Goal: Transaction & Acquisition: Purchase product/service

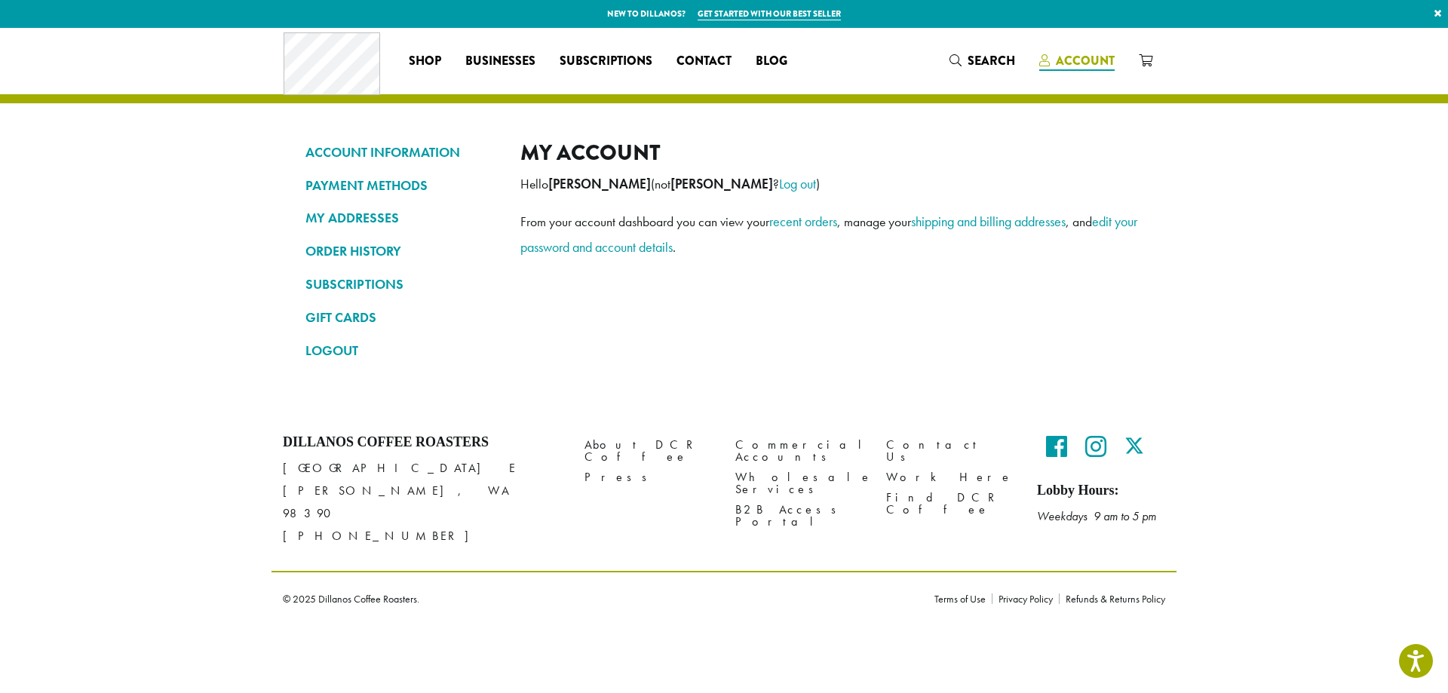
click at [1058, 59] on span "Account" at bounding box center [1085, 60] width 59 height 17
click at [370, 186] on link "PAYMENT METHODS" at bounding box center [401, 186] width 192 height 26
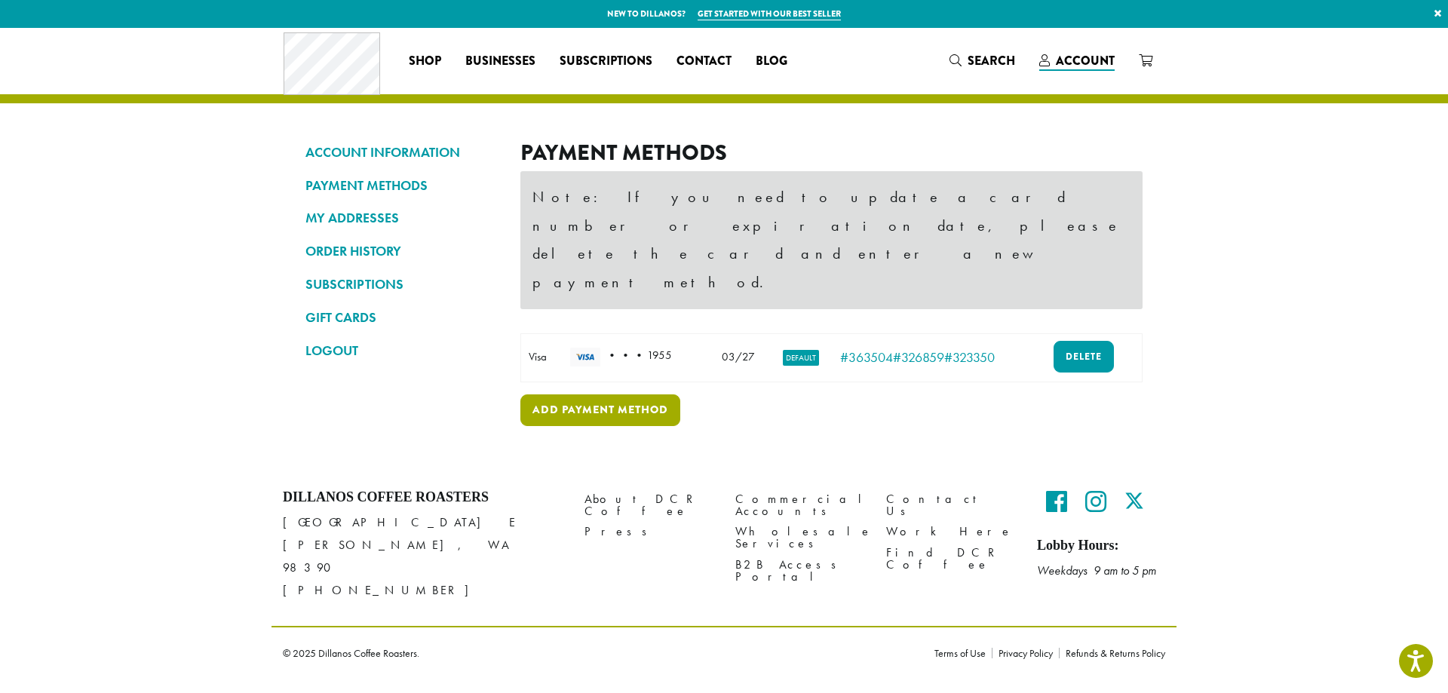
click at [647, 394] on link "Add payment method" at bounding box center [600, 410] width 160 height 32
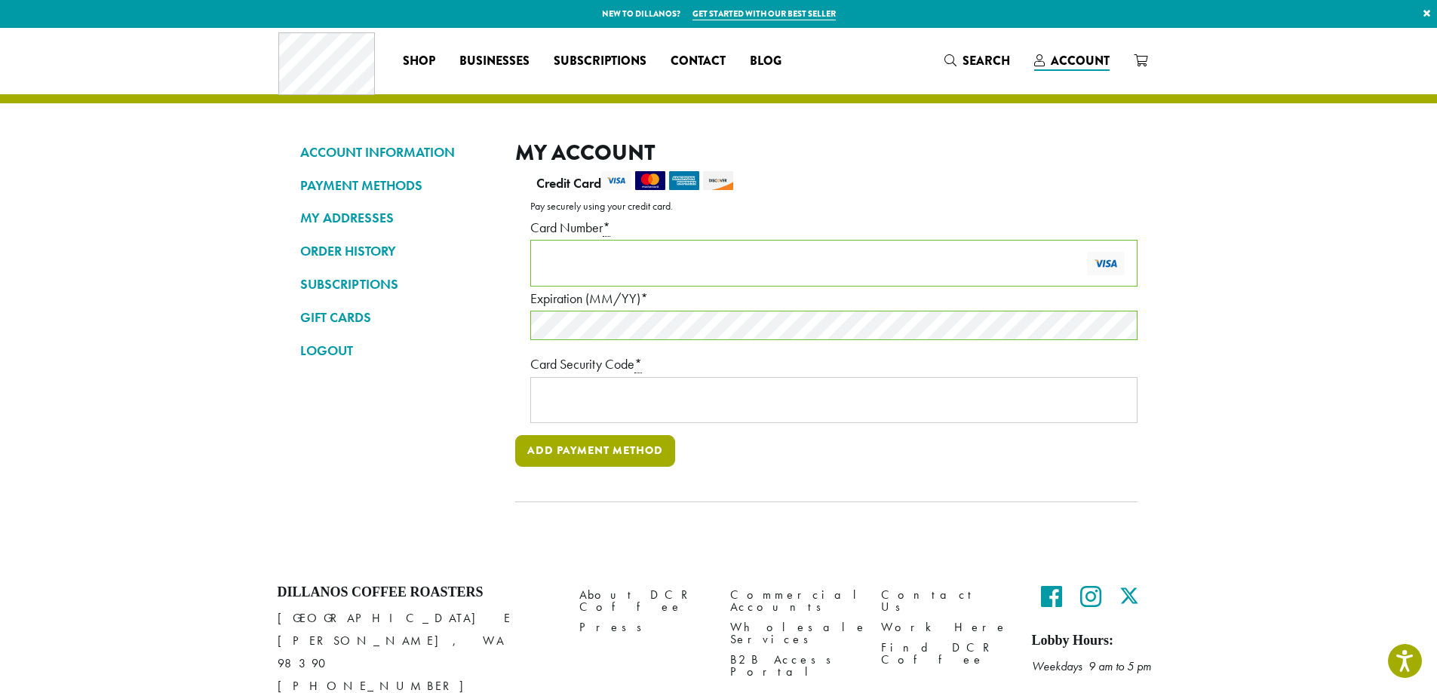
click at [640, 453] on button "Add payment method" at bounding box center [595, 451] width 160 height 32
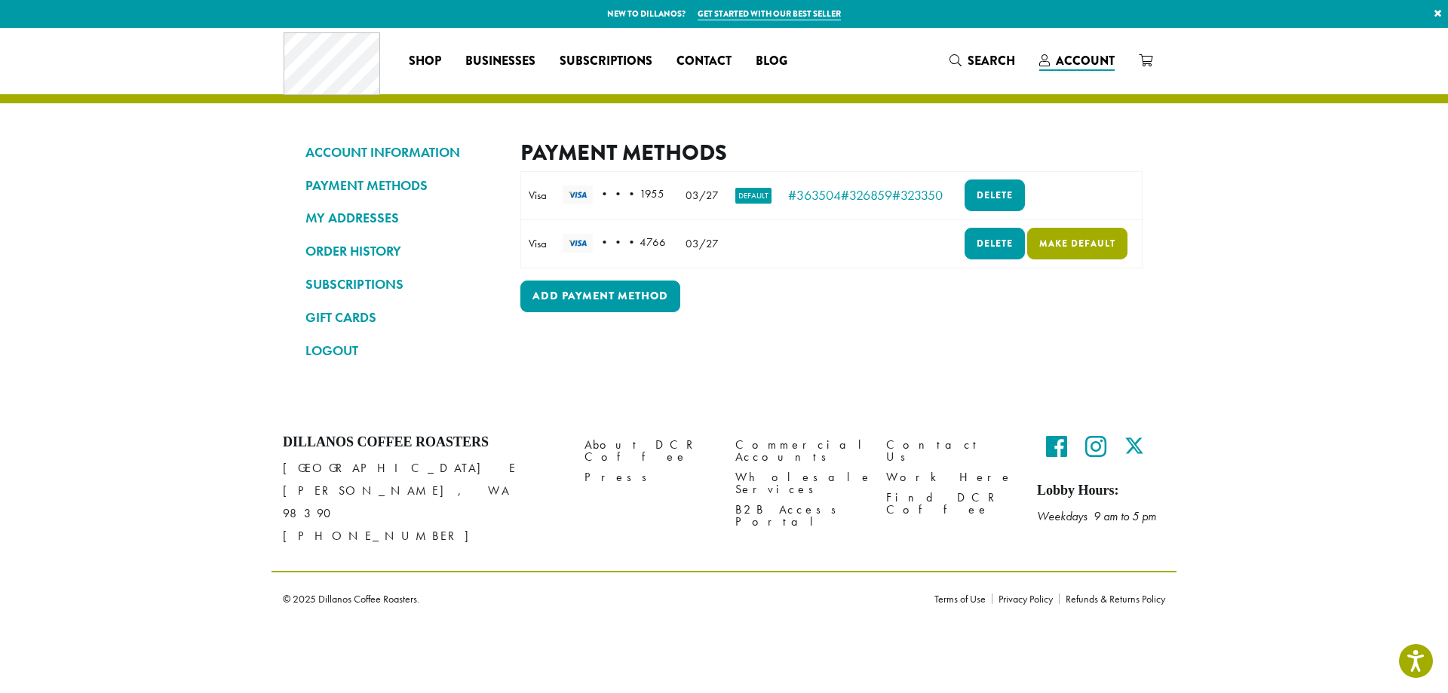
click at [1085, 249] on link "Make default" at bounding box center [1077, 244] width 100 height 32
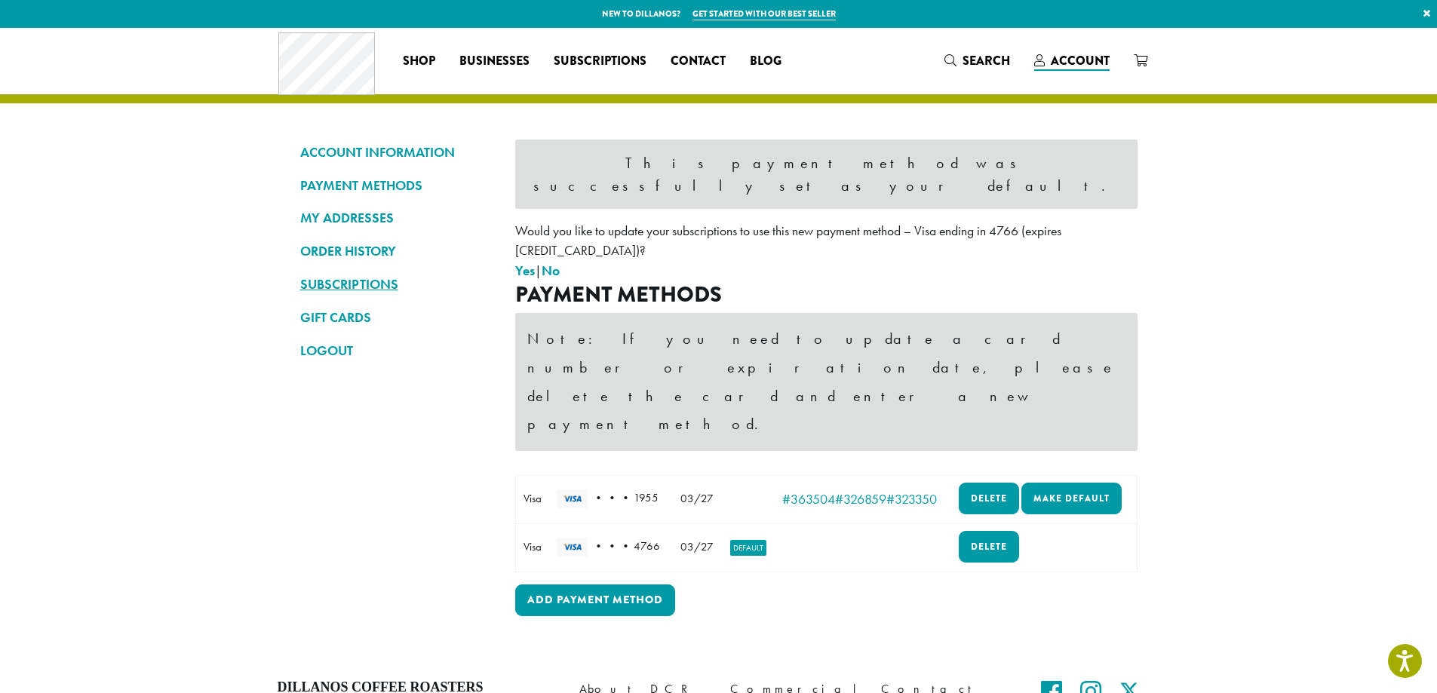
click at [353, 281] on link "SUBSCRIPTIONS" at bounding box center [396, 285] width 192 height 26
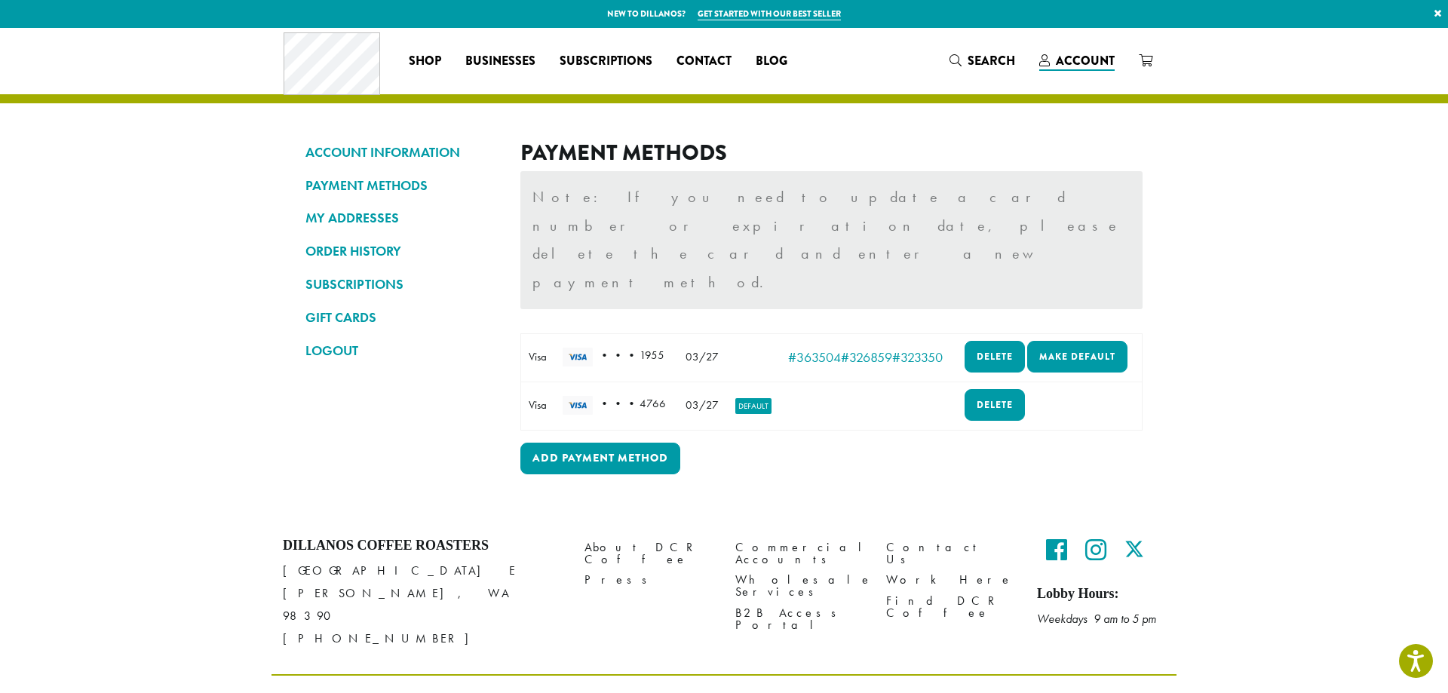
click at [833, 398] on div "Payment Methods Note: If you need to update a card number or expiration date, p…" at bounding box center [831, 309] width 622 height 339
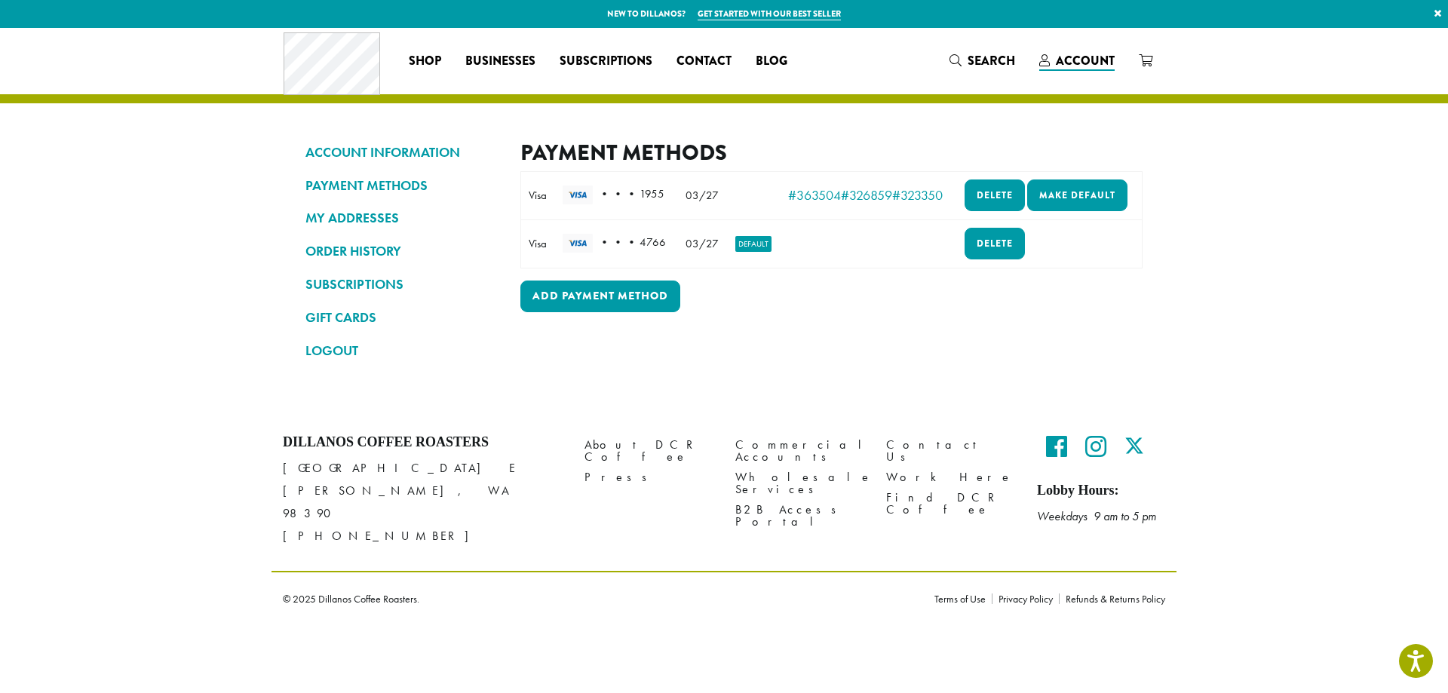
click at [1076, 232] on td "Save Delete" at bounding box center [1049, 244] width 187 height 48
click at [867, 256] on td "N/A" at bounding box center [868, 244] width 175 height 48
click at [361, 284] on link "SUBSCRIPTIONS" at bounding box center [401, 285] width 192 height 26
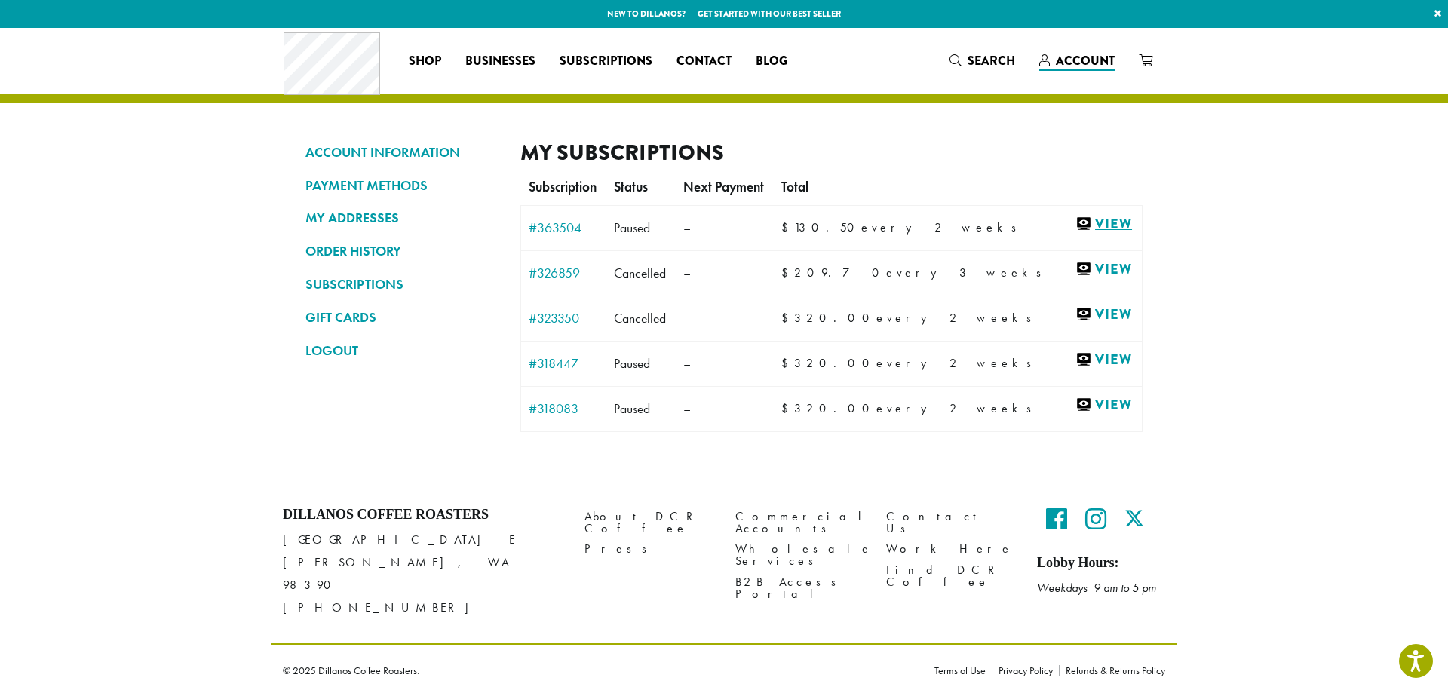
click at [1100, 222] on link "View" at bounding box center [1105, 224] width 59 height 19
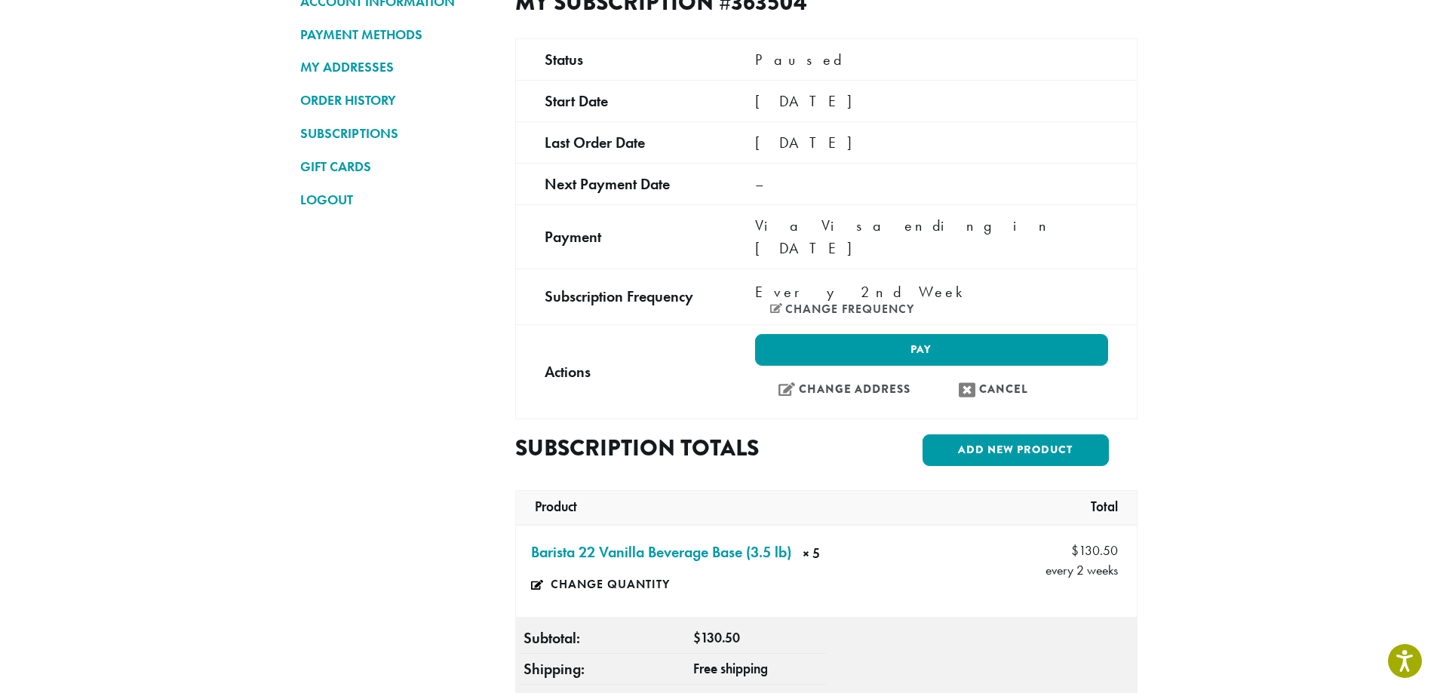
scroll to position [75, 0]
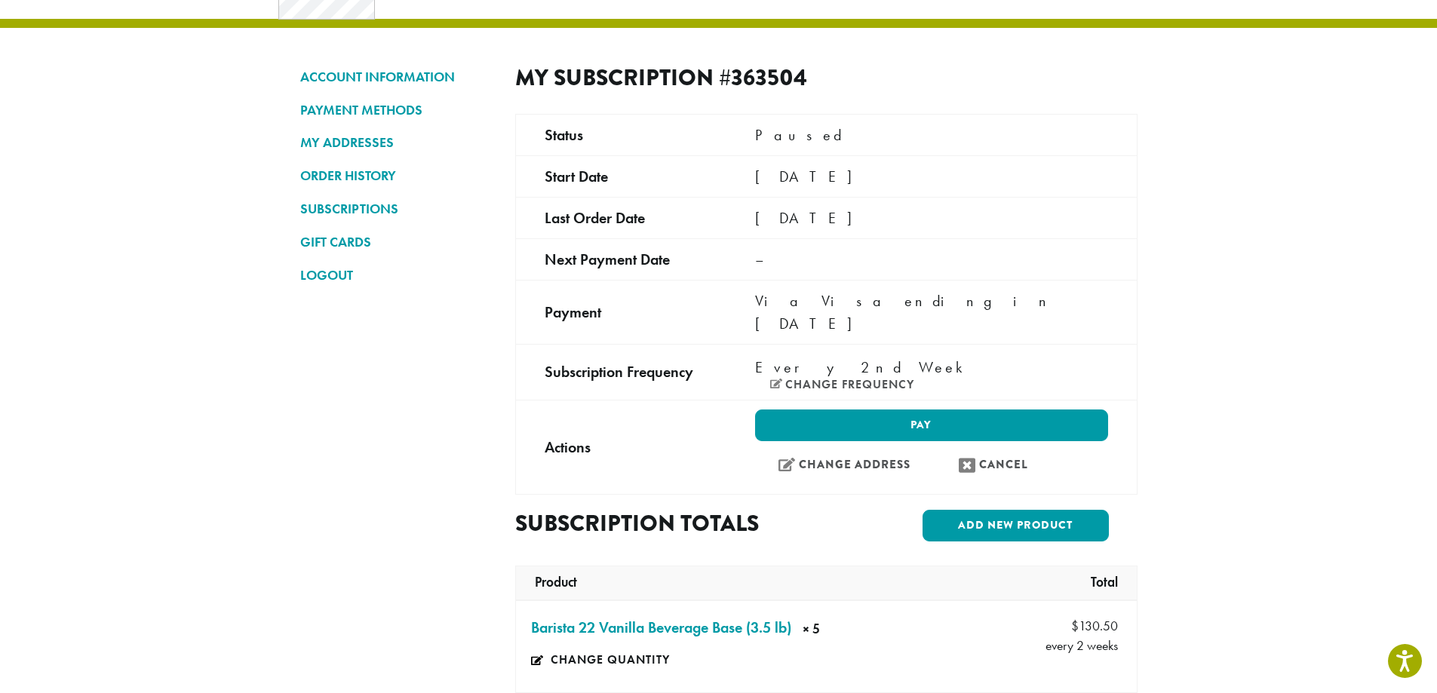
click at [818, 299] on span "Via Visa ending in 1955" at bounding box center [905, 312] width 301 height 42
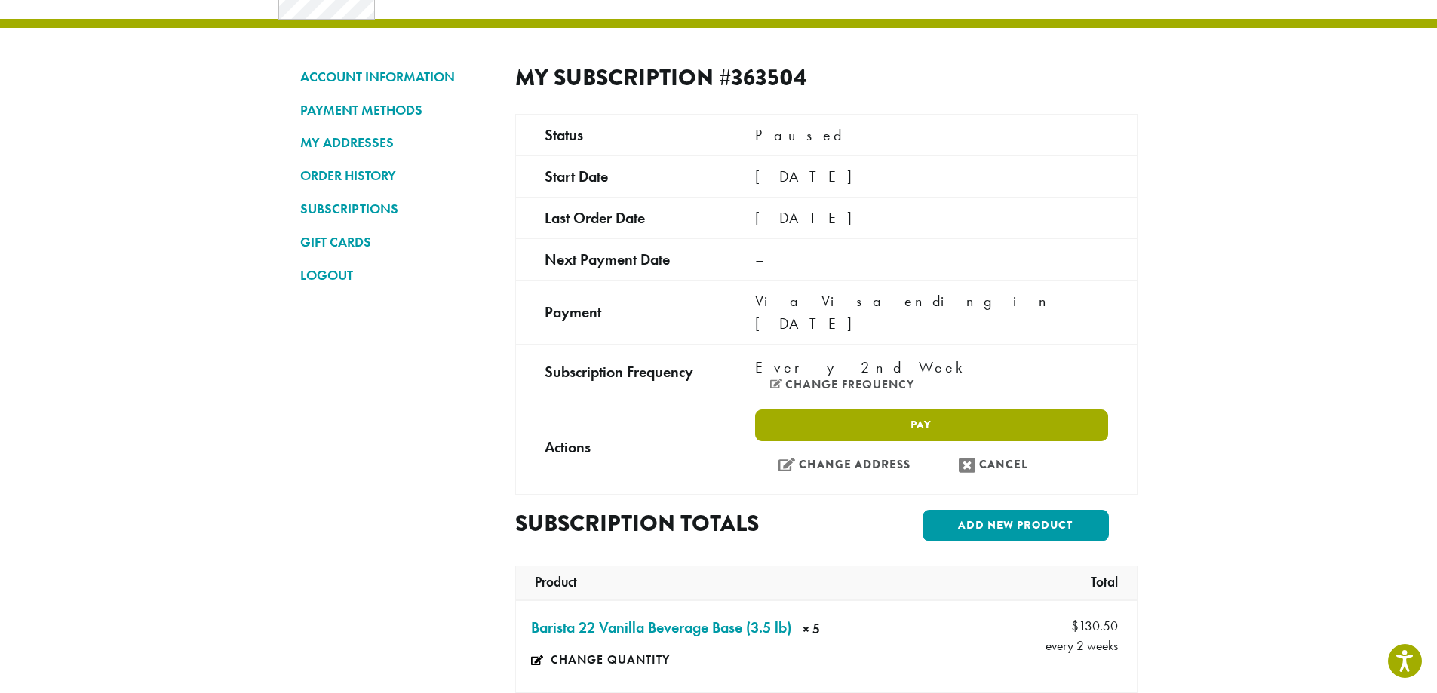
click at [923, 410] on link "Pay" at bounding box center [931, 426] width 352 height 32
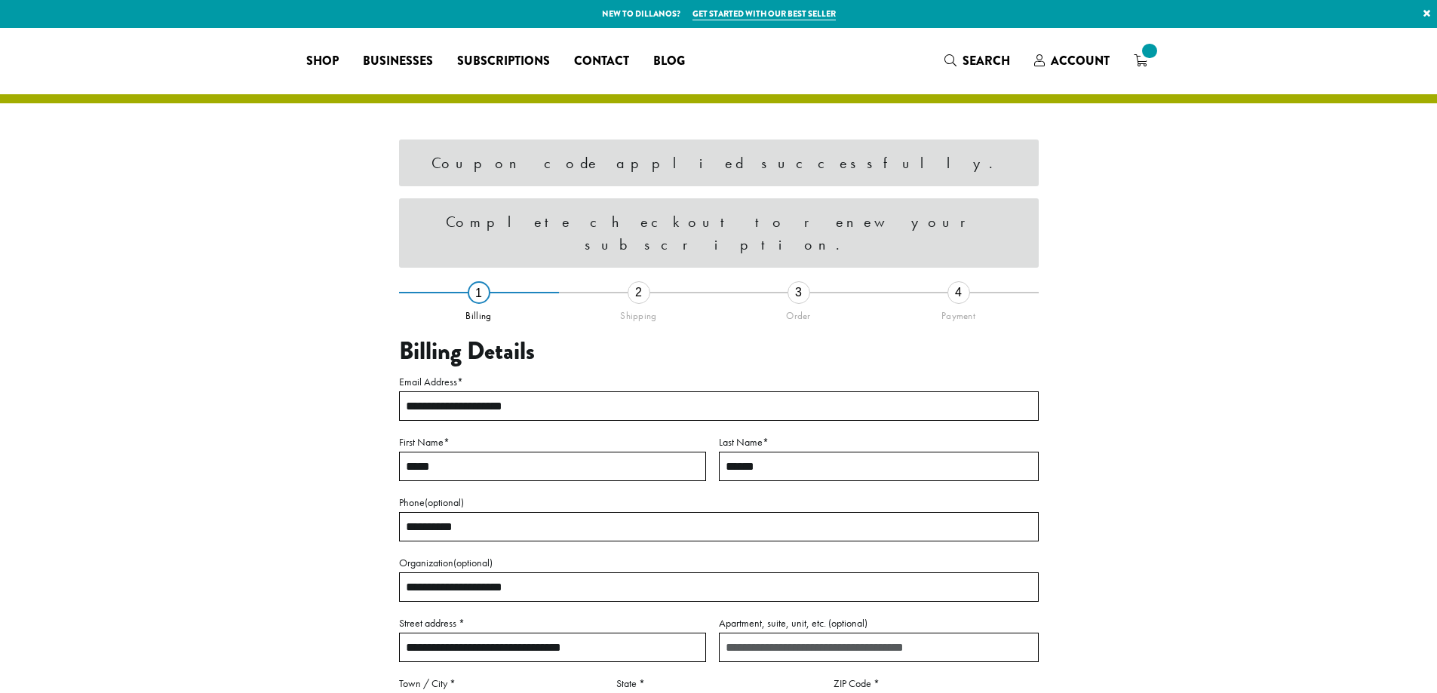
select select "**"
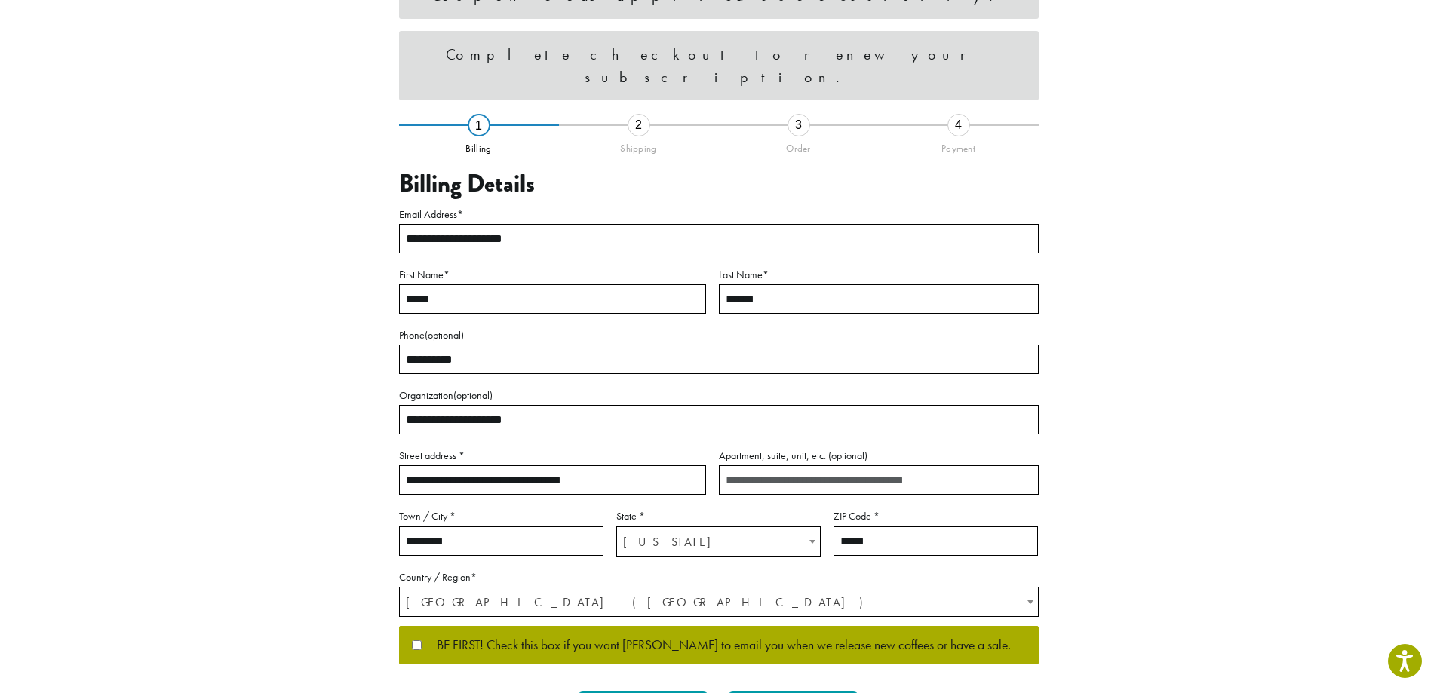
scroll to position [377, 0]
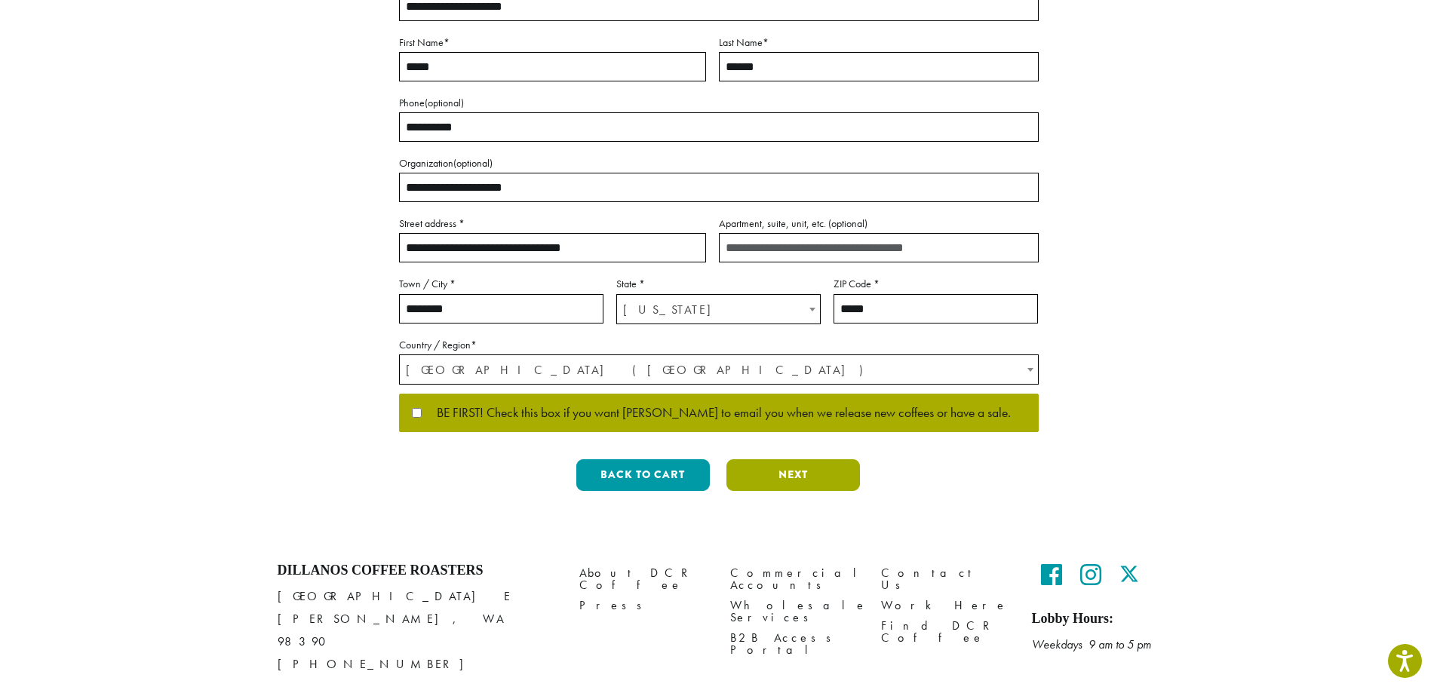
click at [770, 475] on button "Next" at bounding box center [792, 475] width 133 height 32
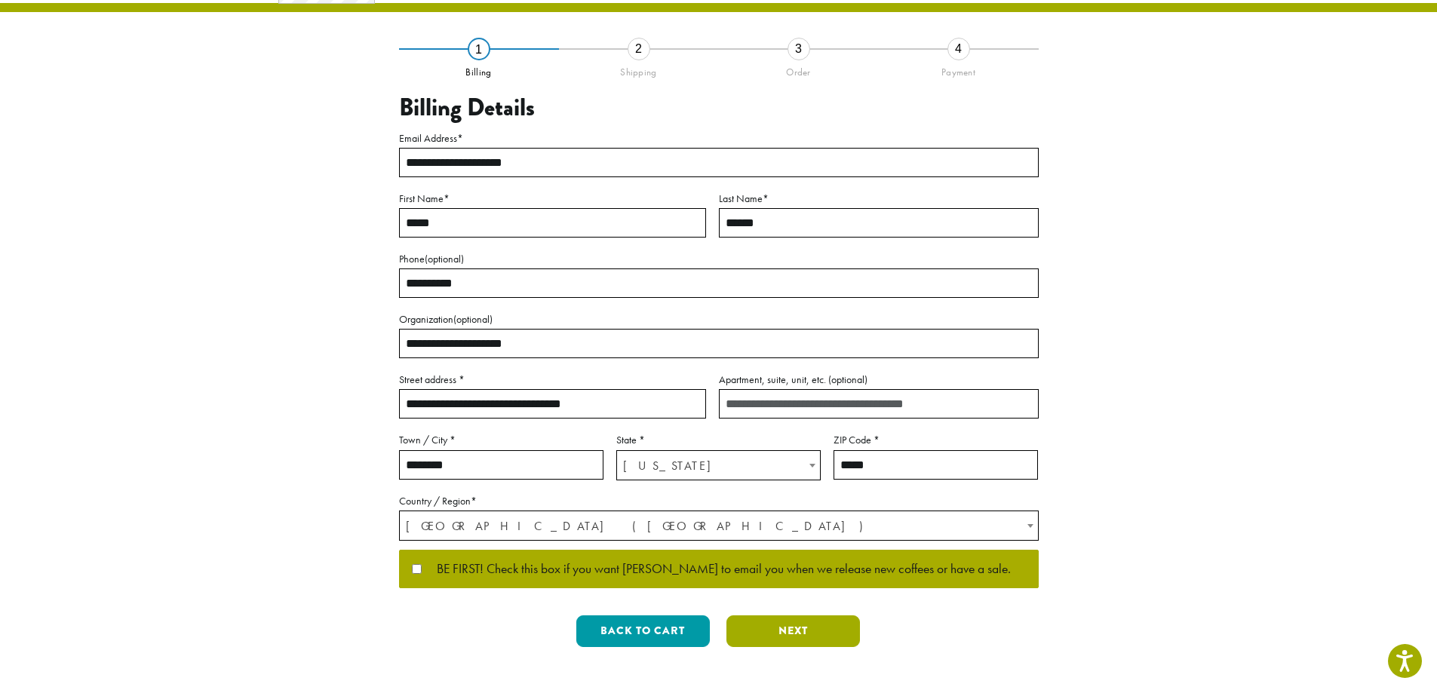
scroll to position [87, 0]
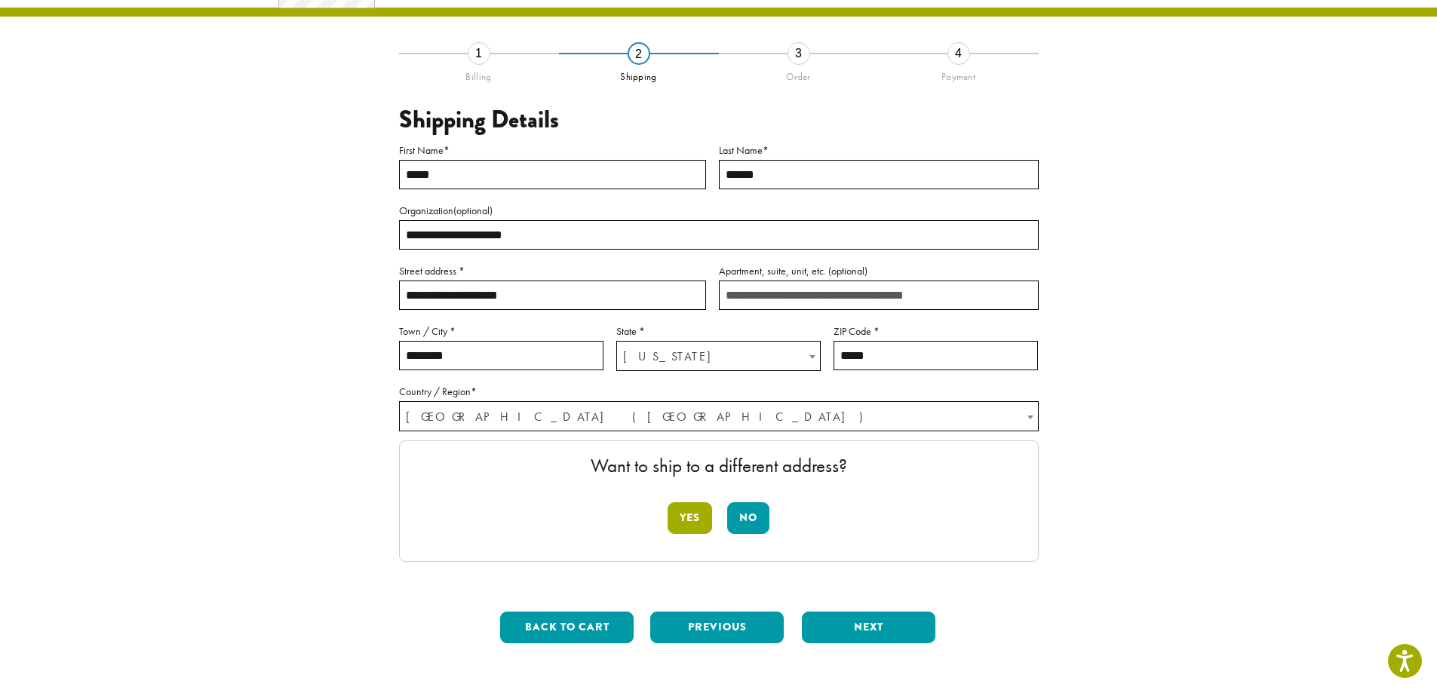
click at [685, 518] on button "Yes" at bounding box center [689, 518] width 44 height 32
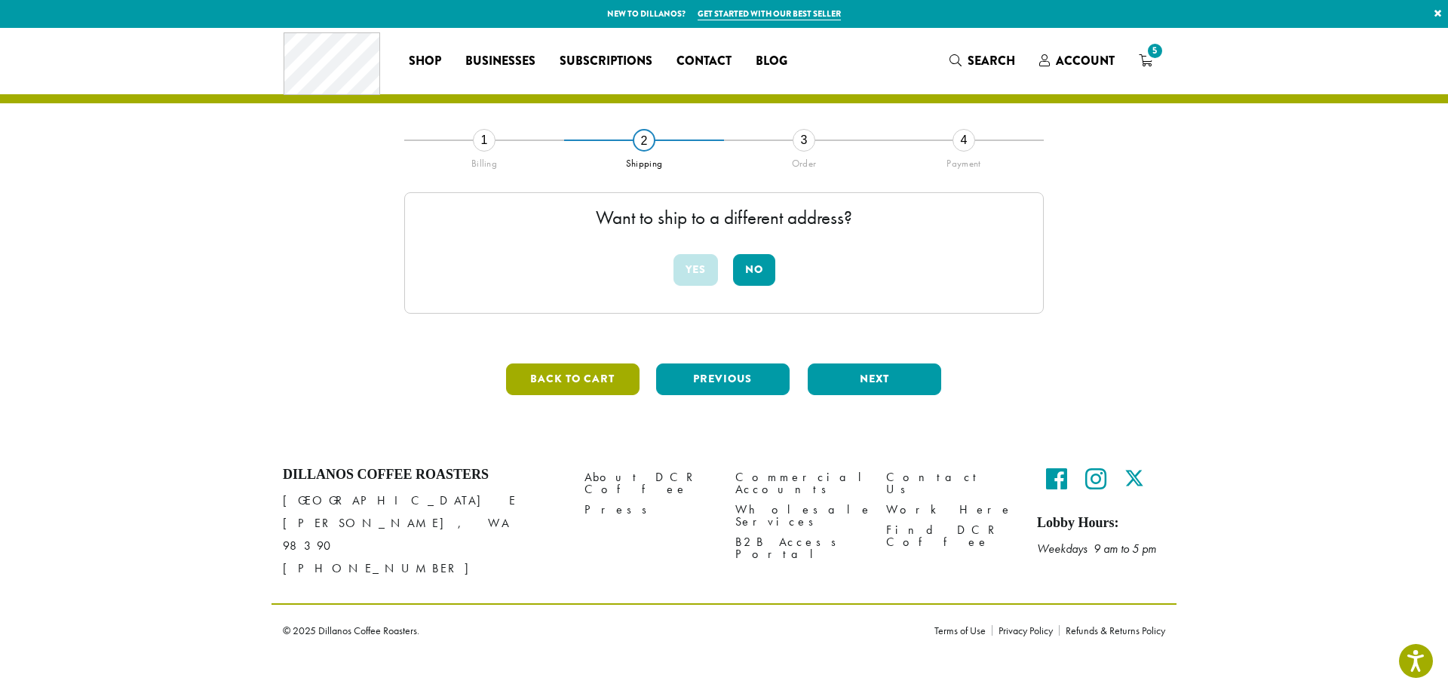
click at [603, 379] on button "Back to cart" at bounding box center [572, 380] width 133 height 32
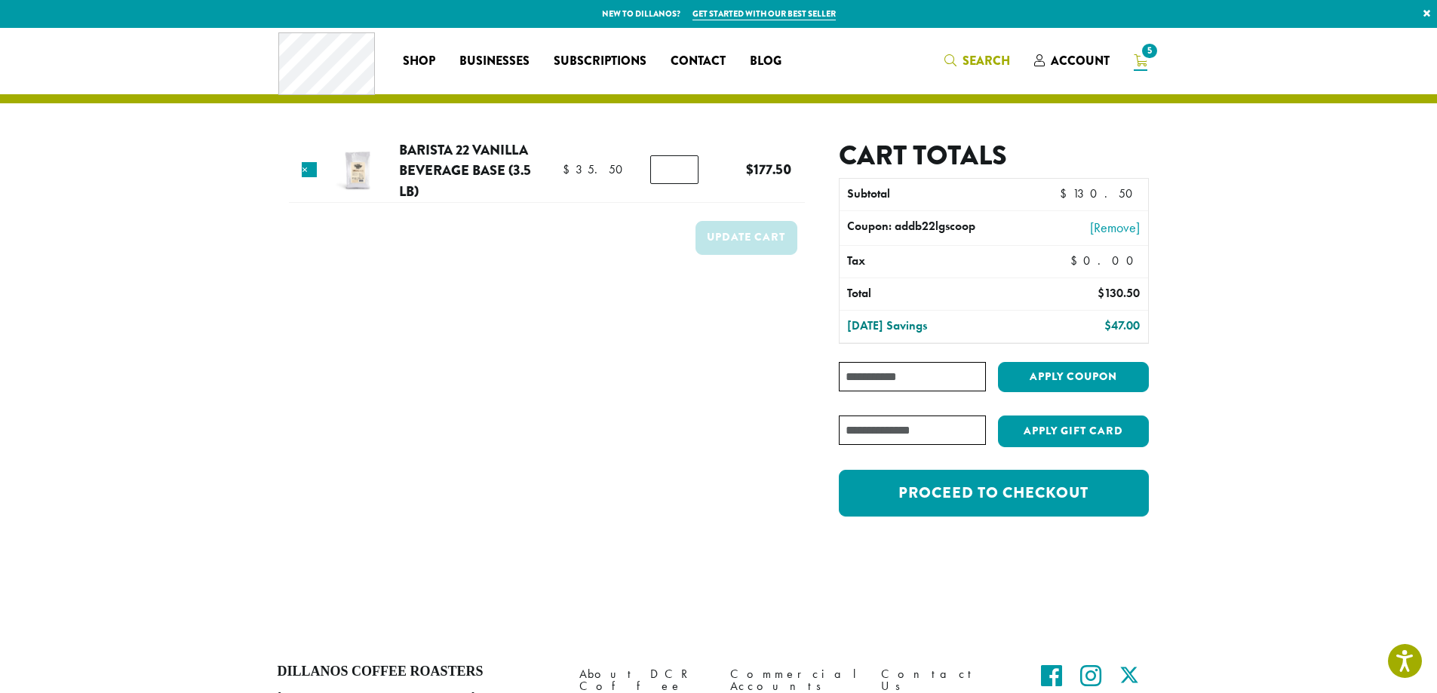
click at [960, 61] on span "Search" at bounding box center [977, 61] width 66 height 19
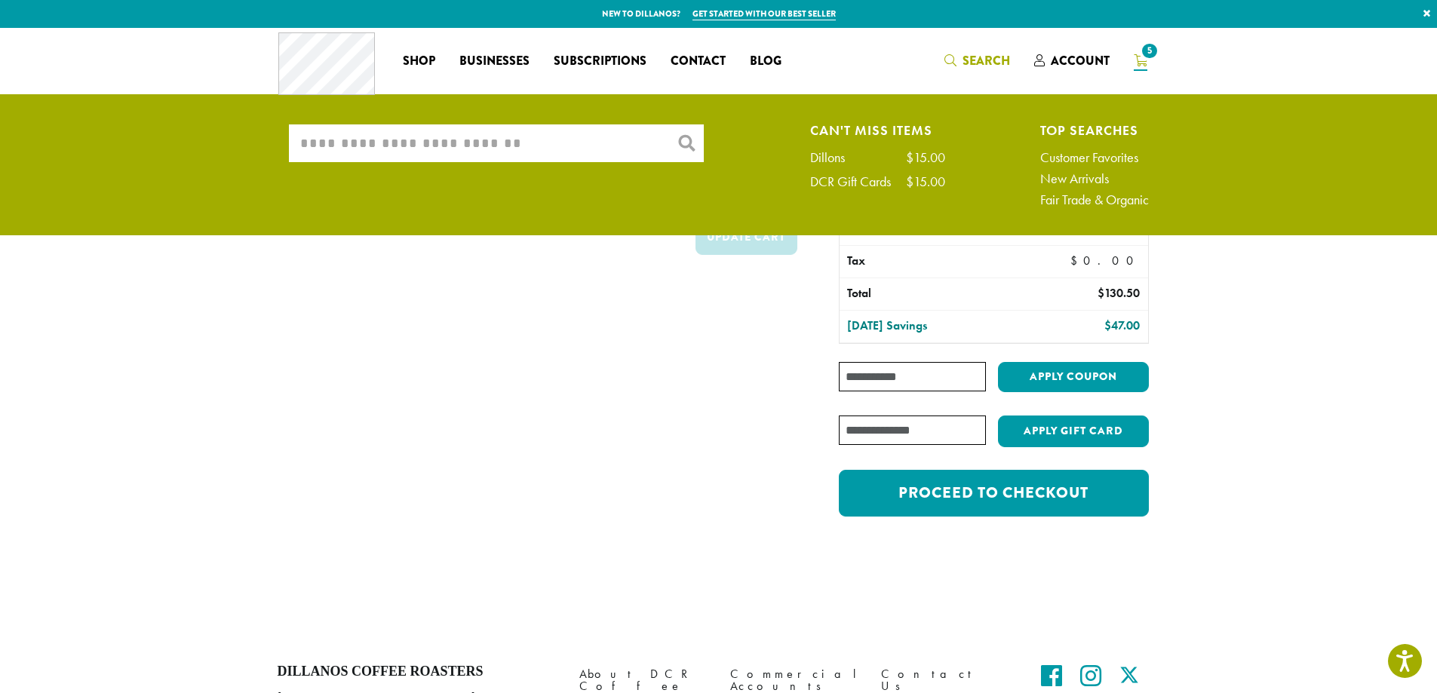
click at [618, 133] on input "What are you searching for?" at bounding box center [496, 143] width 415 height 38
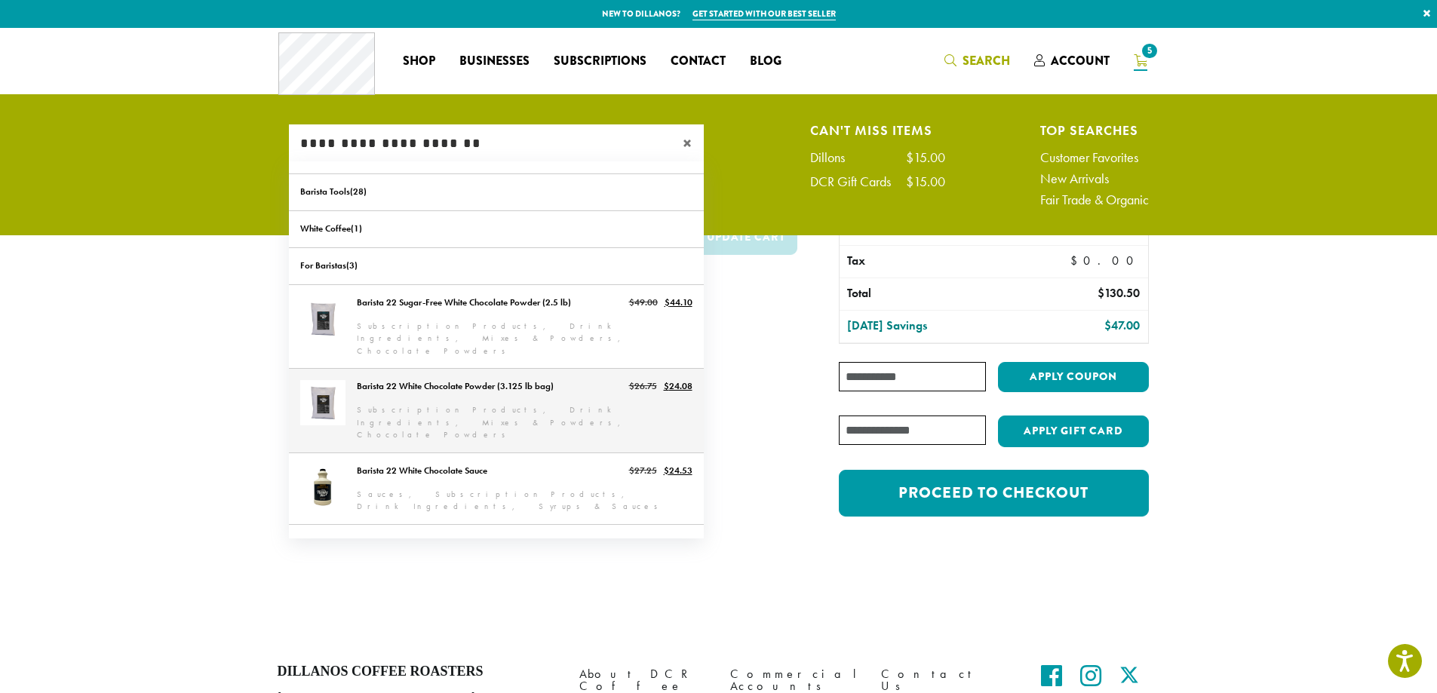
type input "**********"
click at [466, 370] on link "Barista 22 White Chocolate Powder (3.125 lb bag)" at bounding box center [496, 411] width 415 height 84
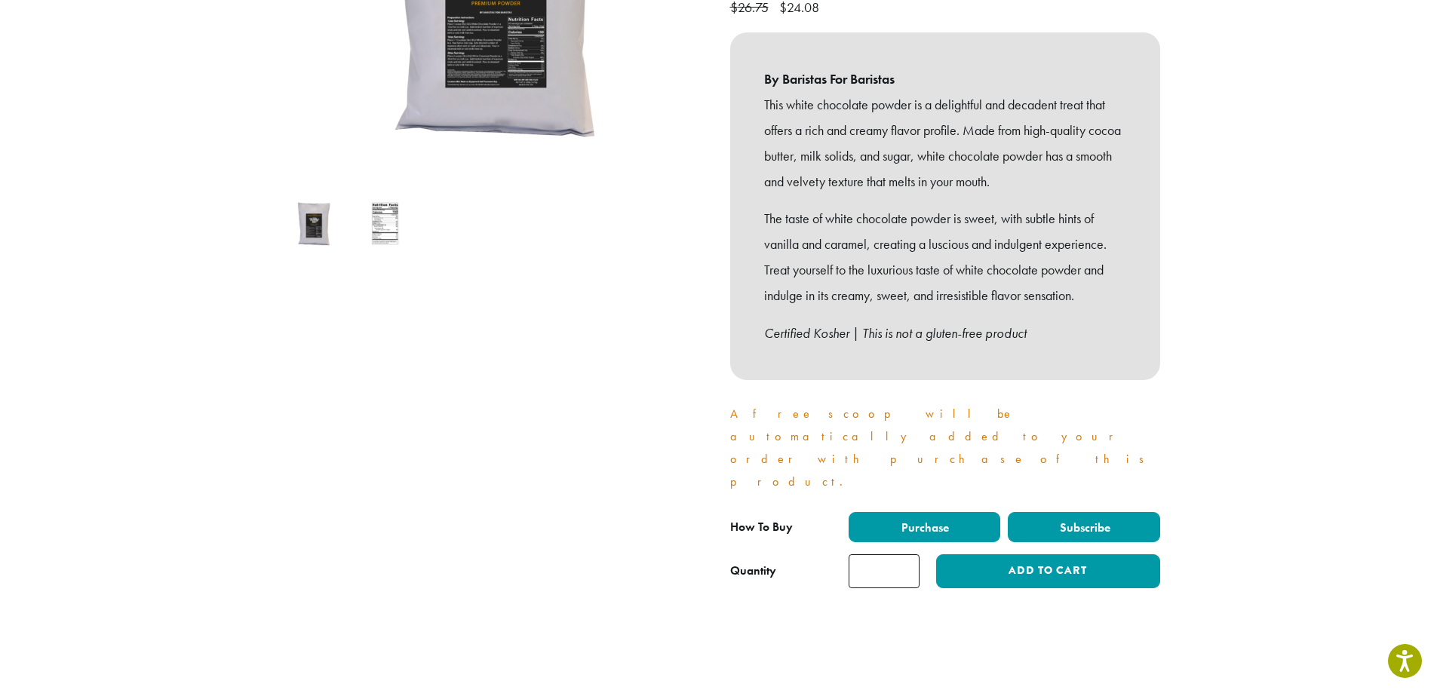
scroll to position [453, 0]
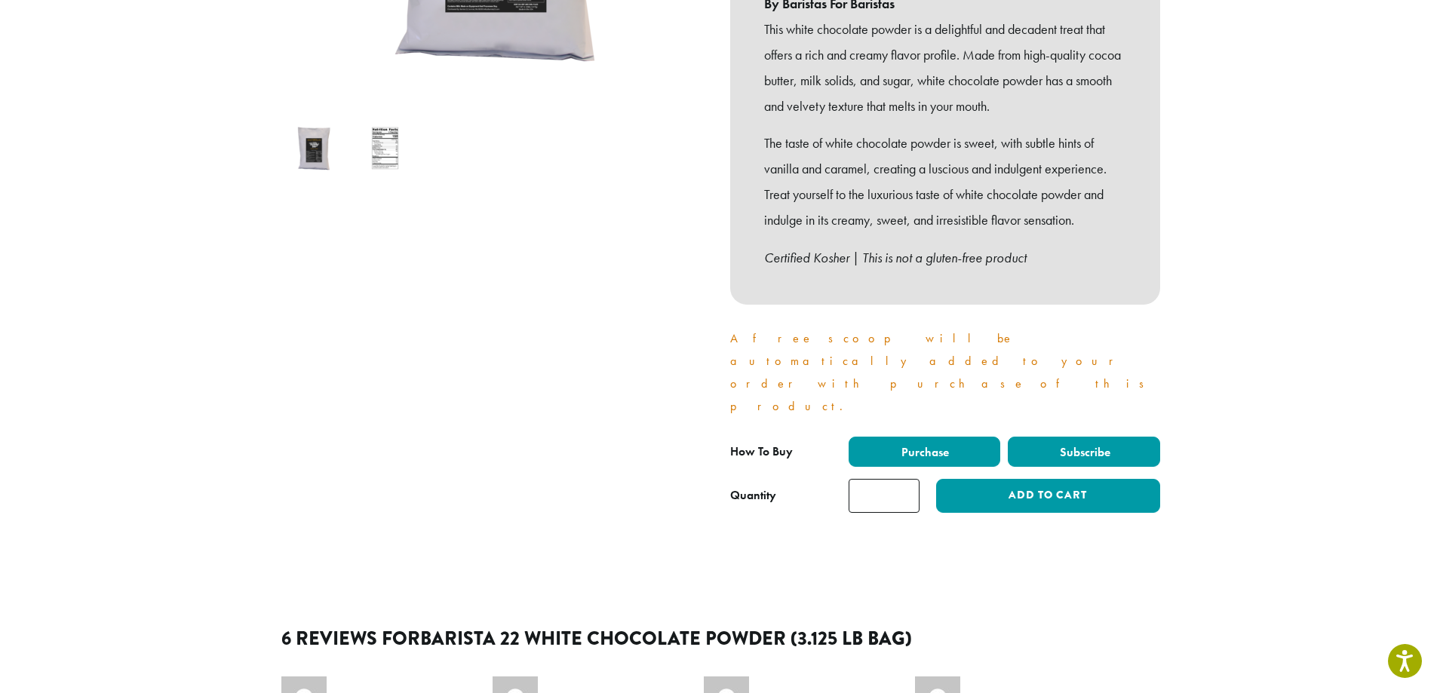
click at [1096, 444] on span "Subscribe" at bounding box center [1083, 452] width 53 height 16
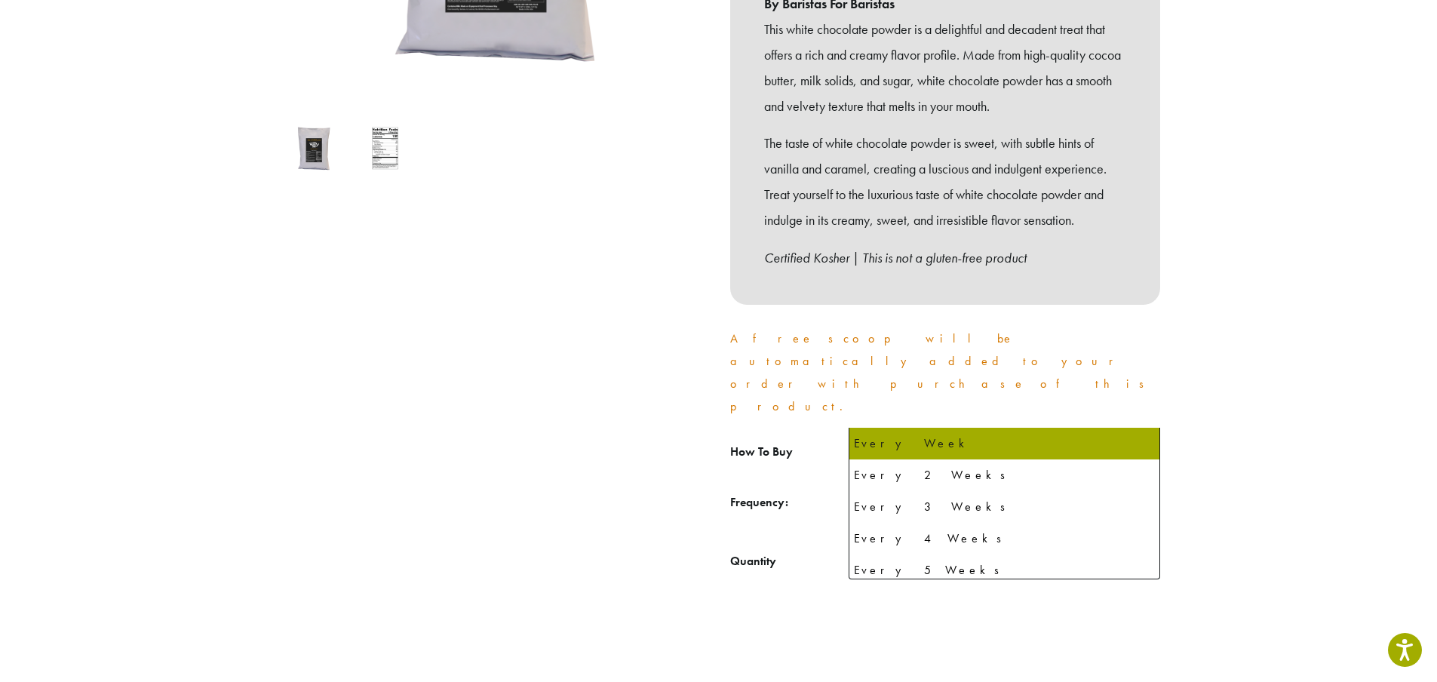
click at [1148, 480] on span at bounding box center [1146, 497] width 26 height 35
drag, startPoint x: 1147, startPoint y: 407, endPoint x: 1055, endPoint y: 422, distance: 93.1
click at [1143, 480] on span at bounding box center [1146, 497] width 26 height 35
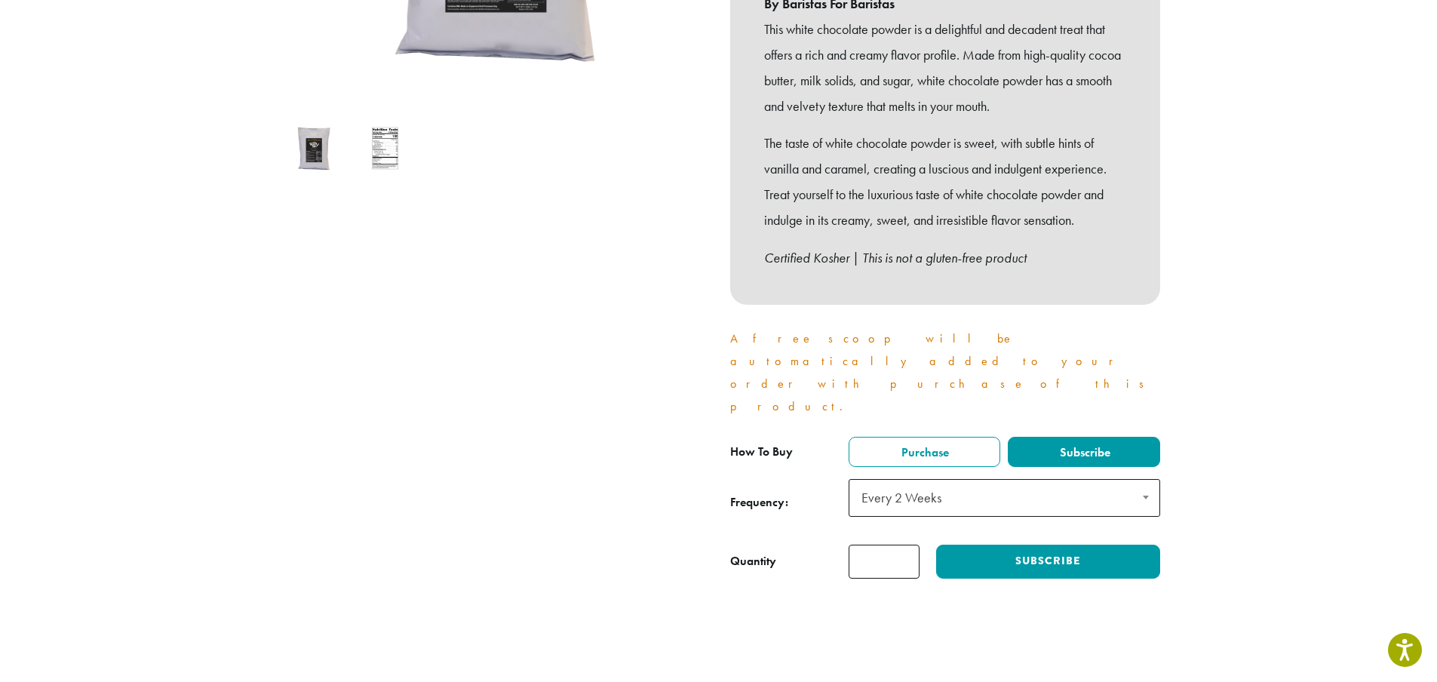
select select "******"
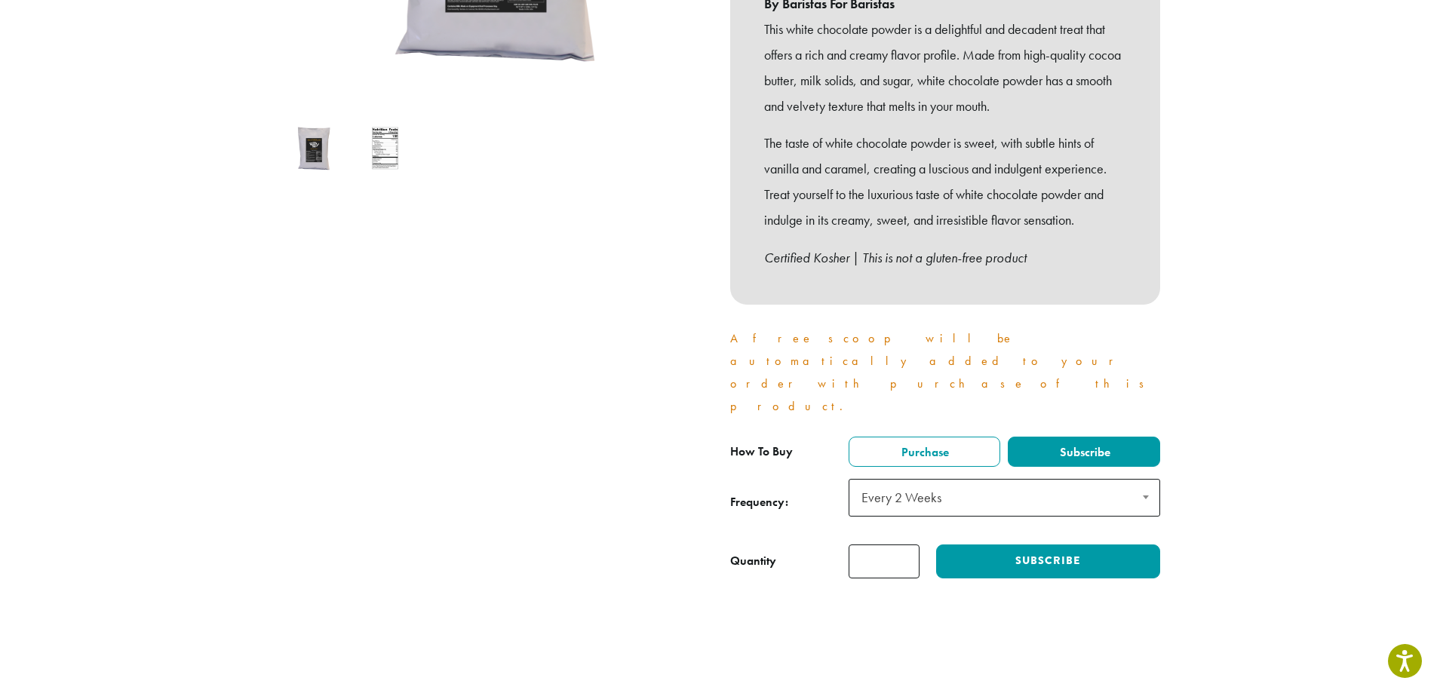
click at [901, 545] on input "*" at bounding box center [884, 562] width 71 height 34
click at [904, 545] on input "*" at bounding box center [884, 562] width 71 height 34
type input "*"
click at [904, 545] on input "*" at bounding box center [884, 562] width 71 height 34
click at [1044, 545] on button "Subscribe" at bounding box center [1047, 562] width 223 height 34
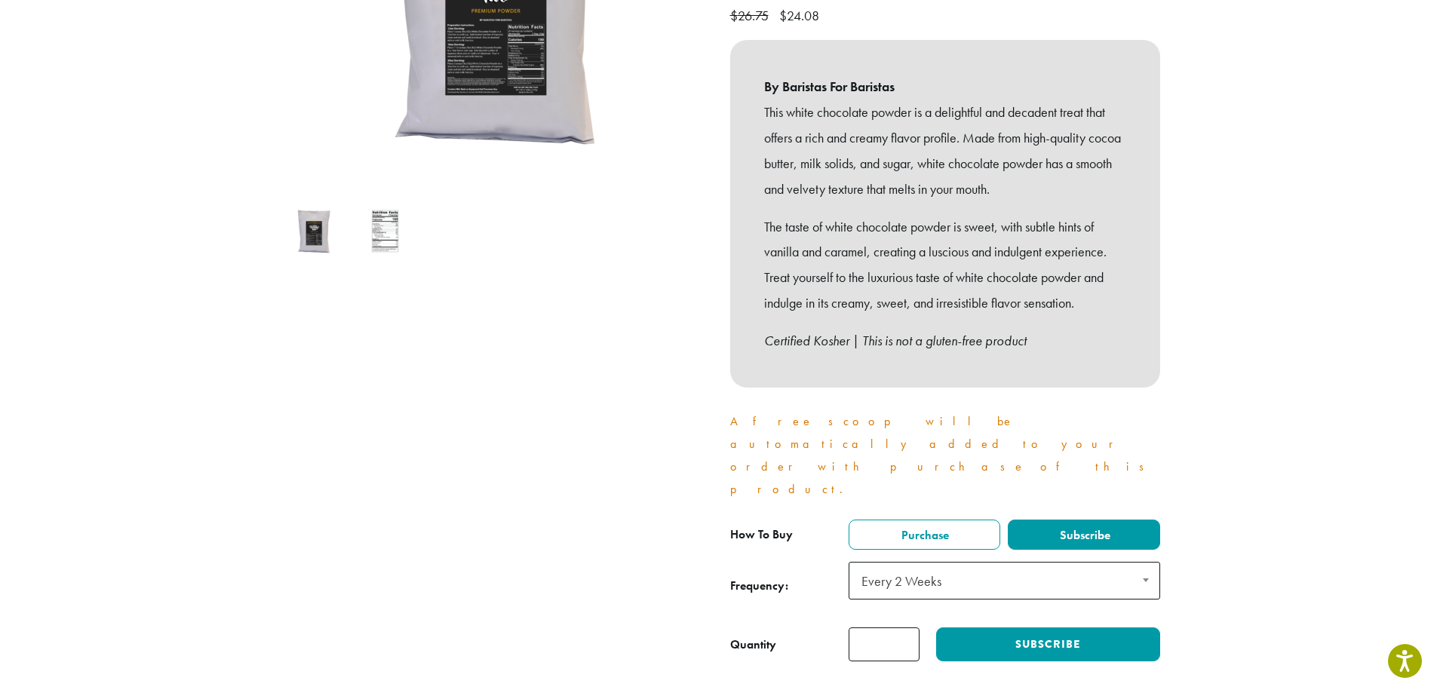
scroll to position [528, 0]
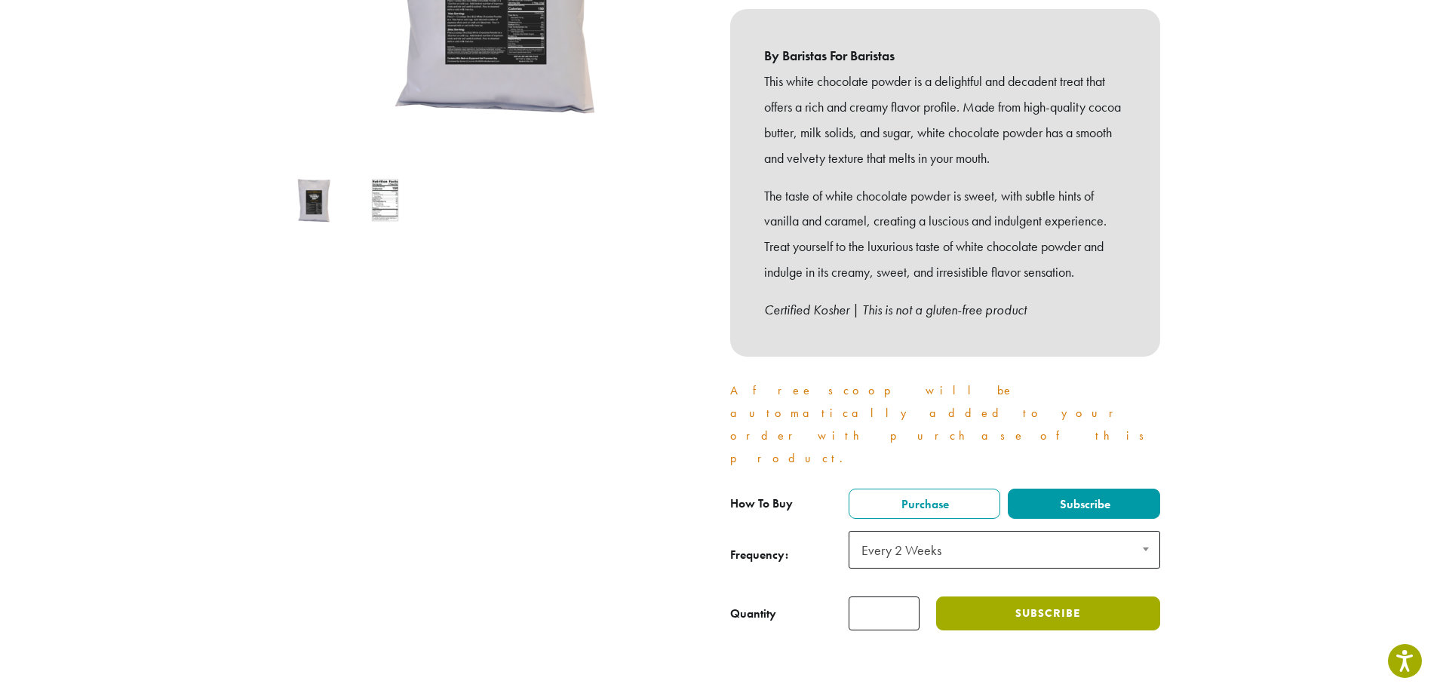
click at [1060, 597] on button "Subscribe" at bounding box center [1047, 614] width 223 height 34
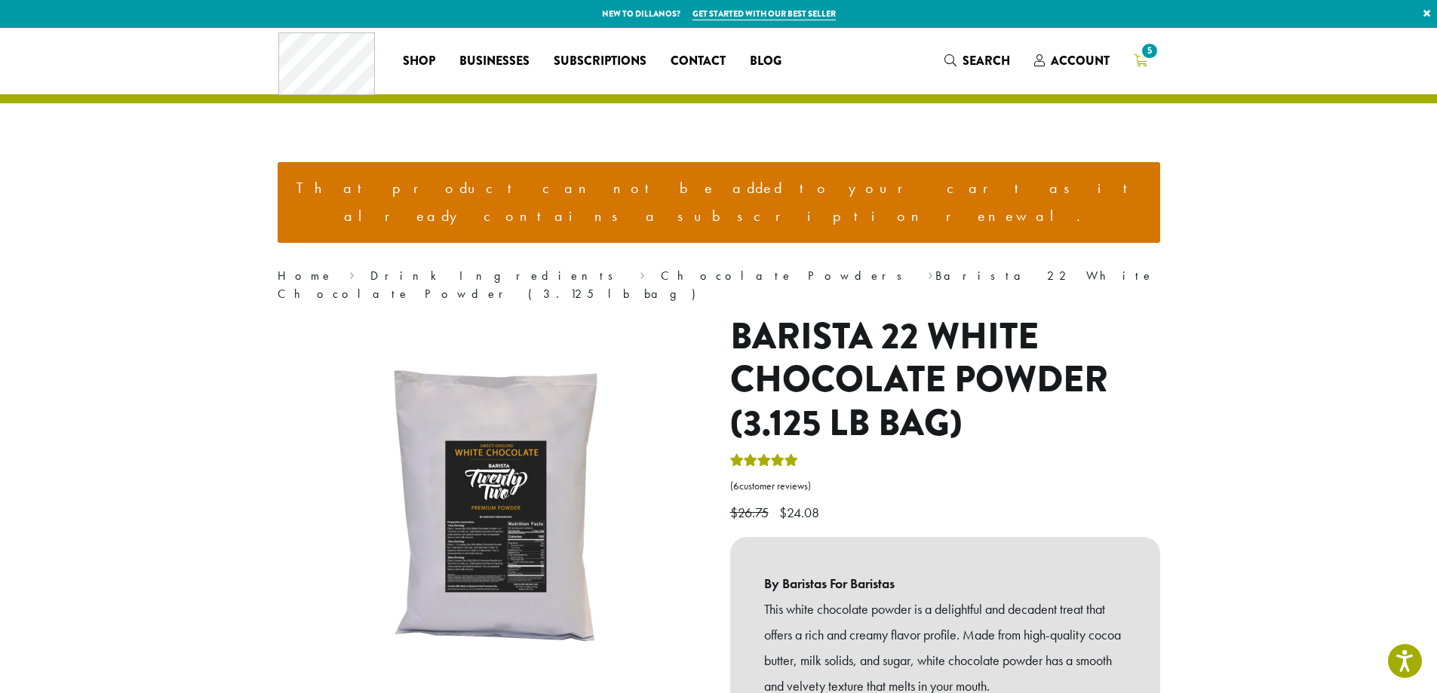
click at [1146, 56] on span "5" at bounding box center [1149, 51] width 20 height 20
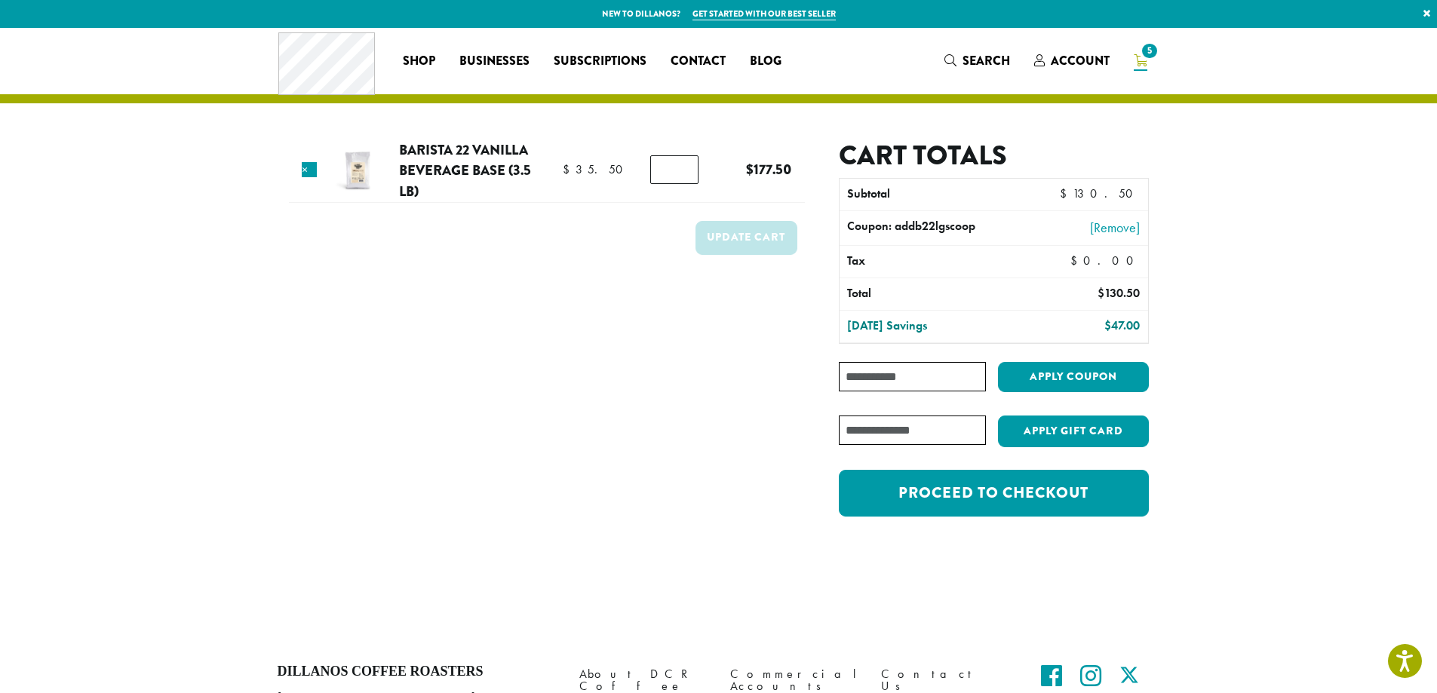
scroll to position [75, 0]
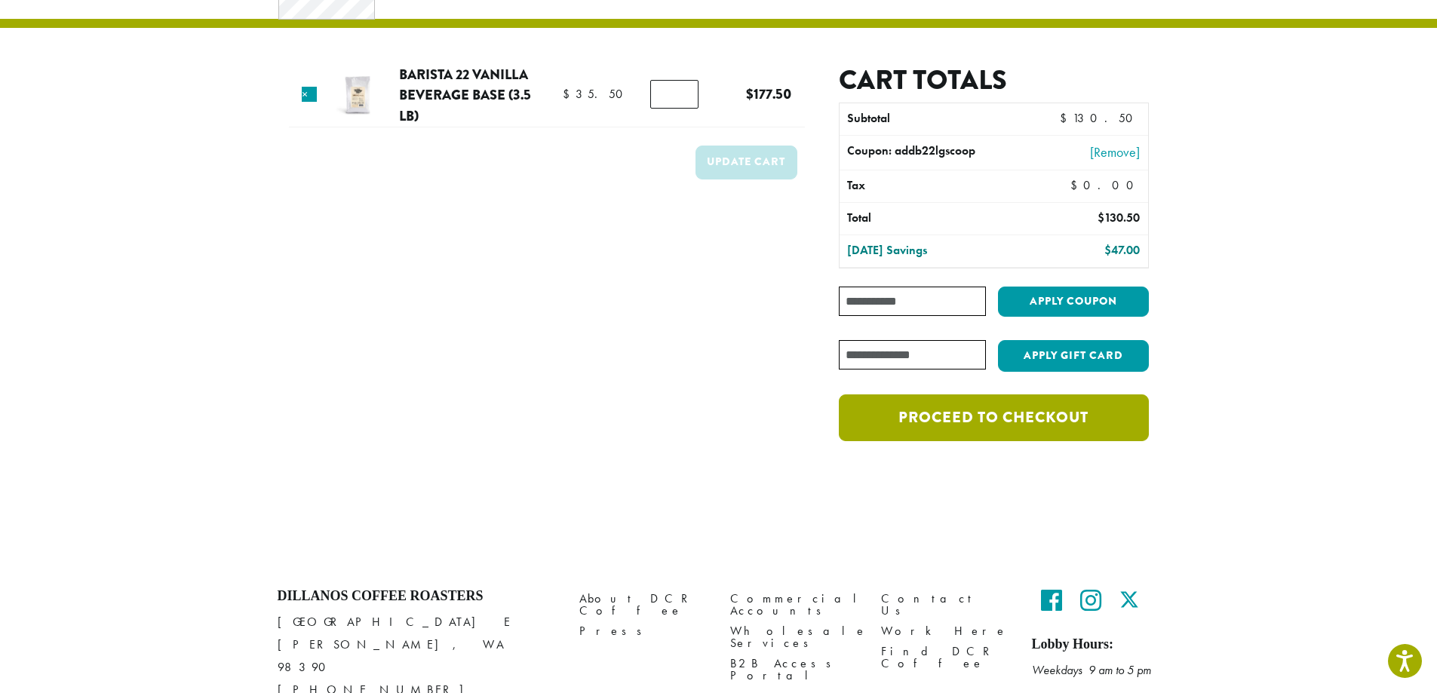
click at [1030, 417] on link "Proceed to checkout" at bounding box center [993, 417] width 309 height 47
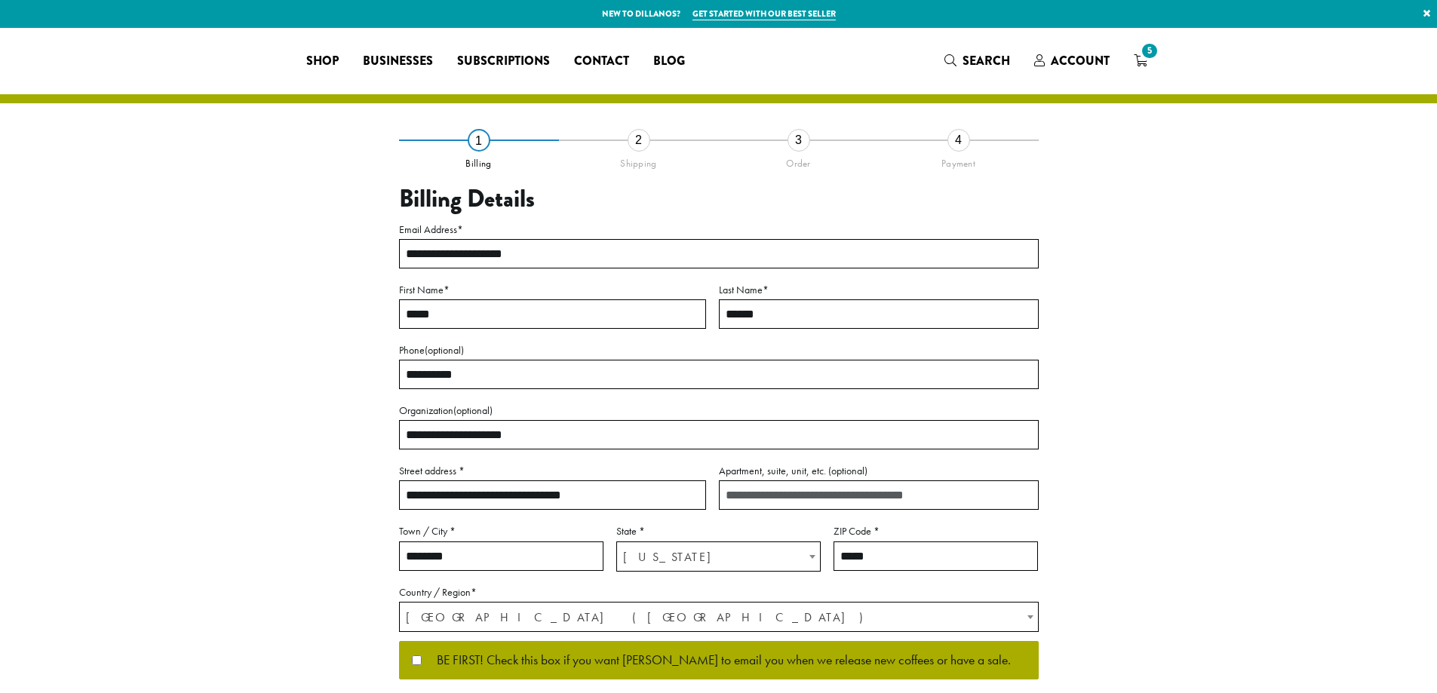
select select "**"
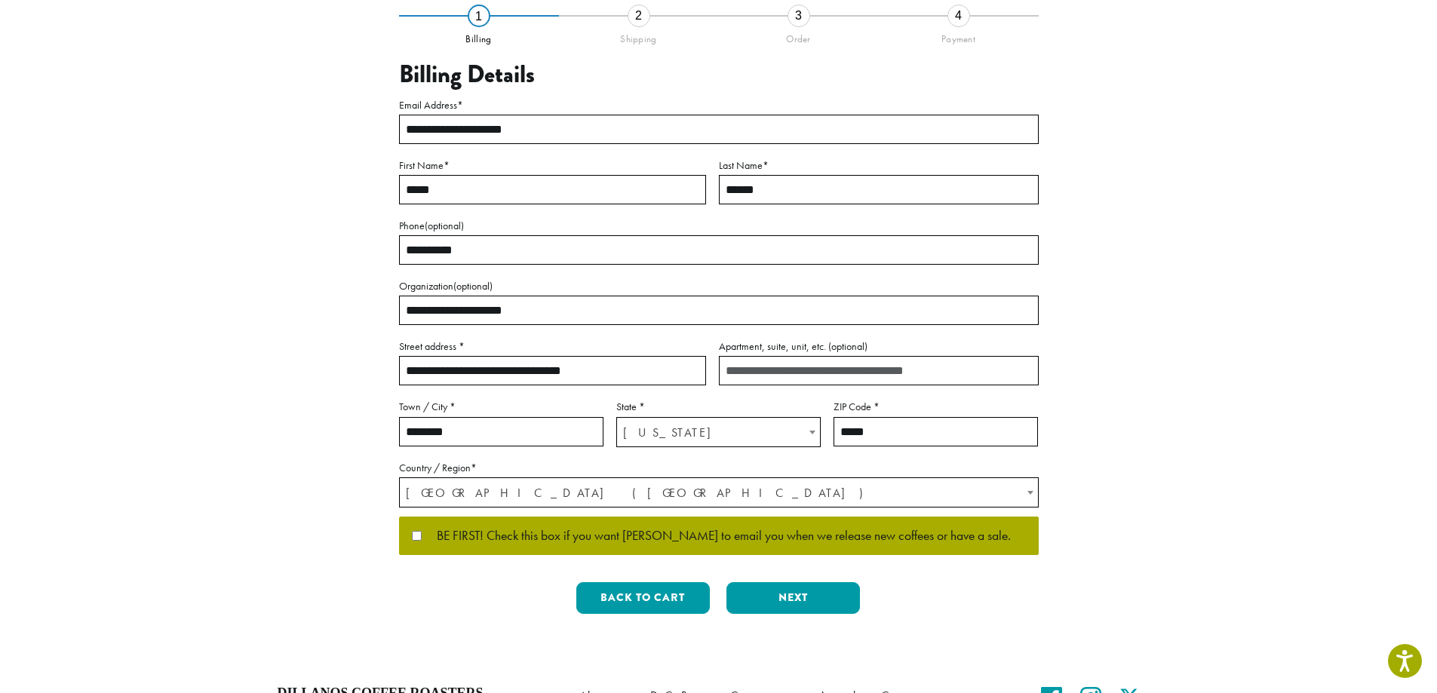
scroll to position [151, 0]
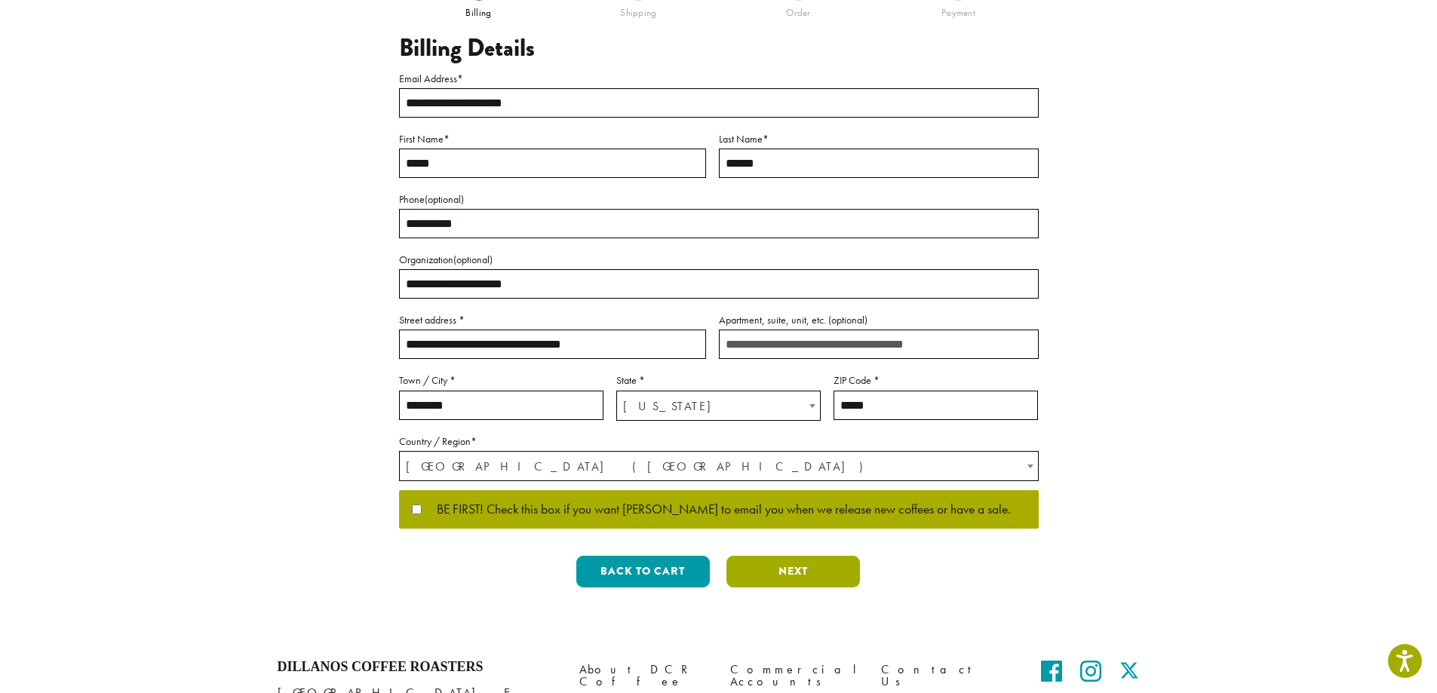
click at [789, 569] on button "Next" at bounding box center [792, 572] width 133 height 32
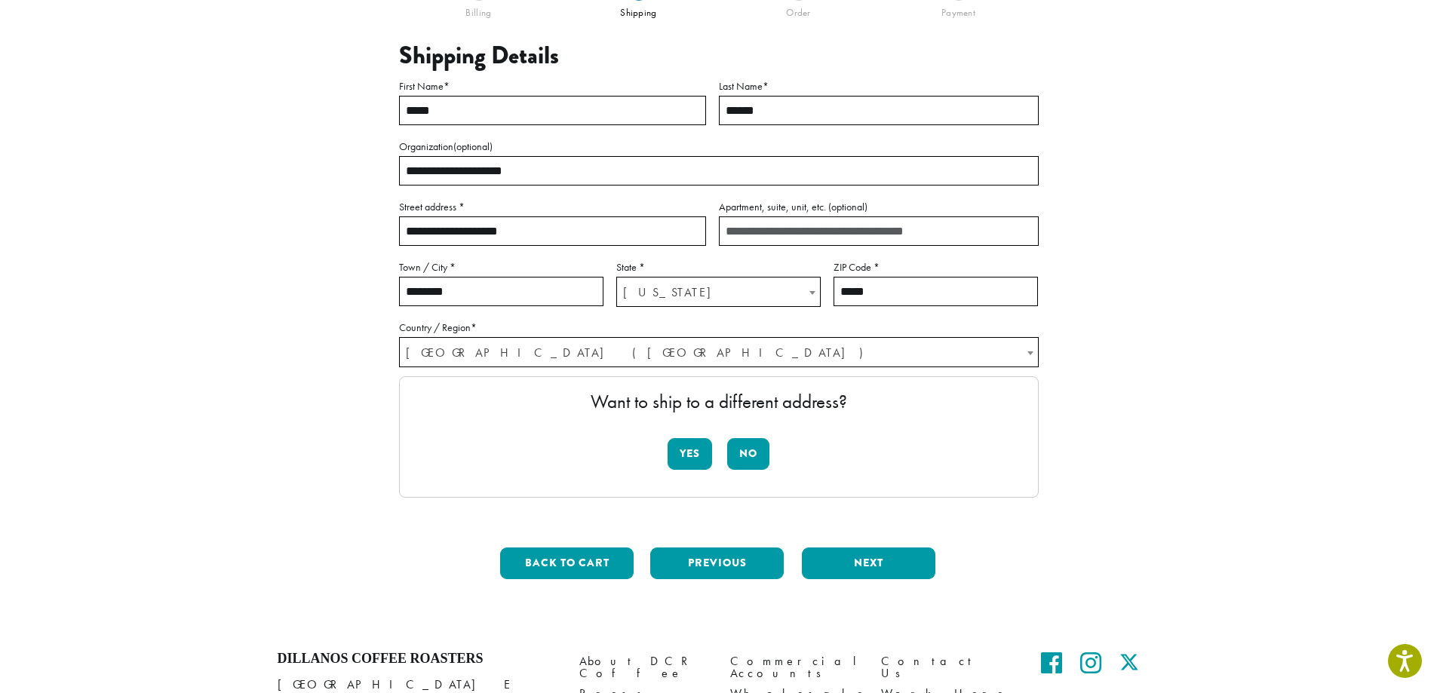
click at [486, 226] on input "**********" at bounding box center [552, 230] width 307 height 29
drag, startPoint x: 556, startPoint y: 229, endPoint x: 375, endPoint y: 220, distance: 181.2
click at [375, 220] on div "**********" at bounding box center [719, 290] width 860 height 603
type input "**********"
click at [700, 454] on button "Yes" at bounding box center [689, 454] width 44 height 32
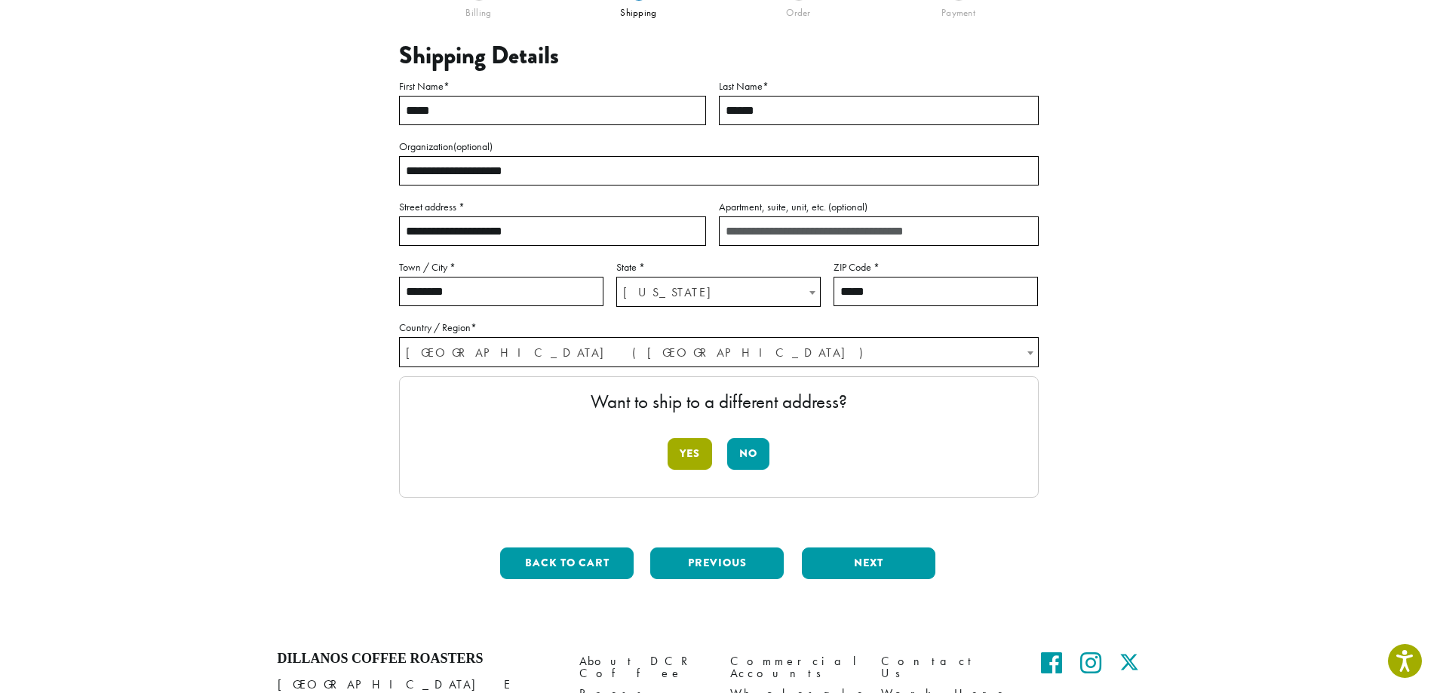
scroll to position [0, 0]
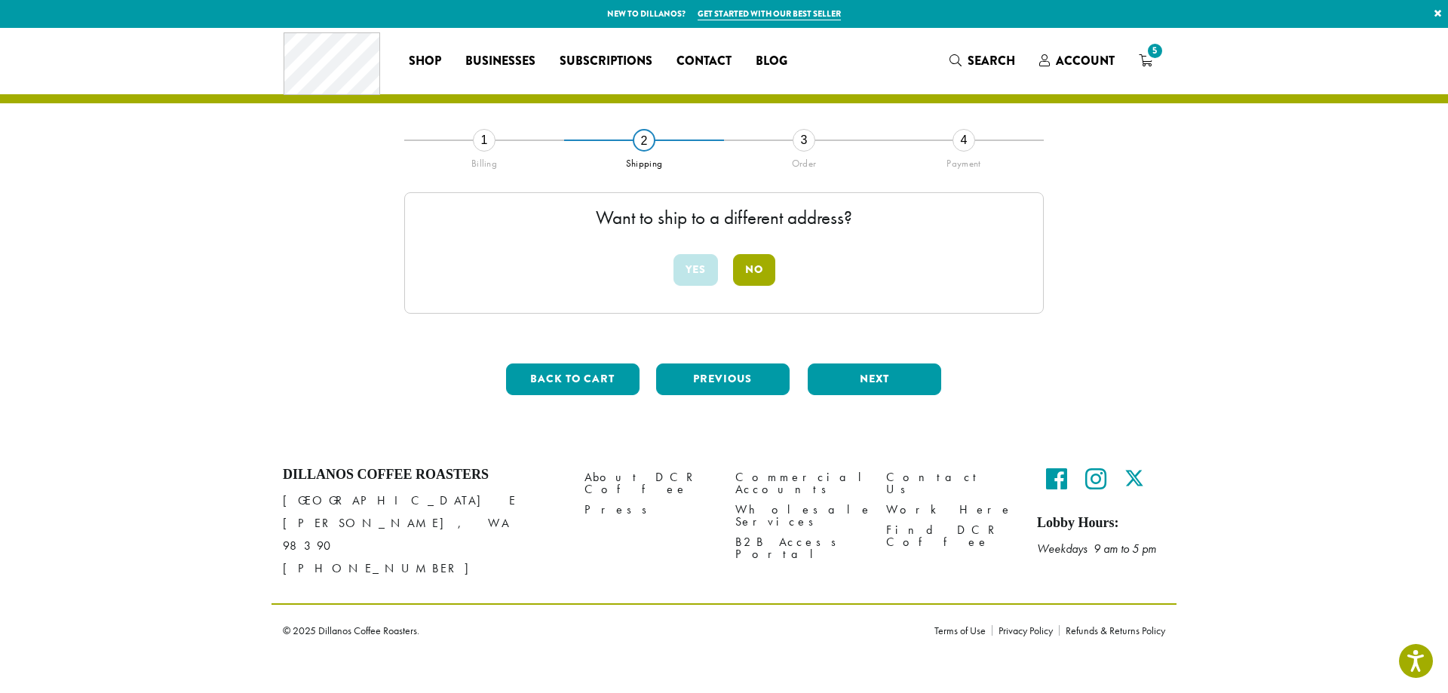
click at [765, 273] on button "No" at bounding box center [754, 270] width 42 height 32
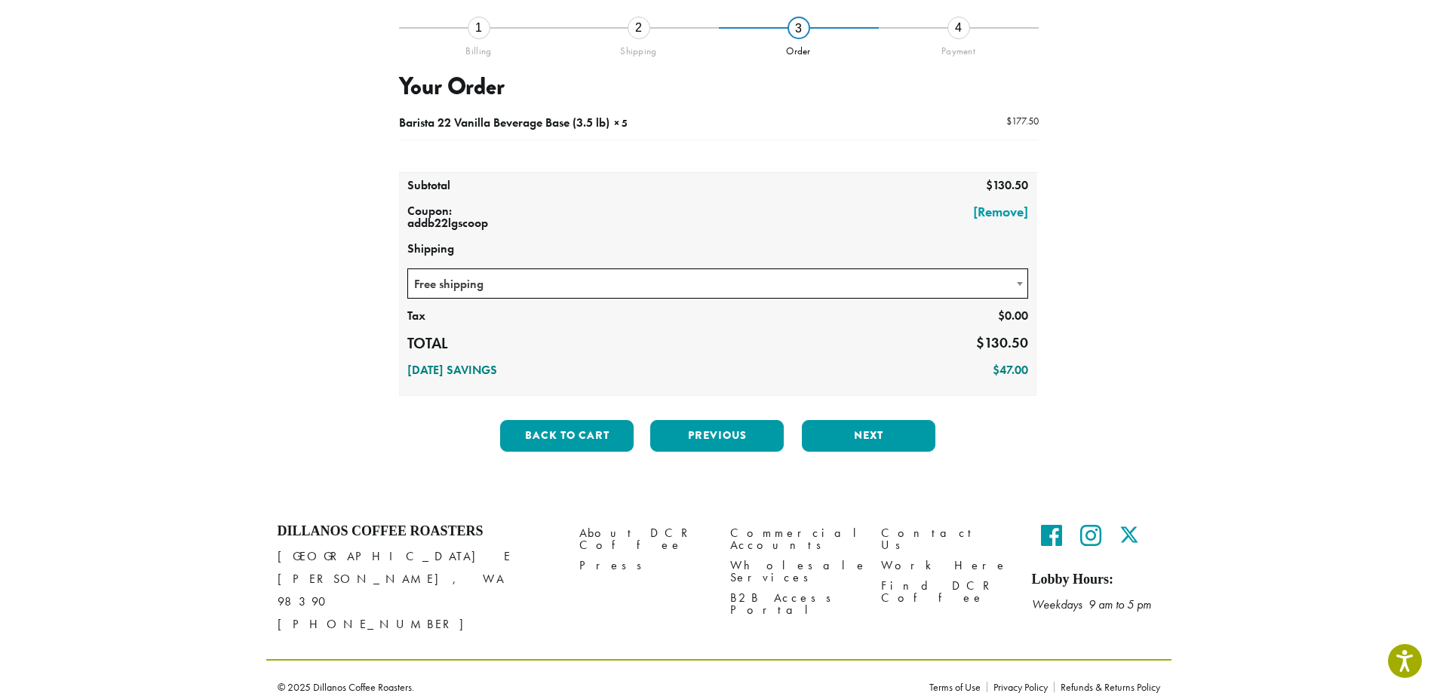
scroll to position [37, 0]
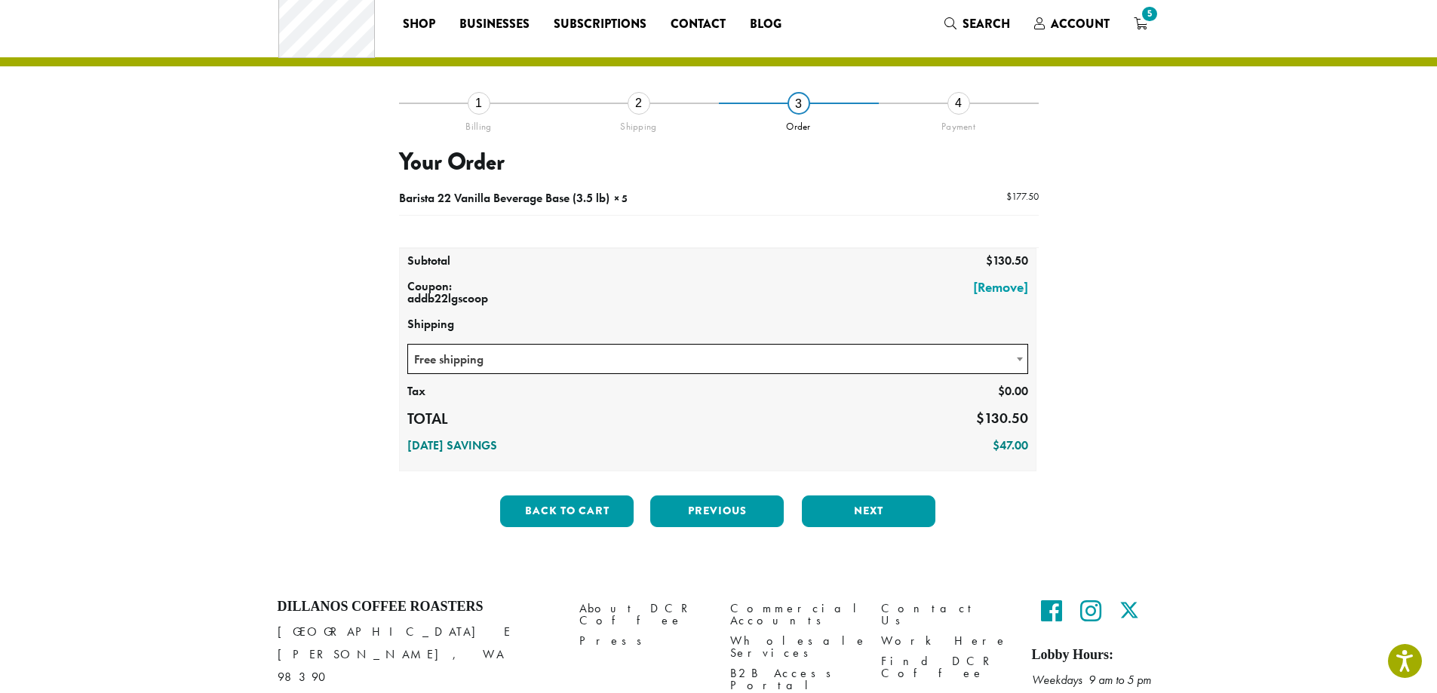
click at [639, 127] on div "Shipping" at bounding box center [639, 124] width 160 height 18
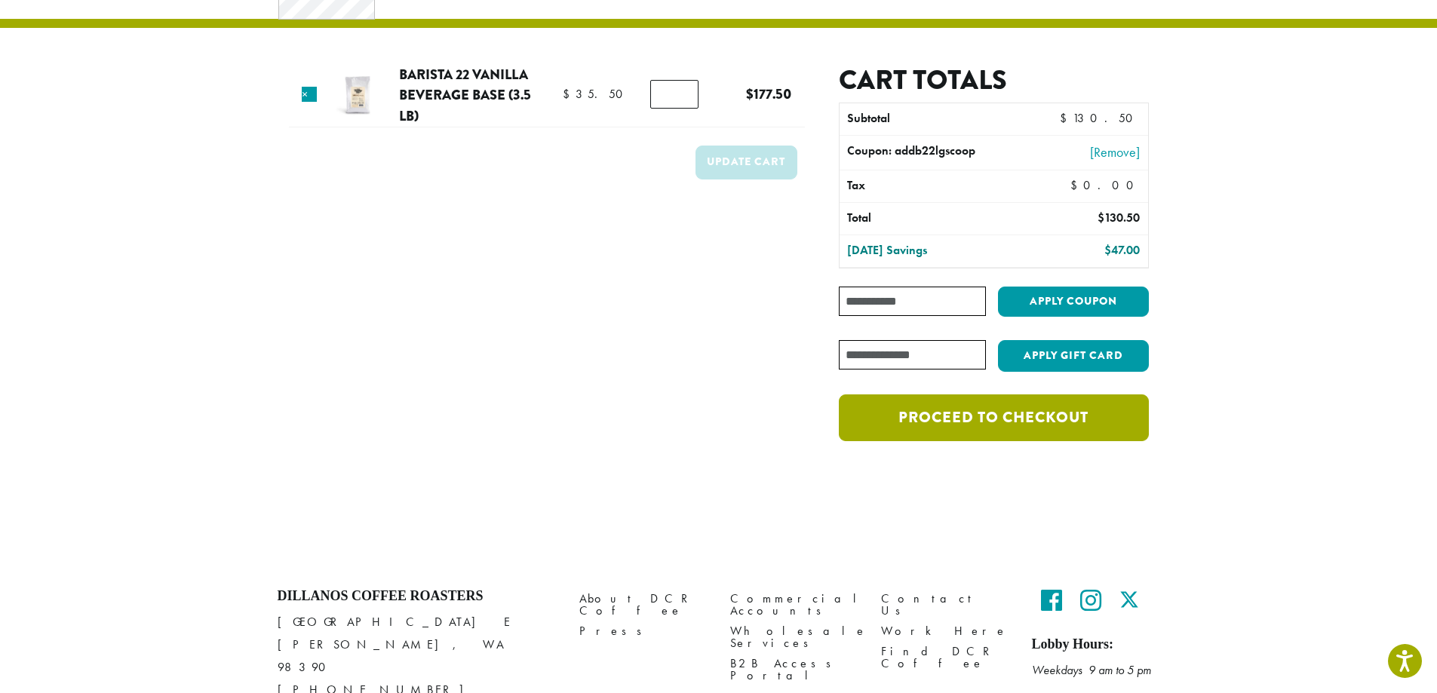
click at [1028, 422] on link "Proceed to checkout" at bounding box center [993, 417] width 309 height 47
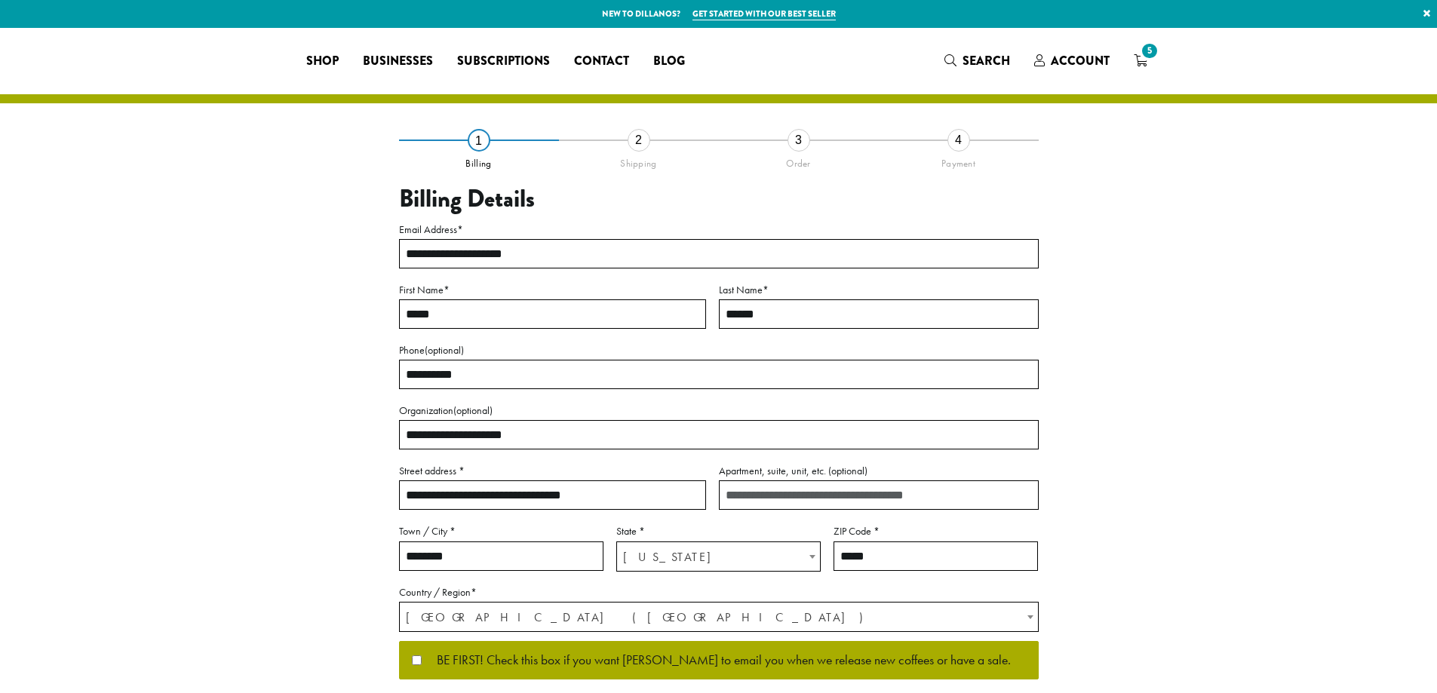
select select "**"
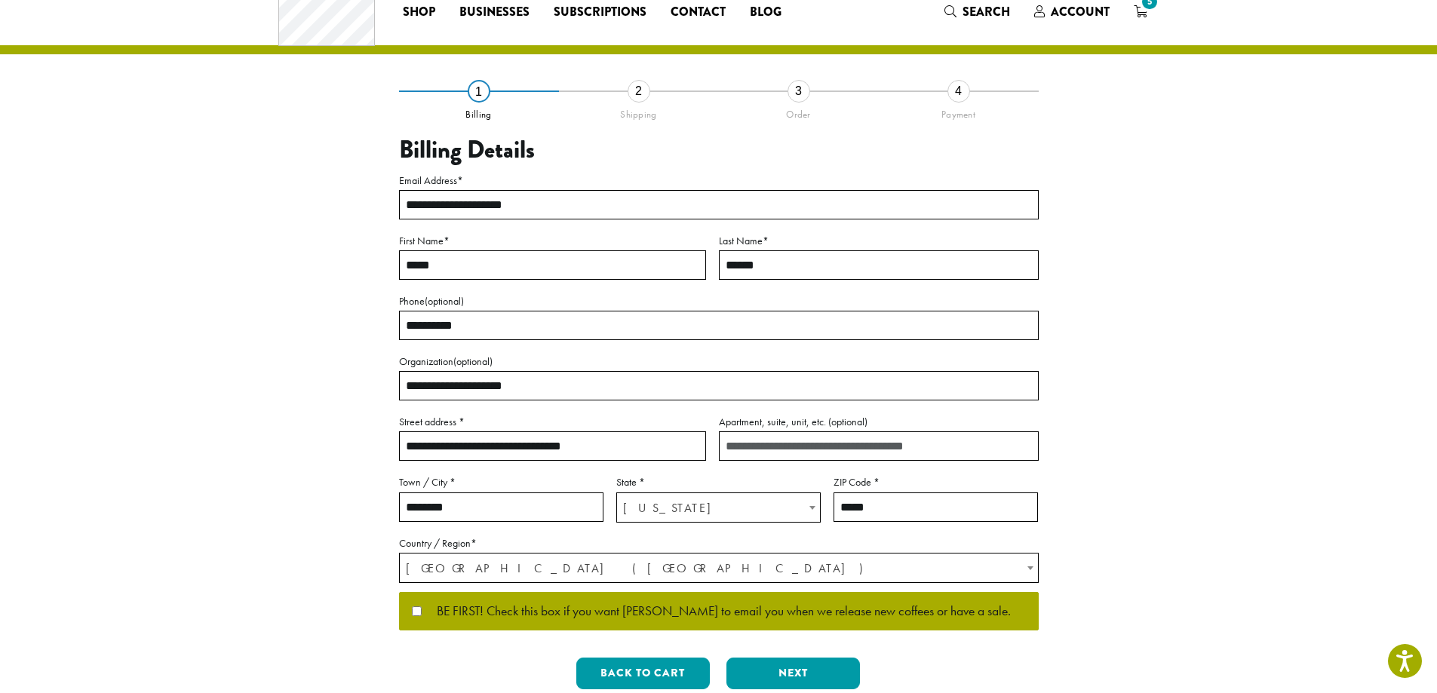
scroll to position [75, 0]
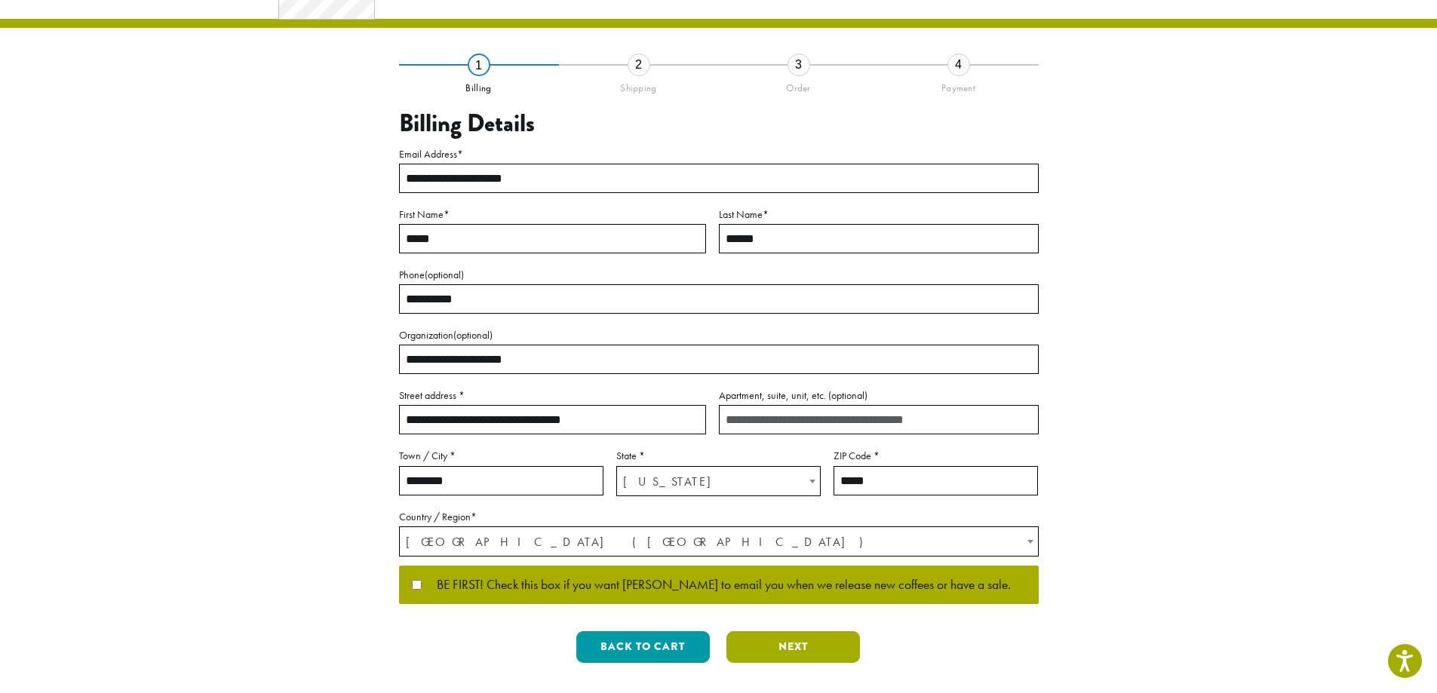
click at [803, 649] on button "Next" at bounding box center [792, 647] width 133 height 32
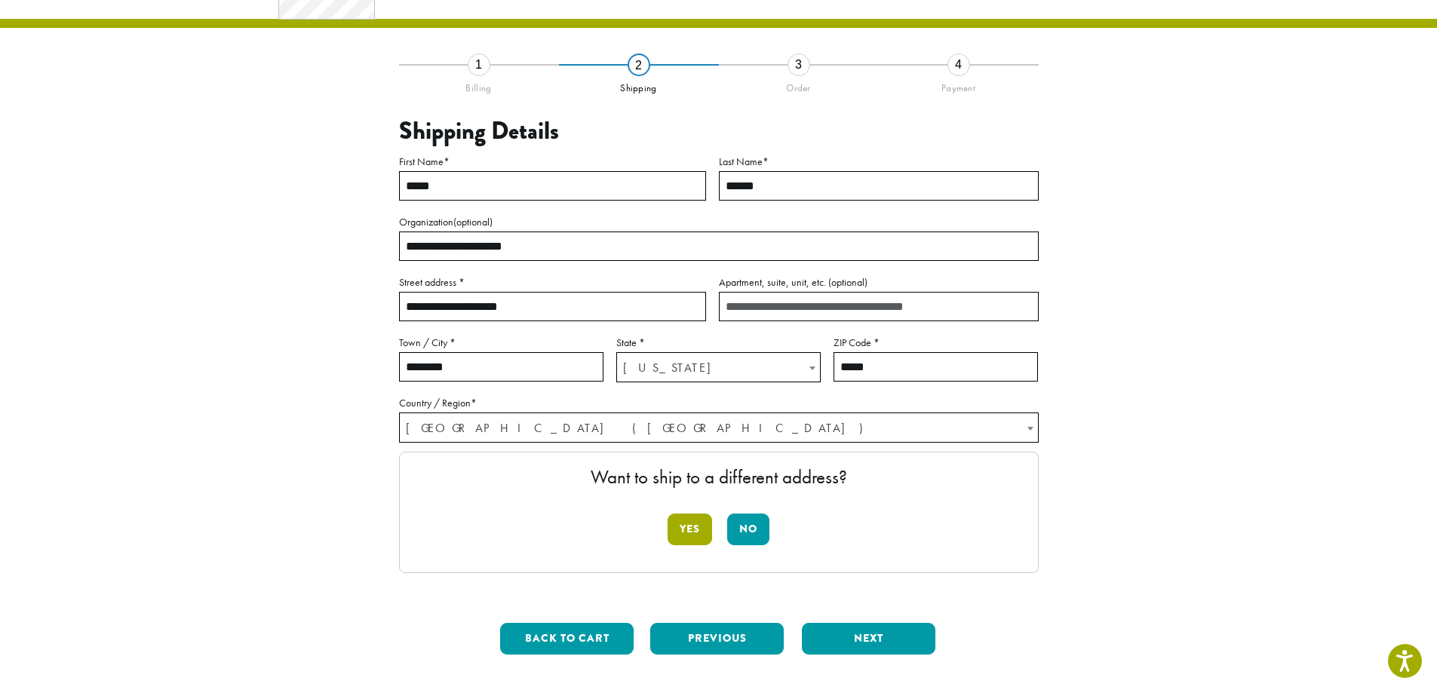
click at [689, 528] on button "Yes" at bounding box center [689, 530] width 44 height 32
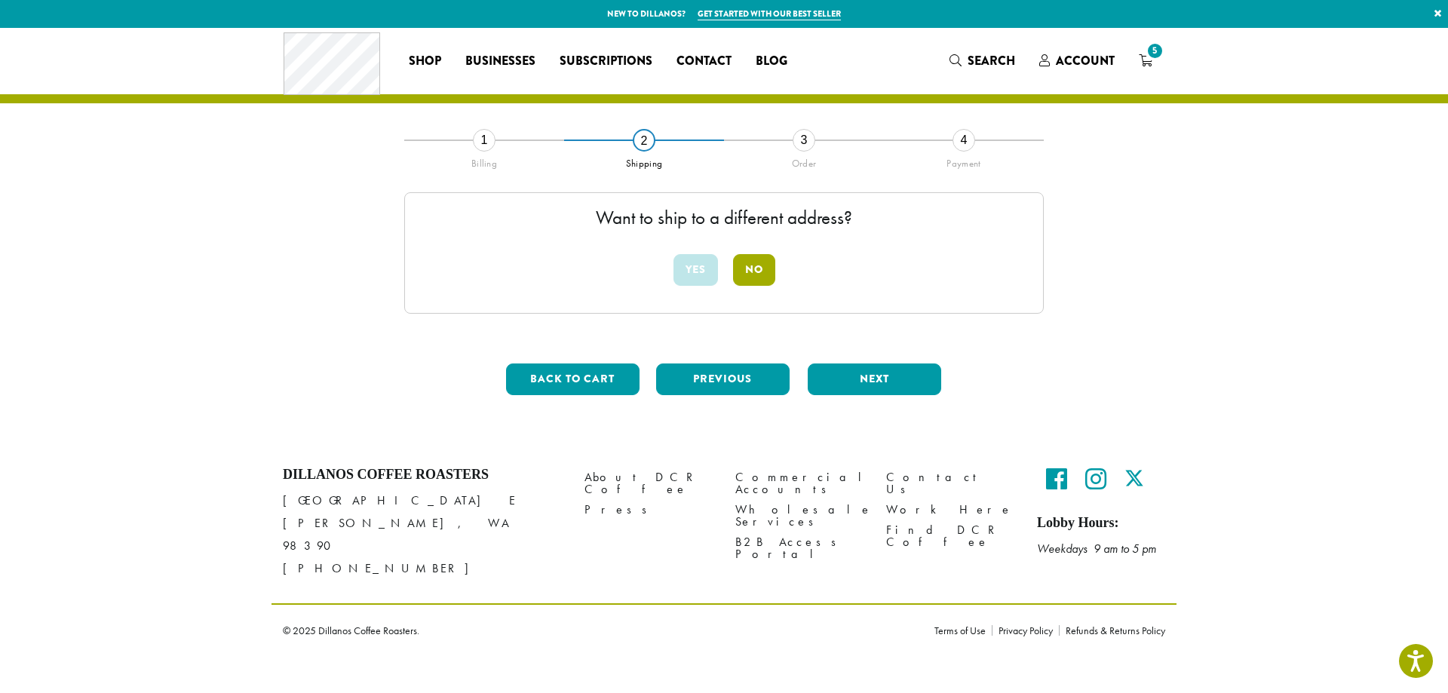
click at [753, 259] on button "No" at bounding box center [754, 270] width 42 height 32
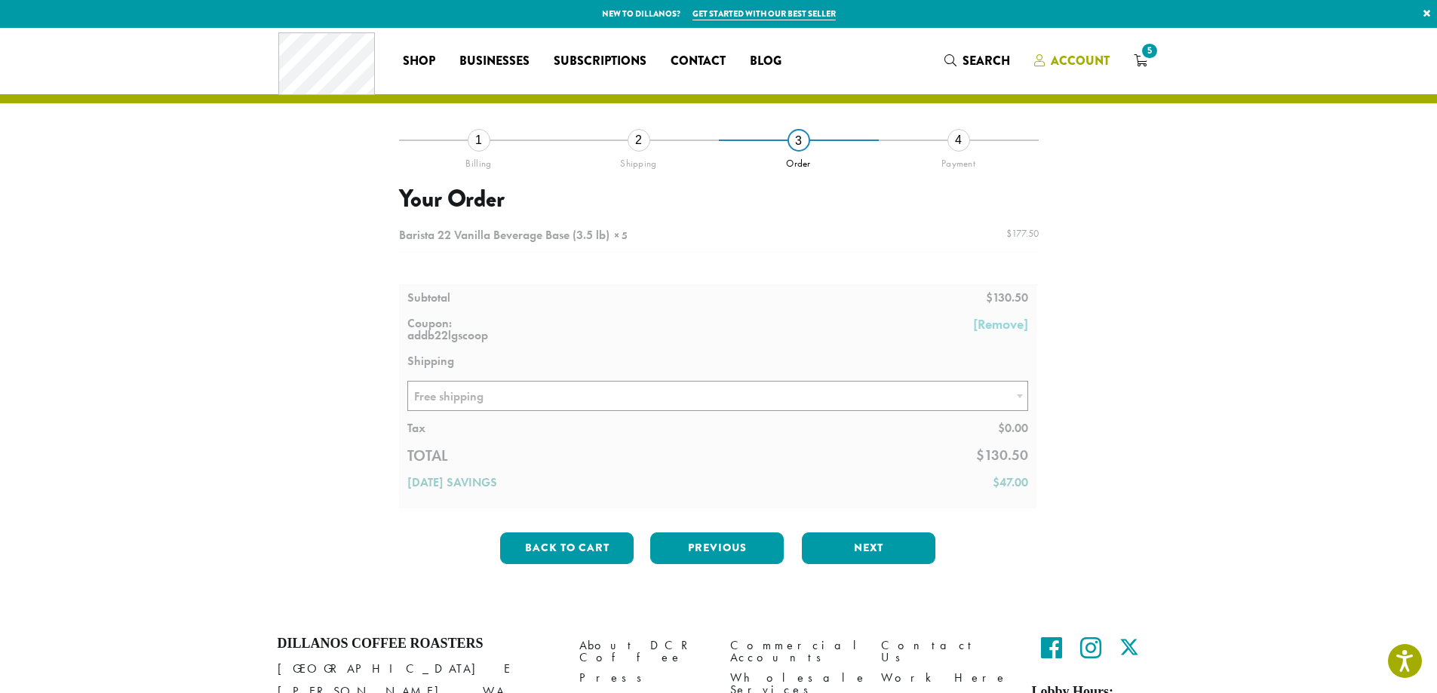
click at [1073, 55] on span "Account" at bounding box center [1080, 60] width 59 height 17
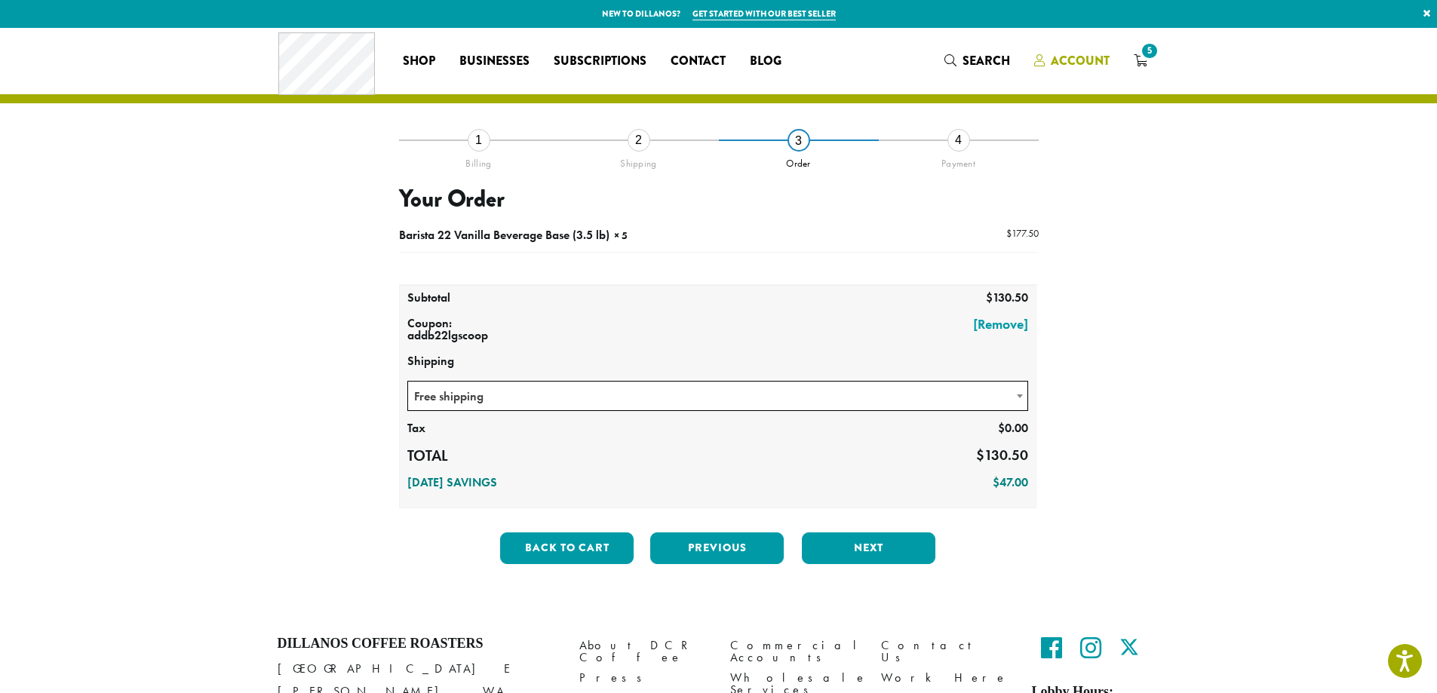
click at [1072, 62] on span "Account" at bounding box center [1080, 60] width 59 height 17
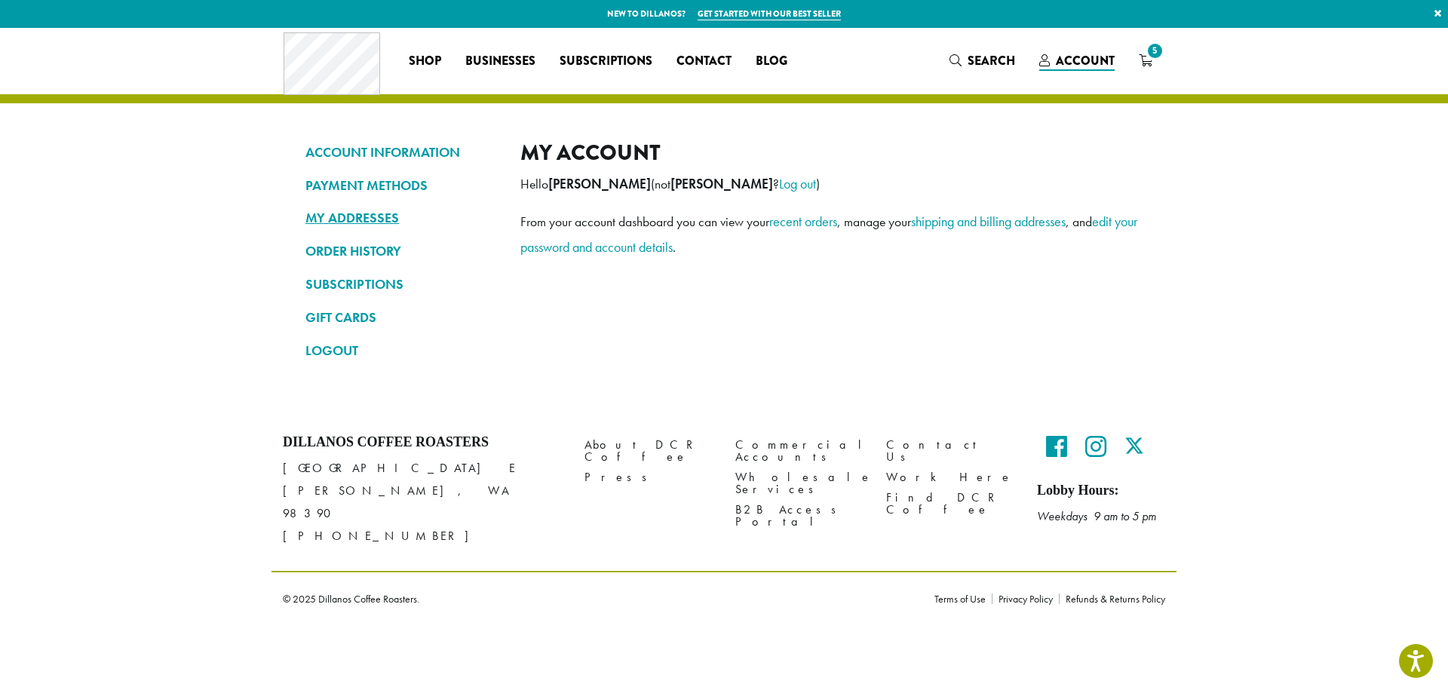
click at [353, 213] on link "MY ADDRESSES" at bounding box center [401, 218] width 192 height 26
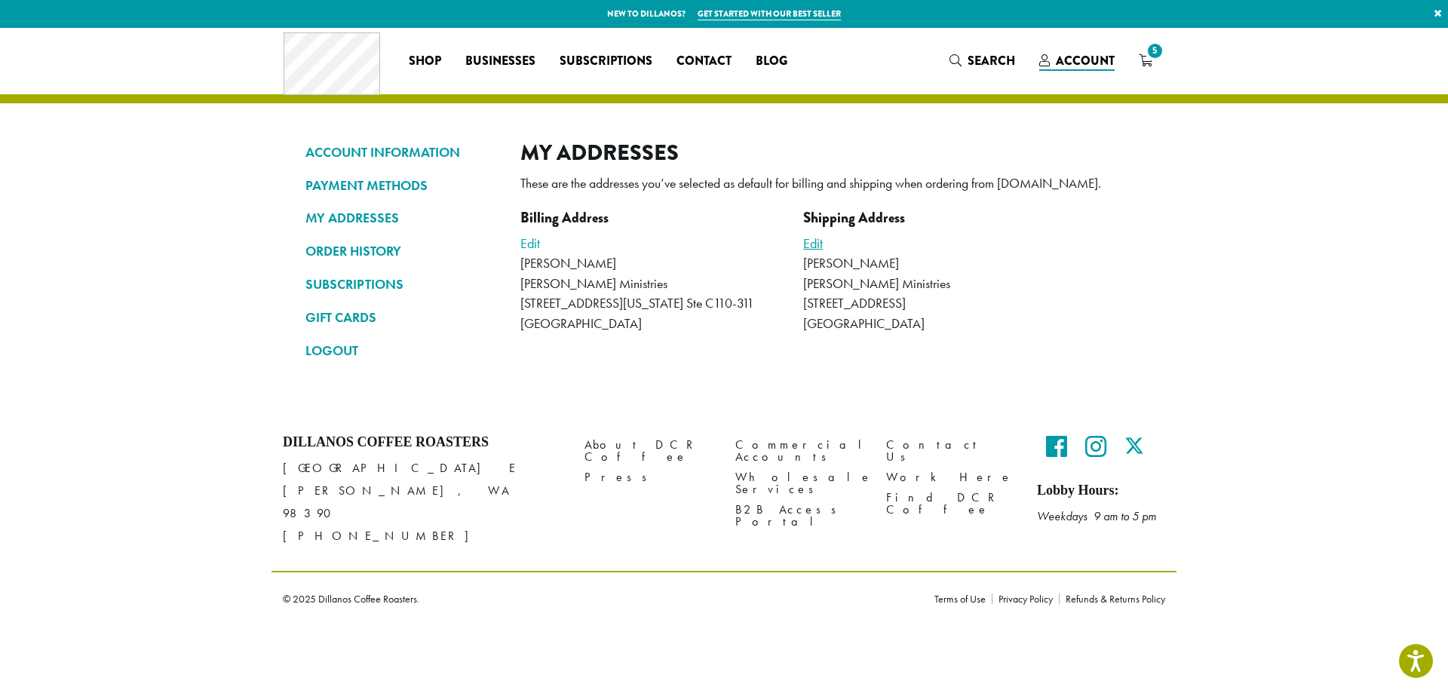
click at [809, 240] on link "Edit" at bounding box center [813, 243] width 20 height 17
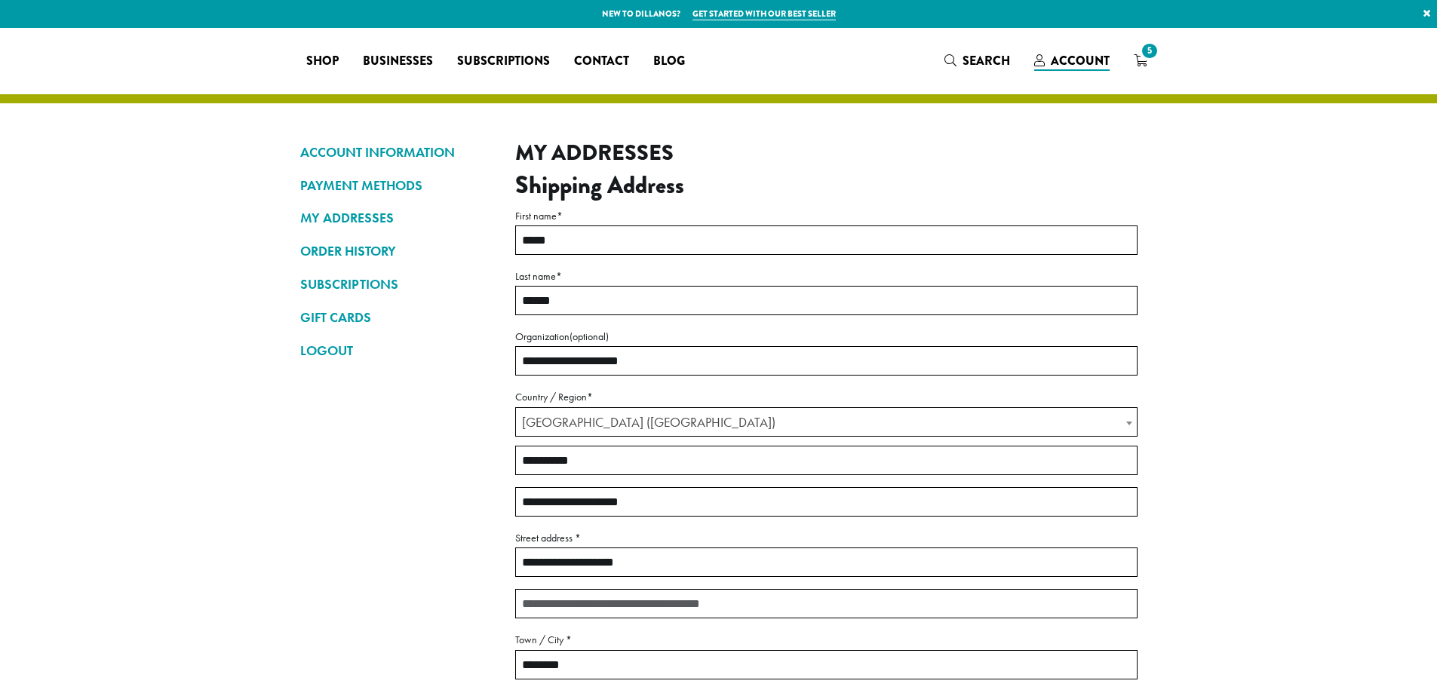
select select "**"
drag, startPoint x: 637, startPoint y: 367, endPoint x: 496, endPoint y: 361, distance: 141.1
click at [496, 361] on div "**********" at bounding box center [719, 567] width 860 height 855
type input "**********"
drag, startPoint x: 640, startPoint y: 563, endPoint x: 480, endPoint y: 563, distance: 159.9
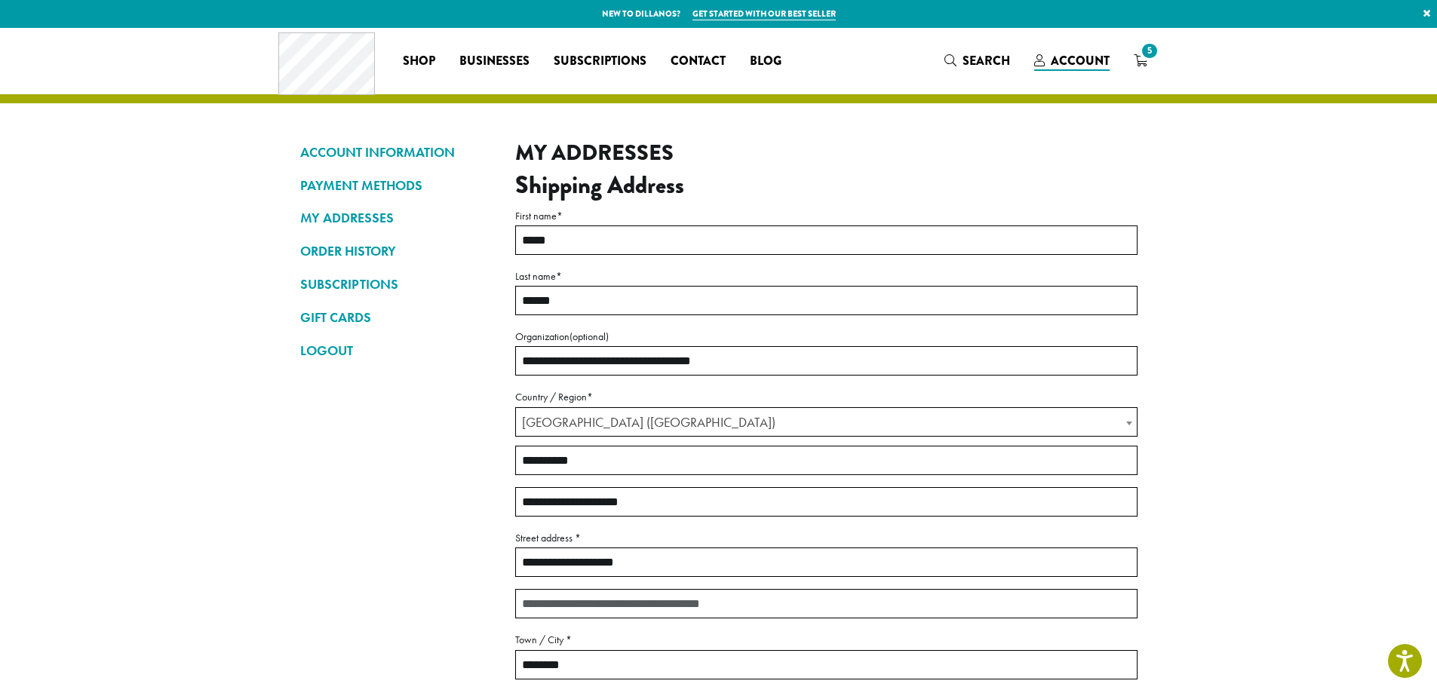
click at [467, 566] on div "**********" at bounding box center [719, 567] width 860 height 855
type input "**********"
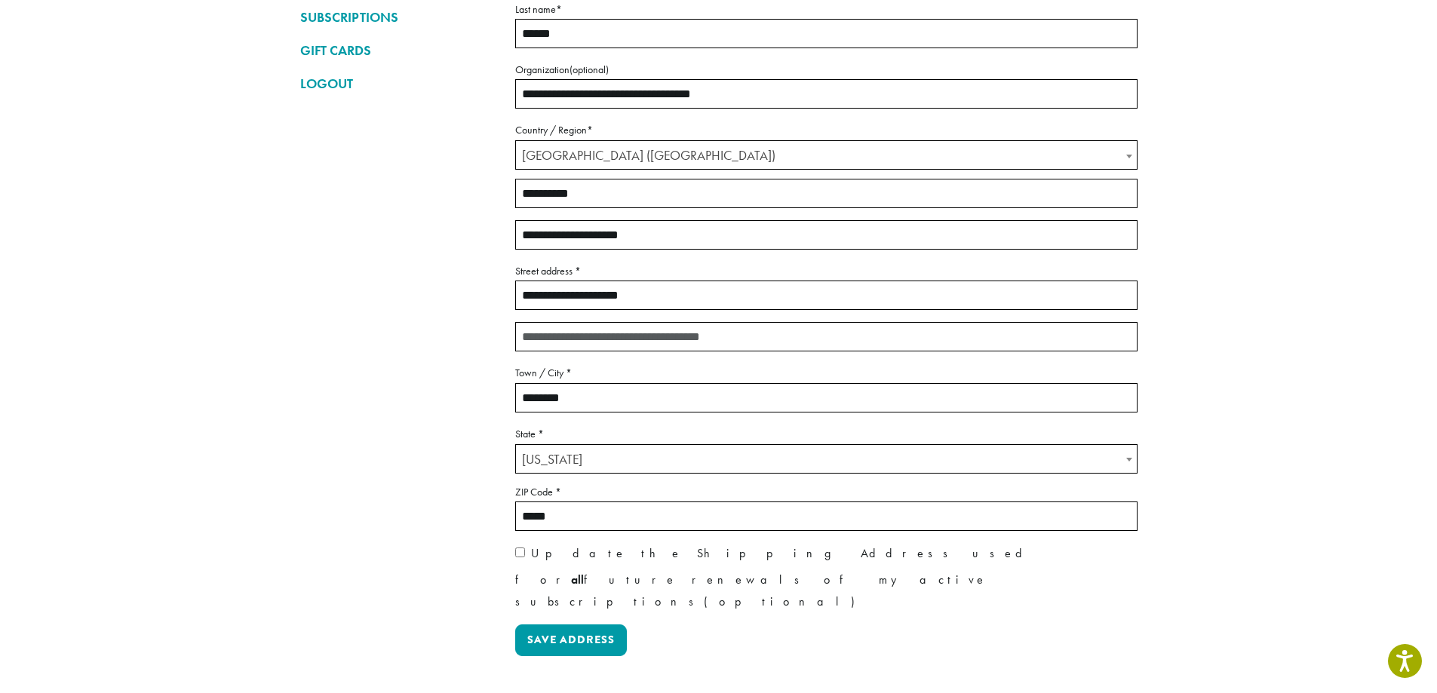
scroll to position [302, 0]
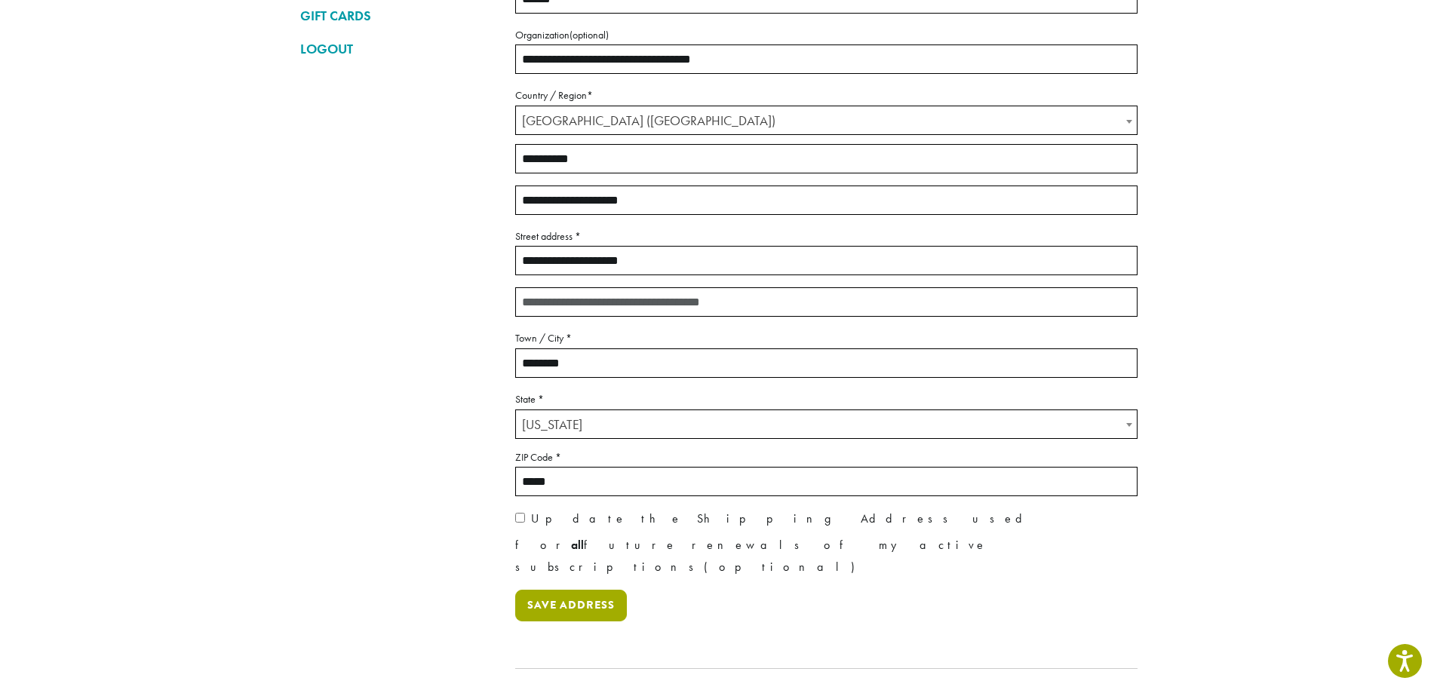
click at [569, 590] on button "Save address" at bounding box center [571, 606] width 112 height 32
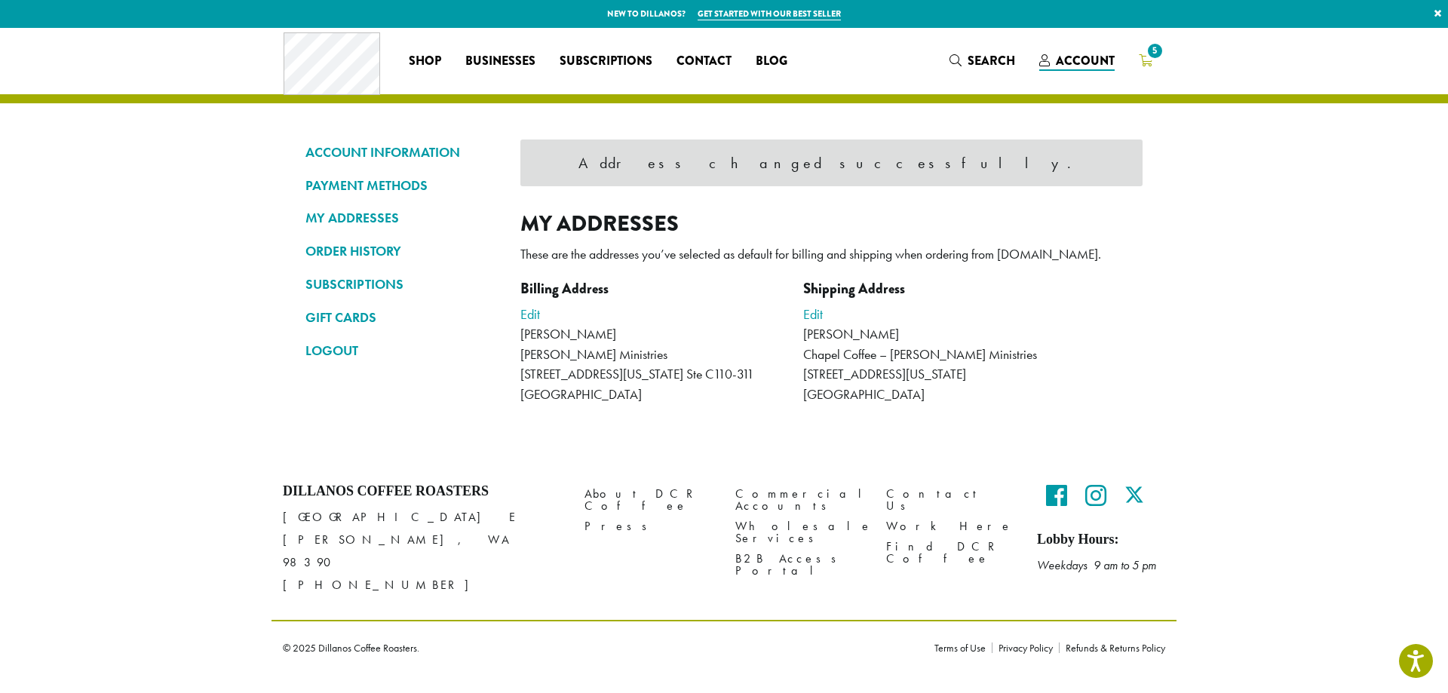
click at [1154, 61] on span "5" at bounding box center [1155, 51] width 20 height 20
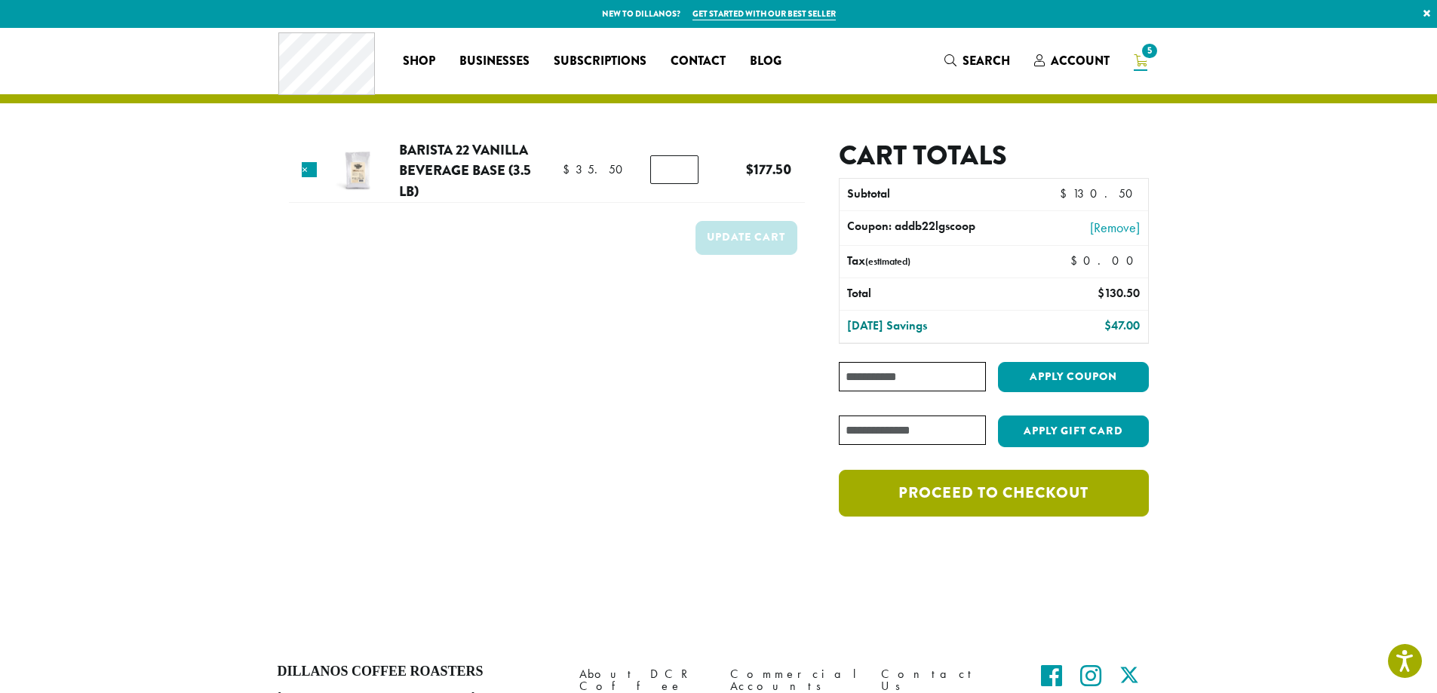
click at [1027, 490] on link "Proceed to checkout" at bounding box center [993, 493] width 309 height 47
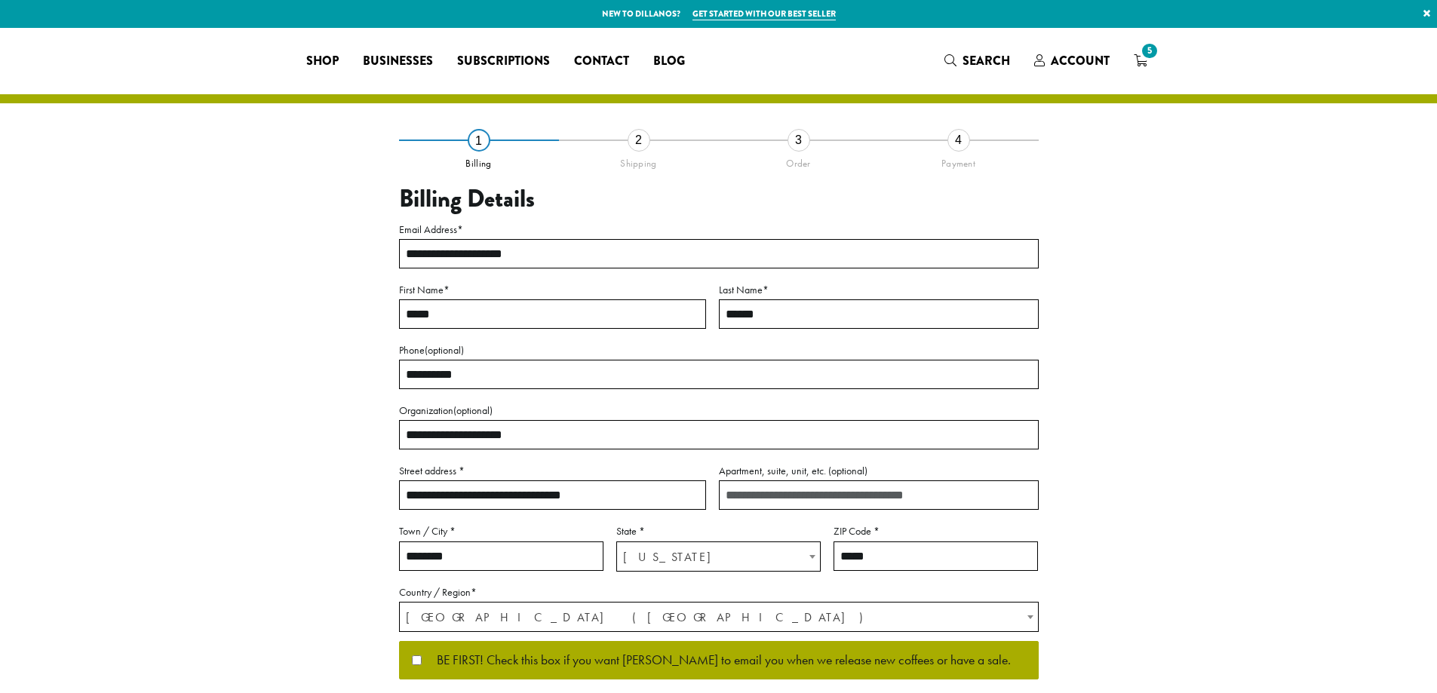
select select "**"
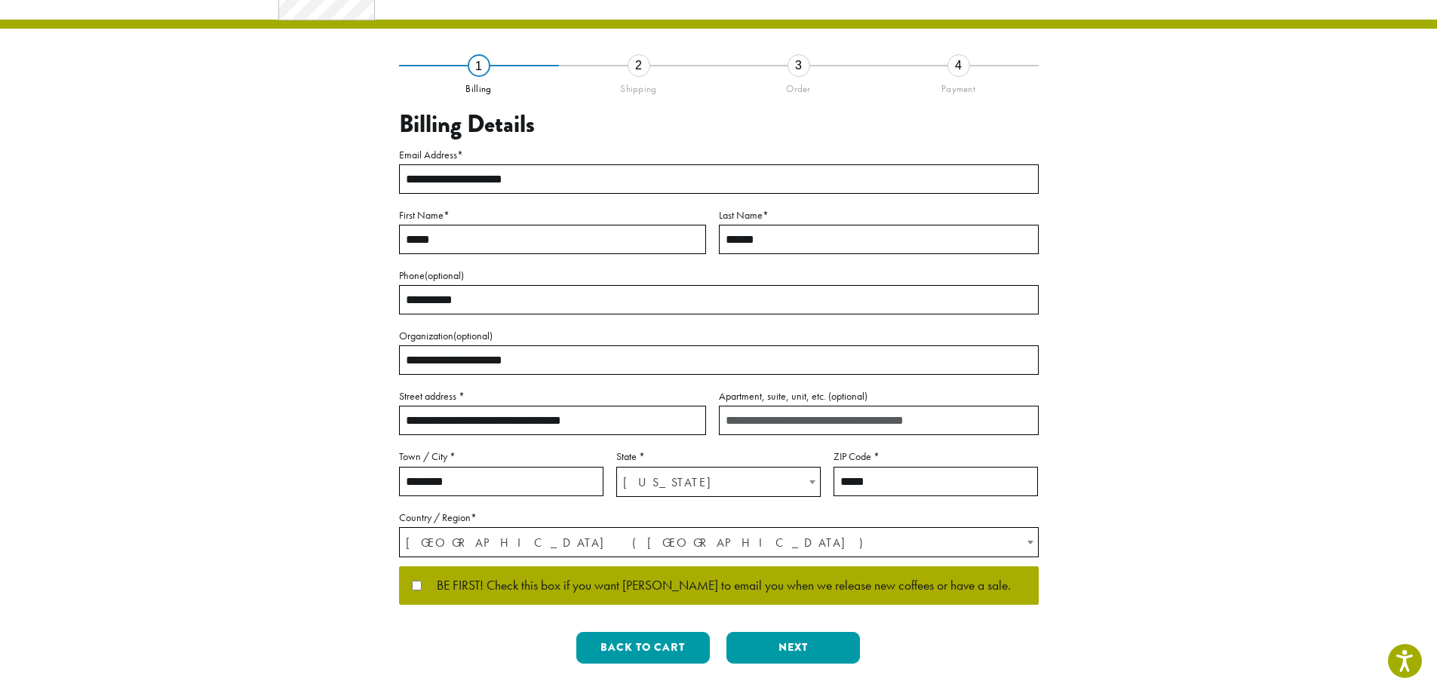
scroll to position [75, 0]
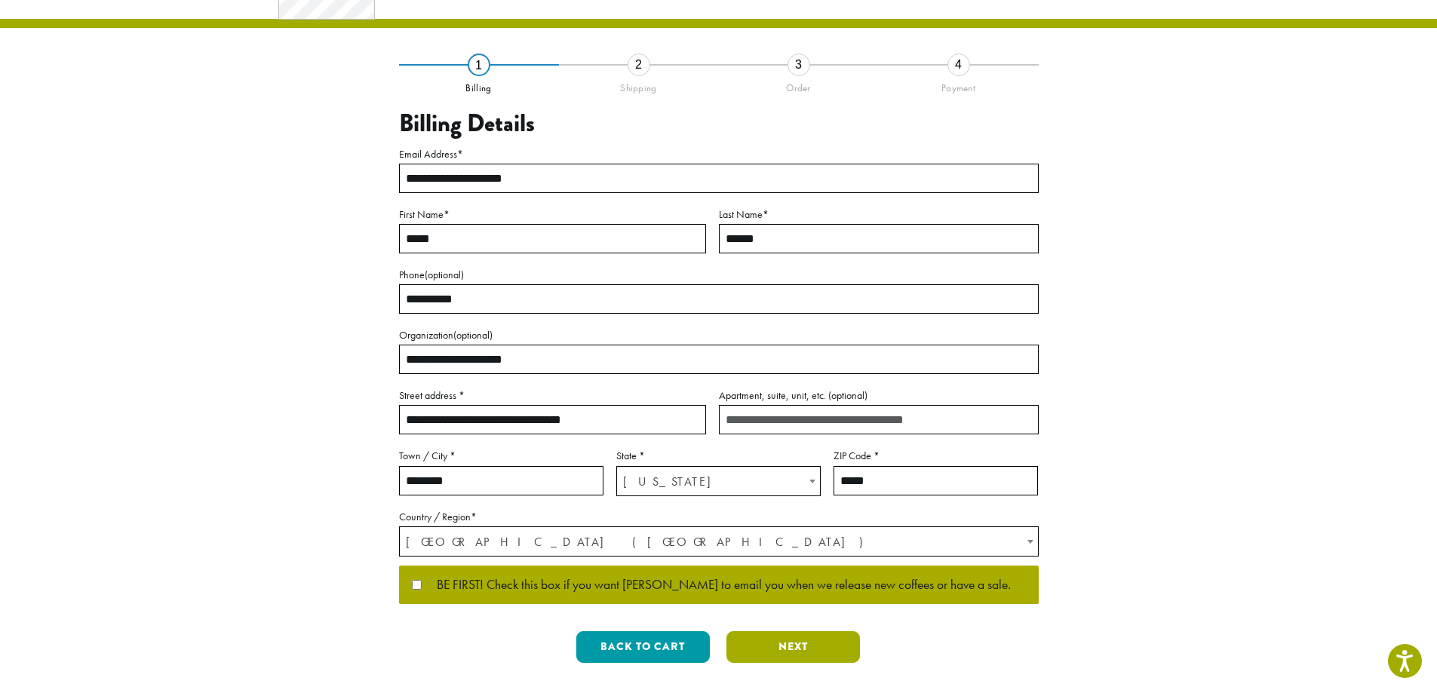
click at [803, 641] on button "Next" at bounding box center [792, 647] width 133 height 32
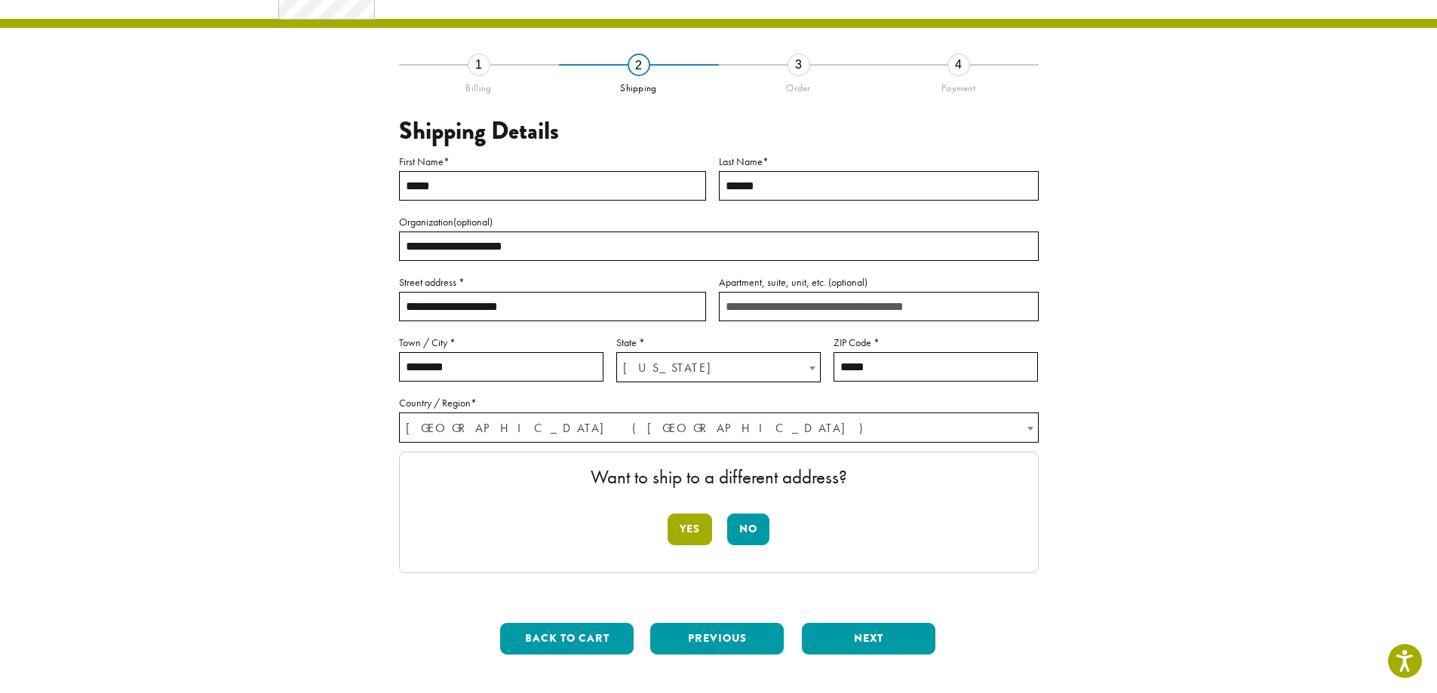
click at [684, 529] on button "Yes" at bounding box center [689, 530] width 44 height 32
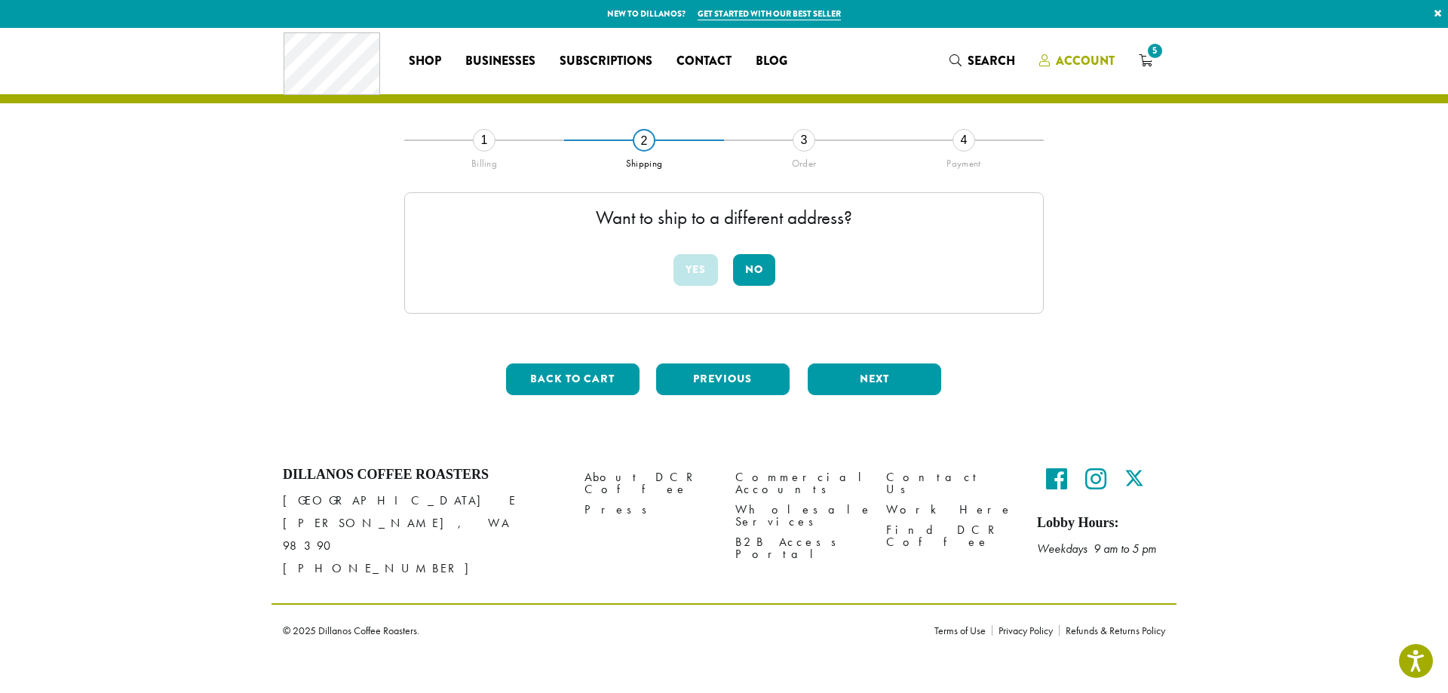
click at [1088, 60] on span "Account" at bounding box center [1085, 60] width 59 height 17
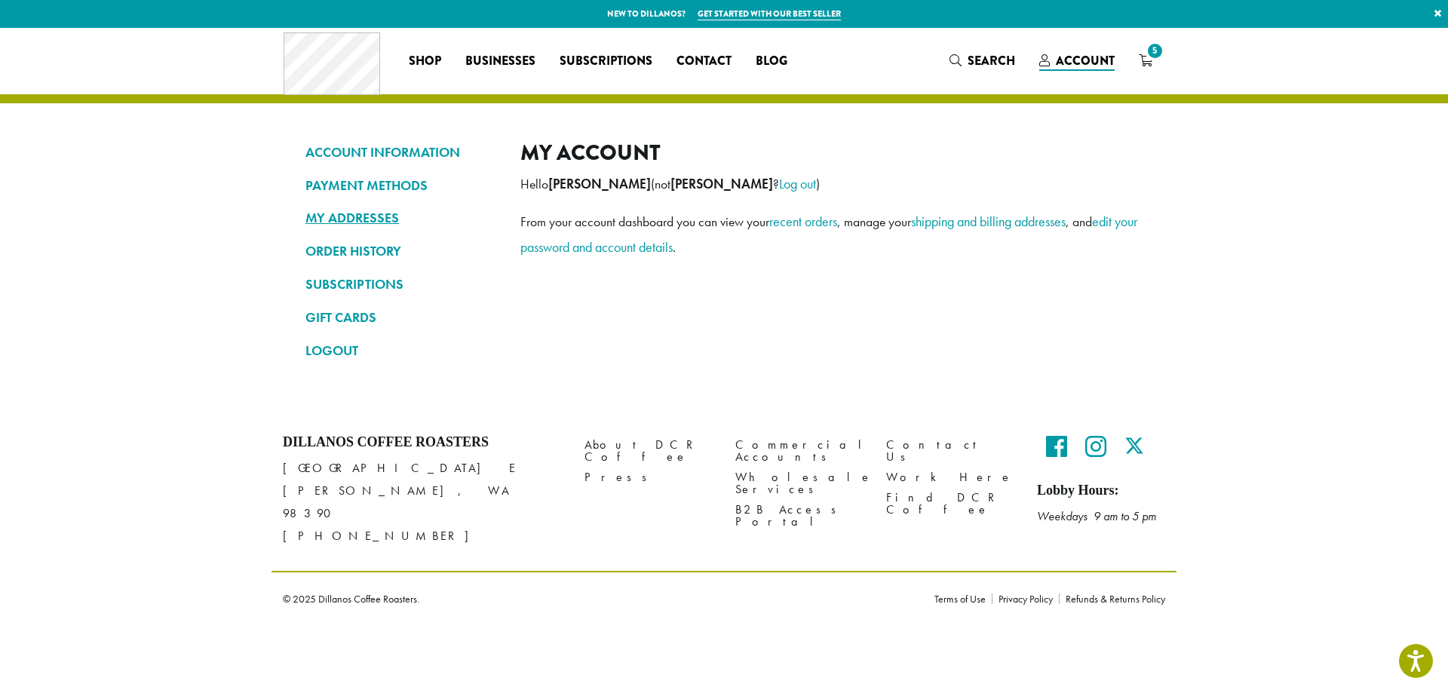
click at [369, 225] on link "MY ADDRESSES" at bounding box center [401, 218] width 192 height 26
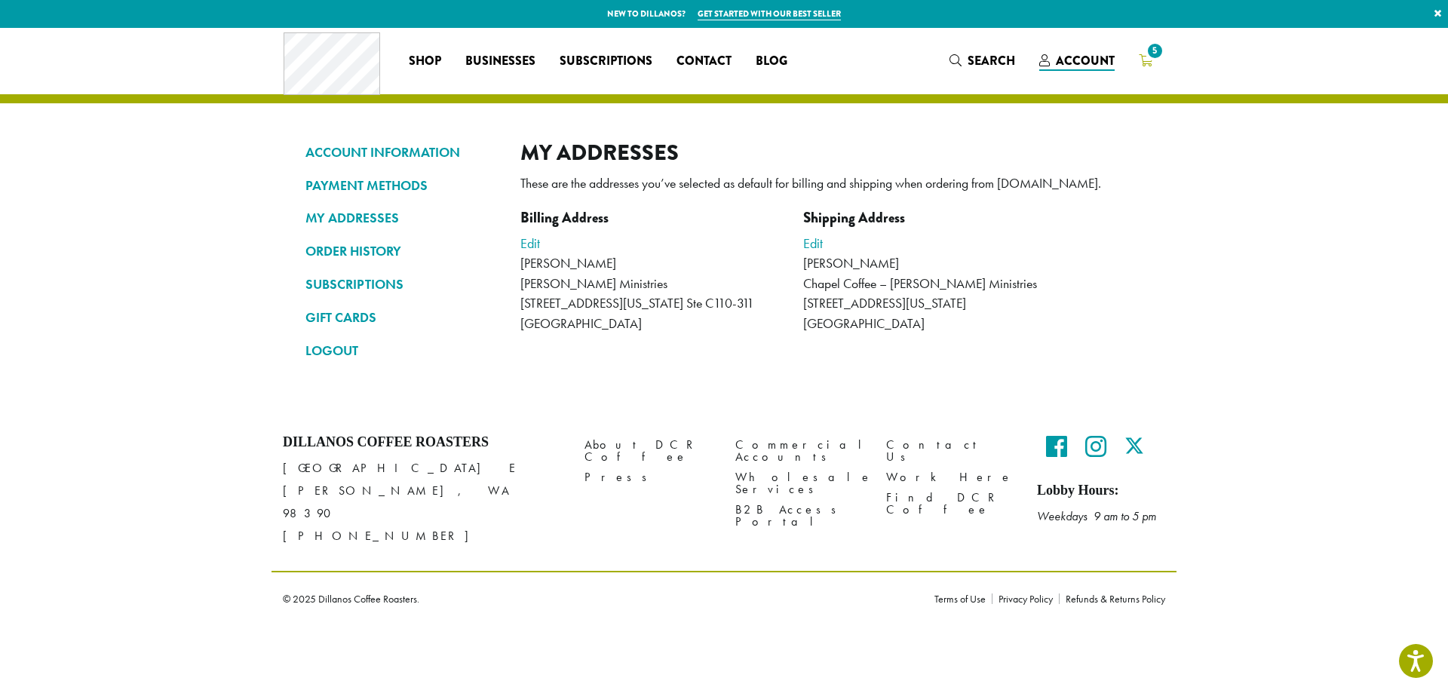
click at [1152, 57] on span "5" at bounding box center [1155, 51] width 20 height 20
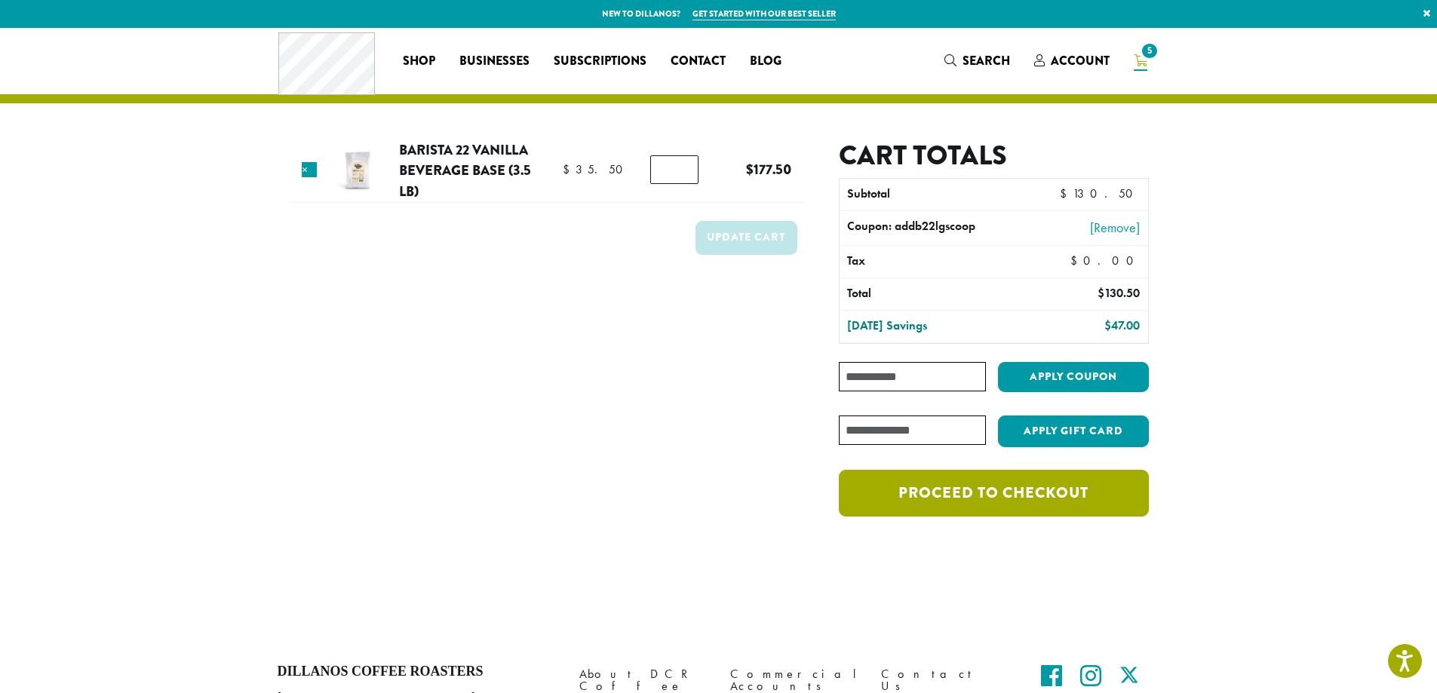
click at [1002, 500] on link "Proceed to checkout" at bounding box center [993, 493] width 309 height 47
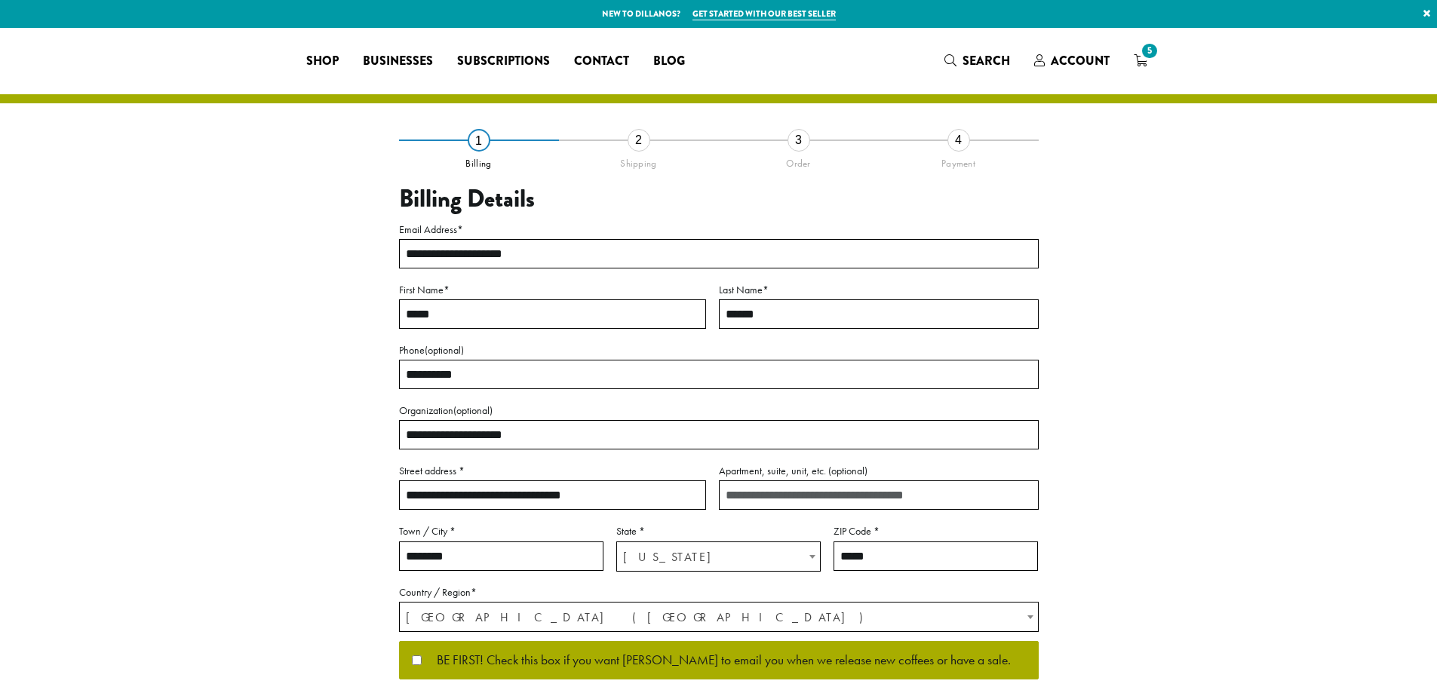
select select "**"
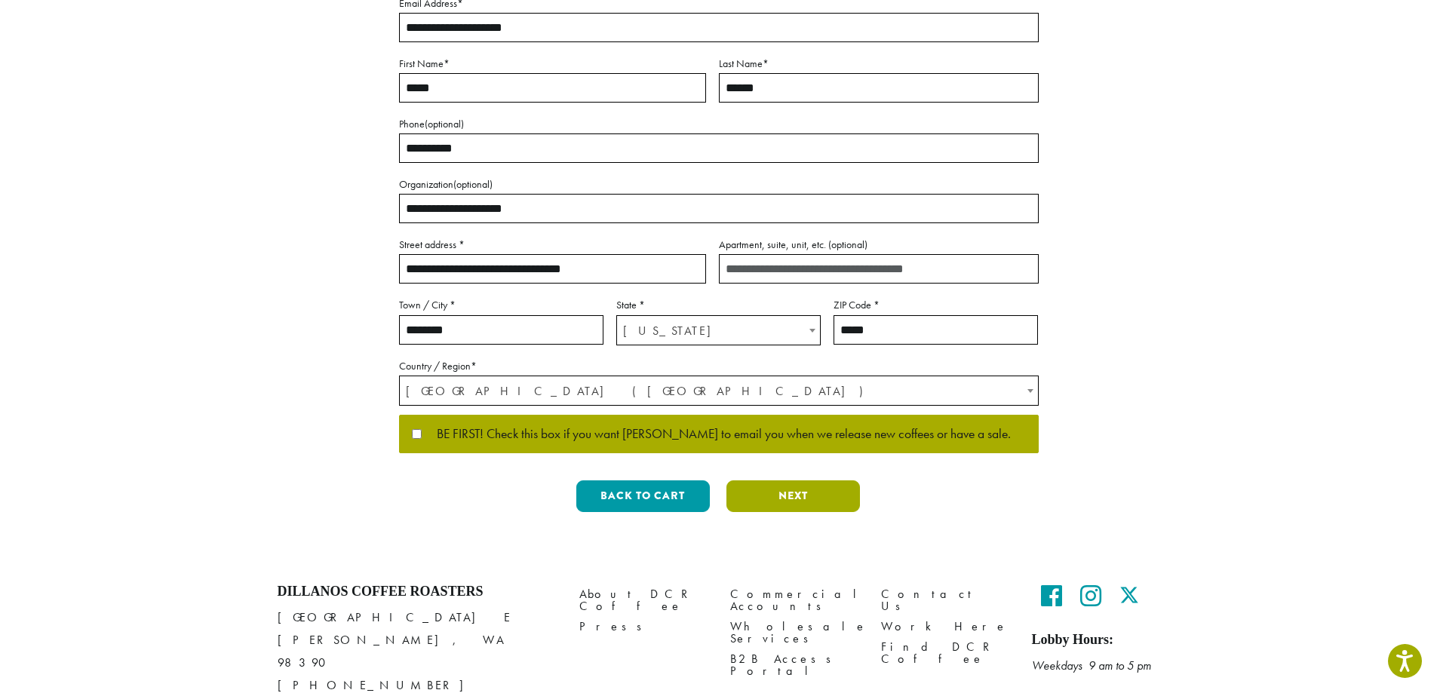
click at [814, 493] on button "Next" at bounding box center [792, 496] width 133 height 32
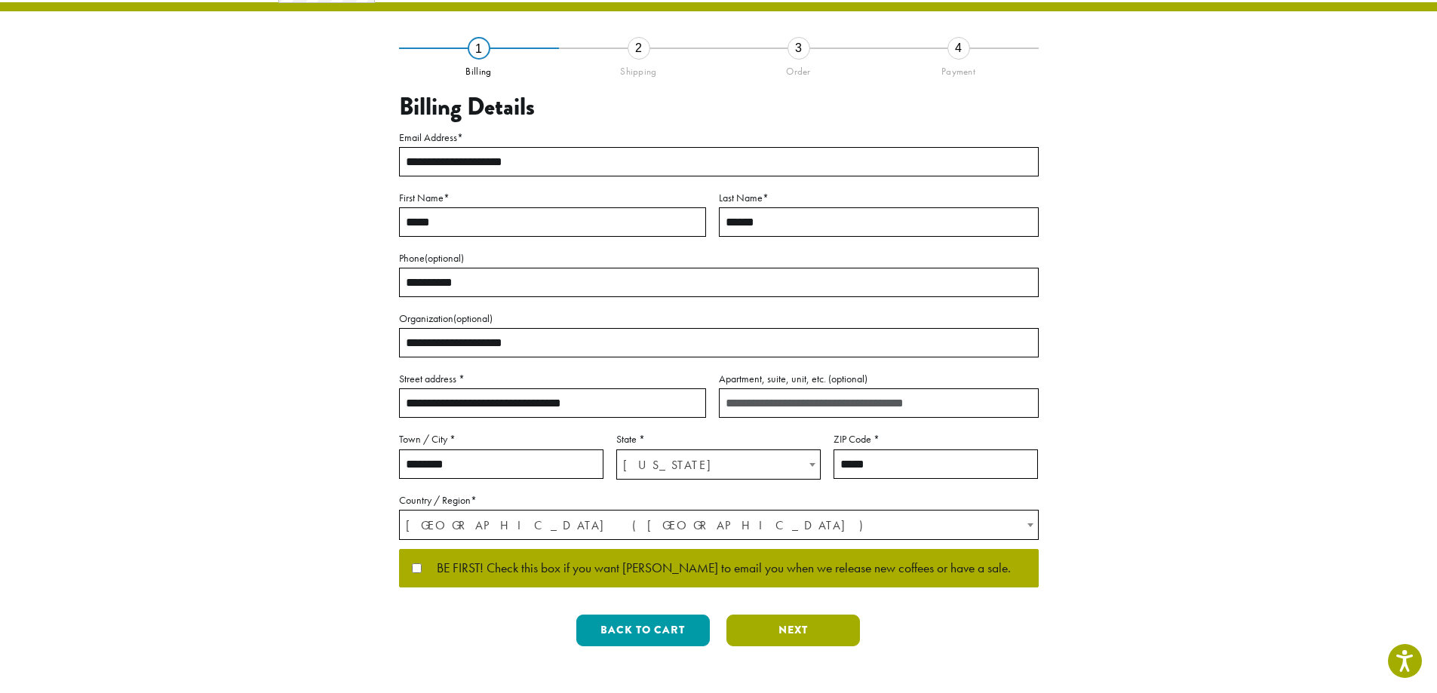
scroll to position [87, 0]
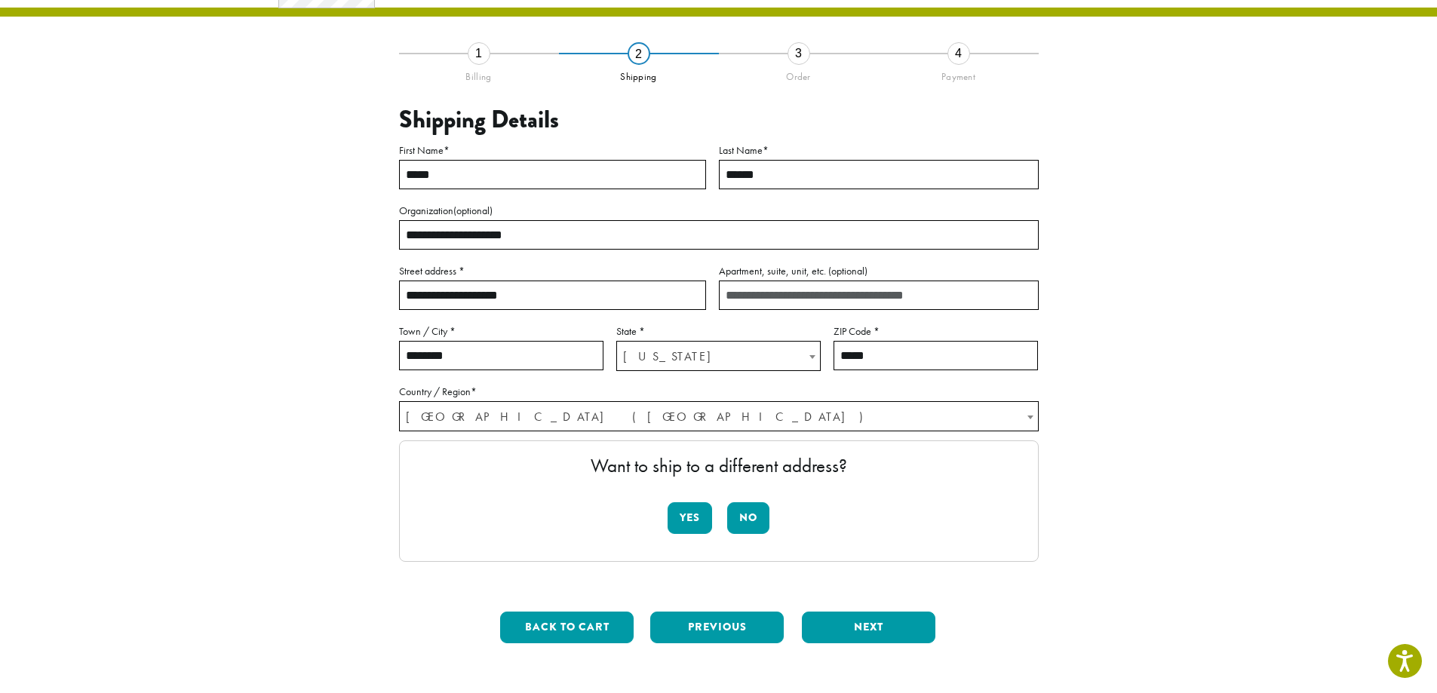
drag, startPoint x: 507, startPoint y: 298, endPoint x: 514, endPoint y: 293, distance: 8.8
click at [507, 298] on input "**********" at bounding box center [552, 295] width 307 height 29
drag, startPoint x: 554, startPoint y: 290, endPoint x: 361, endPoint y: 295, distance: 193.1
click at [361, 295] on div "**********" at bounding box center [719, 354] width 860 height 603
type input "**********"
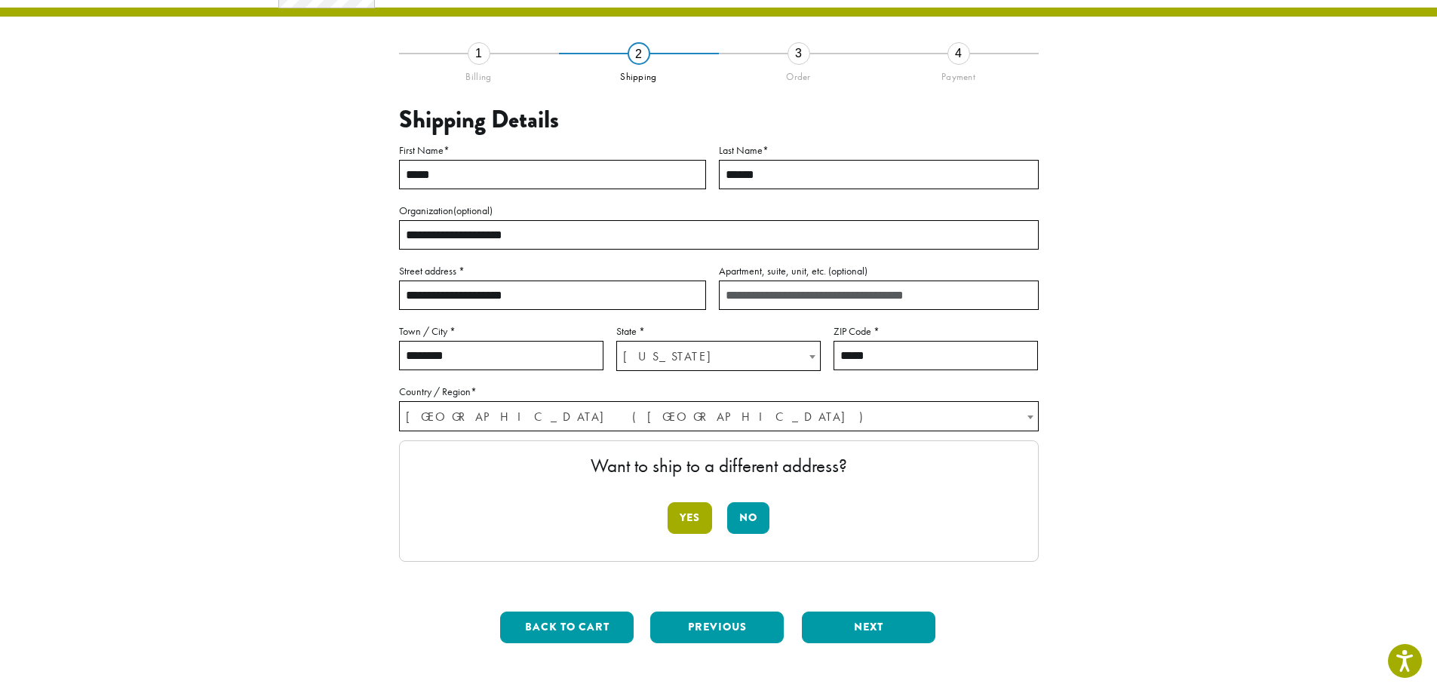
click at [690, 517] on button "Yes" at bounding box center [689, 518] width 44 height 32
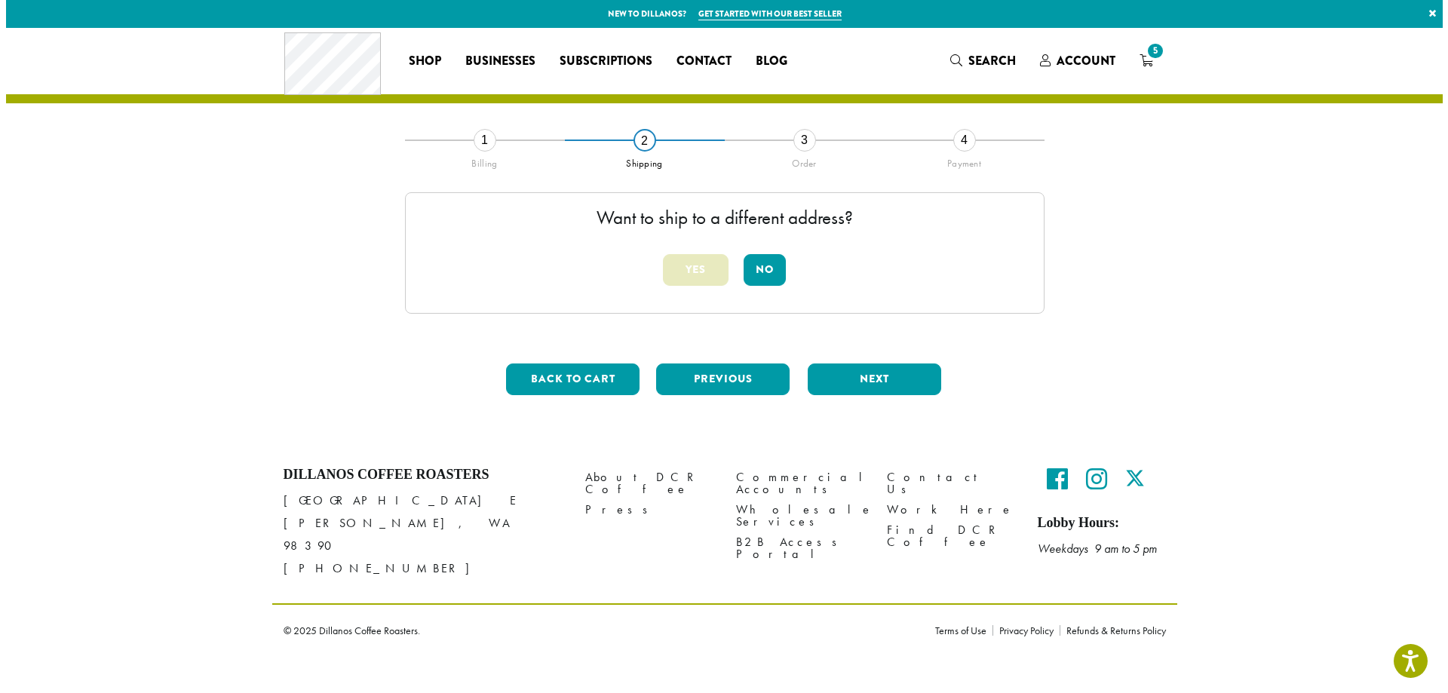
scroll to position [0, 0]
click at [597, 59] on span "Subscriptions" at bounding box center [606, 61] width 93 height 19
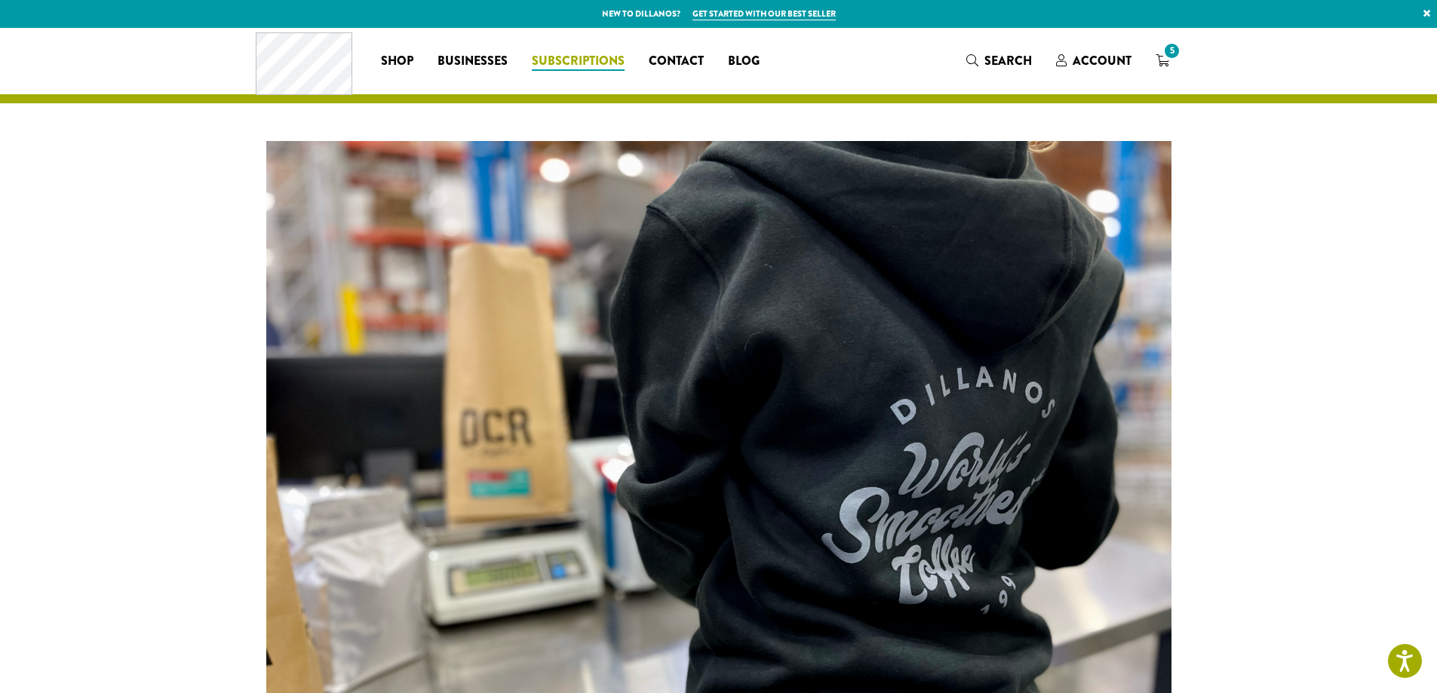
click at [560, 62] on span "Subscriptions" at bounding box center [578, 61] width 93 height 19
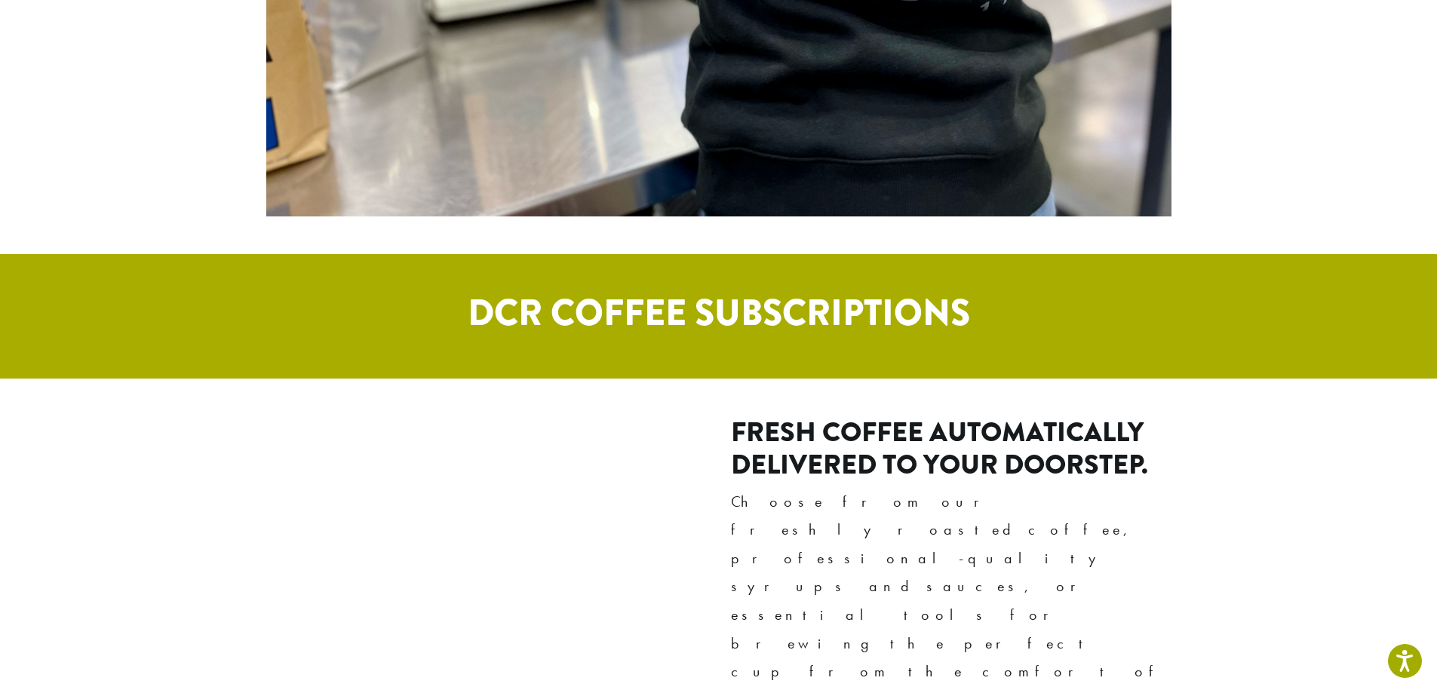
scroll to position [981, 0]
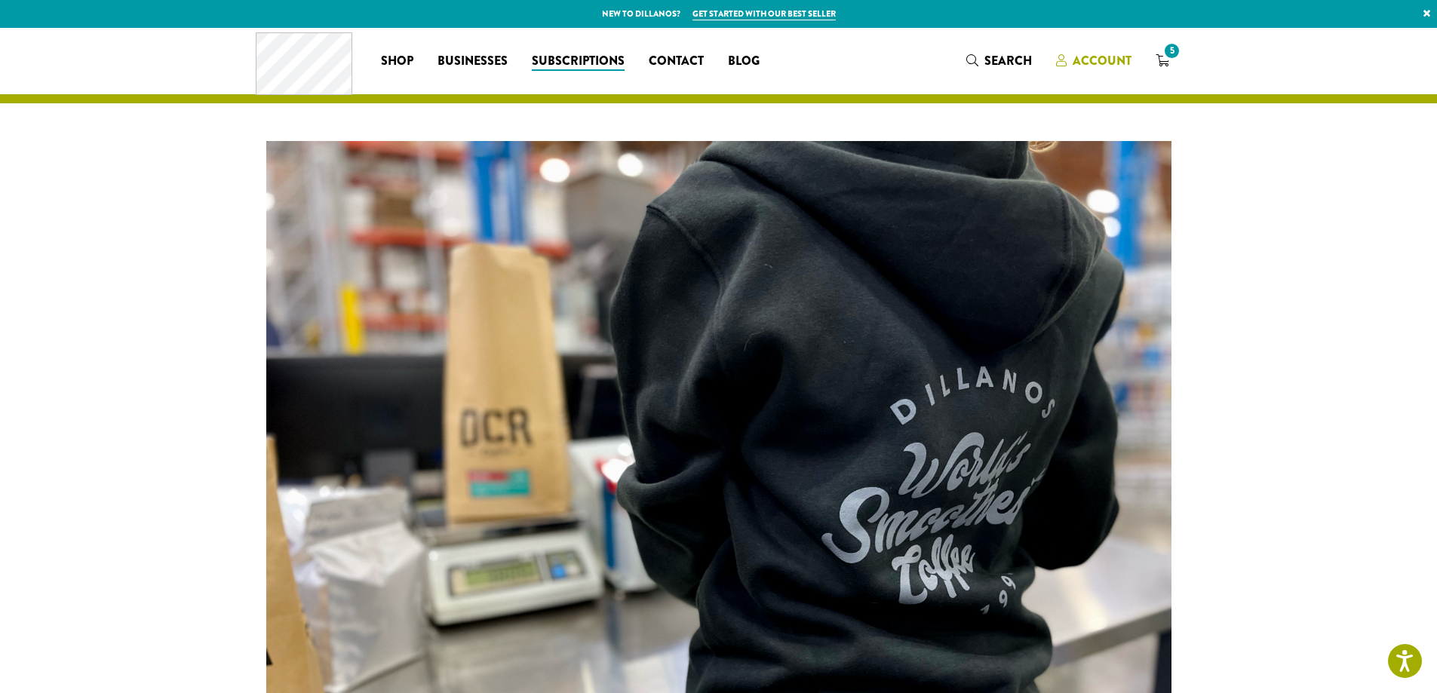
click at [1086, 60] on span "Account" at bounding box center [1102, 60] width 59 height 17
click at [1165, 53] on span "5" at bounding box center [1172, 51] width 20 height 20
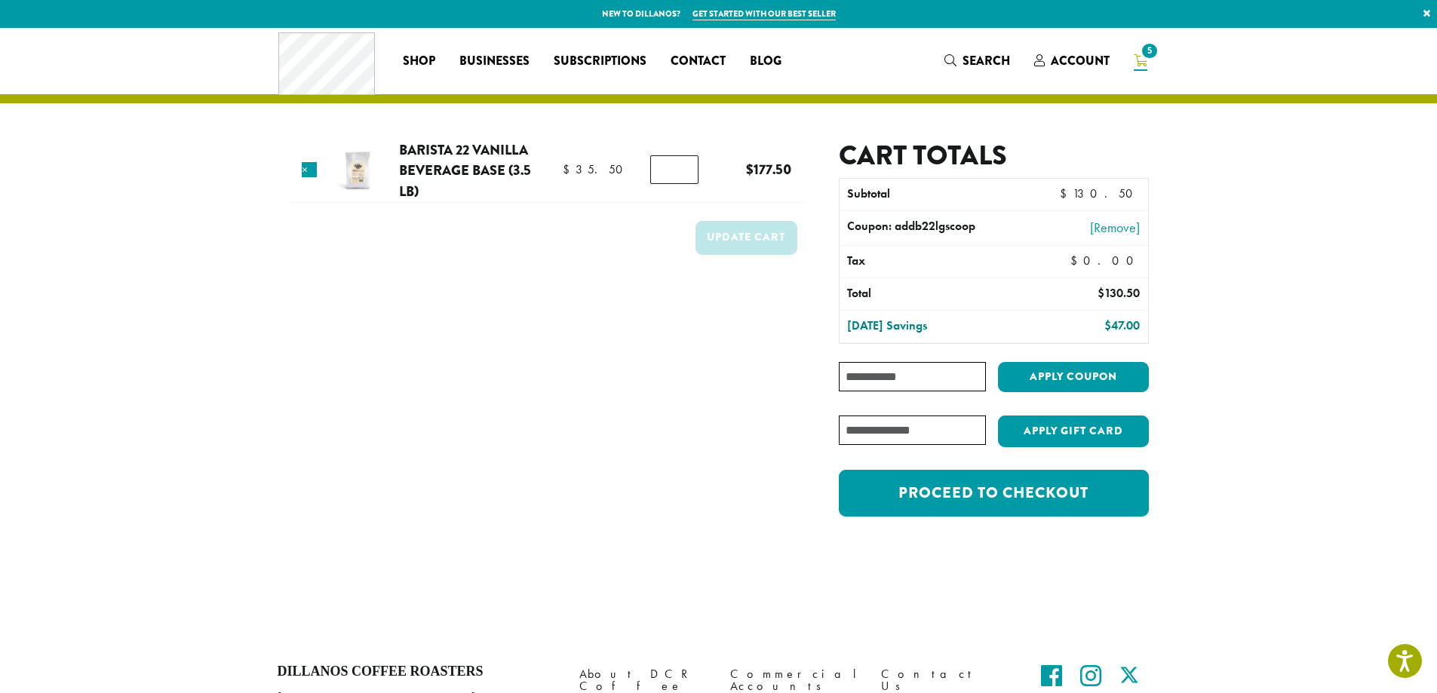
click at [677, 167] on input "*" at bounding box center [674, 169] width 48 height 29
click at [683, 174] on input "*" at bounding box center [674, 169] width 48 height 29
click at [685, 173] on input "*" at bounding box center [674, 169] width 48 height 29
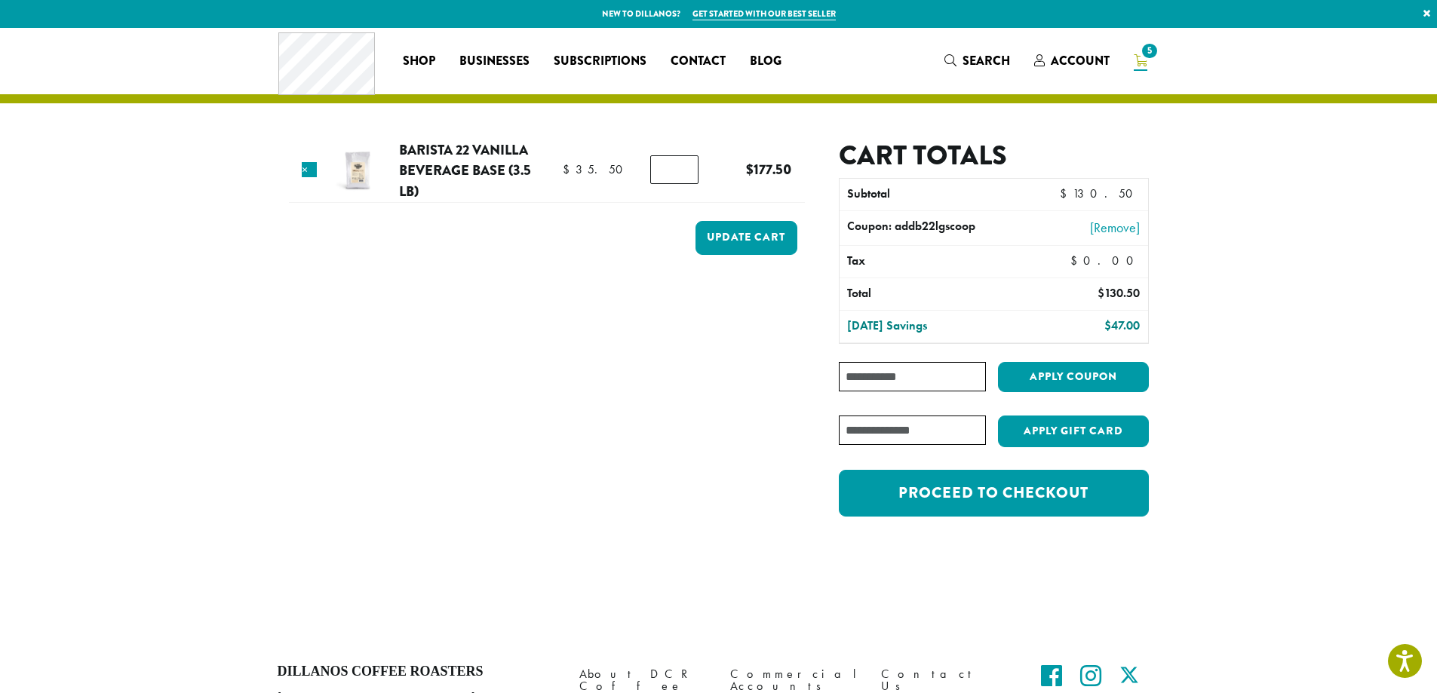
type input "*"
click at [685, 173] on input "*" at bounding box center [674, 169] width 48 height 29
click at [726, 241] on button "Update cart" at bounding box center [746, 238] width 102 height 34
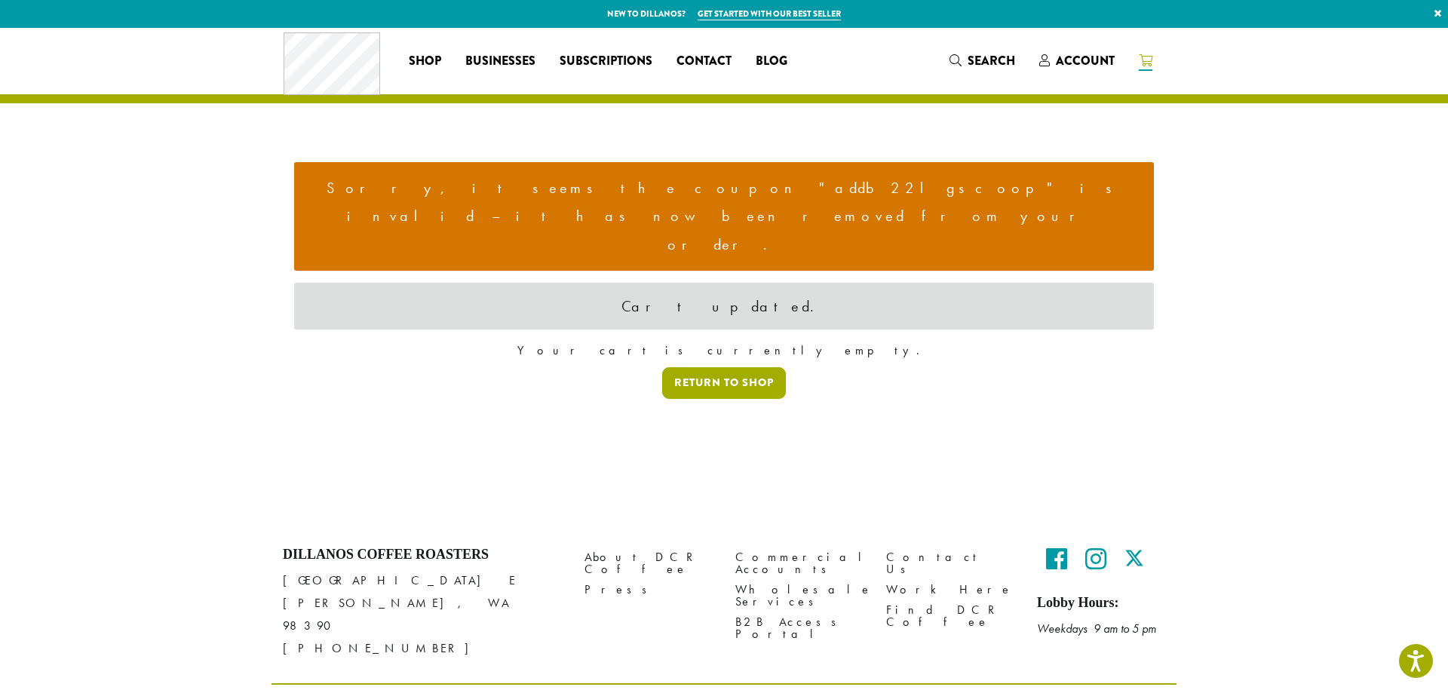
click at [731, 367] on link "Return to shop" at bounding box center [724, 383] width 124 height 32
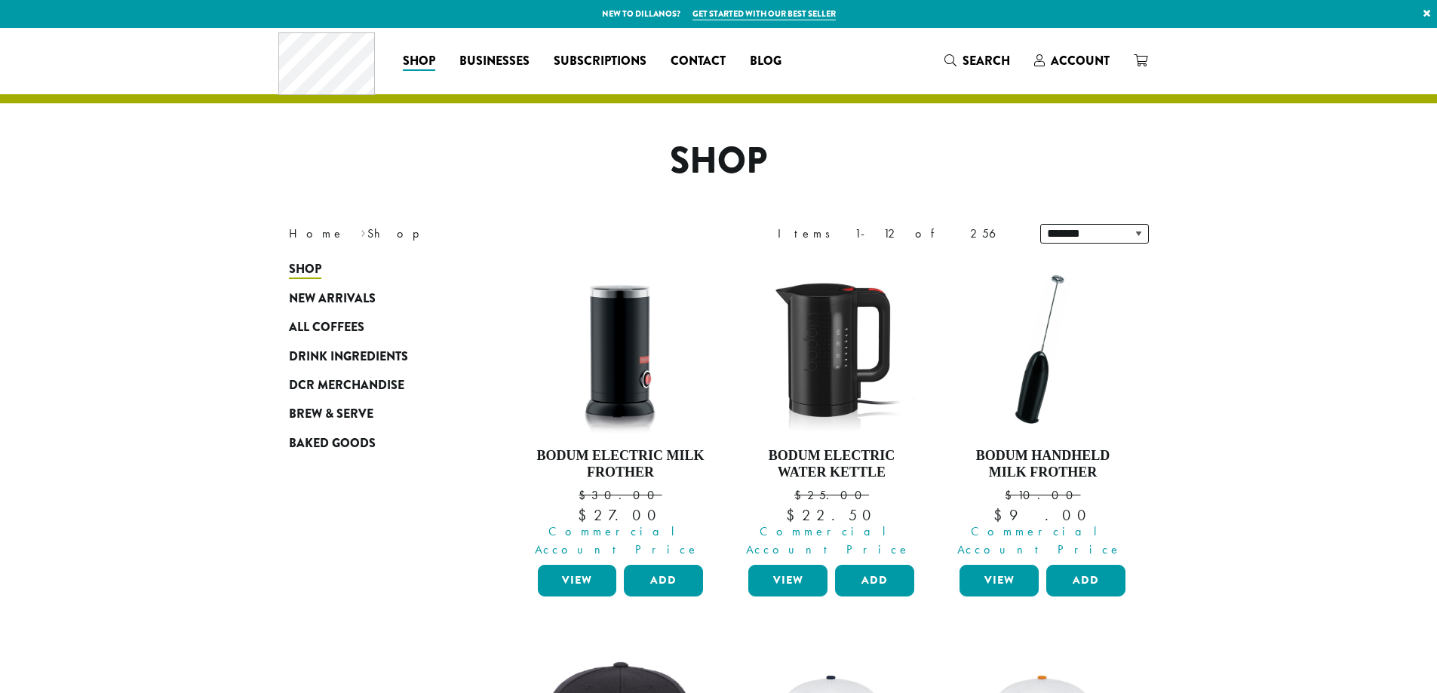
click at [1091, 60] on span "Account" at bounding box center [1080, 60] width 59 height 17
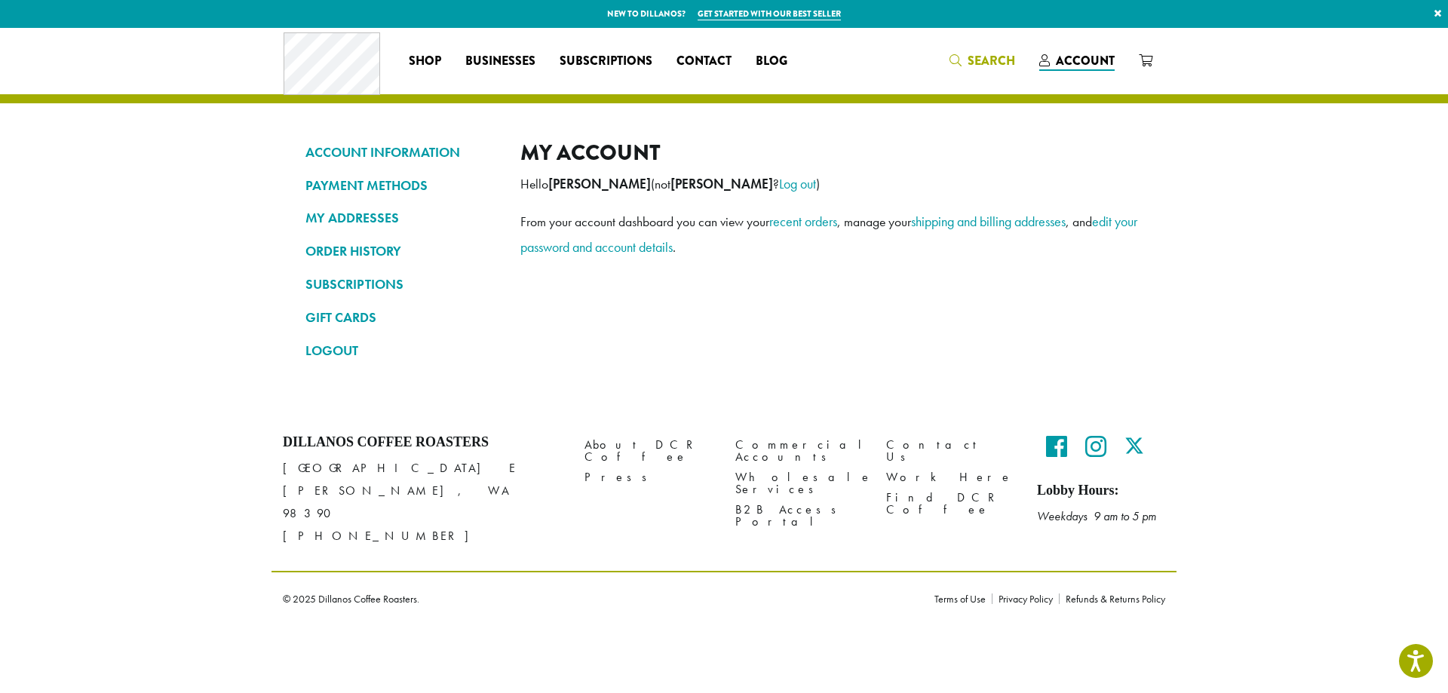
click at [1003, 57] on span "Search" at bounding box center [992, 60] width 48 height 17
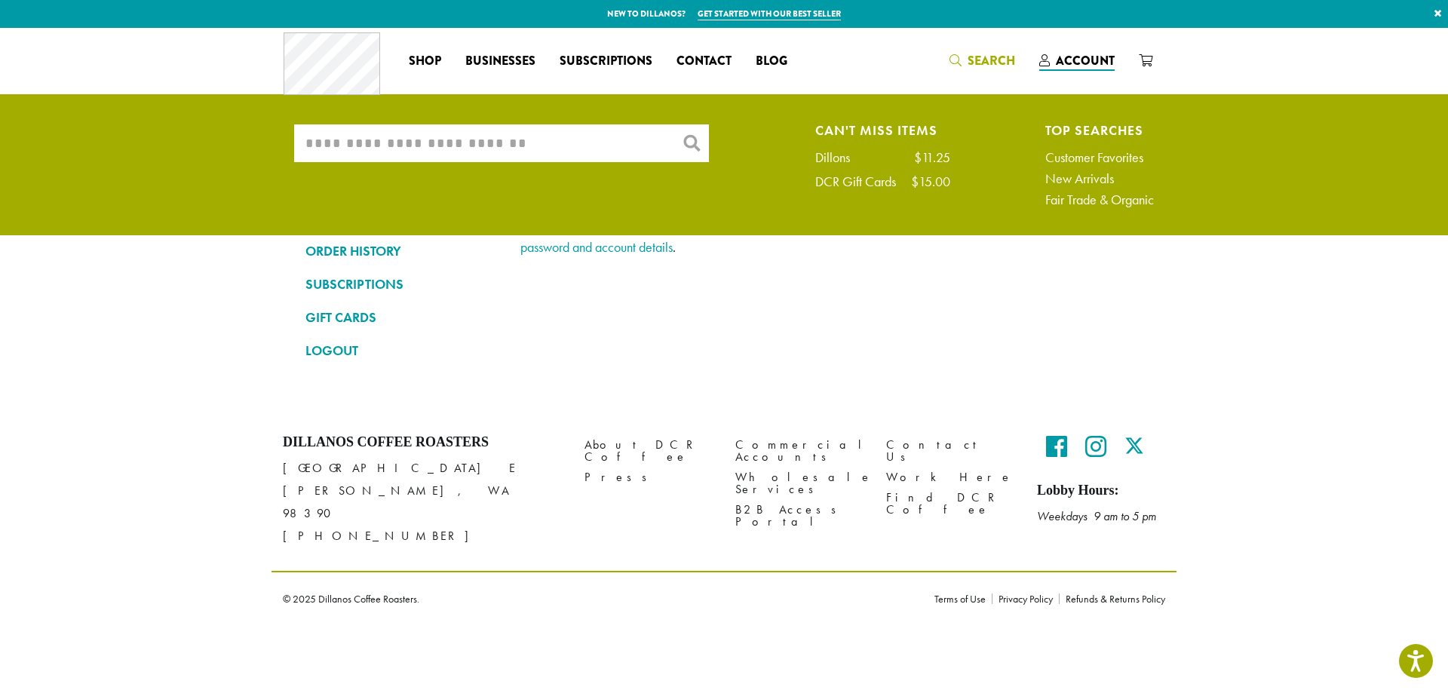
click at [586, 145] on input "What are you searching for?" at bounding box center [501, 143] width 415 height 38
type input "*"
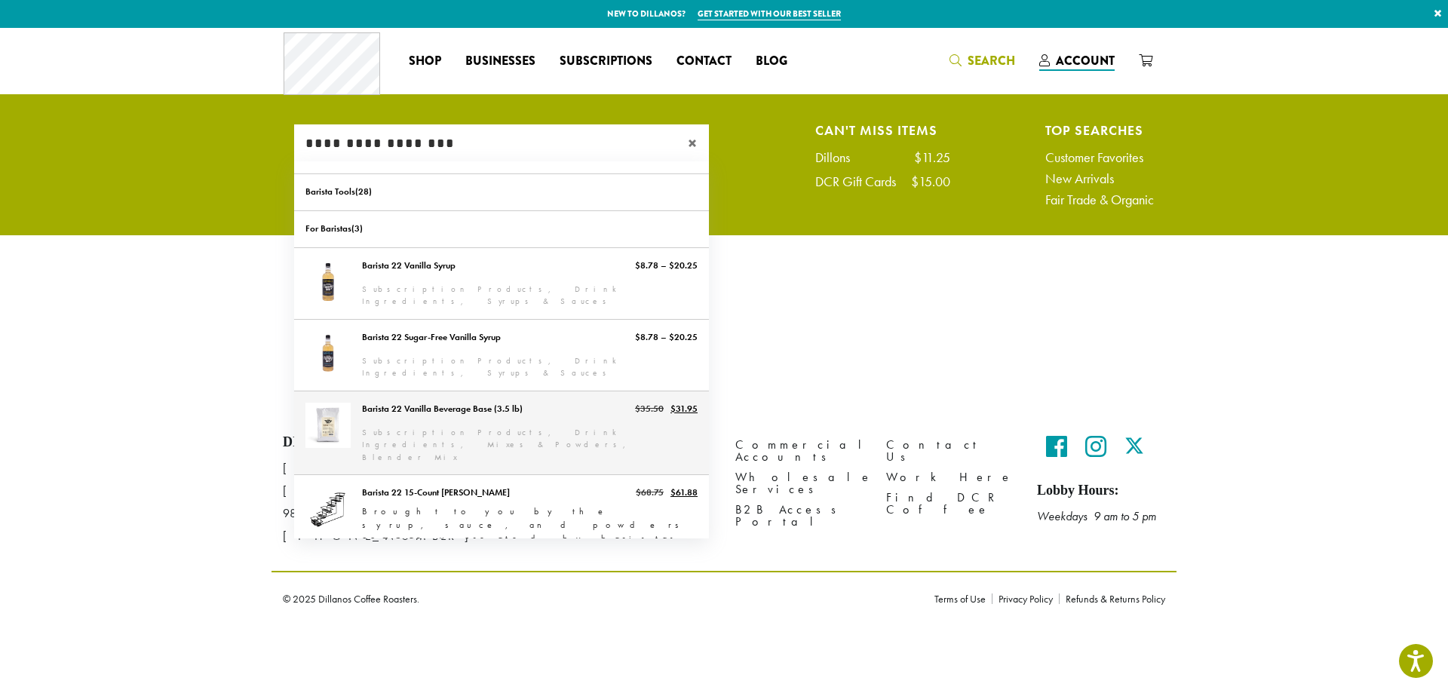
type input "**********"
click at [487, 400] on link "Barista 22 Vanilla Beverage Base (3.5 lb)" at bounding box center [501, 433] width 415 height 84
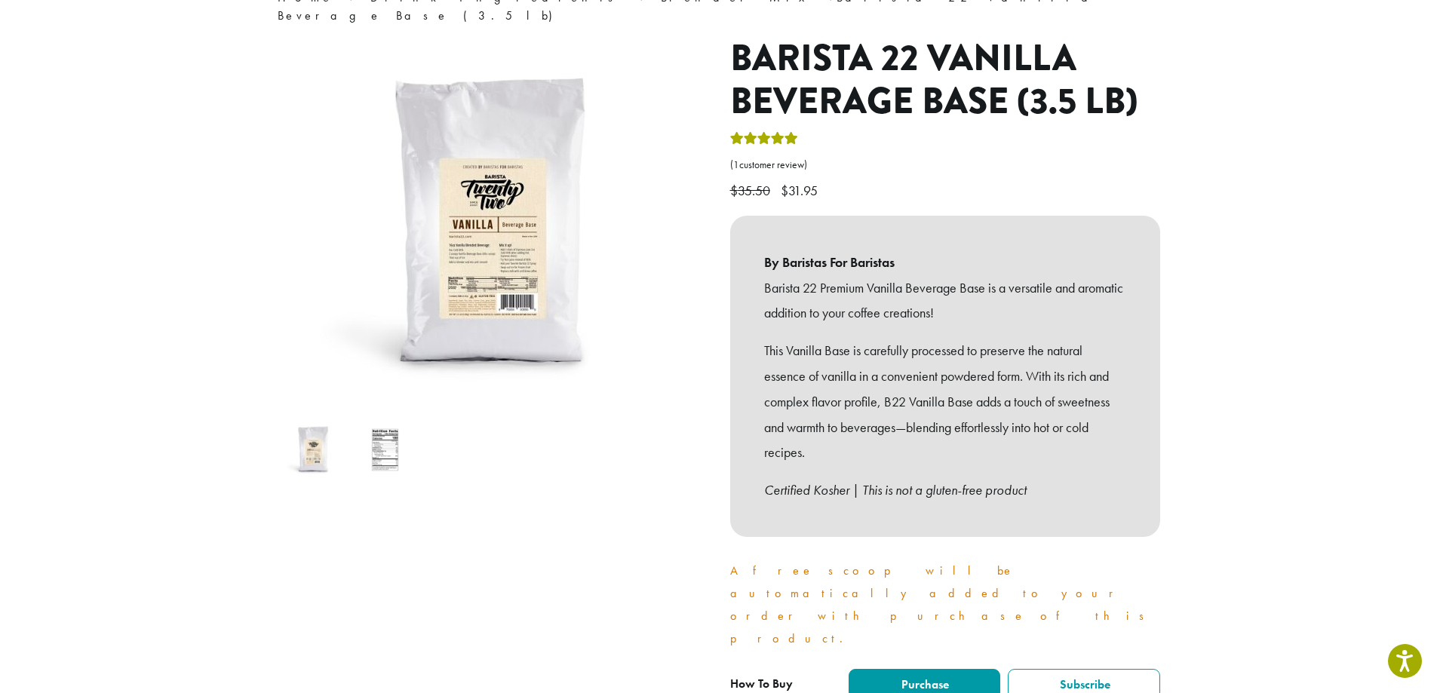
scroll to position [226, 0]
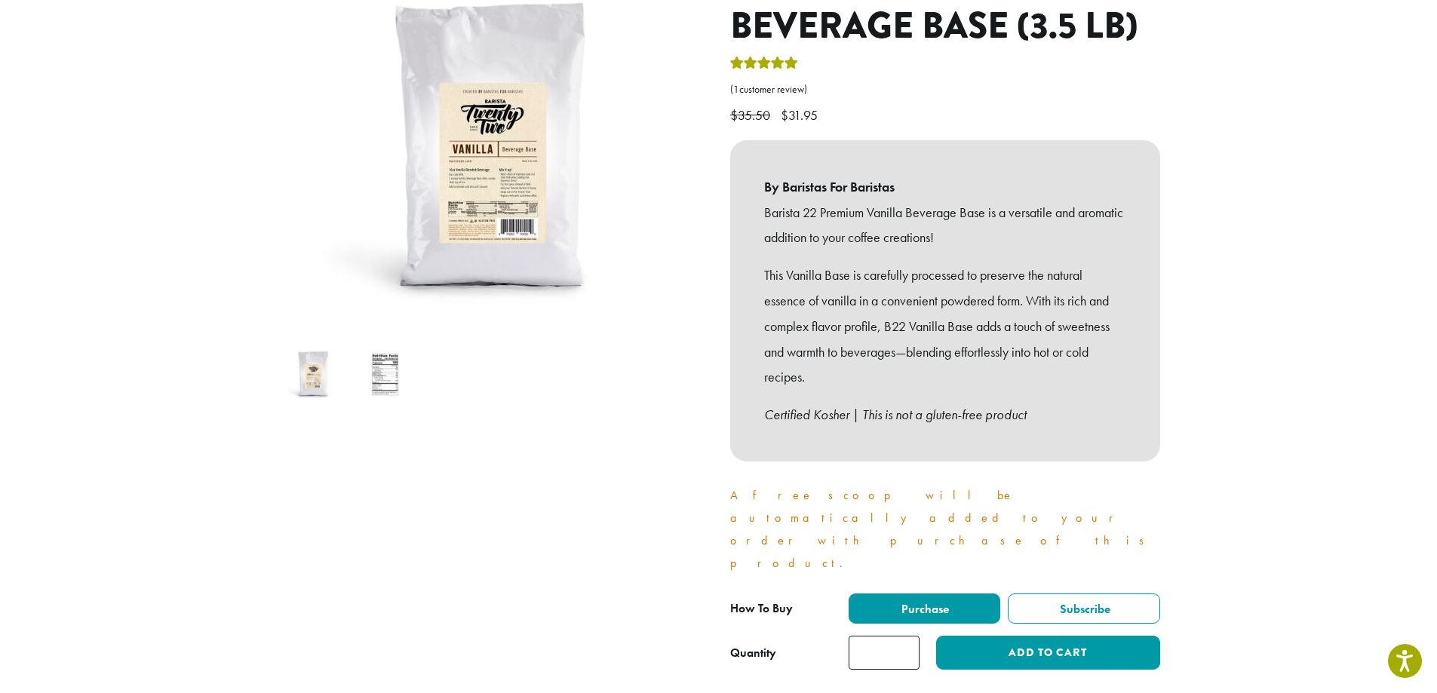
drag, startPoint x: 891, startPoint y: 565, endPoint x: 870, endPoint y: 565, distance: 20.4
click at [870, 636] on input "*" at bounding box center [884, 653] width 71 height 34
type input "*"
click at [1071, 601] on span "Subscribe" at bounding box center [1083, 609] width 53 height 16
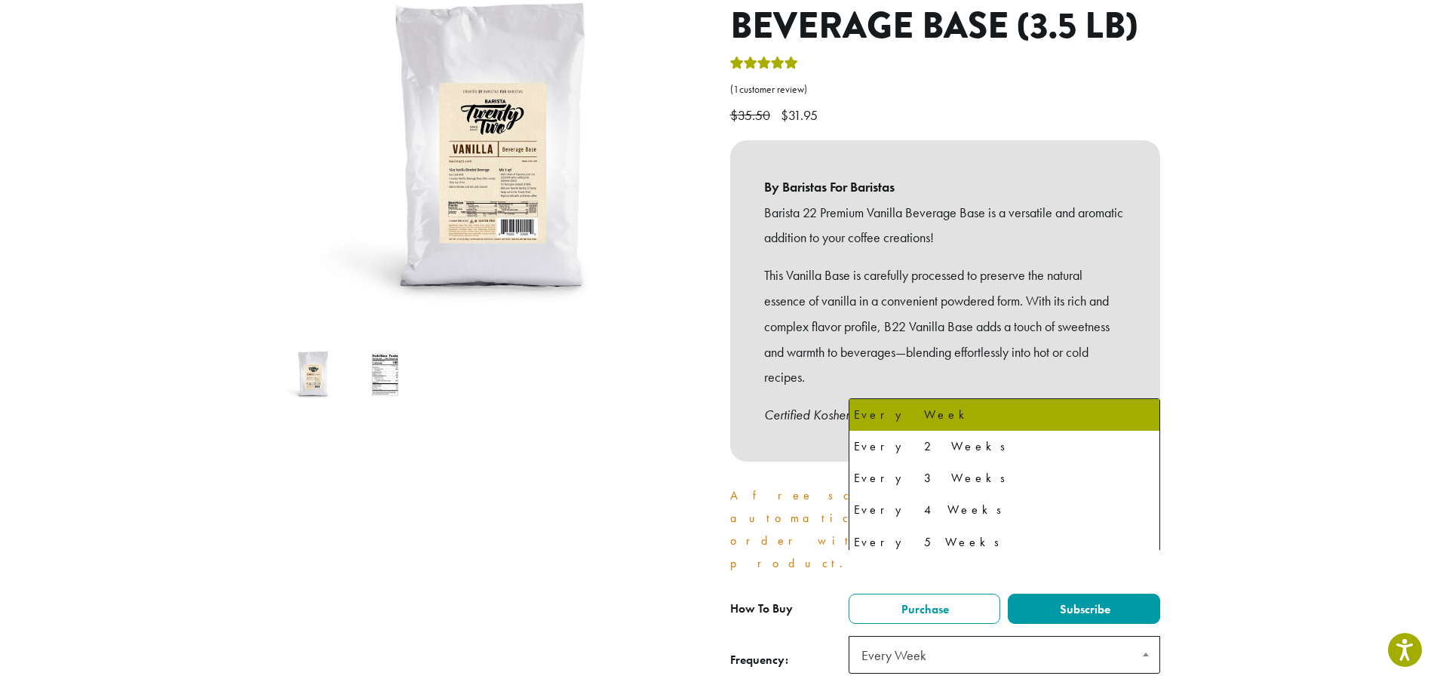
click at [1143, 637] on span at bounding box center [1146, 654] width 26 height 35
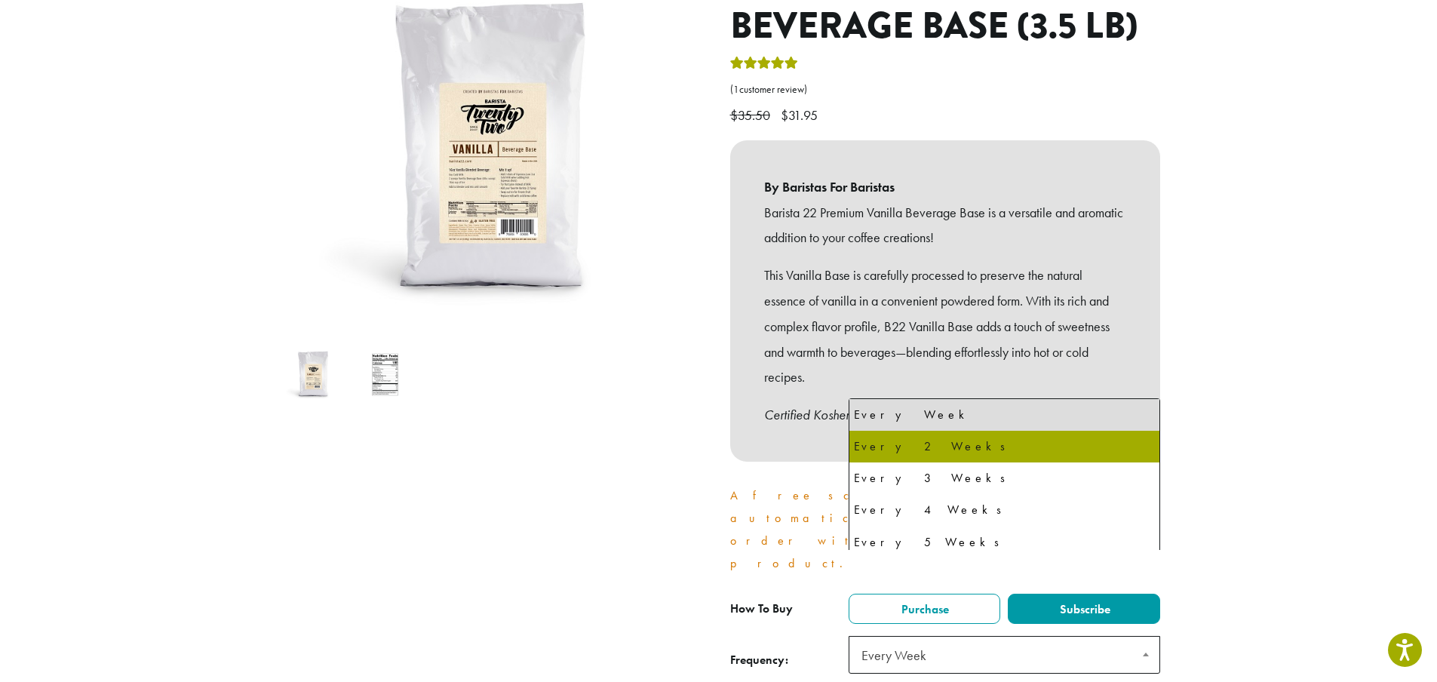
select select "******"
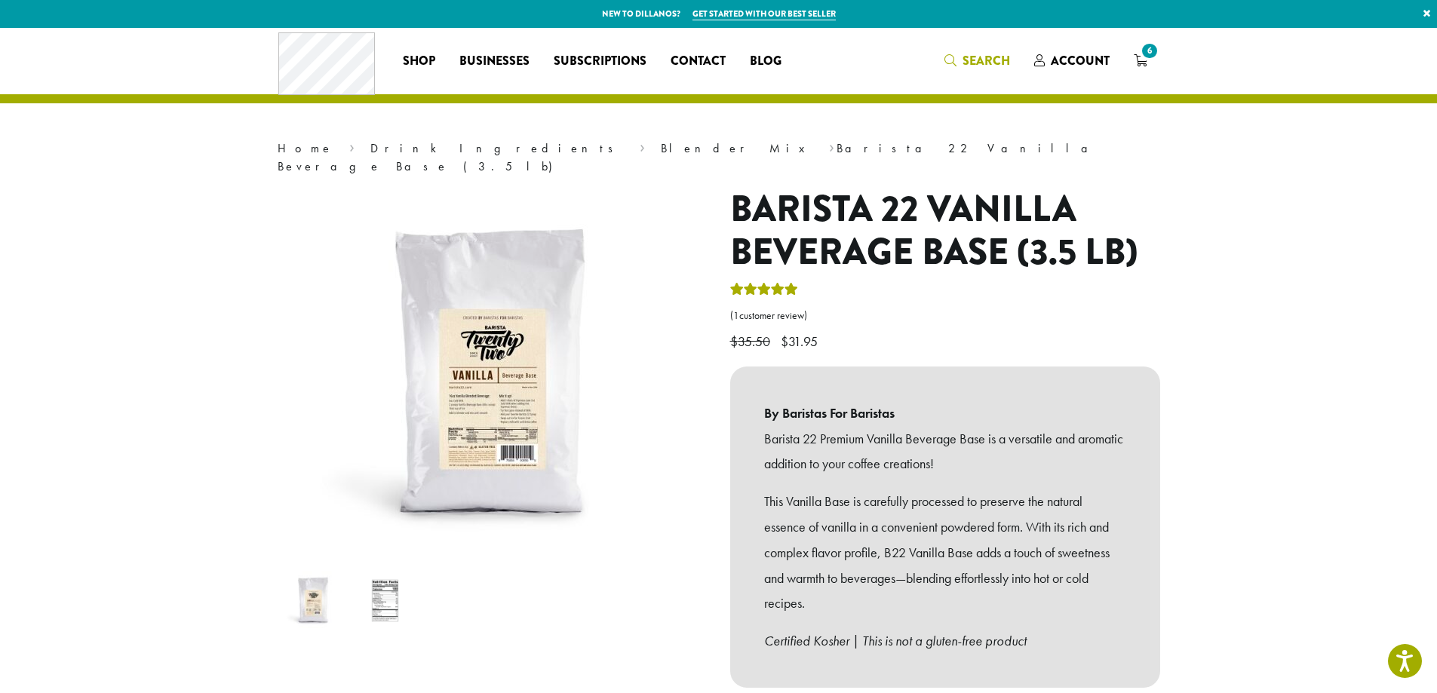
click at [977, 57] on span "Search" at bounding box center [986, 60] width 48 height 17
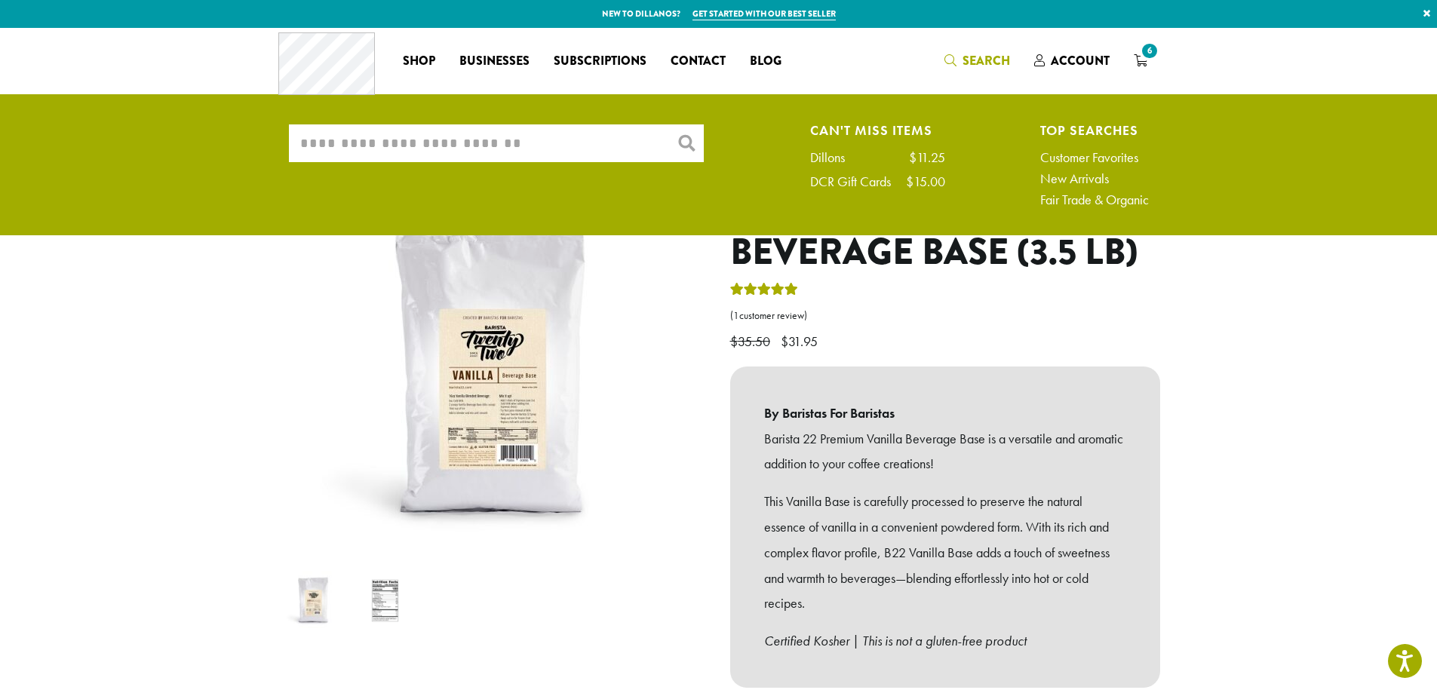
click at [578, 144] on input "What are you searching for?" at bounding box center [496, 143] width 415 height 38
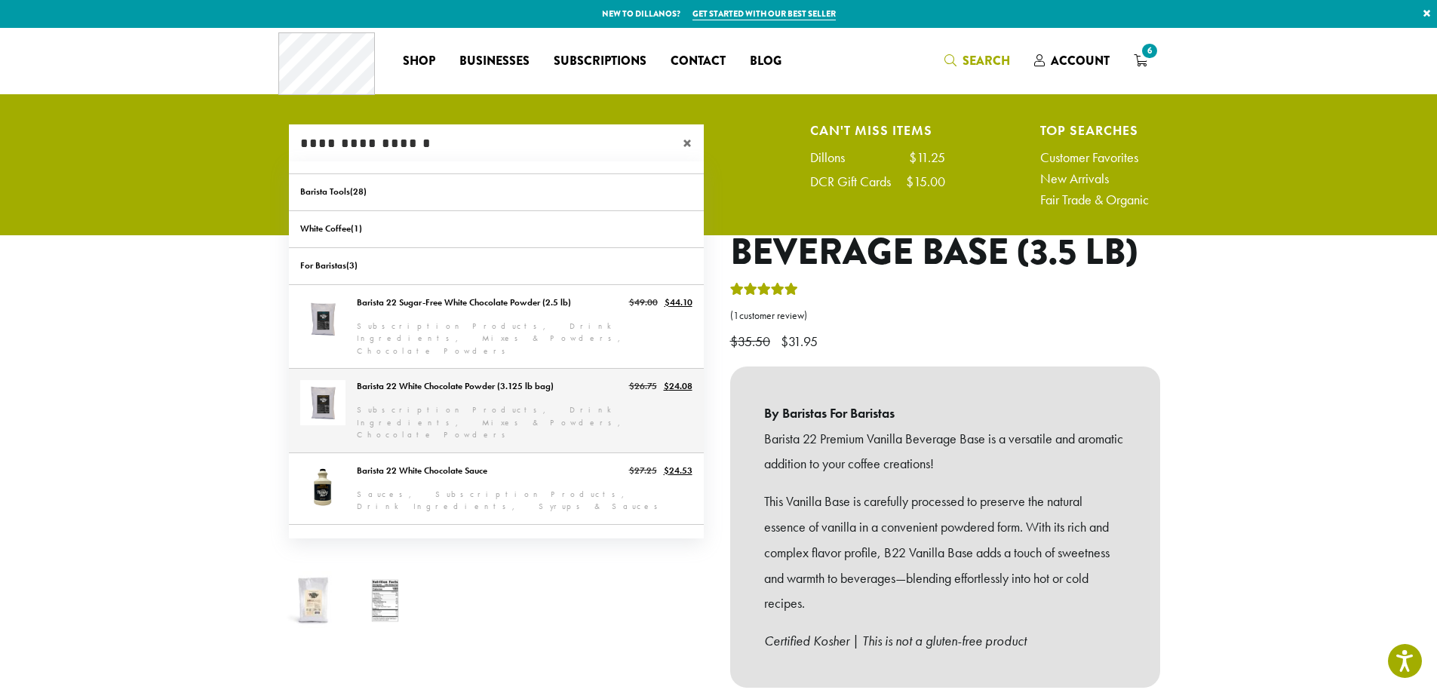
type input "**********"
click at [487, 374] on link "Barista 22 White Chocolate Powder (3.125 lb bag)" at bounding box center [496, 411] width 415 height 84
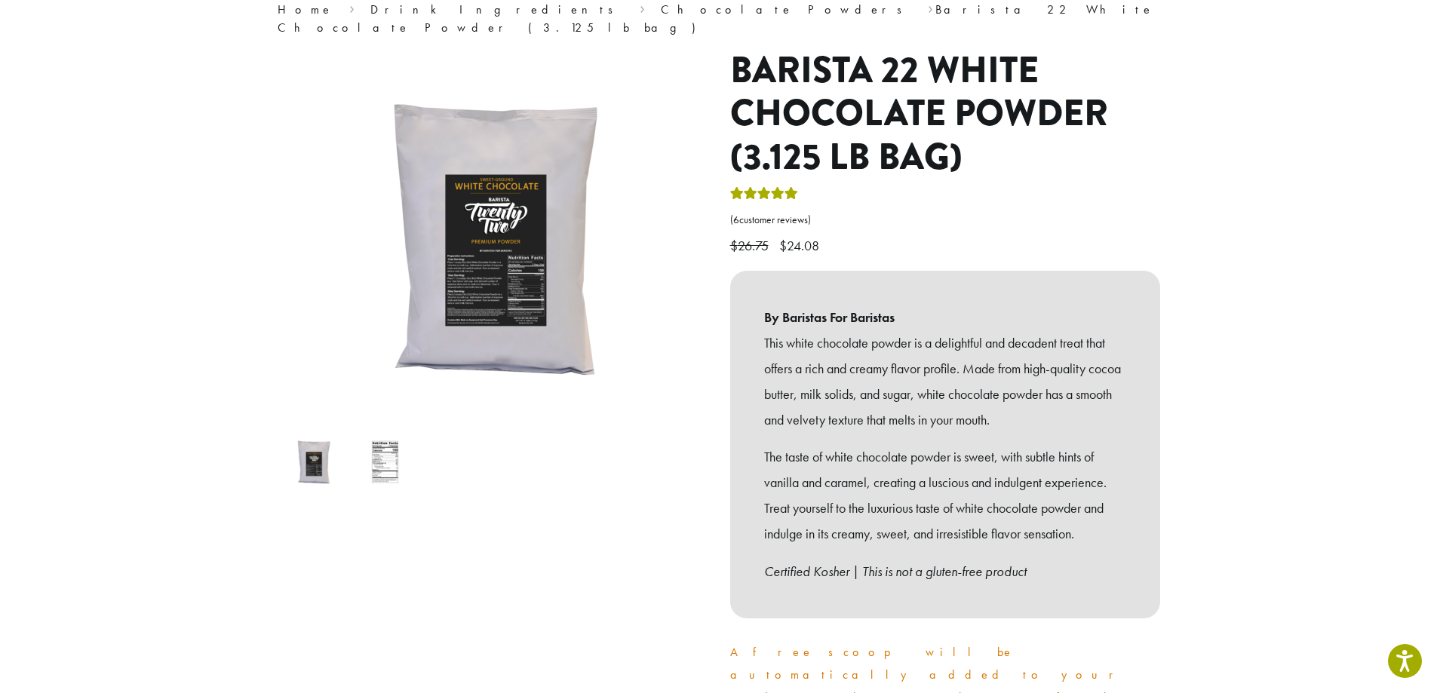
scroll to position [377, 0]
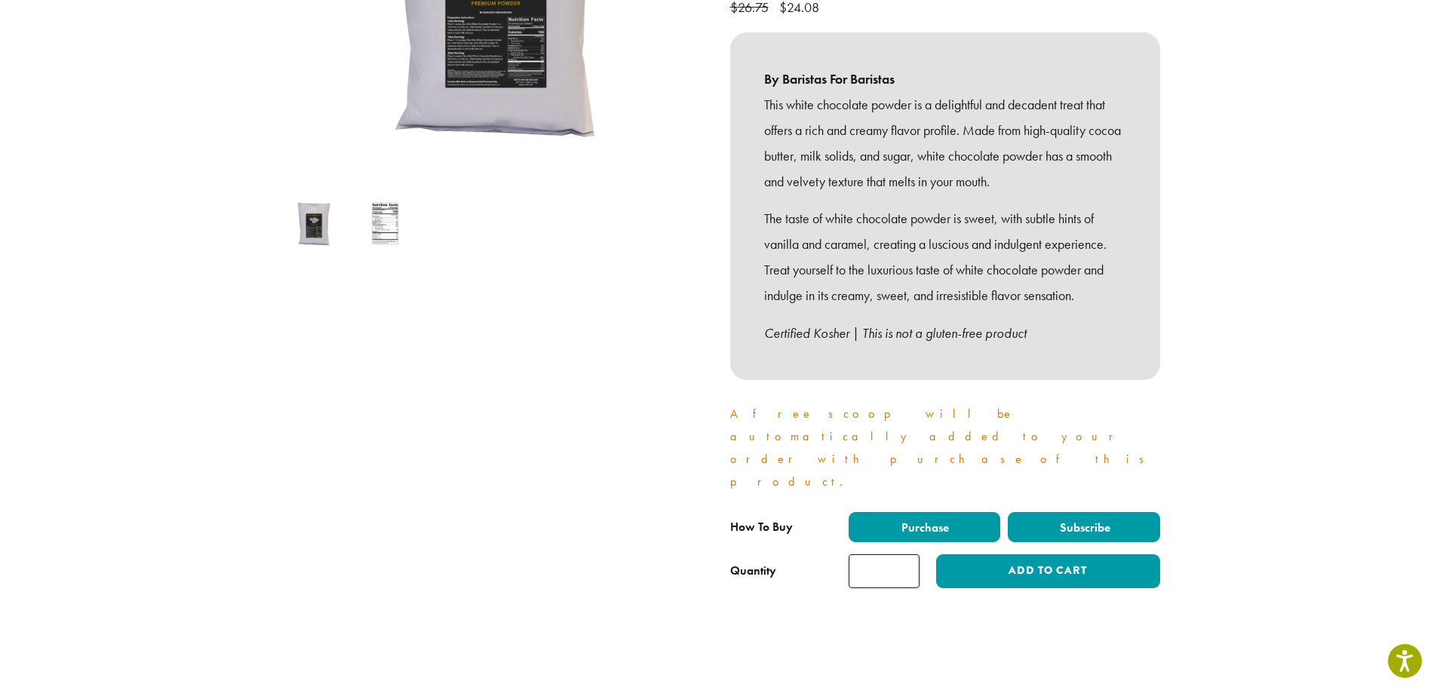
click at [1080, 520] on span "Subscribe" at bounding box center [1083, 528] width 53 height 16
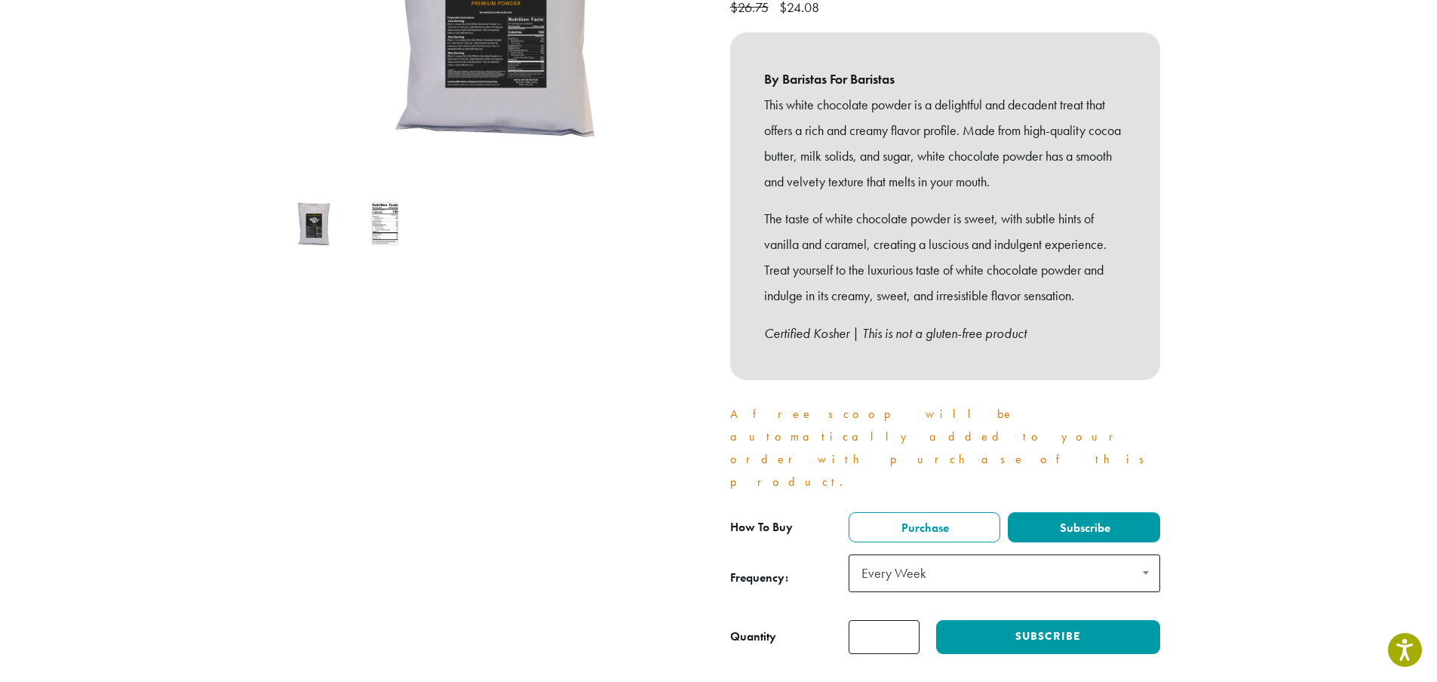
click at [1070, 554] on span "Every Week" at bounding box center [1004, 573] width 311 height 38
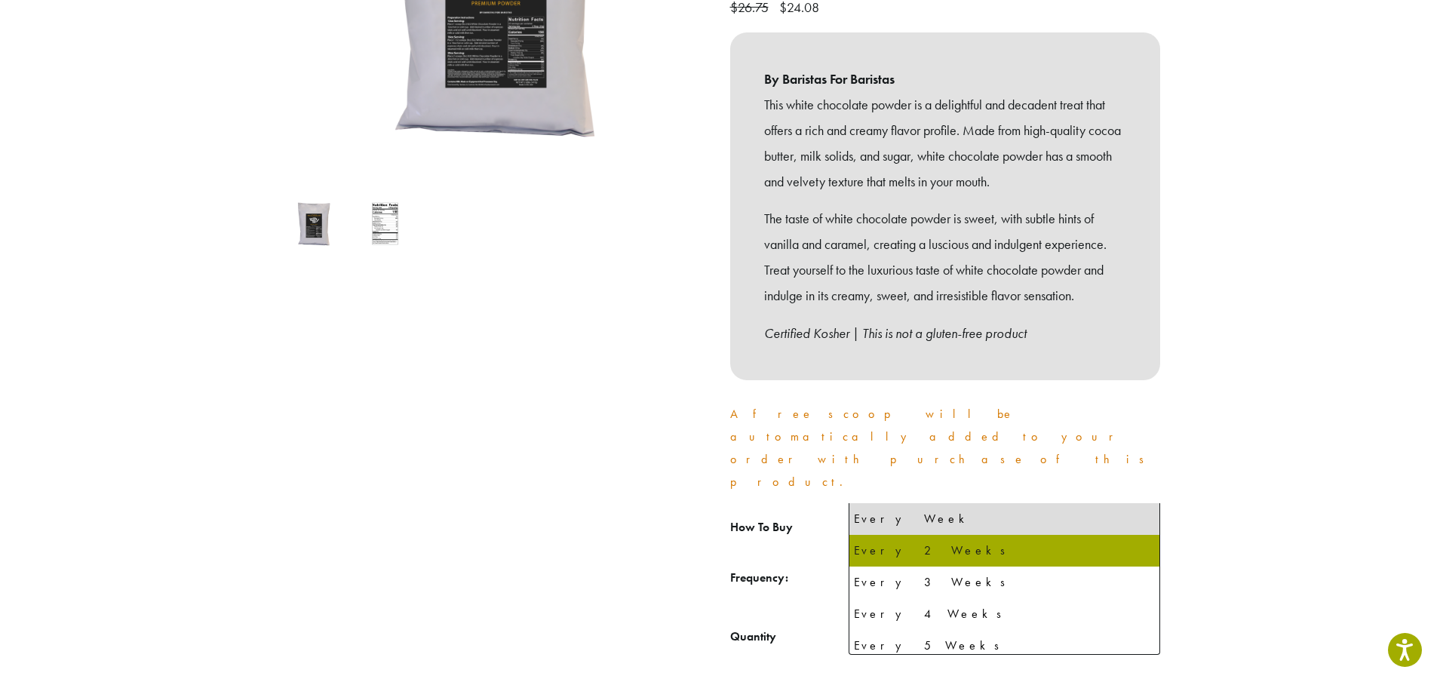
select select "******"
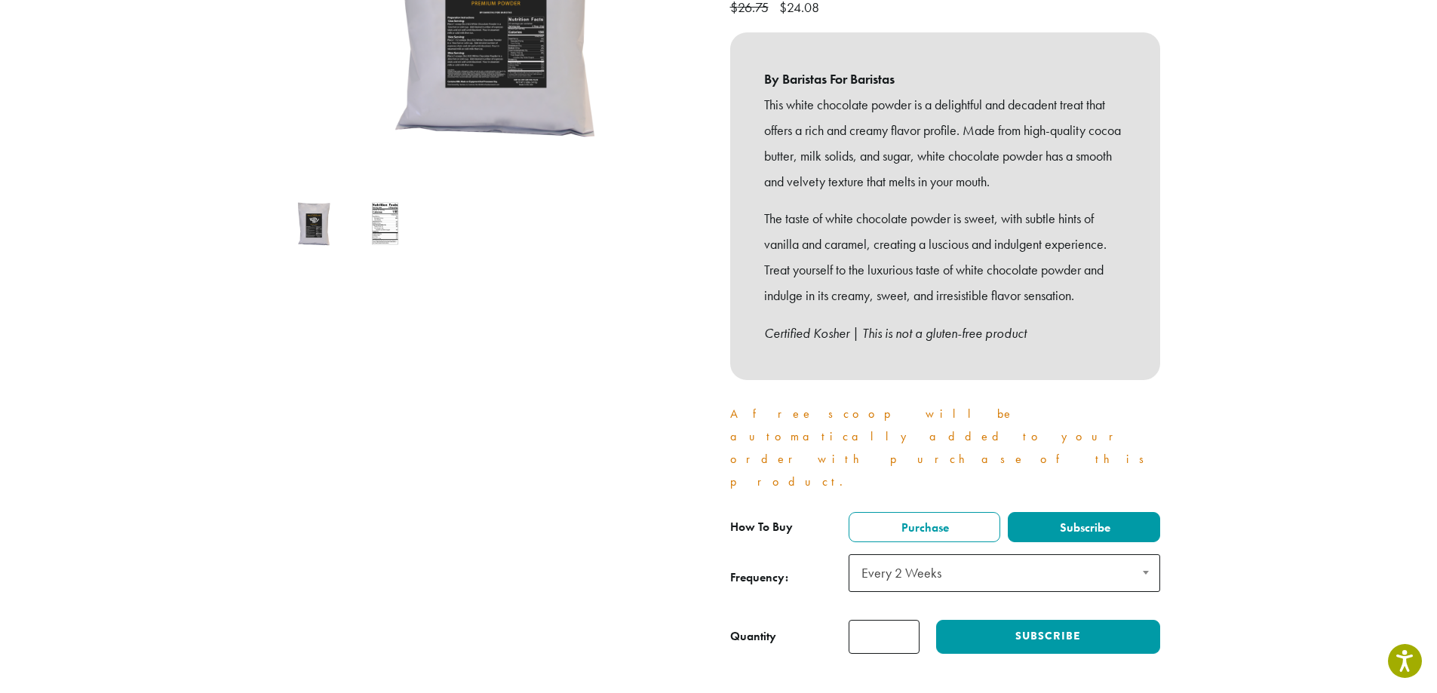
click at [891, 620] on input "*" at bounding box center [884, 637] width 71 height 34
click at [907, 620] on input "*" at bounding box center [884, 637] width 71 height 34
type input "*"
click at [907, 620] on input "*" at bounding box center [884, 637] width 71 height 34
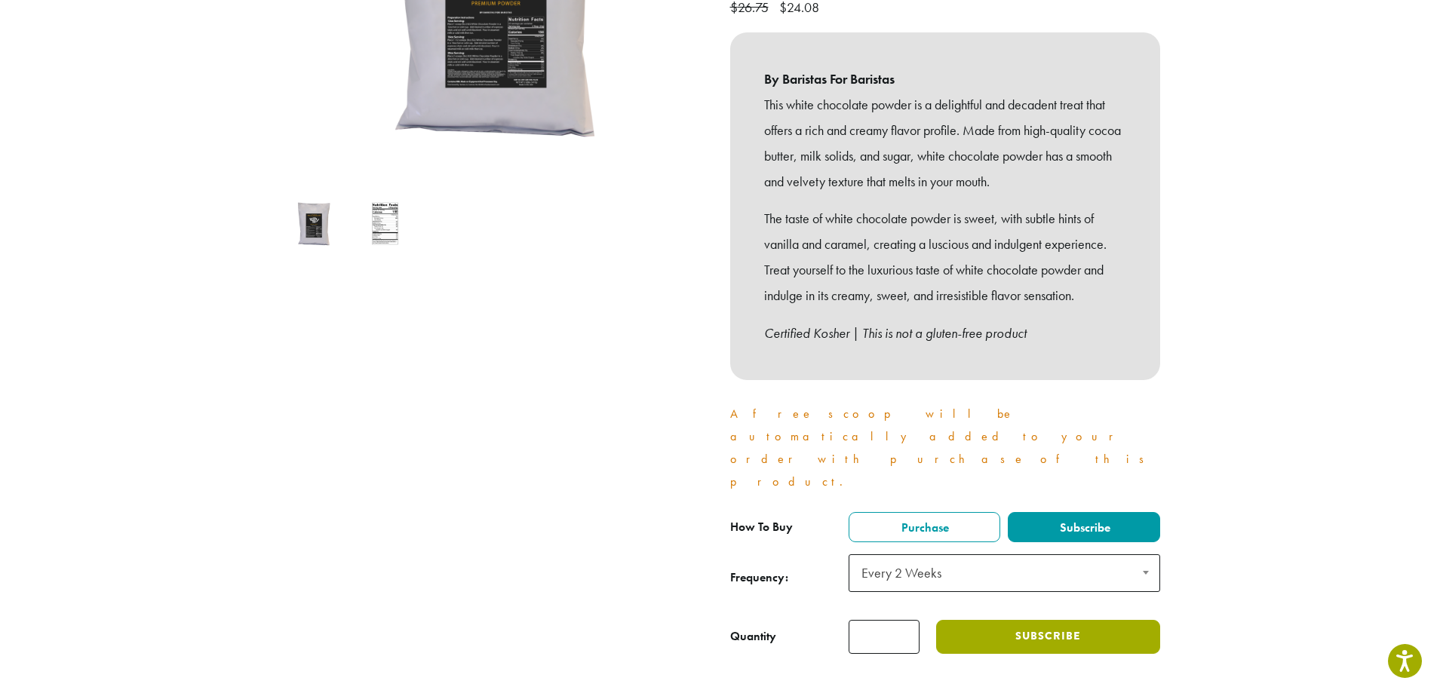
click at [1043, 620] on button "Subscribe" at bounding box center [1047, 637] width 223 height 34
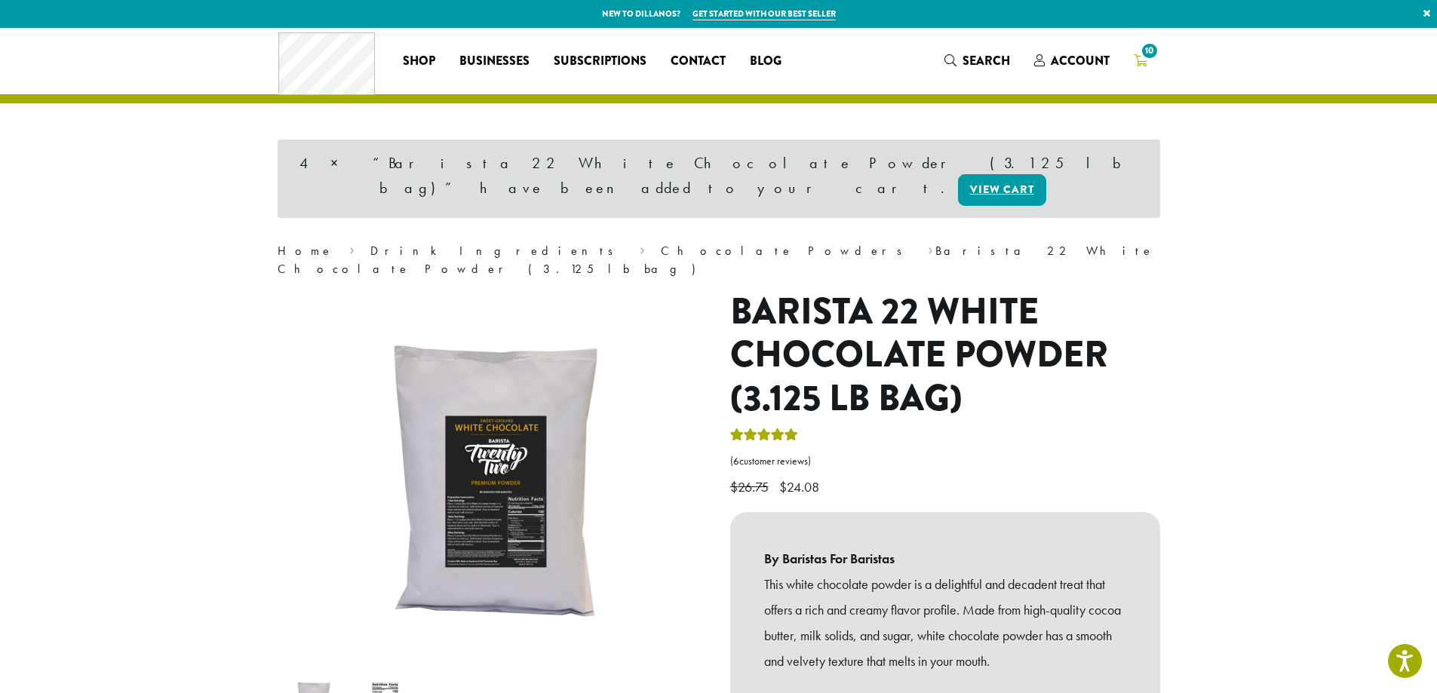
click at [1147, 51] on span "10" at bounding box center [1149, 51] width 20 height 20
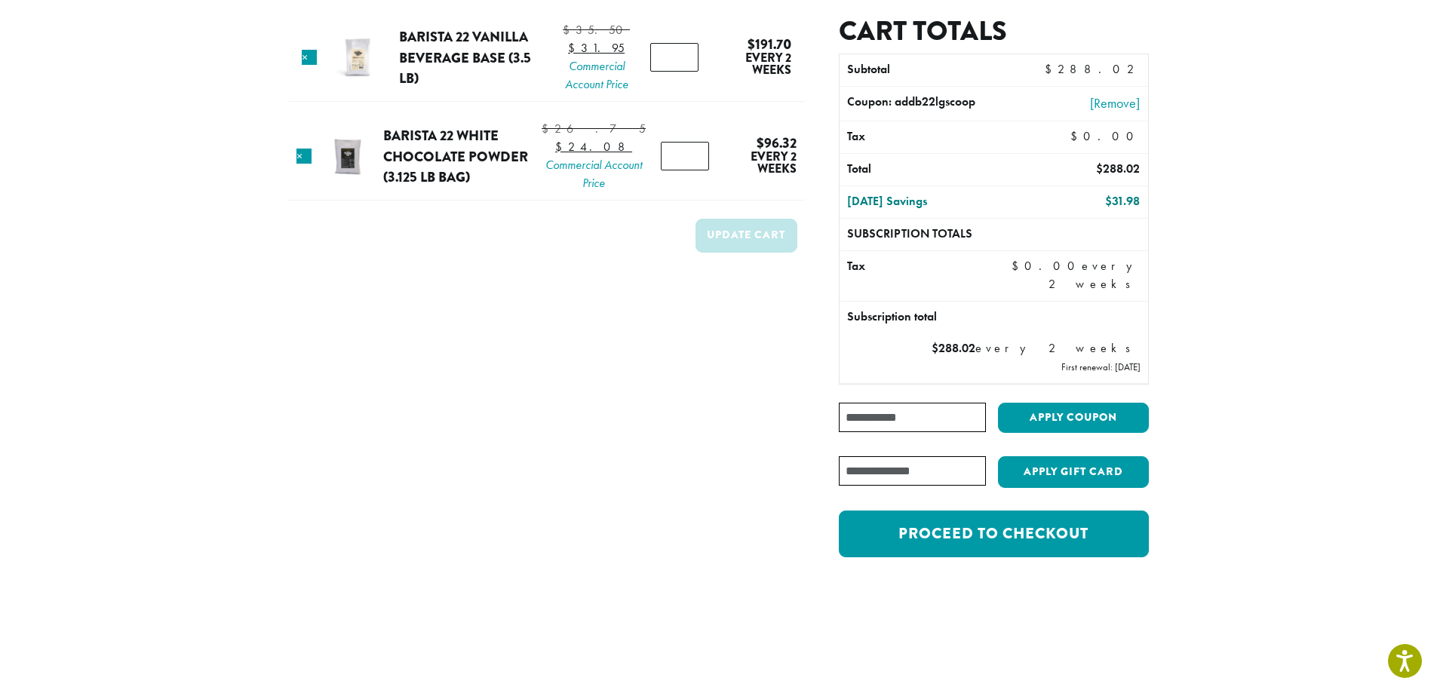
scroll to position [151, 0]
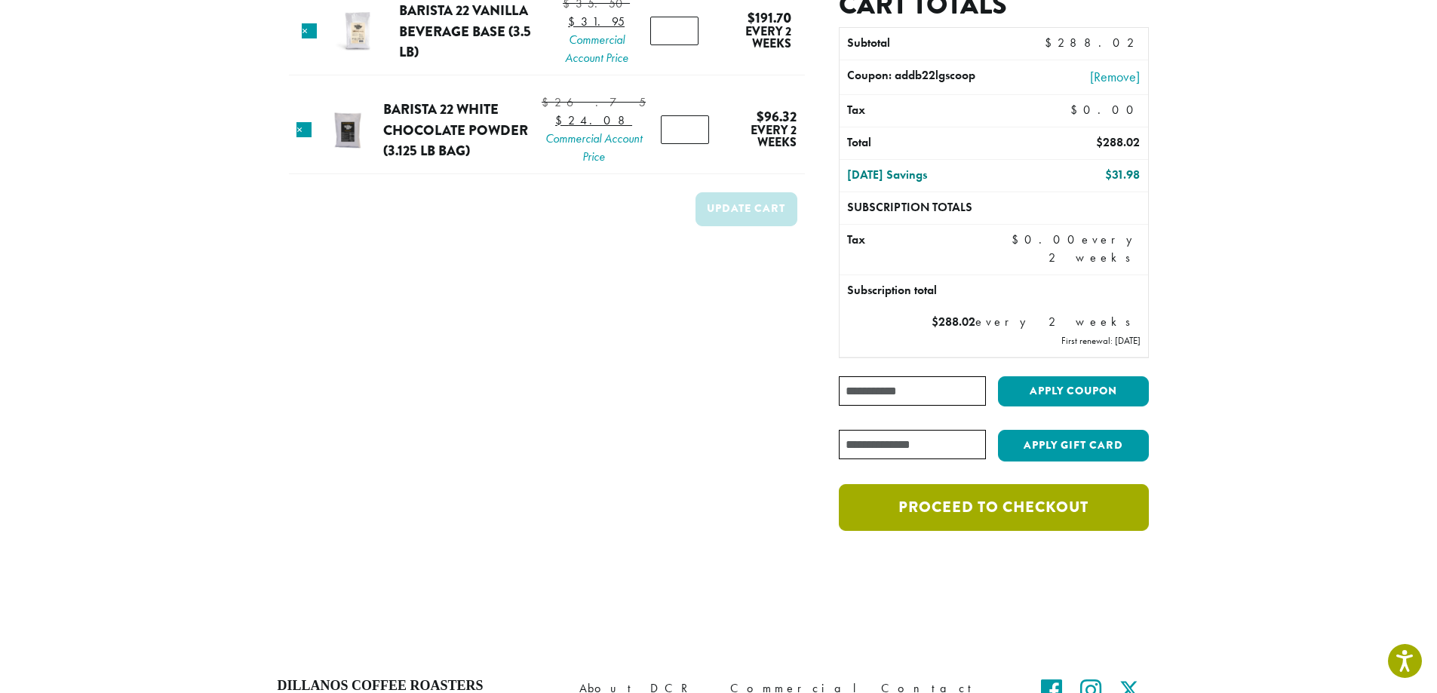
click at [1009, 509] on link "Proceed to checkout" at bounding box center [993, 507] width 309 height 47
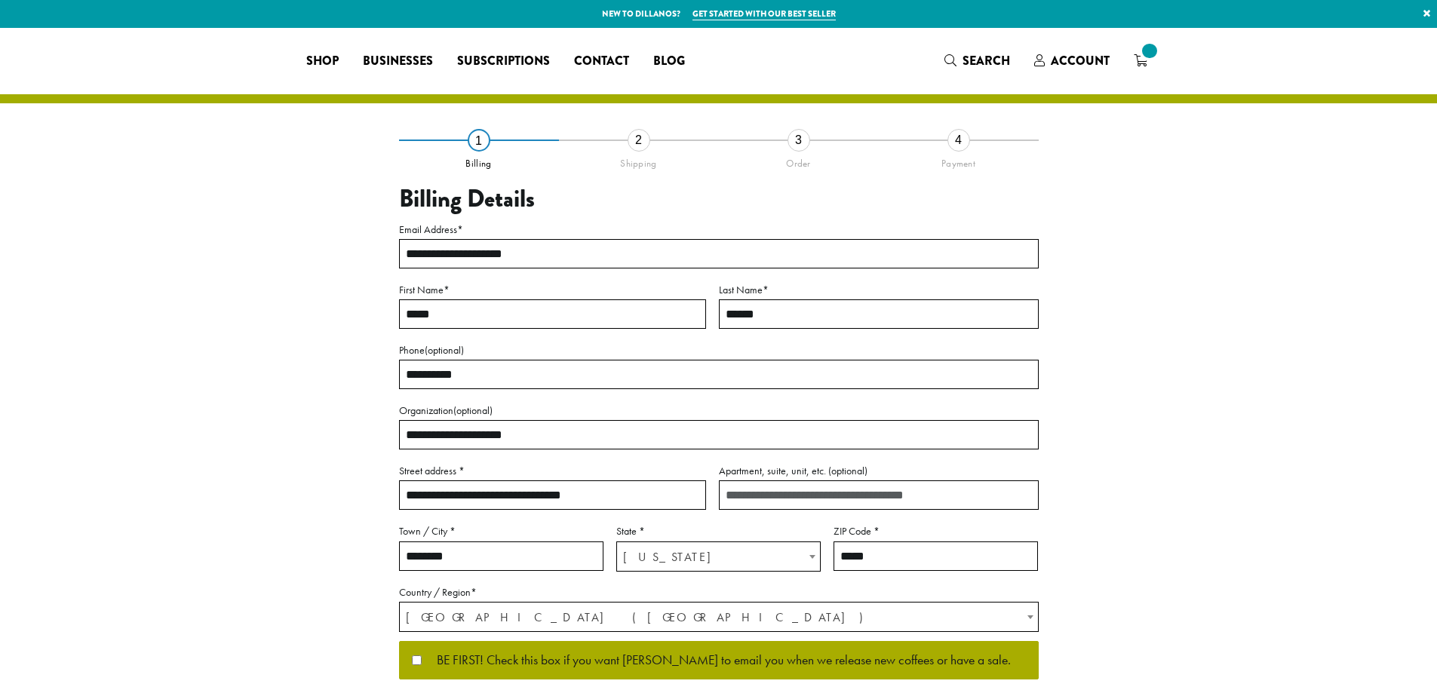
select select "**"
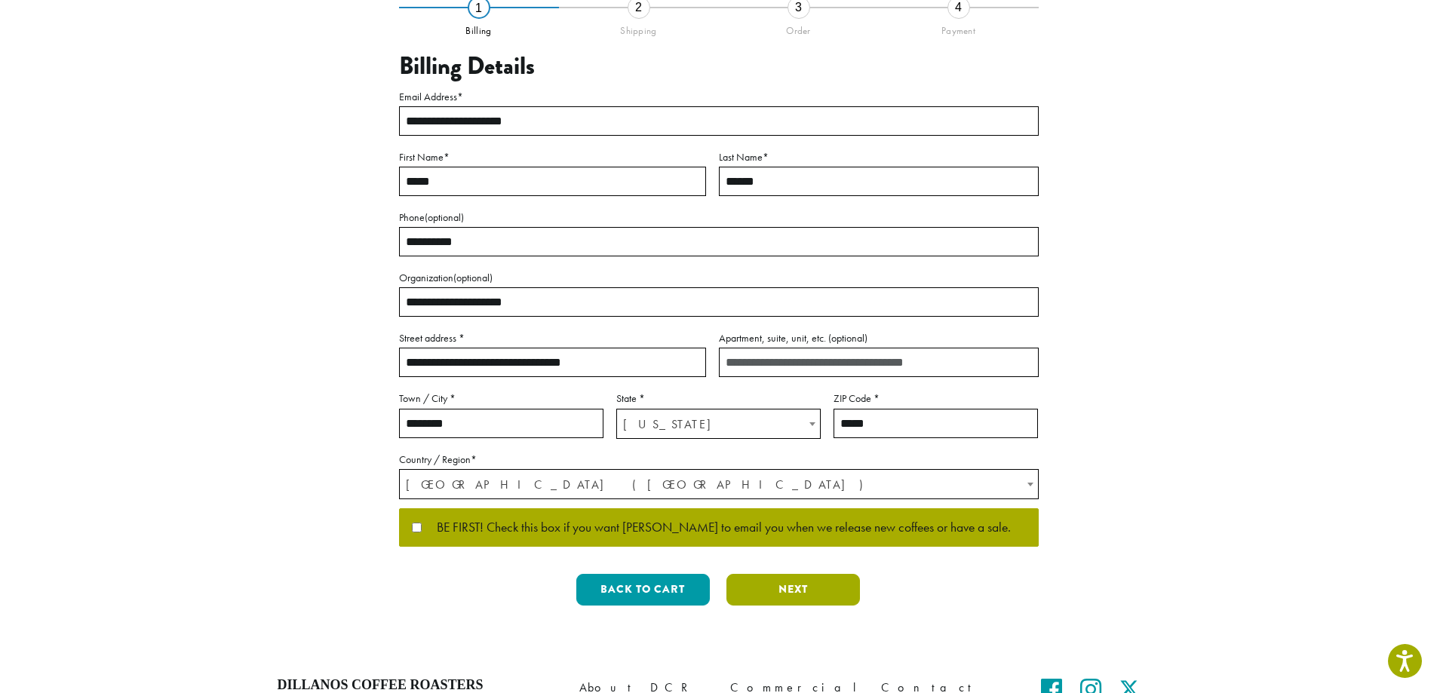
scroll to position [151, 0]
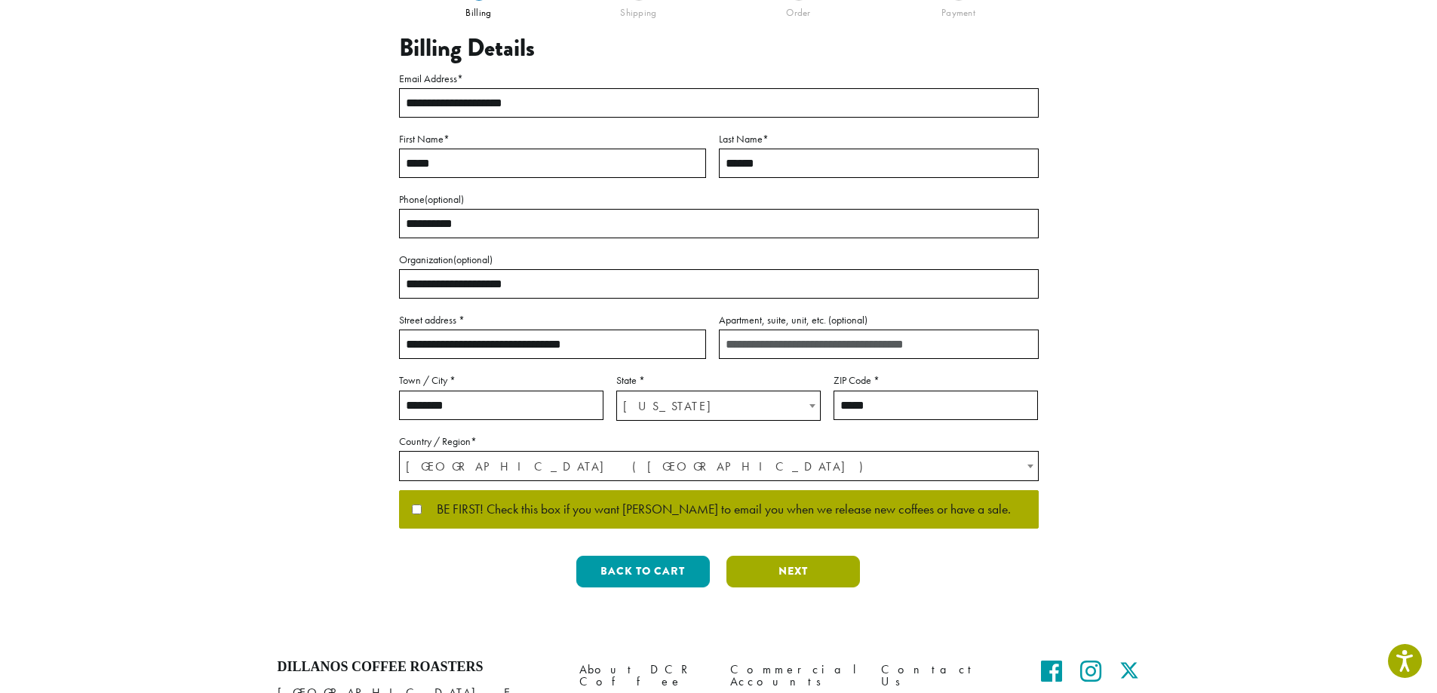
click at [797, 566] on button "Next" at bounding box center [792, 572] width 133 height 32
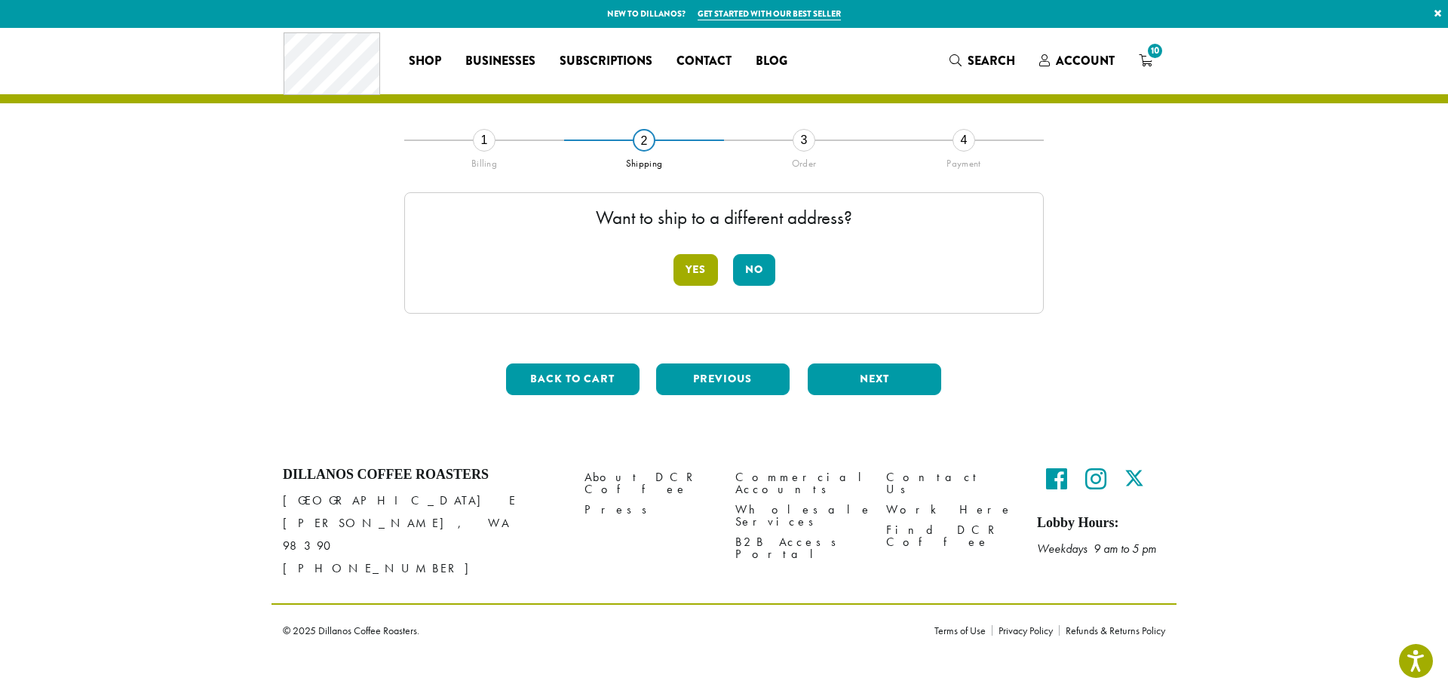
click at [692, 268] on button "Yes" at bounding box center [696, 270] width 44 height 32
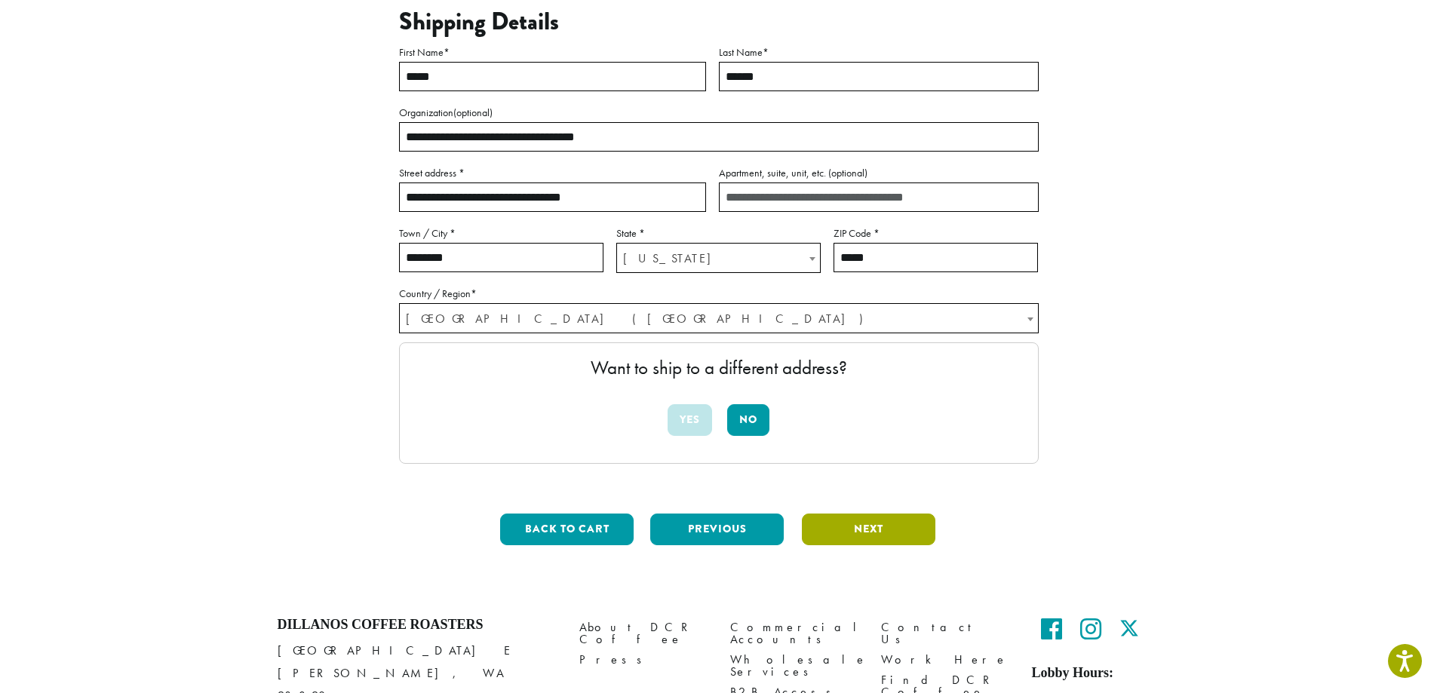
scroll to position [151, 0]
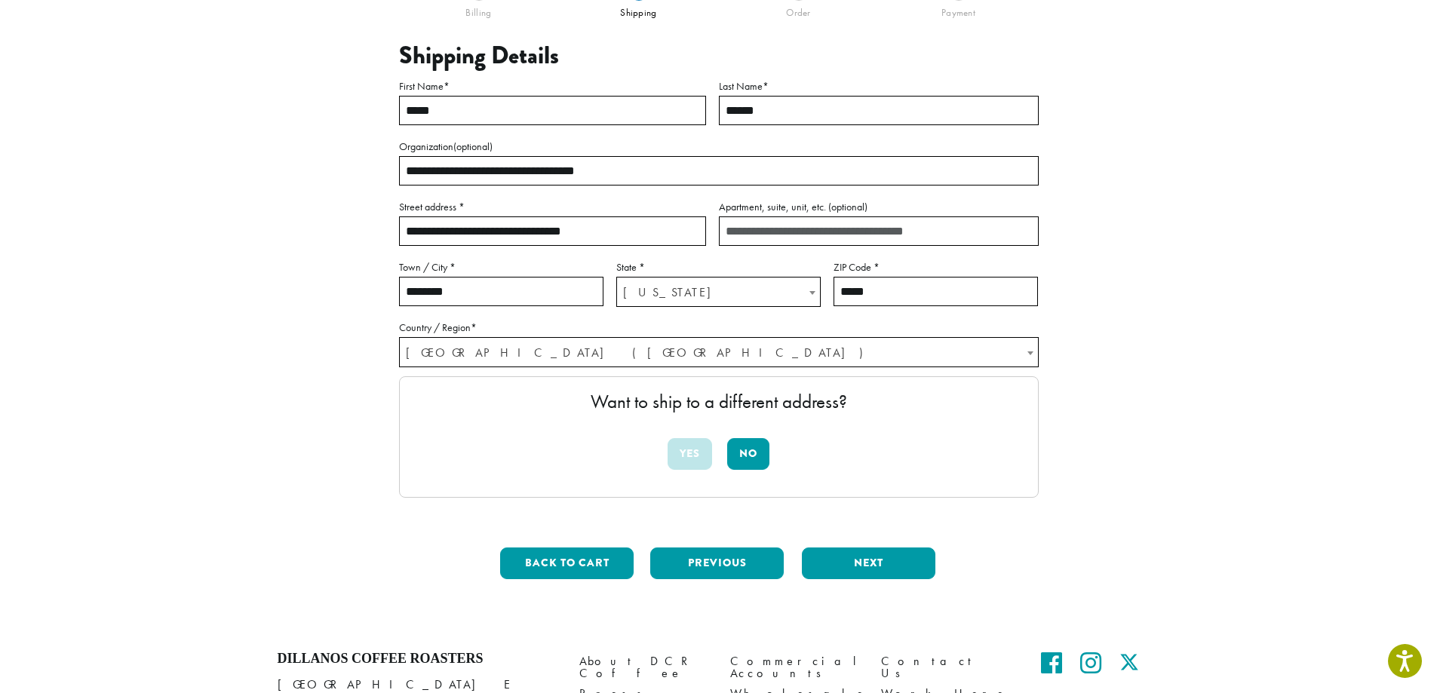
click at [597, 235] on input "**********" at bounding box center [552, 230] width 307 height 29
drag, startPoint x: 600, startPoint y: 231, endPoint x: 385, endPoint y: 224, distance: 215.8
click at [385, 224] on div "**********" at bounding box center [719, 290] width 860 height 603
type input "**********"
click at [867, 567] on button "Next" at bounding box center [868, 564] width 133 height 32
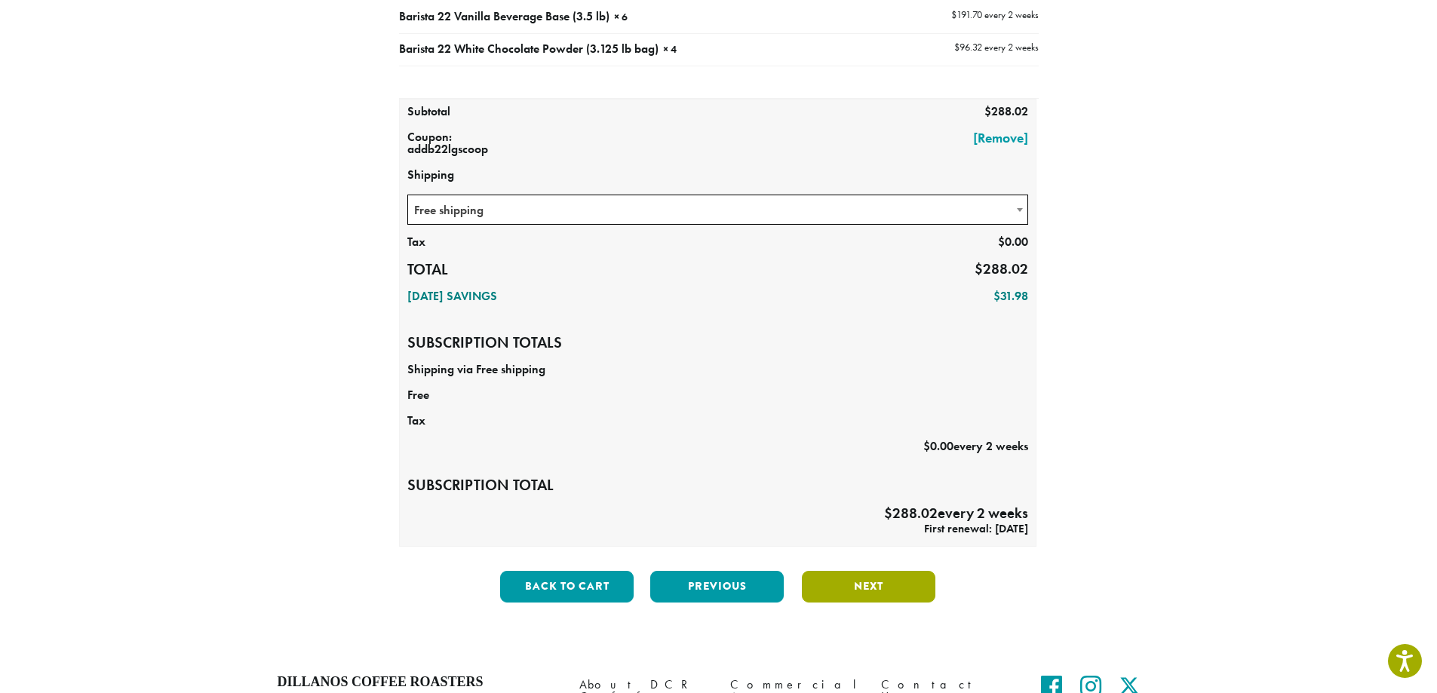
scroll to position [143, 0]
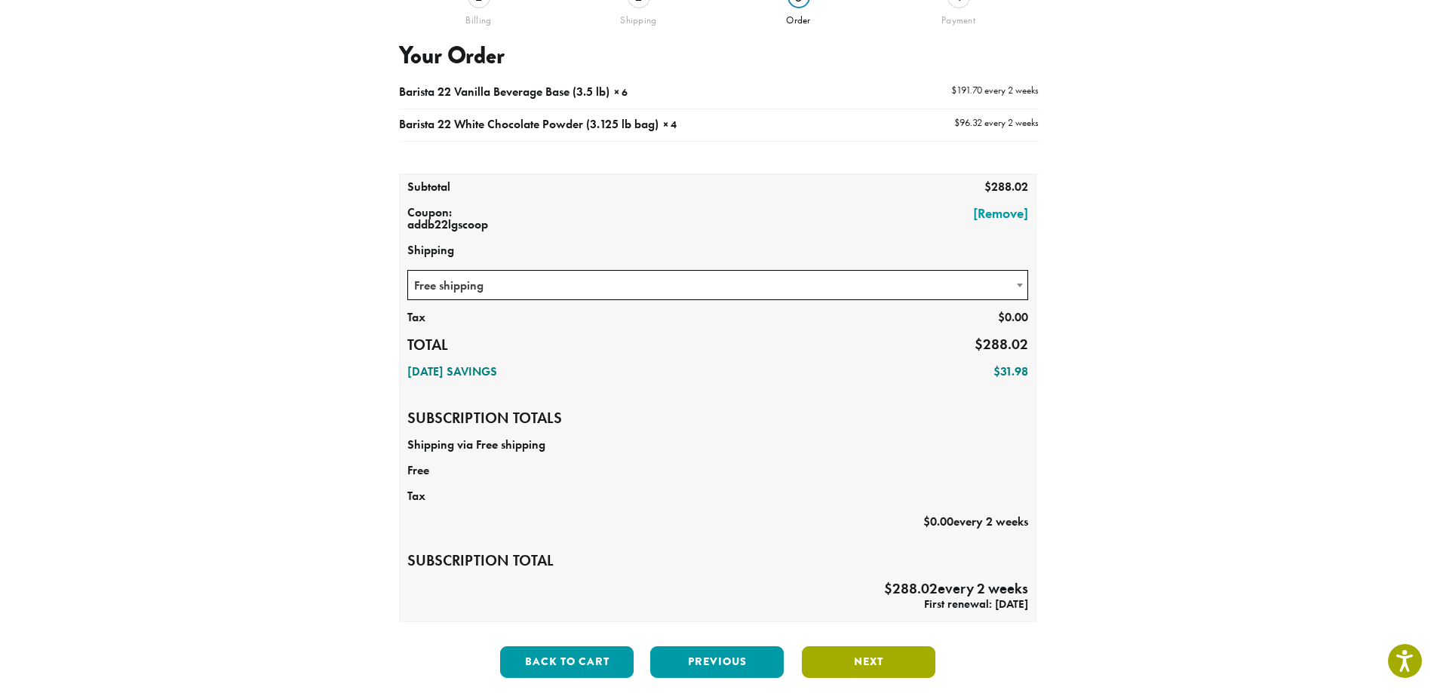
click at [872, 665] on button "Next" at bounding box center [868, 662] width 133 height 32
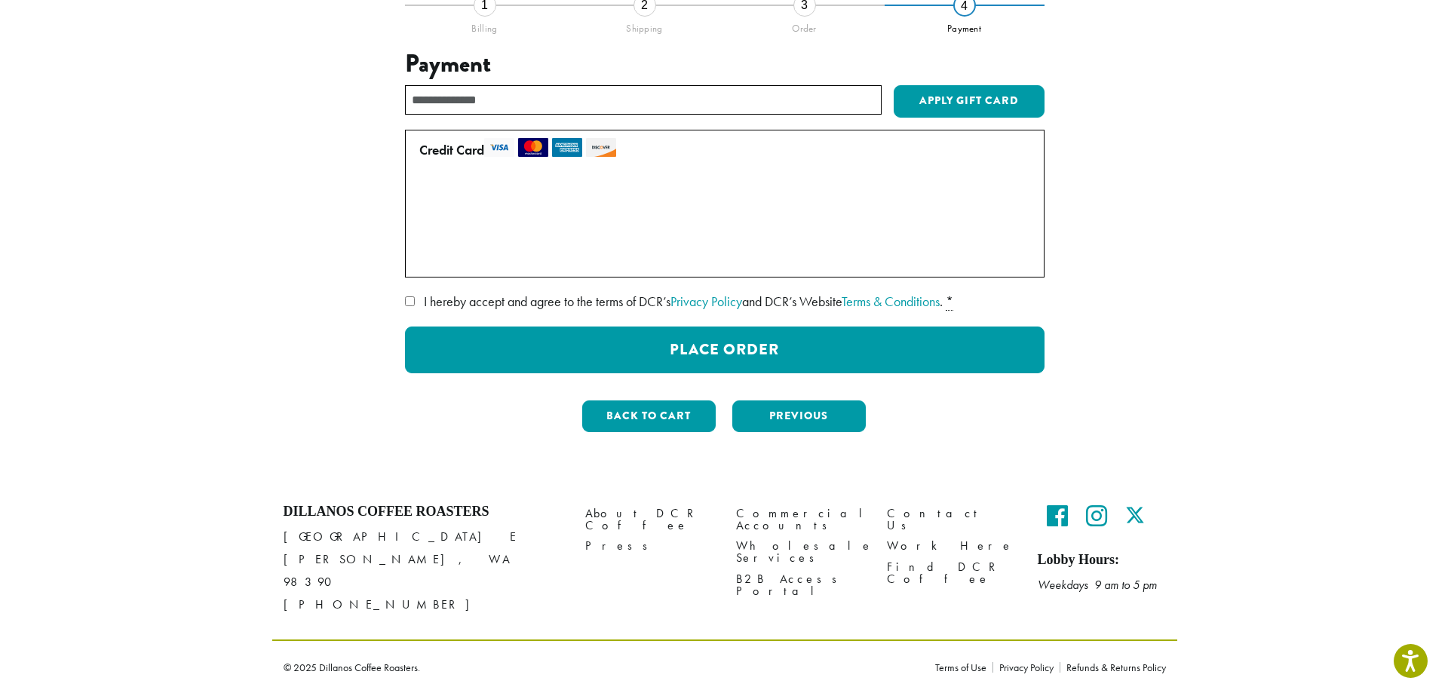
scroll to position [115, 0]
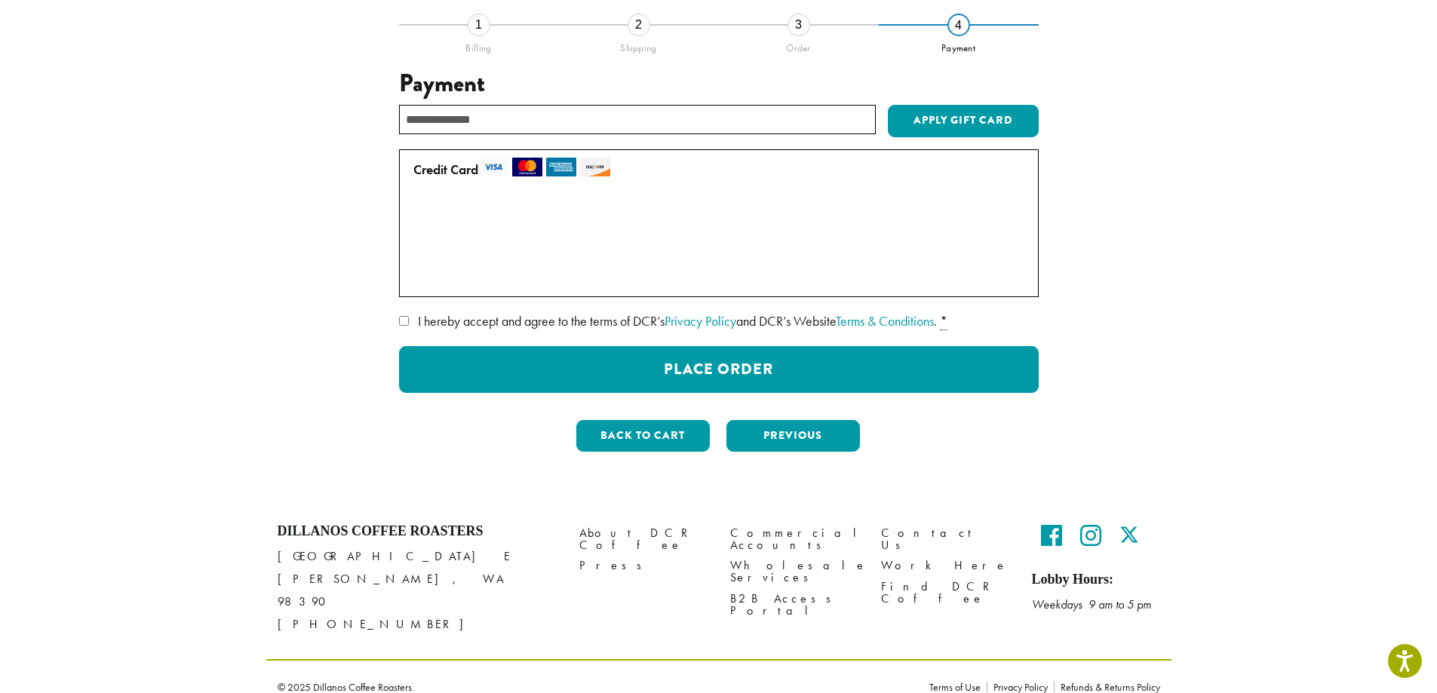
click at [422, 217] on label "• • • 1955 (expires 03/27)" at bounding box center [715, 214] width 605 height 24
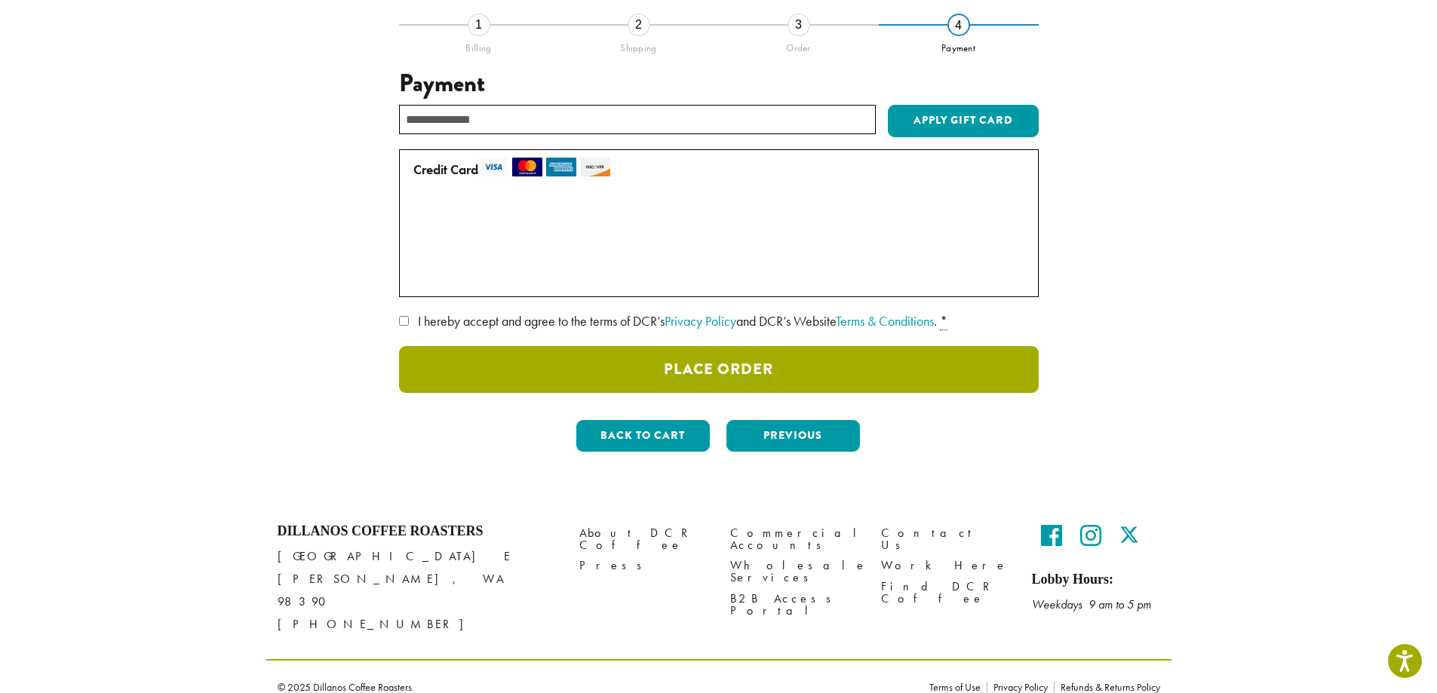
click at [697, 364] on button "Place Order" at bounding box center [719, 369] width 640 height 47
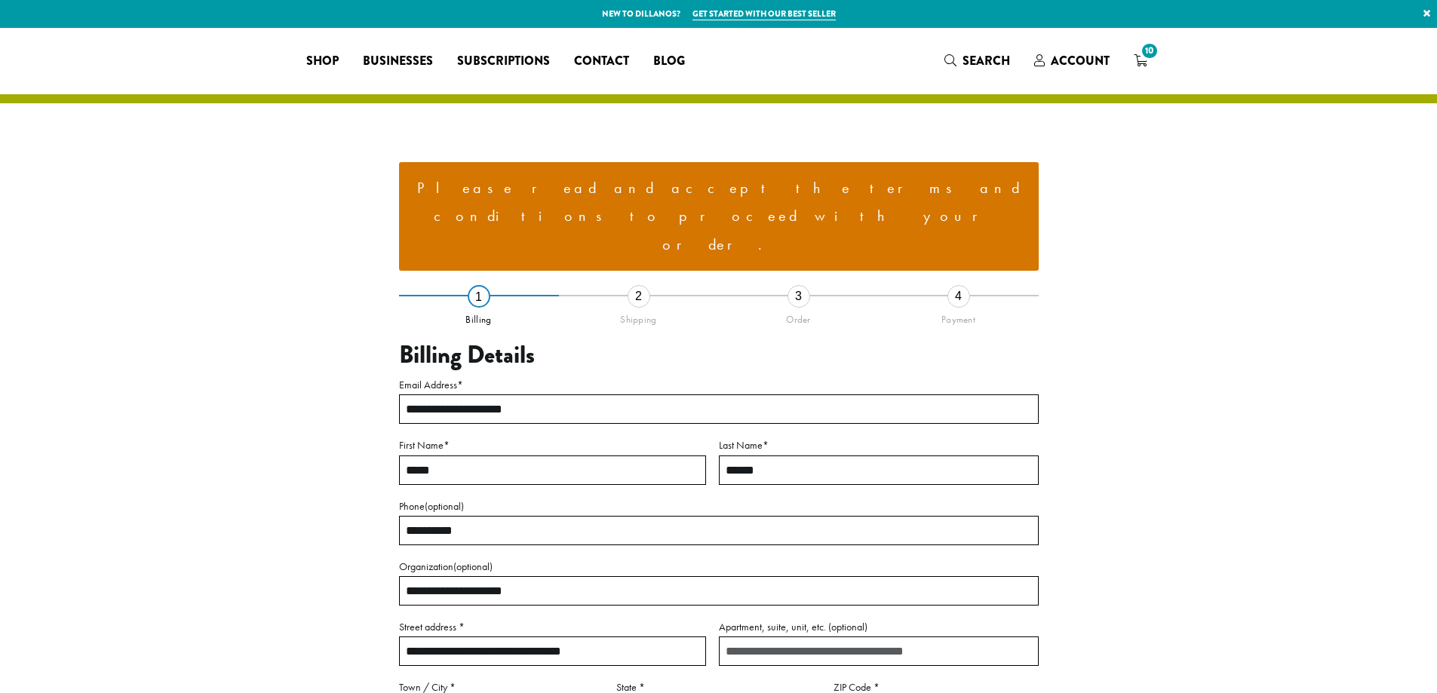
select select "**"
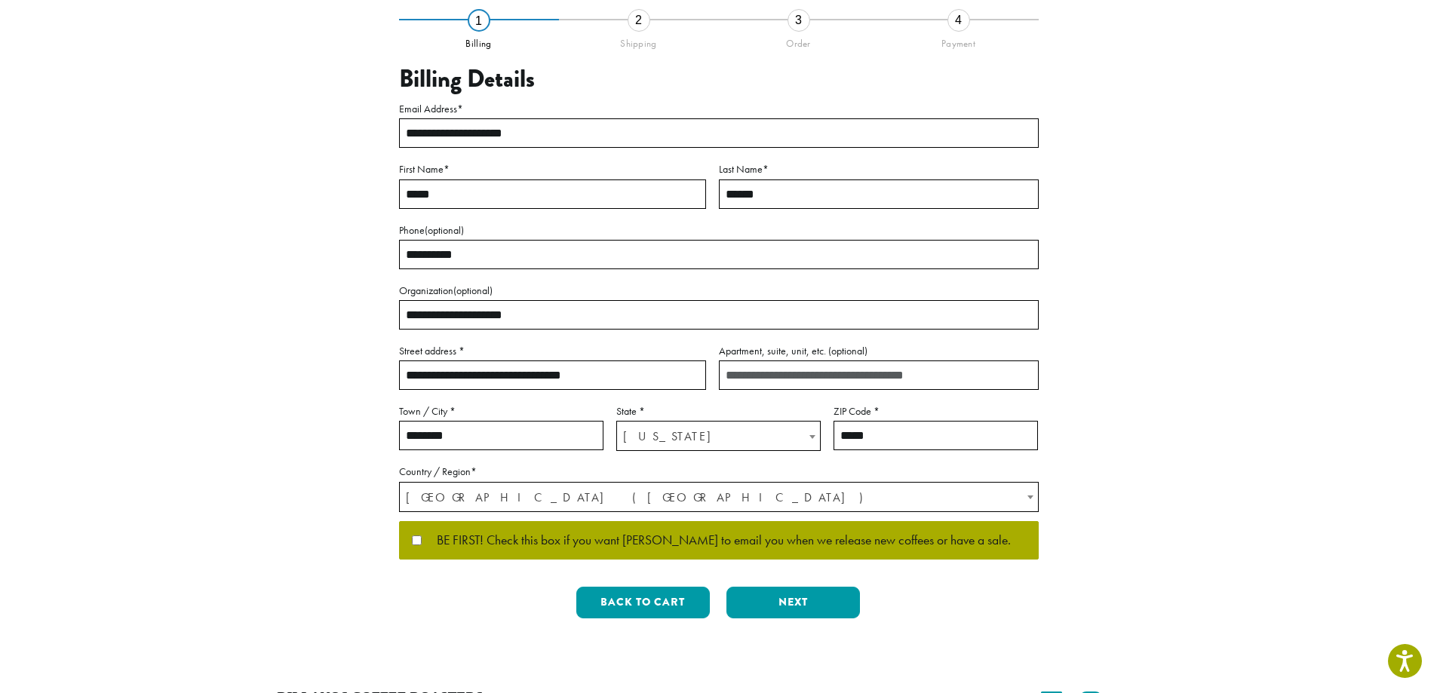
scroll to position [302, 0]
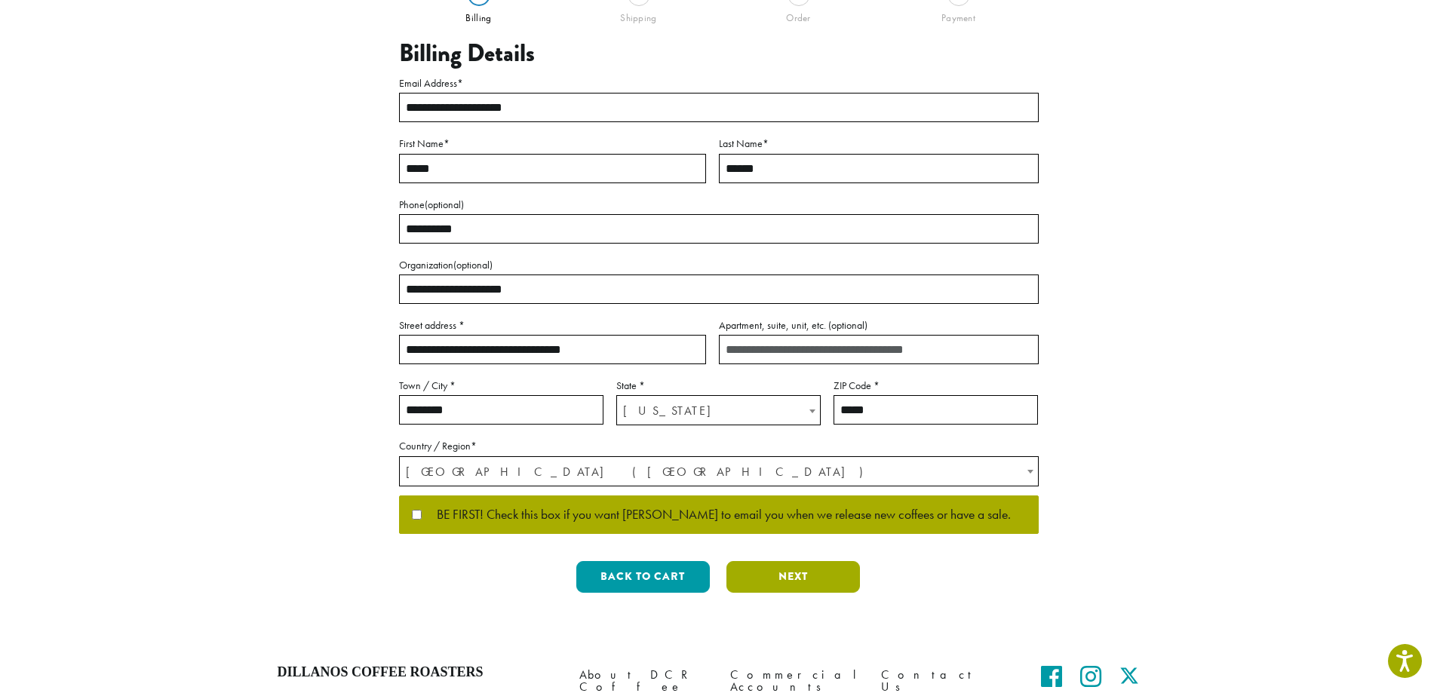
click at [790, 561] on button "Next" at bounding box center [792, 577] width 133 height 32
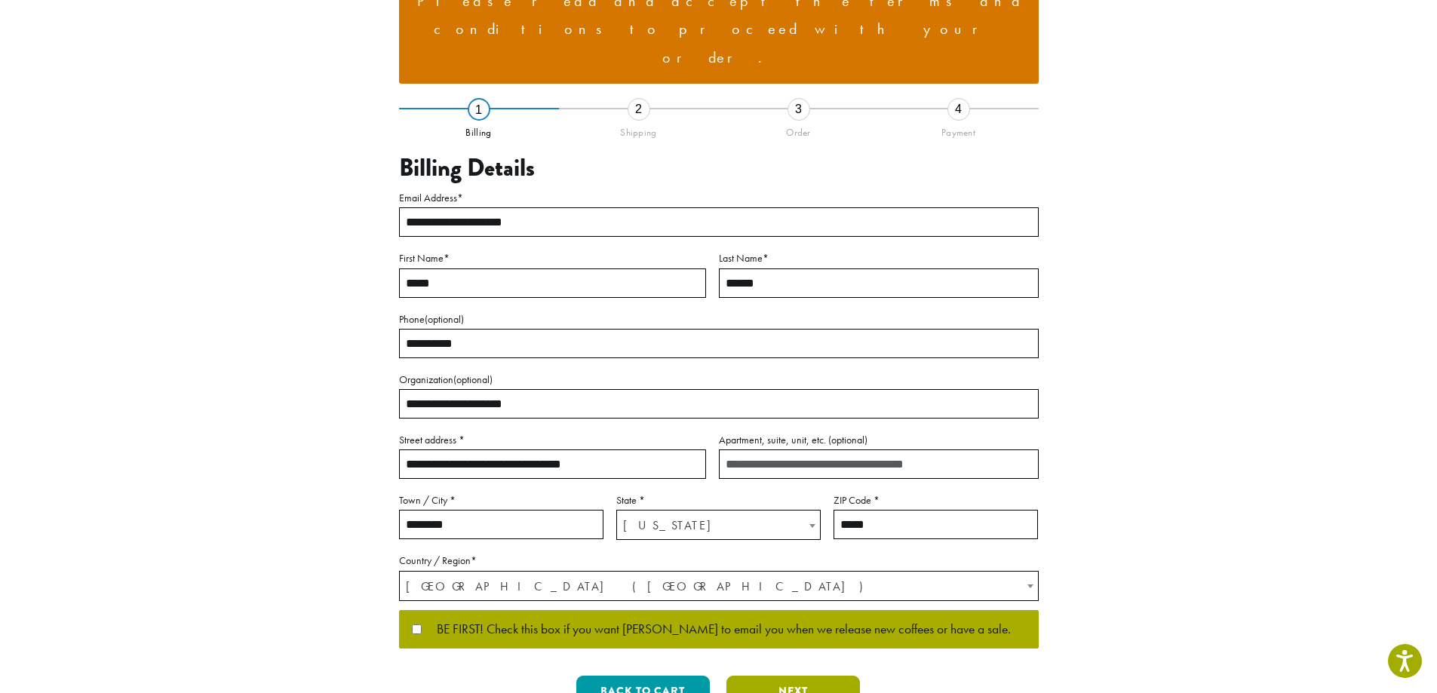
scroll to position [43, 0]
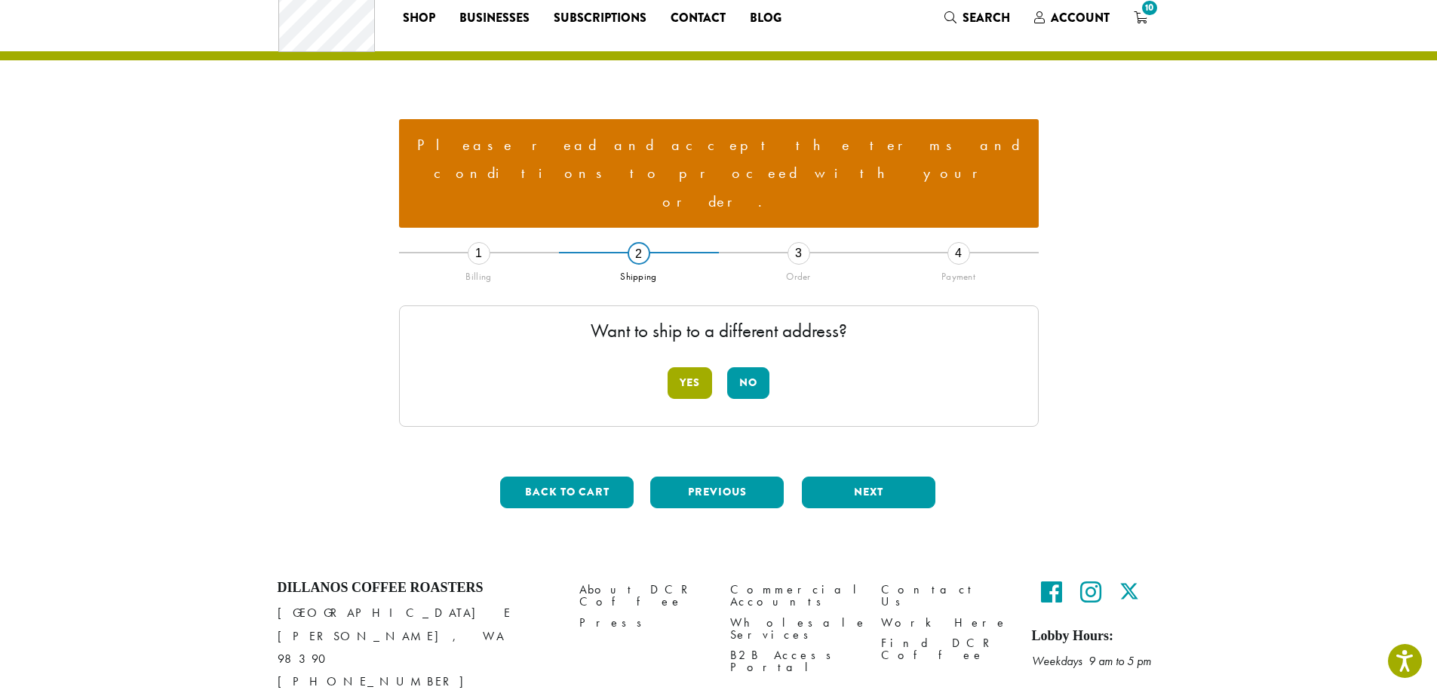
click at [699, 367] on button "Yes" at bounding box center [689, 383] width 44 height 32
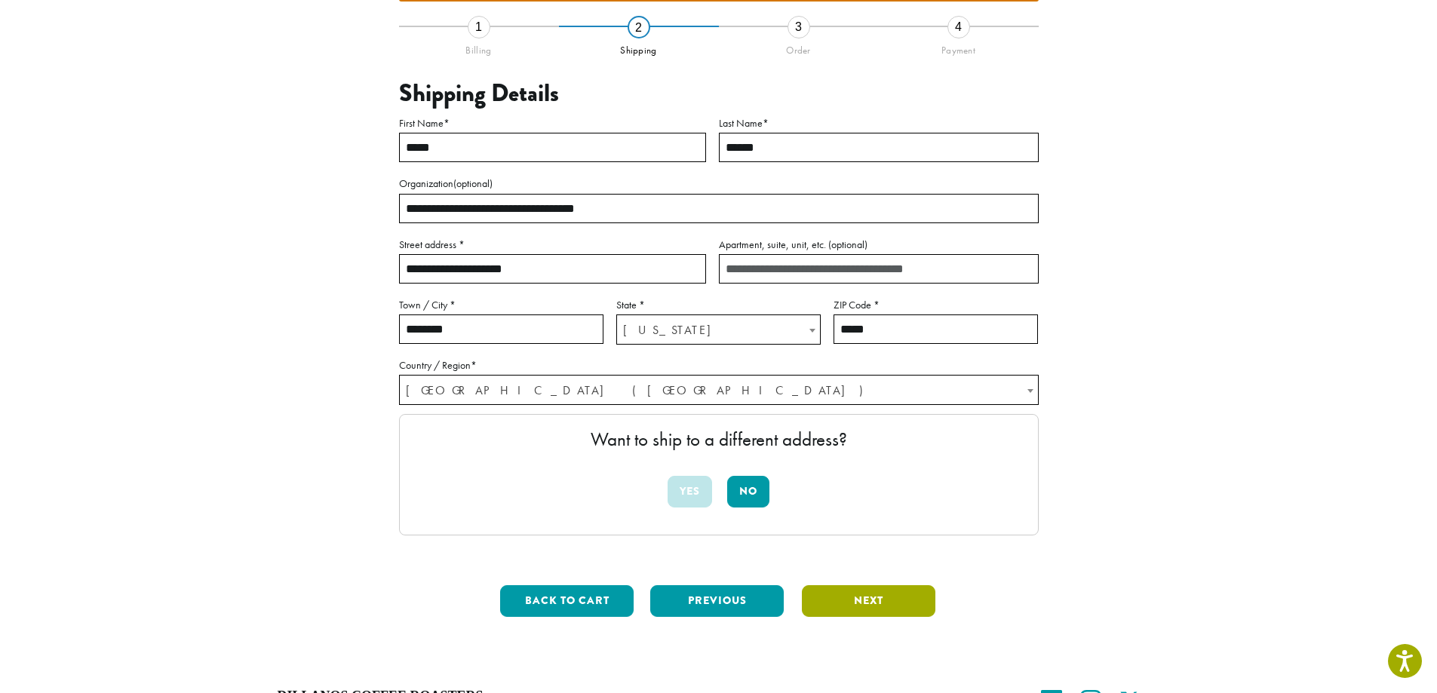
click at [864, 585] on button "Next" at bounding box center [868, 601] width 133 height 32
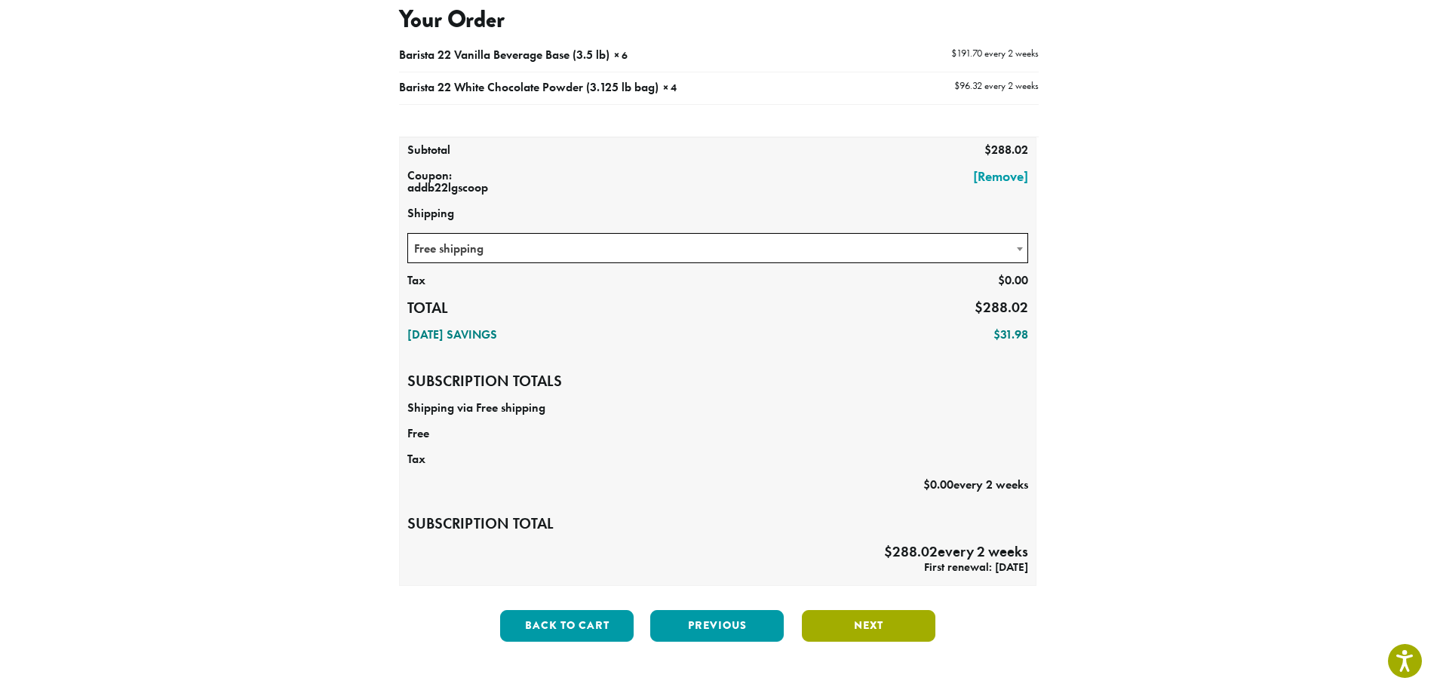
scroll to position [336, 0]
click at [873, 609] on button "Next" at bounding box center [868, 625] width 133 height 32
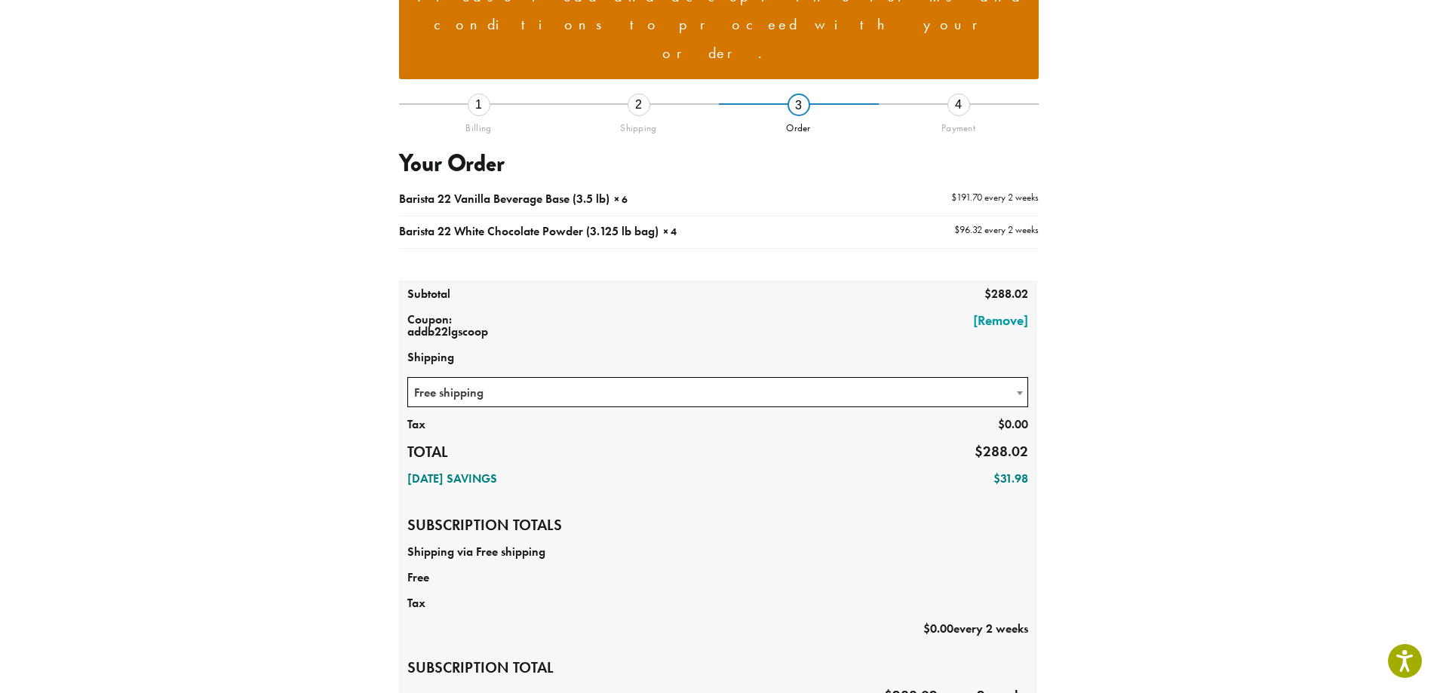
scroll to position [186, 0]
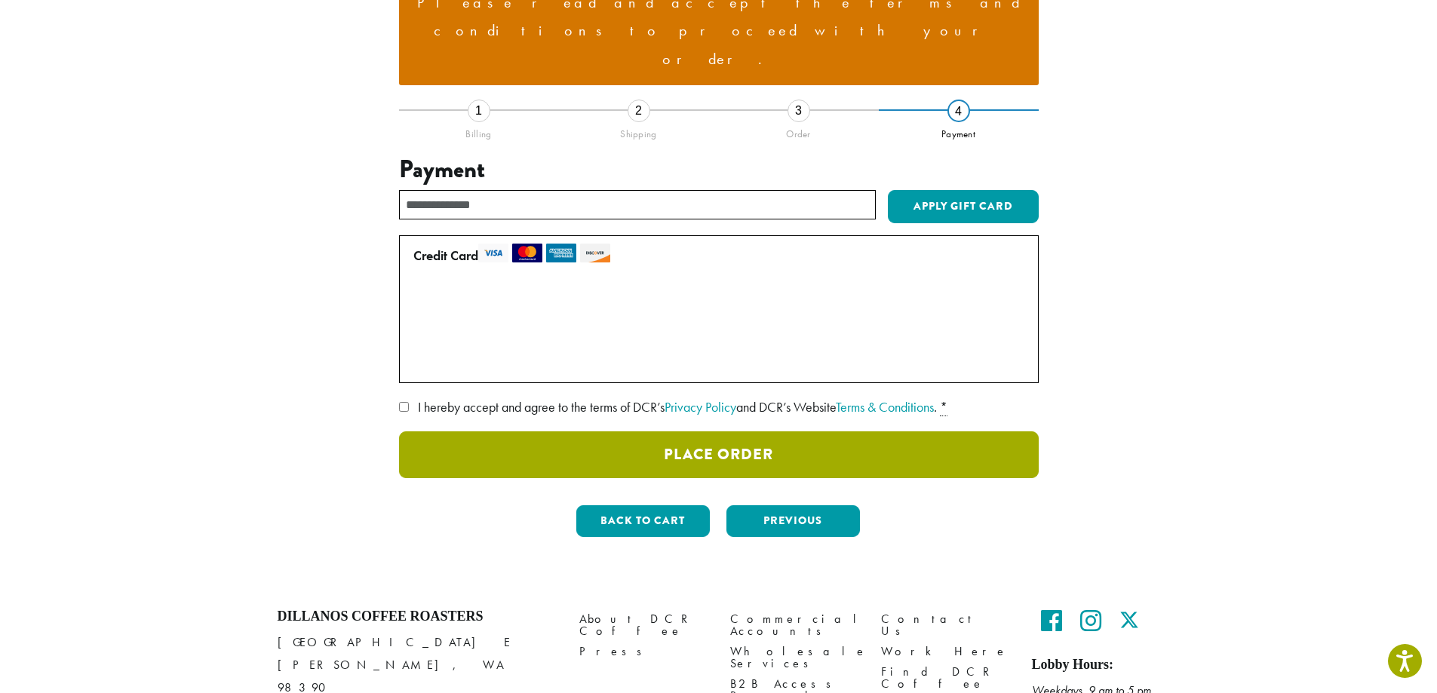
click at [726, 431] on button "Place Order" at bounding box center [719, 454] width 640 height 47
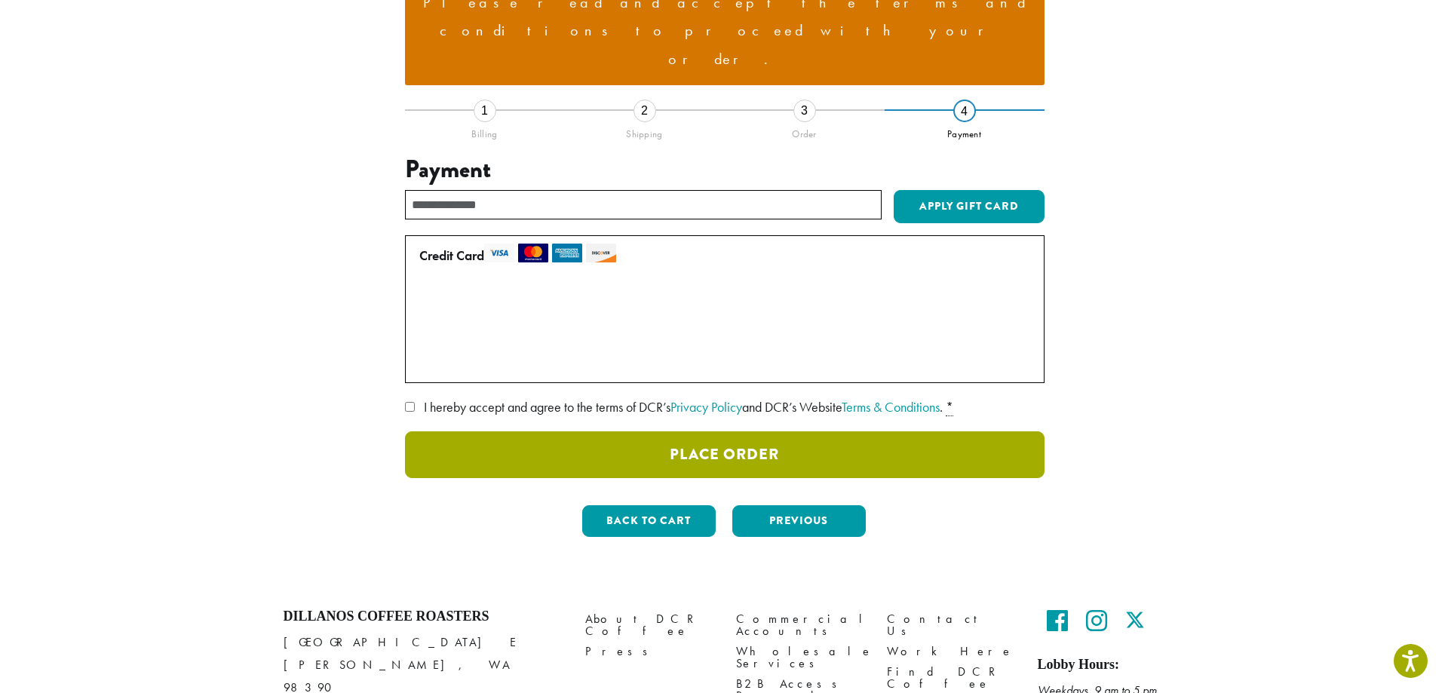
scroll to position [115, 0]
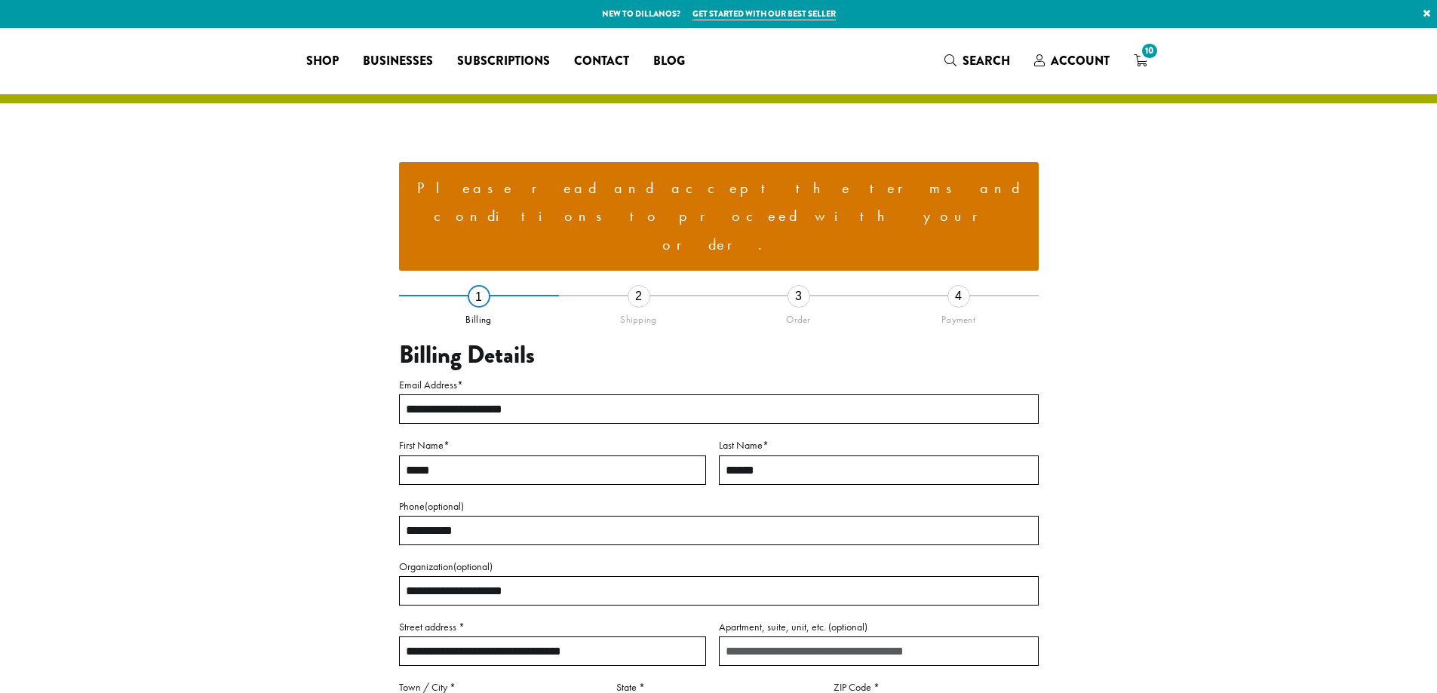
select select "**"
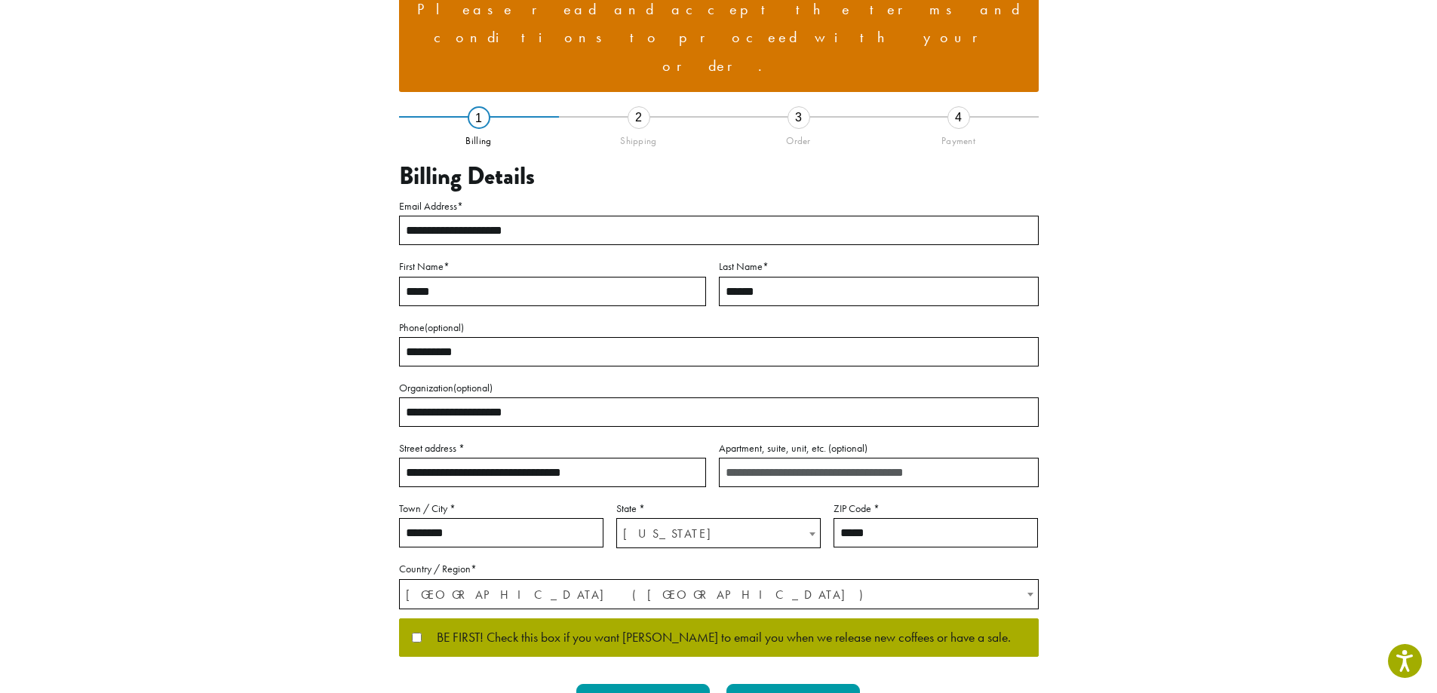
scroll to position [386, 0]
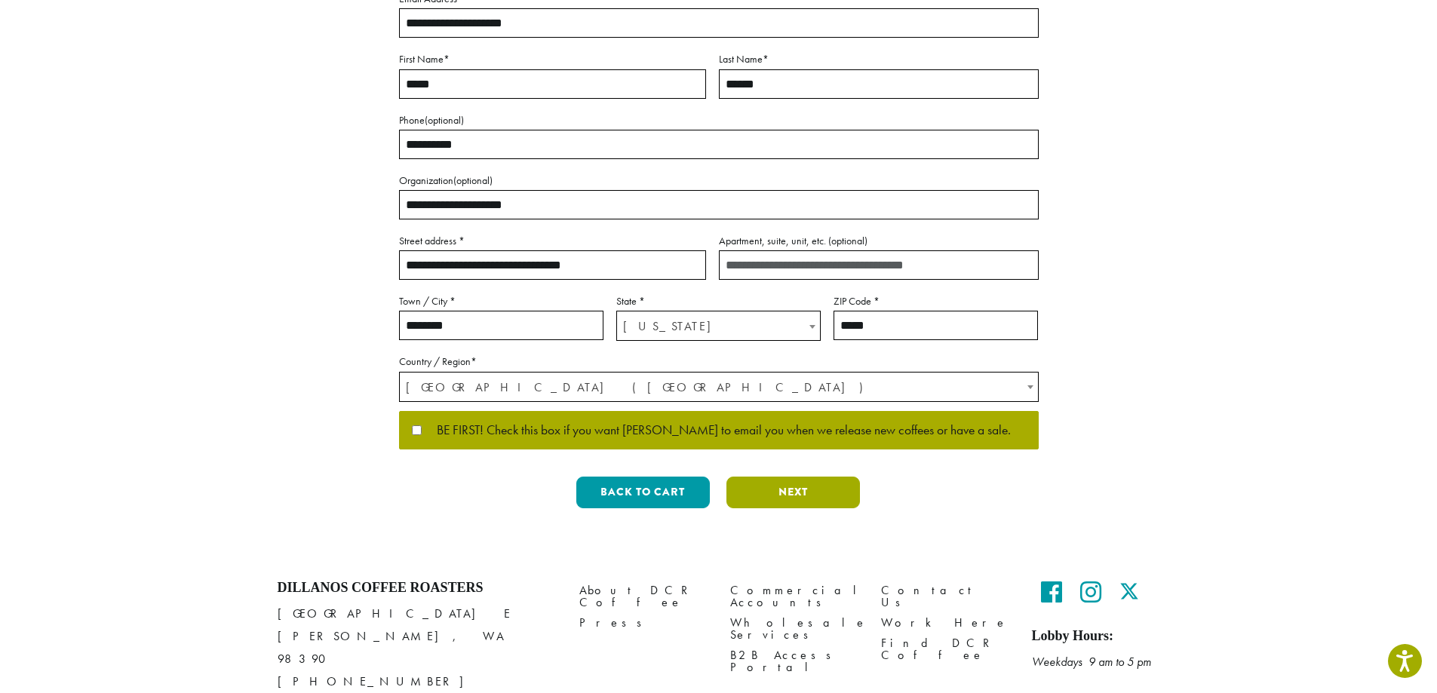
click at [776, 477] on button "Next" at bounding box center [792, 493] width 133 height 32
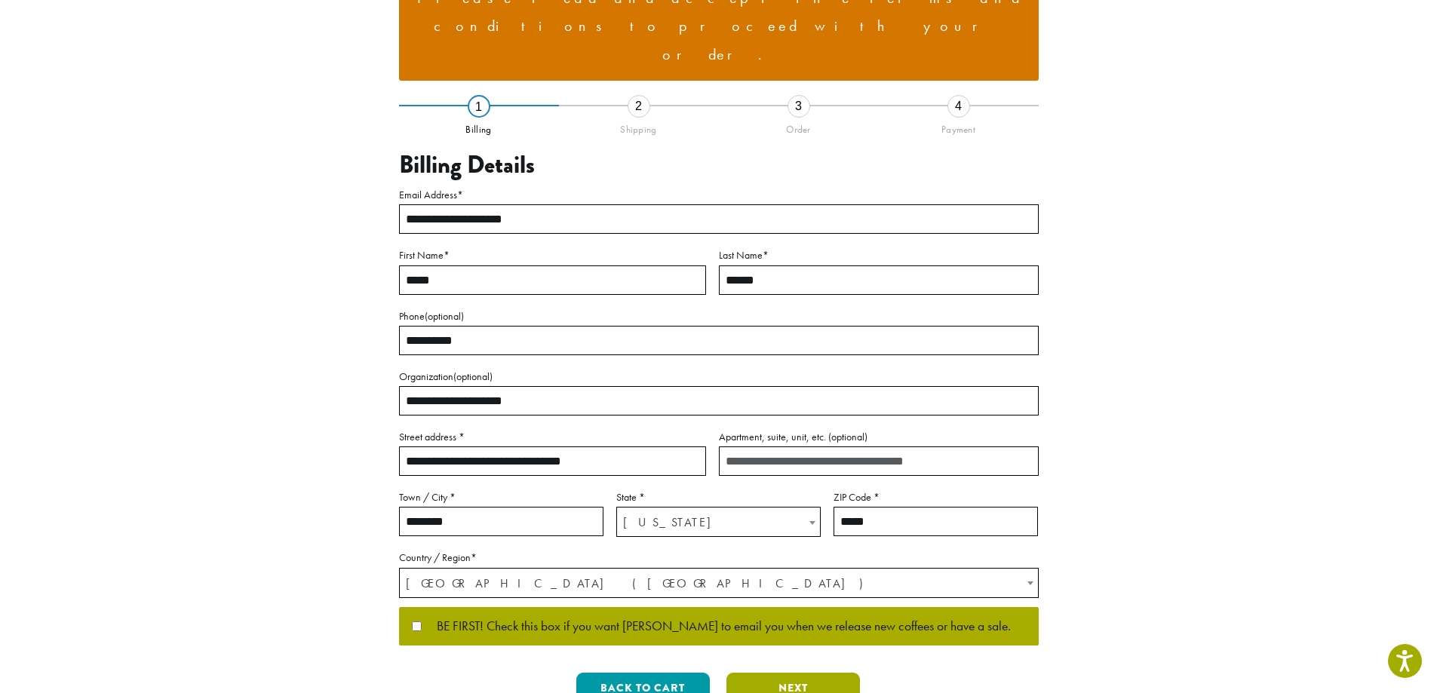
scroll to position [43, 0]
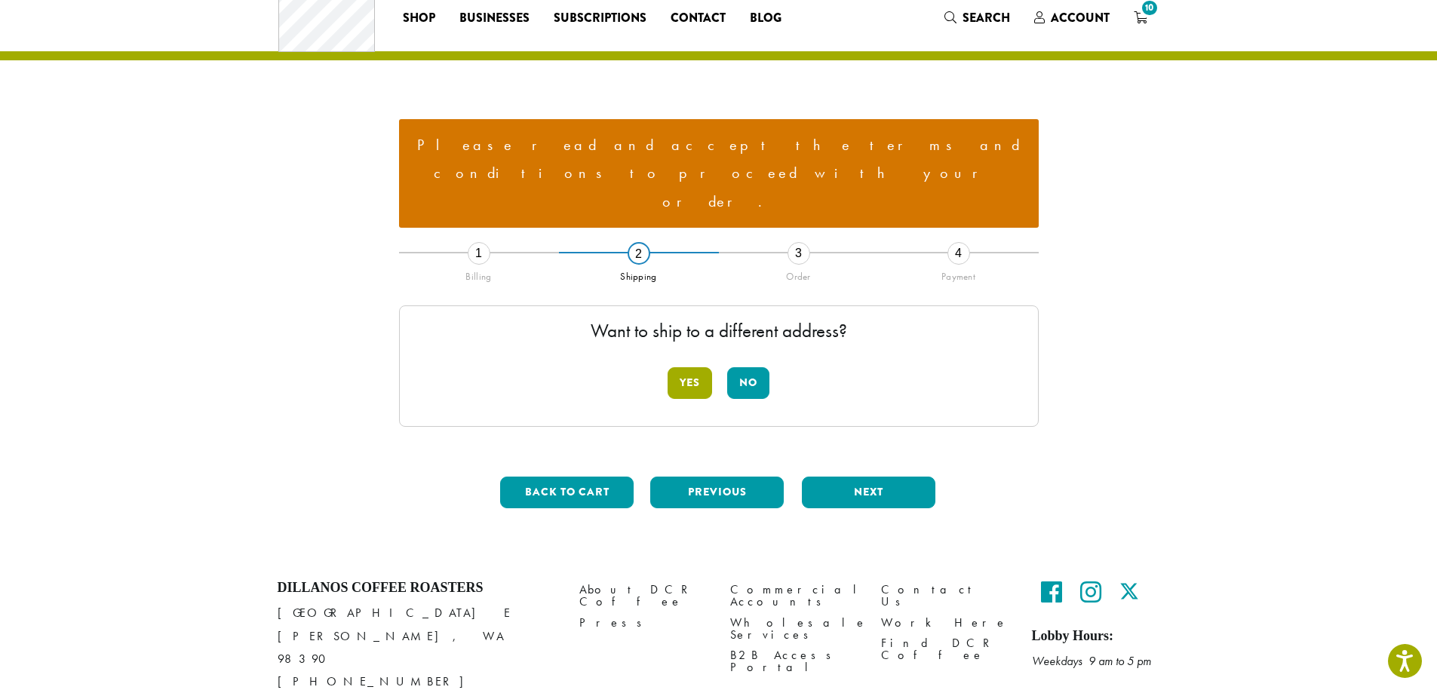
click at [693, 367] on button "Yes" at bounding box center [689, 383] width 44 height 32
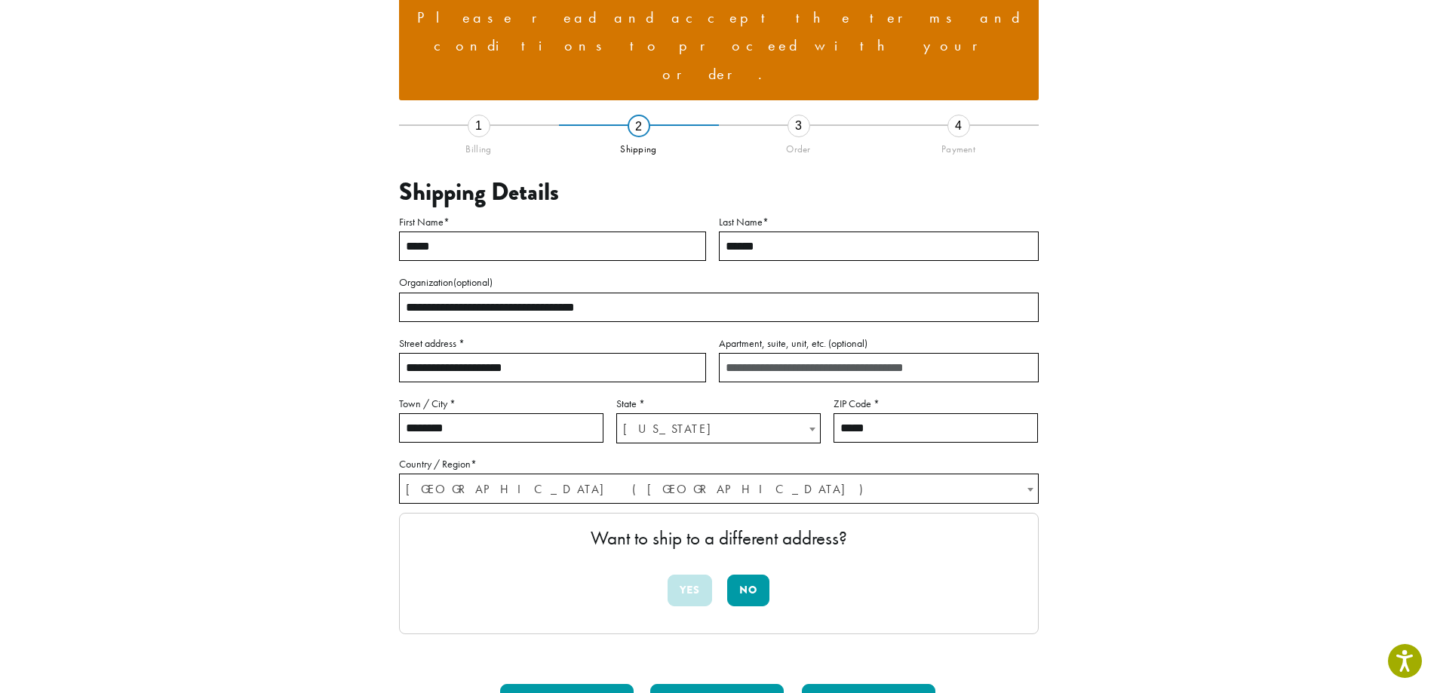
scroll to position [194, 0]
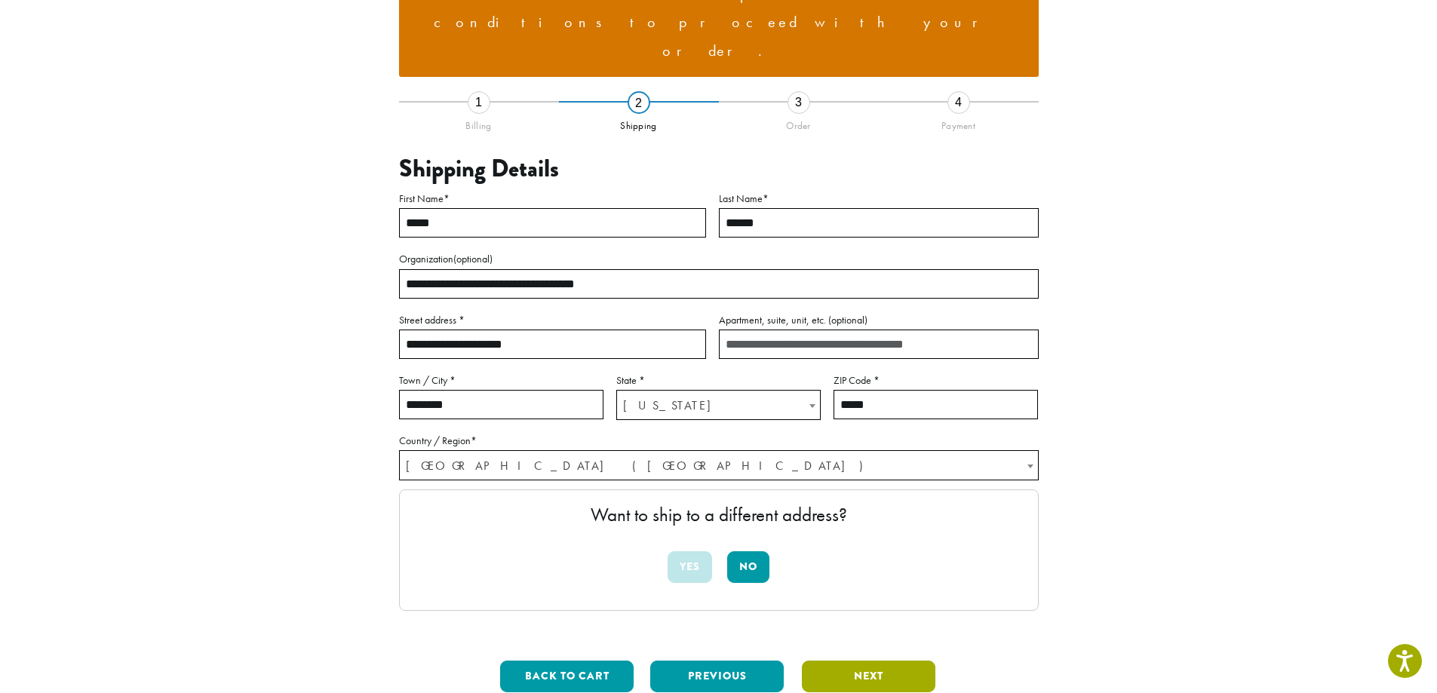
click at [881, 661] on button "Next" at bounding box center [868, 677] width 133 height 32
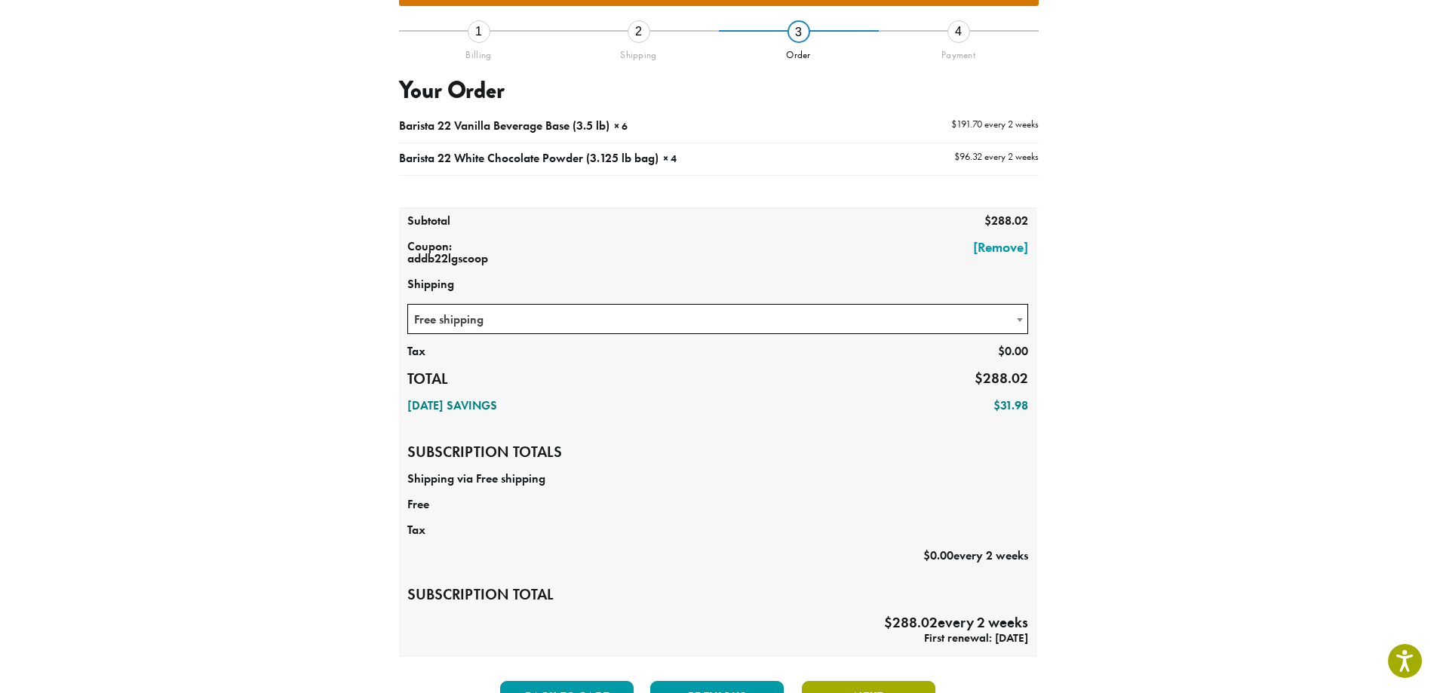
scroll to position [377, 0]
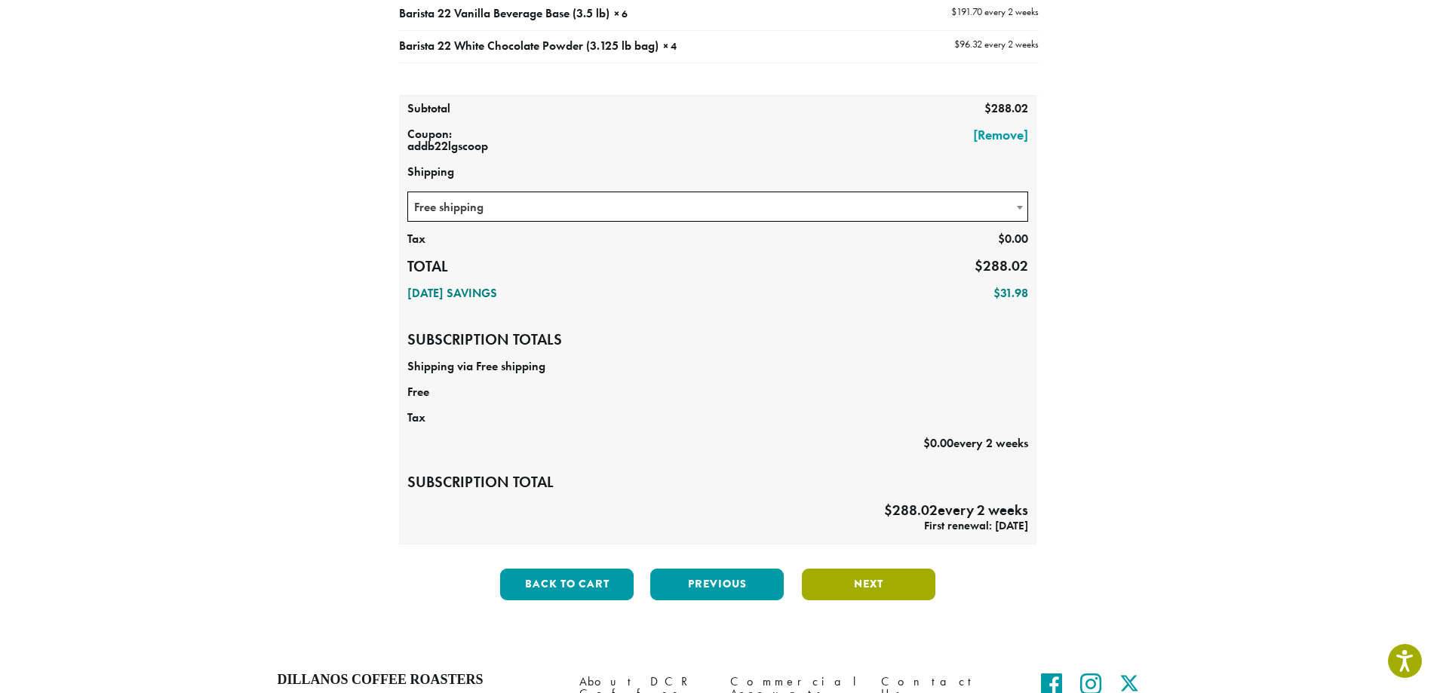
click at [875, 569] on button "Next" at bounding box center [868, 585] width 133 height 32
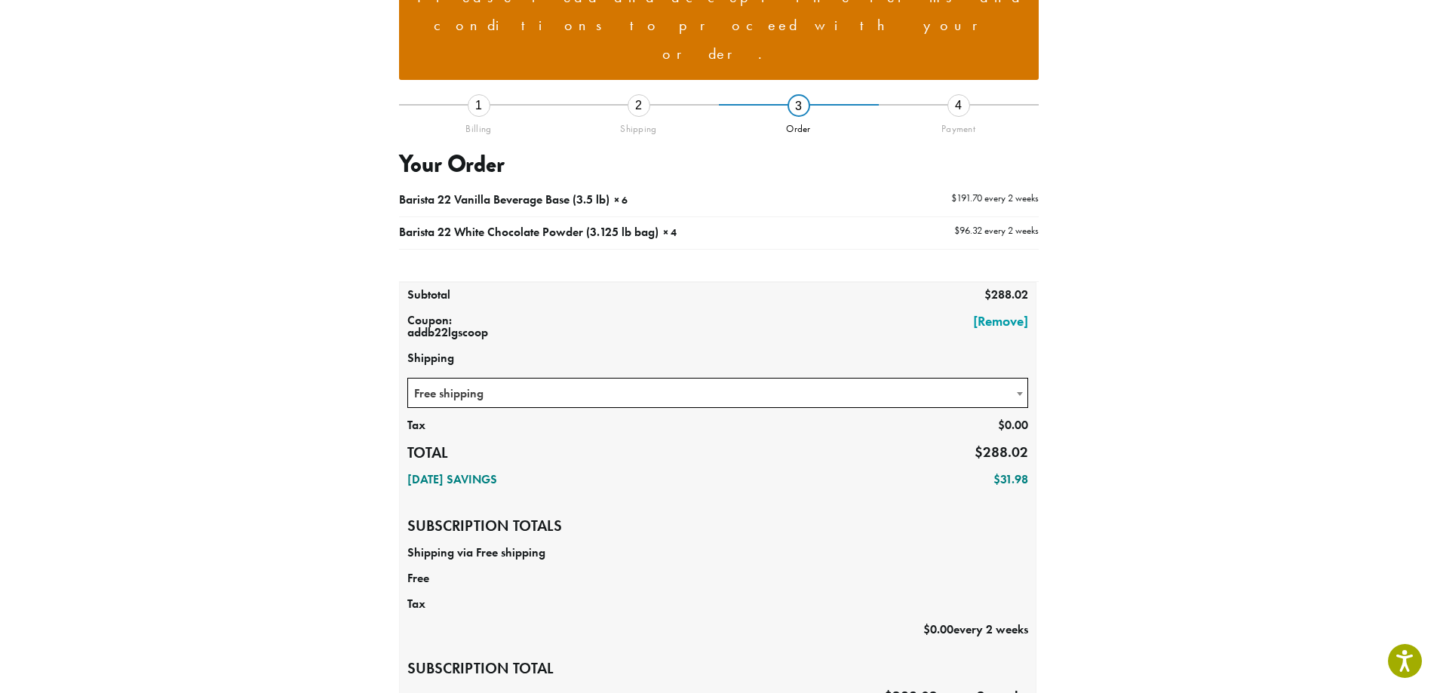
scroll to position [186, 0]
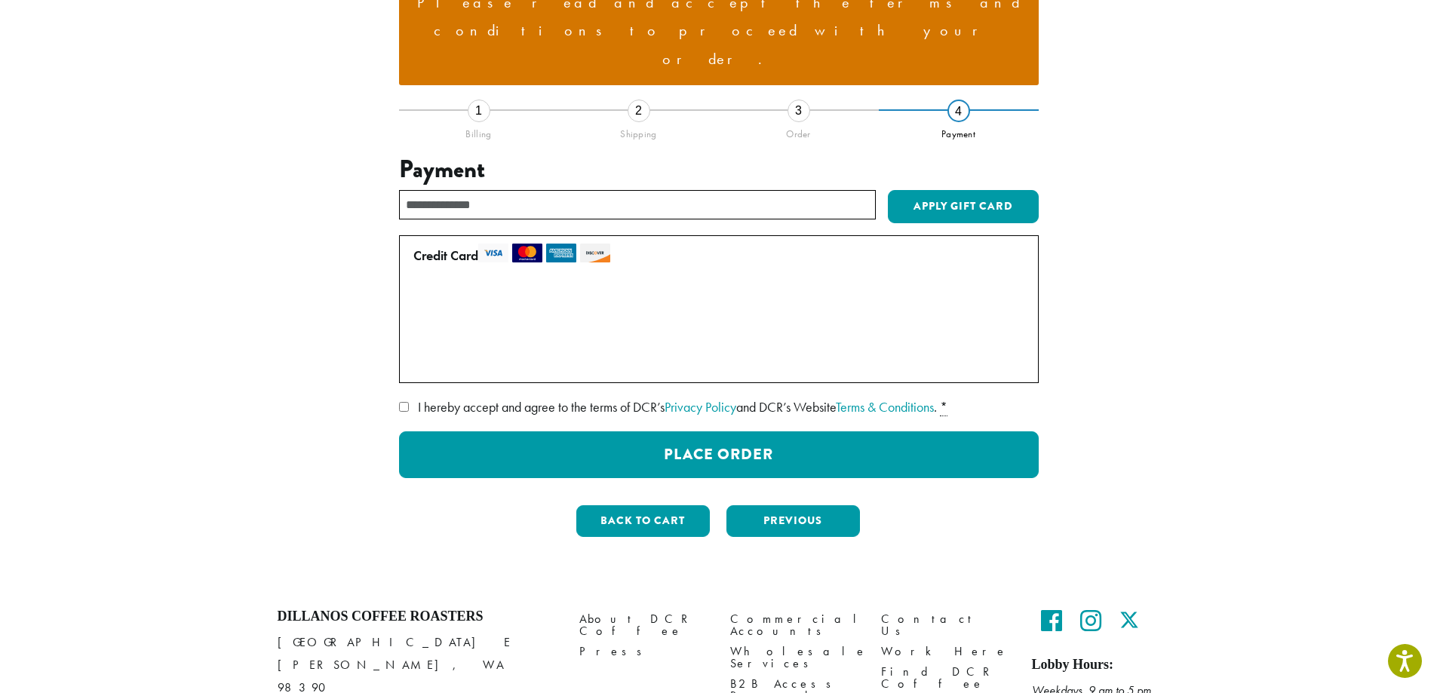
click at [425, 288] on label "• • • 1955 (expires 03/27)" at bounding box center [715, 300] width 605 height 24
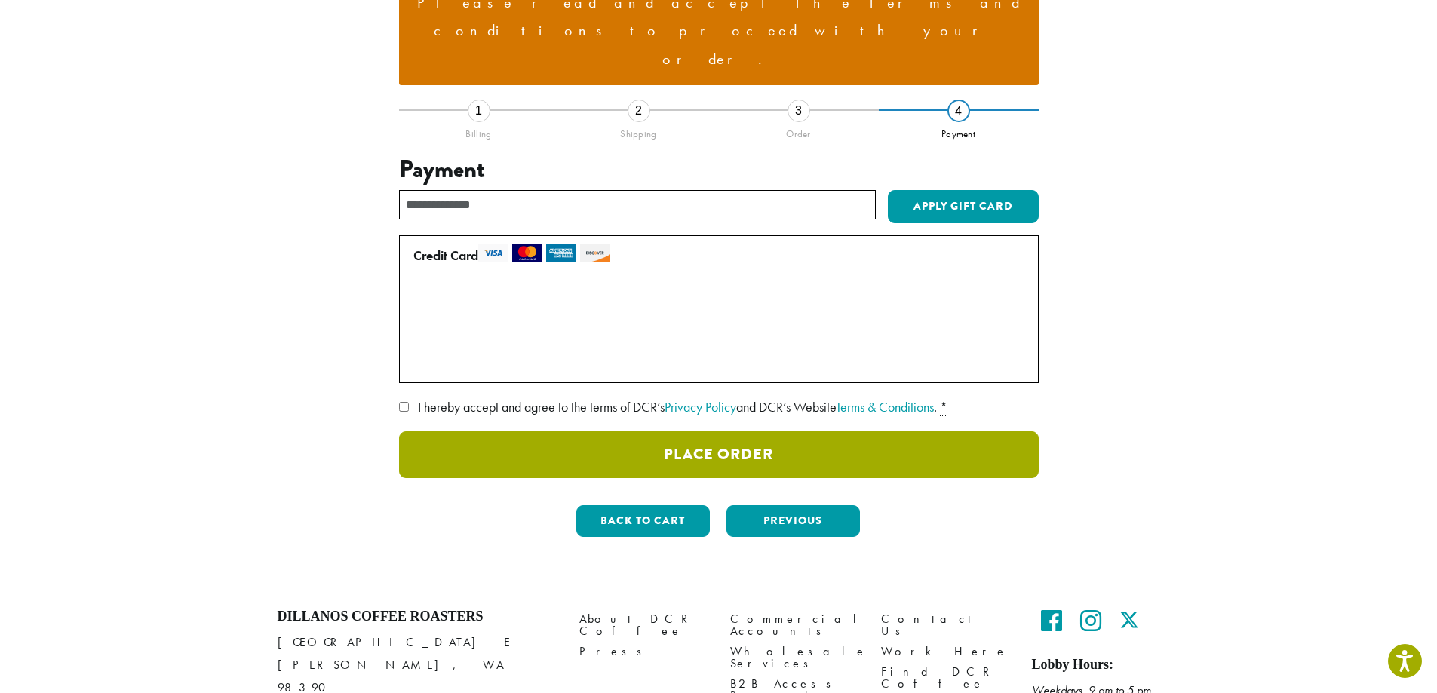
click at [749, 431] on button "Place Order" at bounding box center [719, 454] width 640 height 47
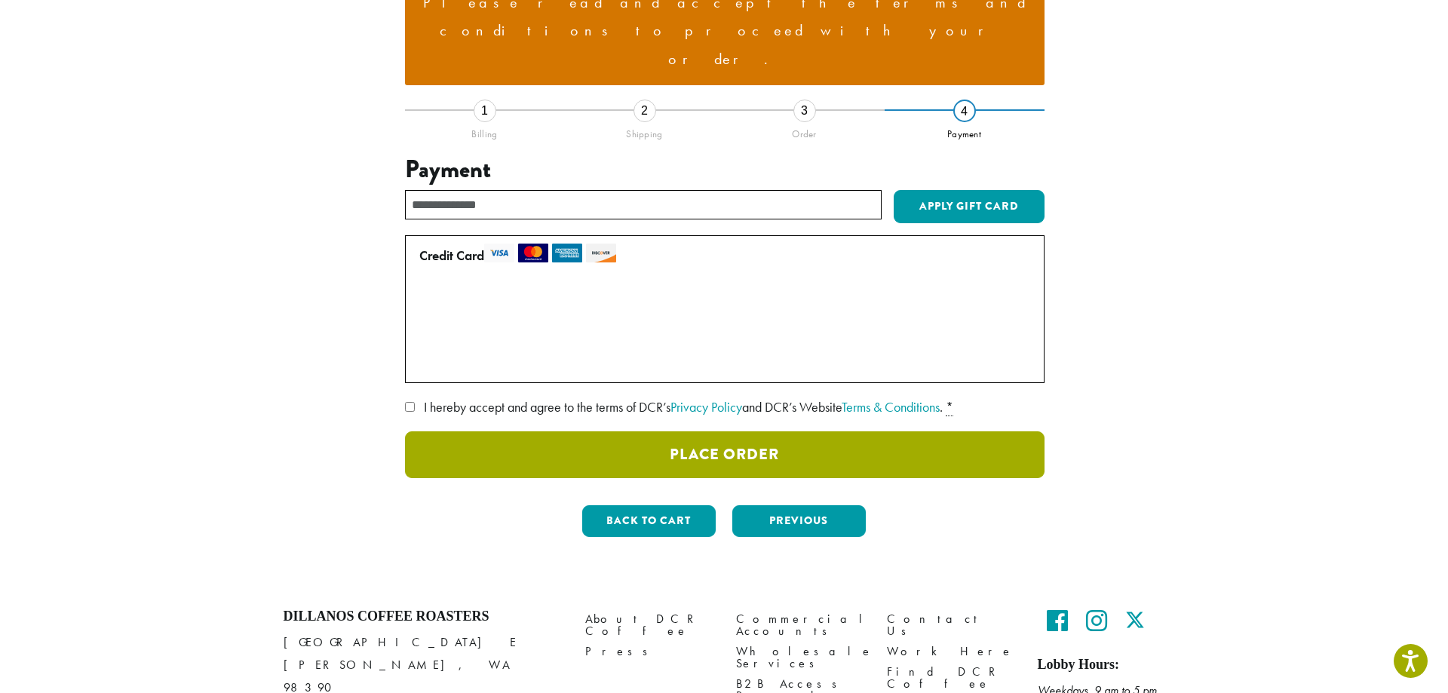
scroll to position [115, 0]
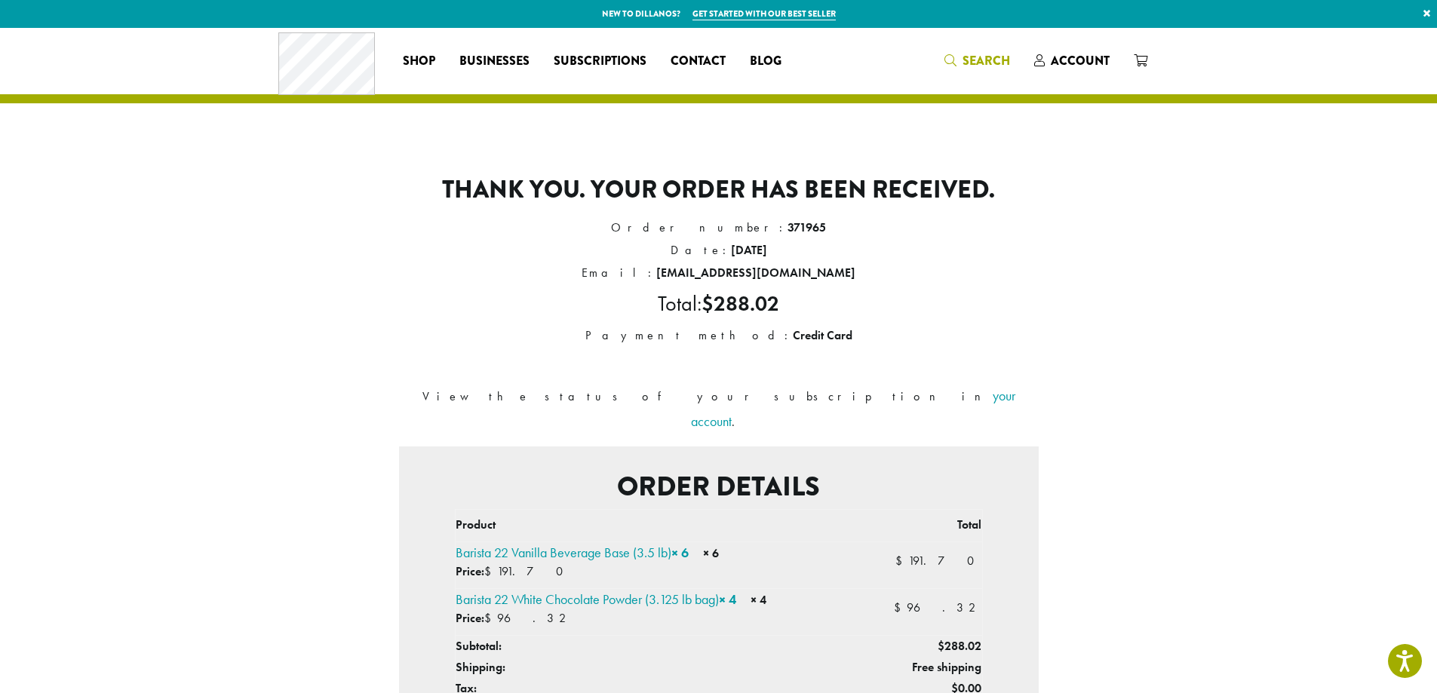
click at [984, 66] on span "Search" at bounding box center [986, 60] width 48 height 17
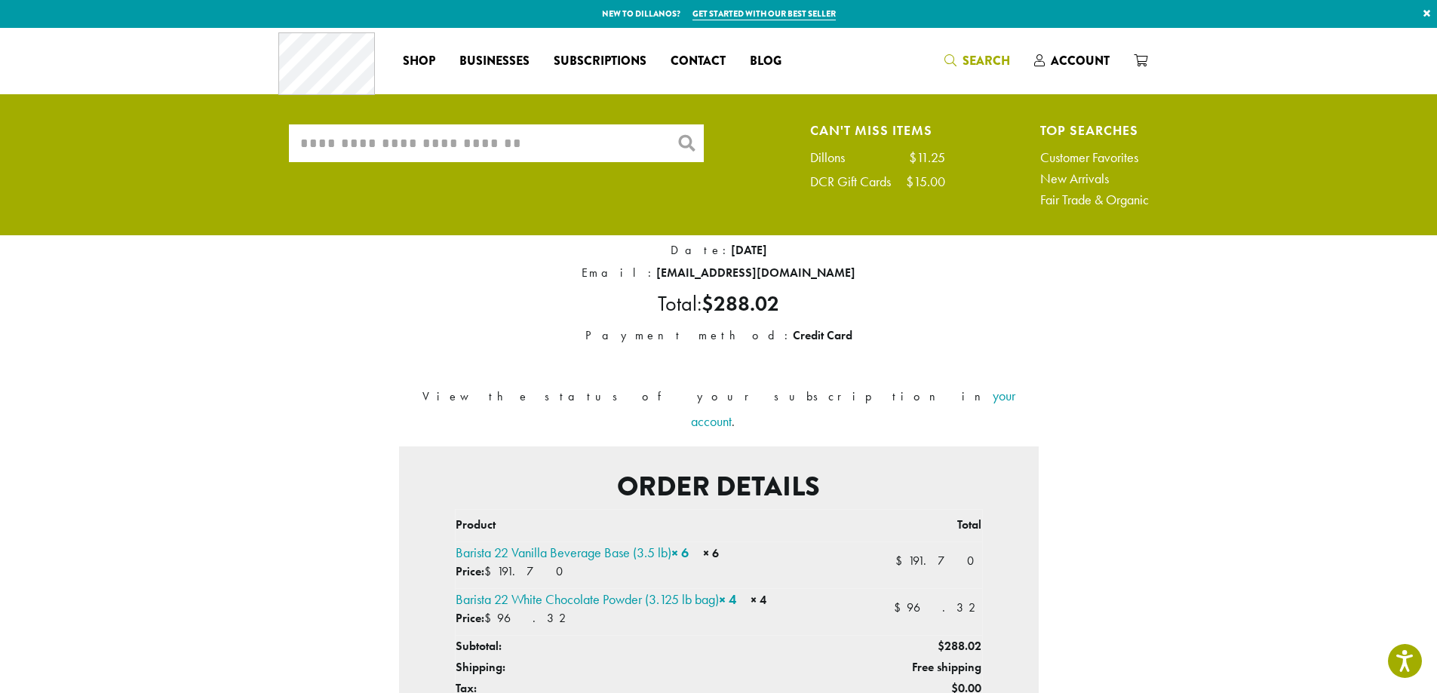
click at [594, 146] on input "What are you searching for?" at bounding box center [496, 143] width 415 height 38
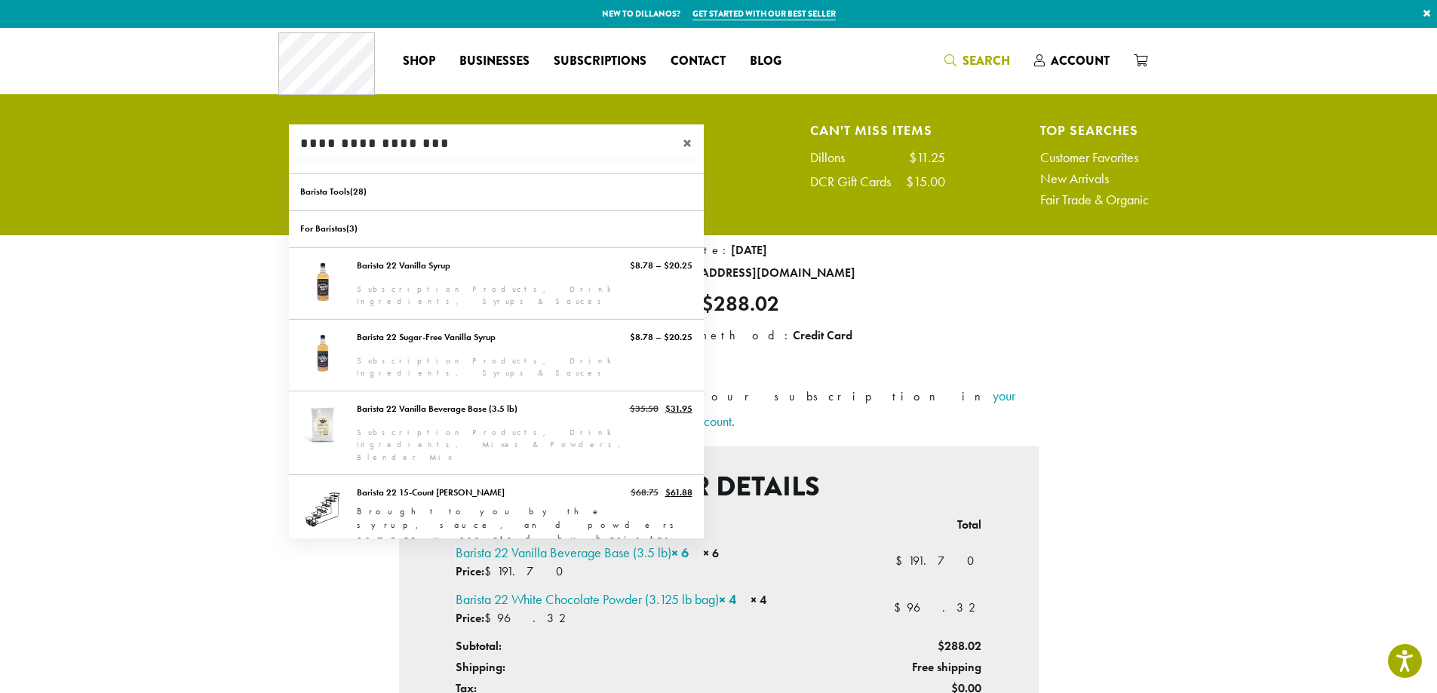
click at [431, 147] on input "**********" at bounding box center [496, 143] width 415 height 38
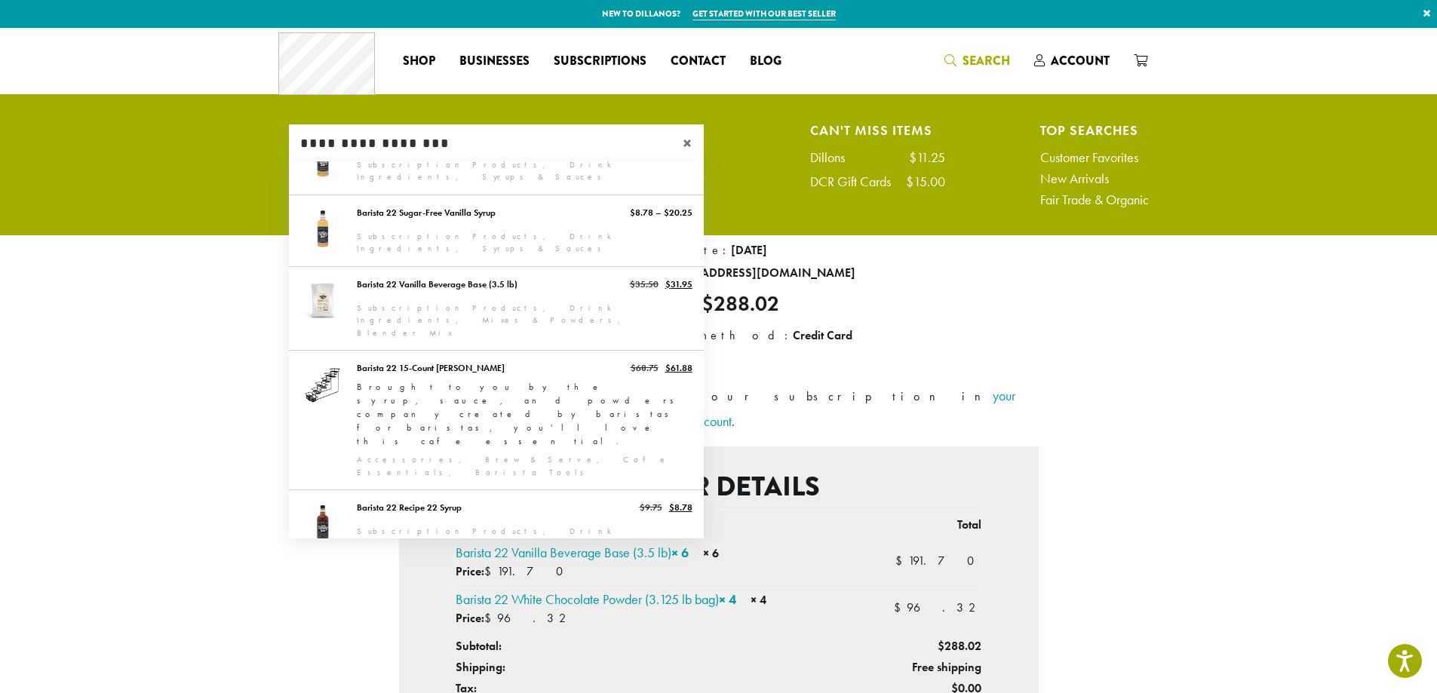
scroll to position [116, 0]
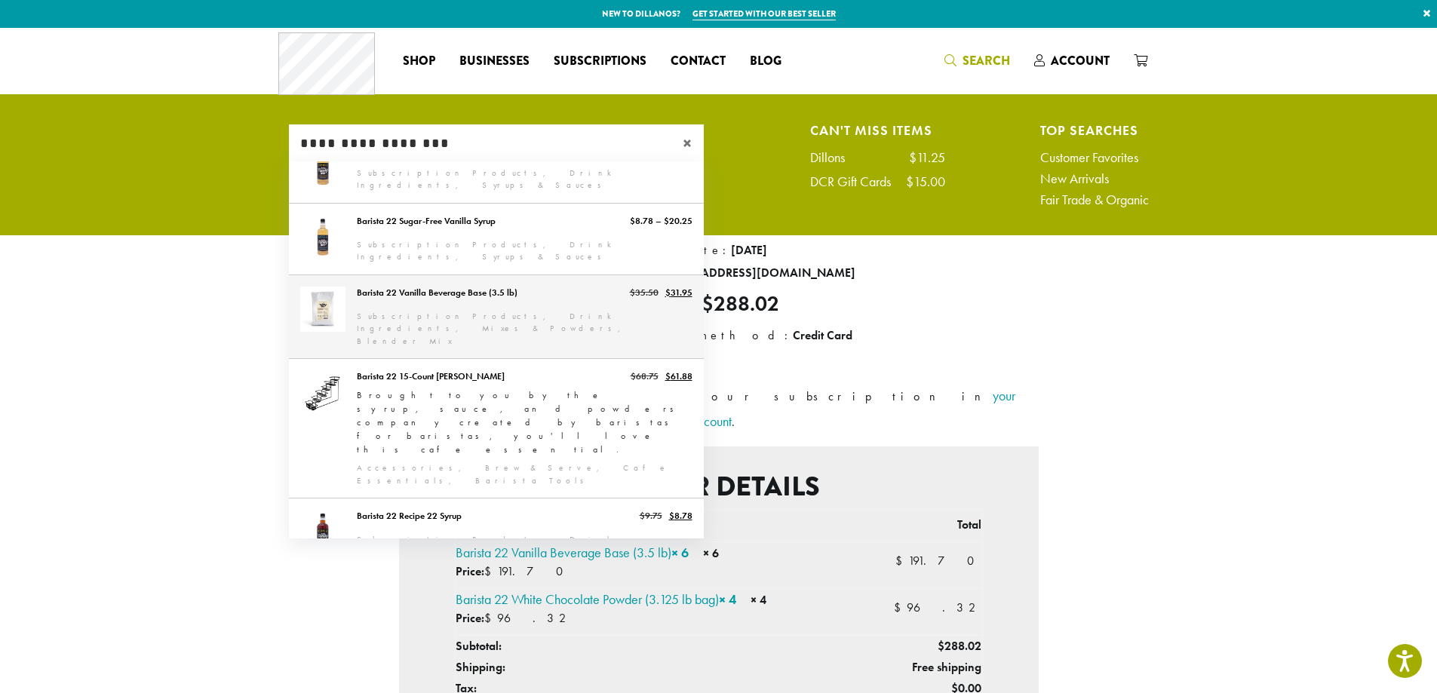
type input "**********"
click at [452, 290] on link "Barista 22 Vanilla Beverage Base (3.5 lb)" at bounding box center [496, 317] width 415 height 84
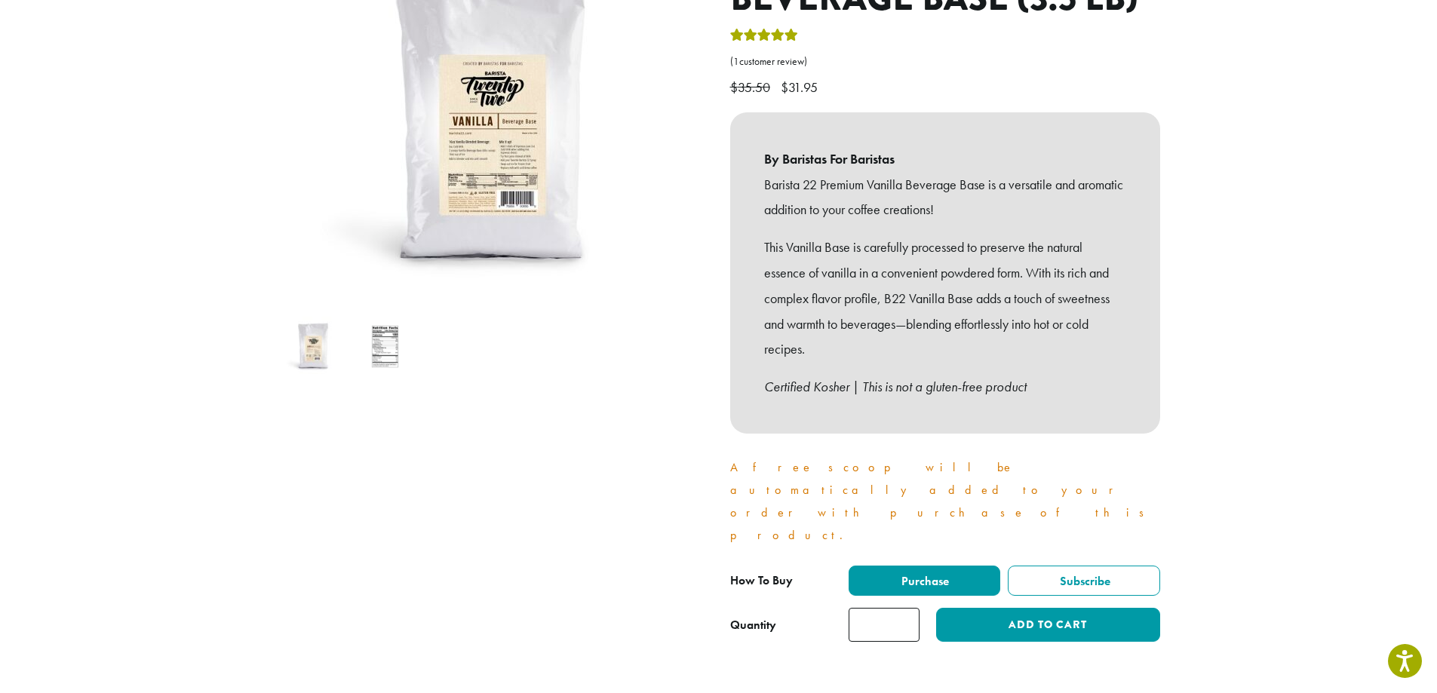
scroll to position [302, 0]
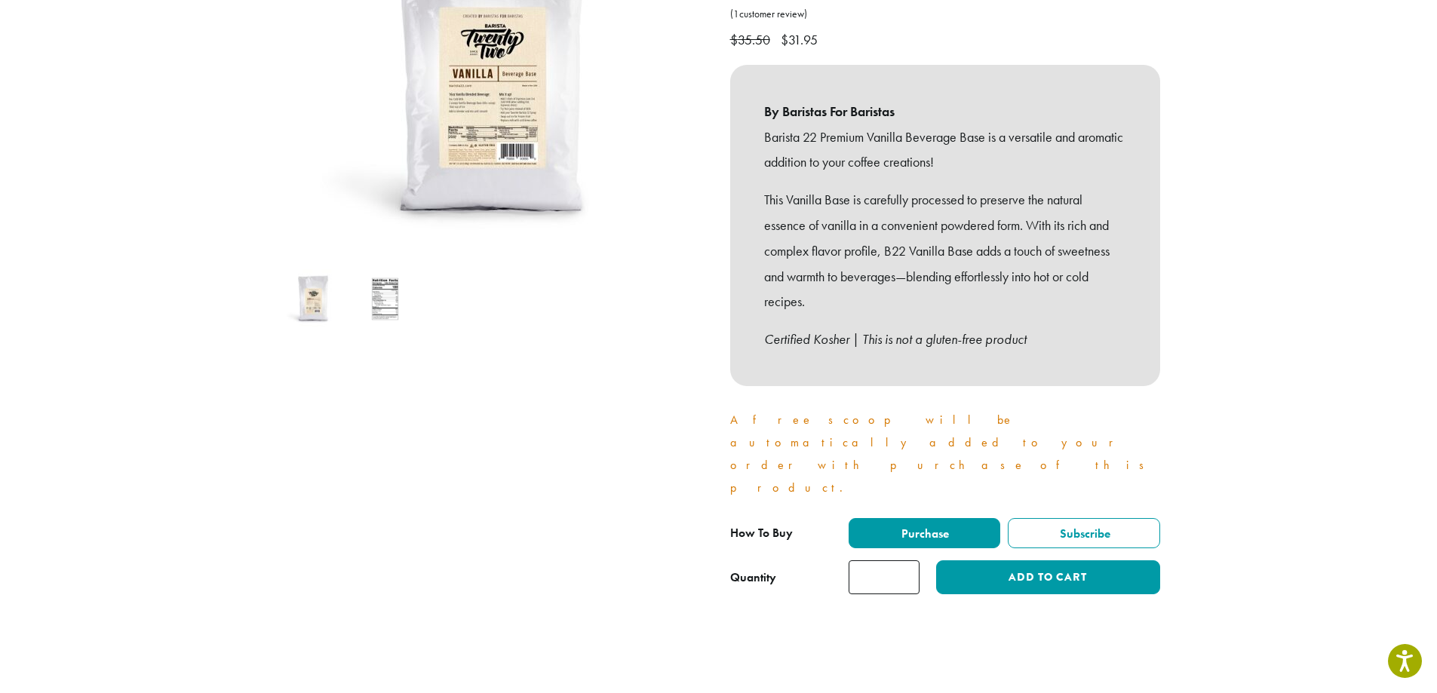
click at [905, 560] on input "*" at bounding box center [884, 577] width 71 height 34
type input "*"
click at [905, 560] on input "*" at bounding box center [884, 577] width 71 height 34
click at [922, 526] on span "Purchase" at bounding box center [924, 534] width 50 height 16
click at [1049, 560] on button "Add to cart" at bounding box center [1047, 577] width 223 height 34
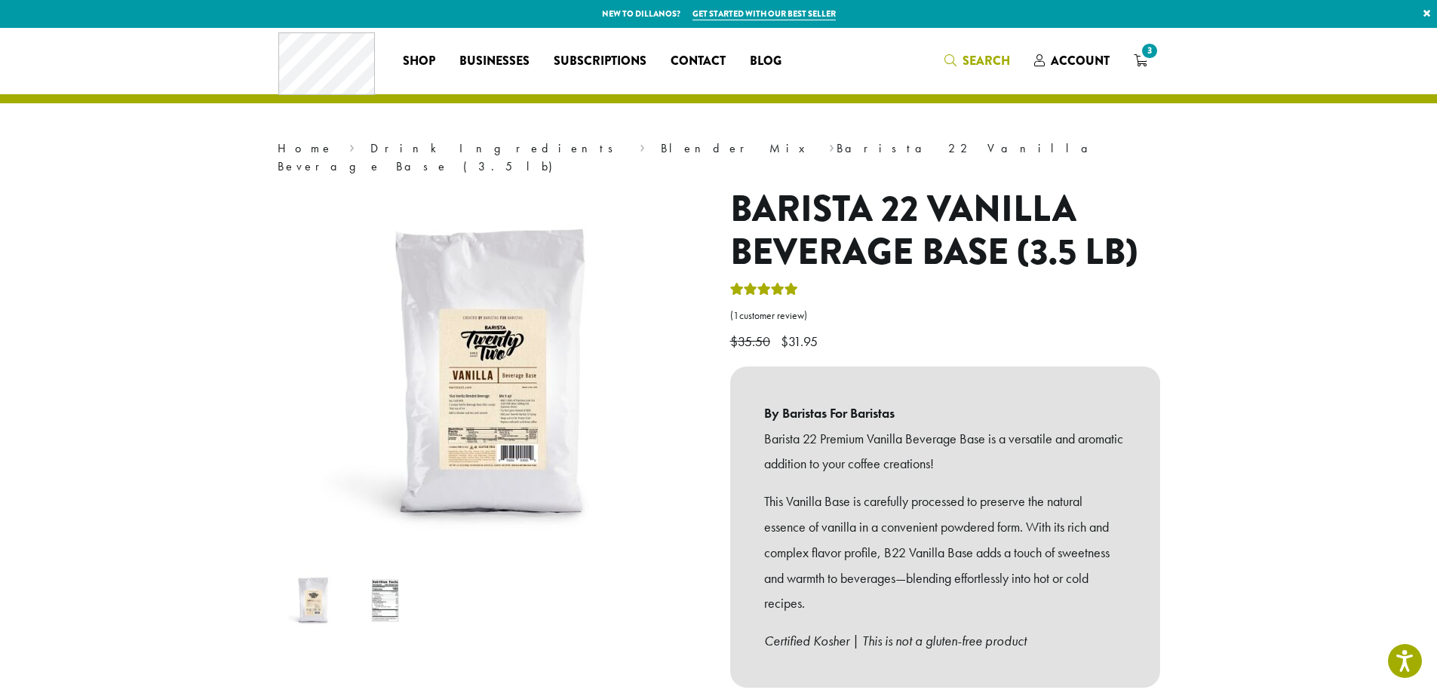
click at [971, 66] on span "Search" at bounding box center [986, 60] width 48 height 17
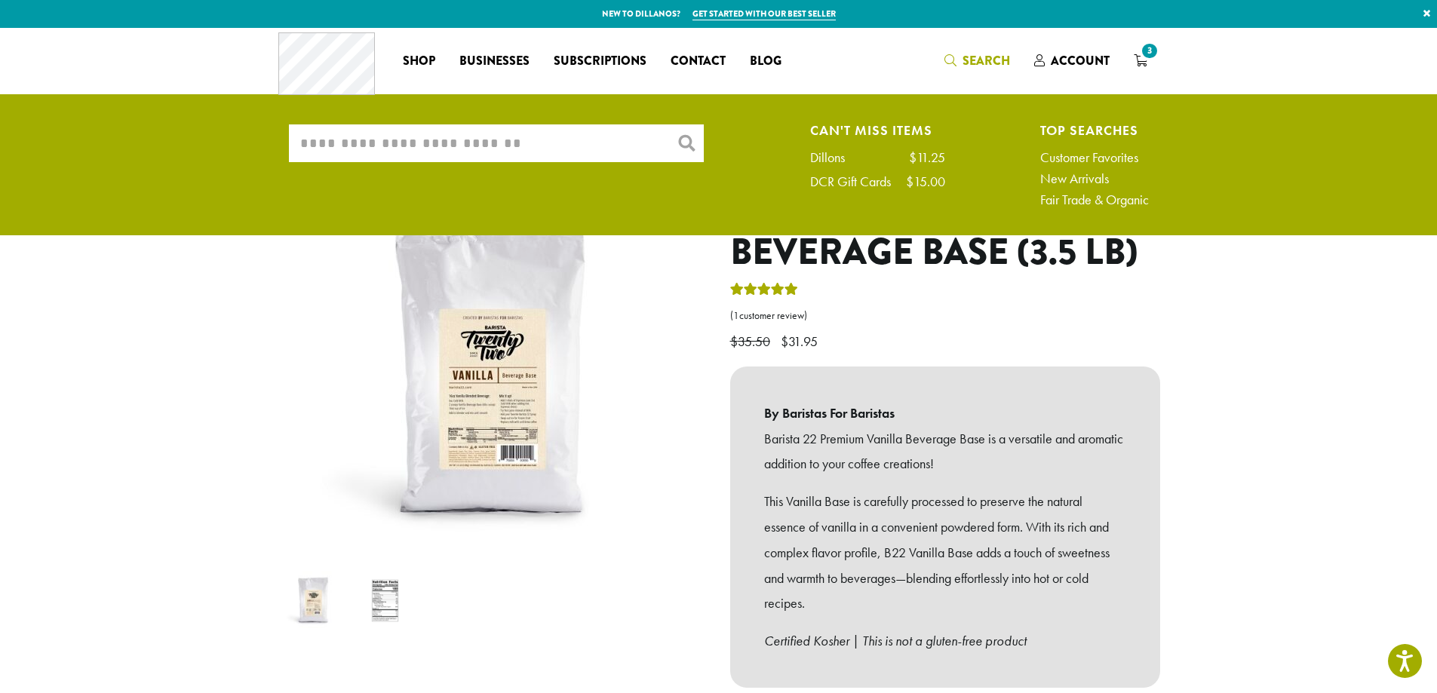
click at [434, 136] on input "What are you searching for?" at bounding box center [496, 143] width 415 height 38
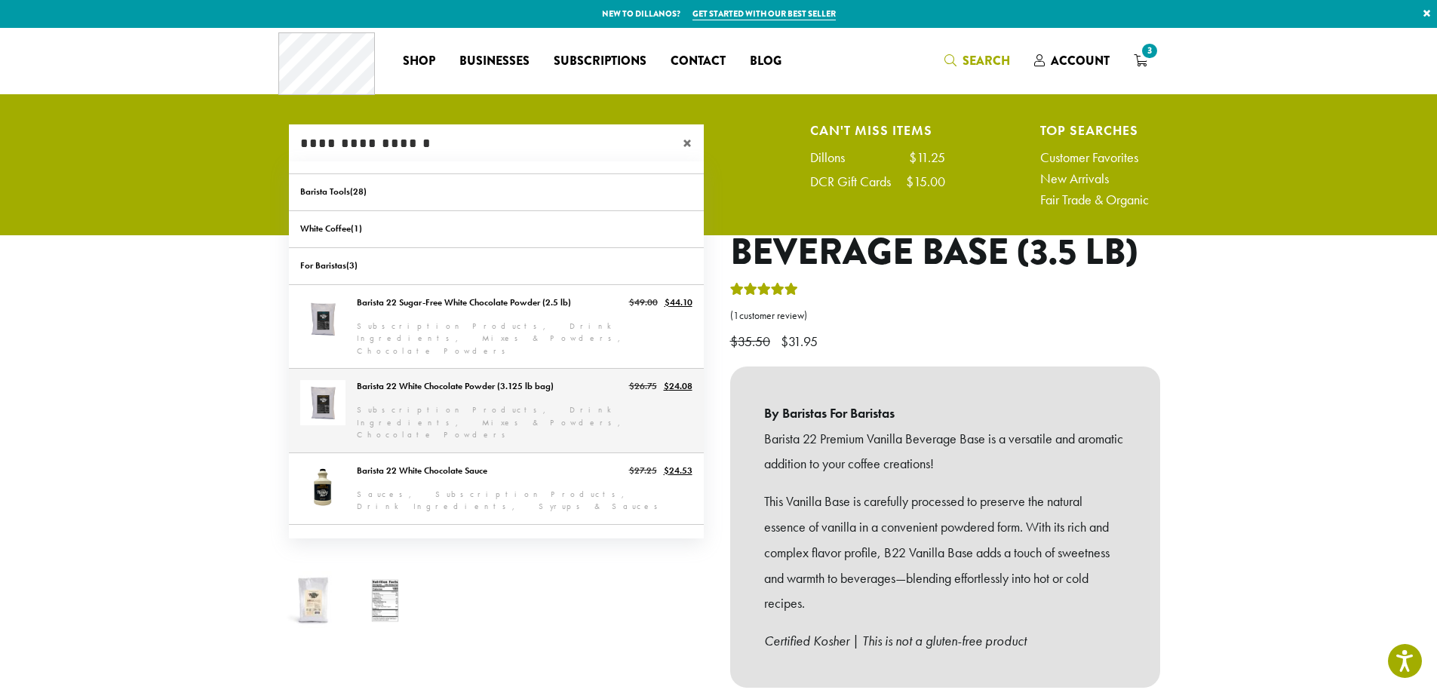
type input "**********"
click at [499, 369] on link "Barista 22 White Chocolate Powder (3.125 lb bag)" at bounding box center [496, 411] width 415 height 84
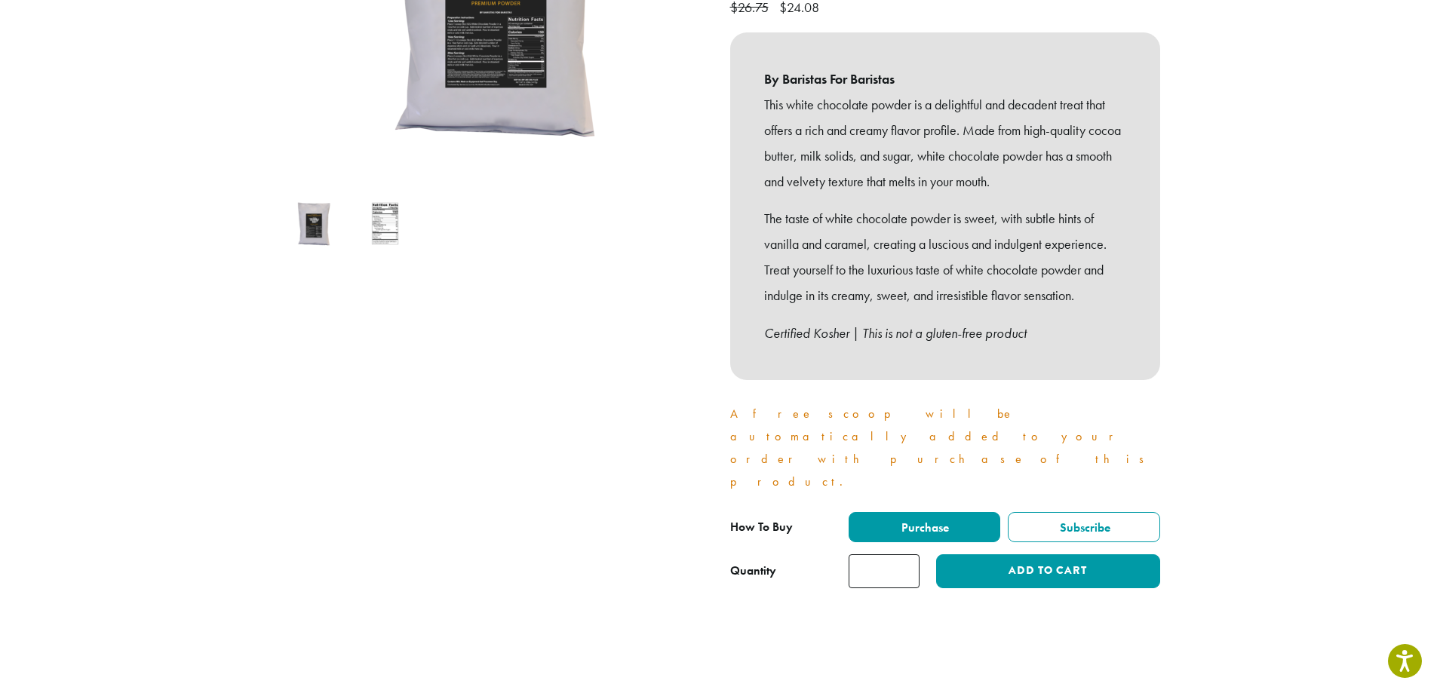
type input "*"
click at [907, 554] on input "*" at bounding box center [884, 571] width 71 height 34
click at [1036, 554] on button "Add to cart" at bounding box center [1047, 571] width 223 height 34
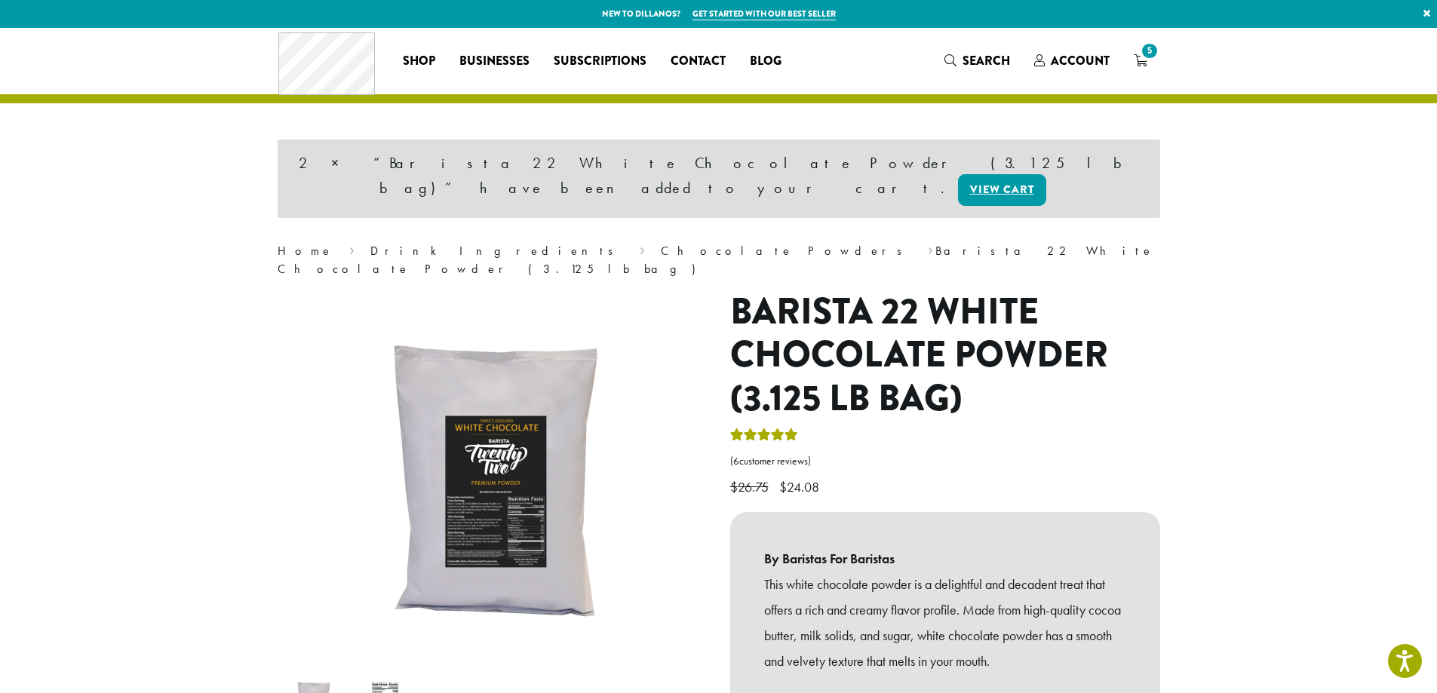
click at [1145, 56] on span "5" at bounding box center [1149, 51] width 20 height 20
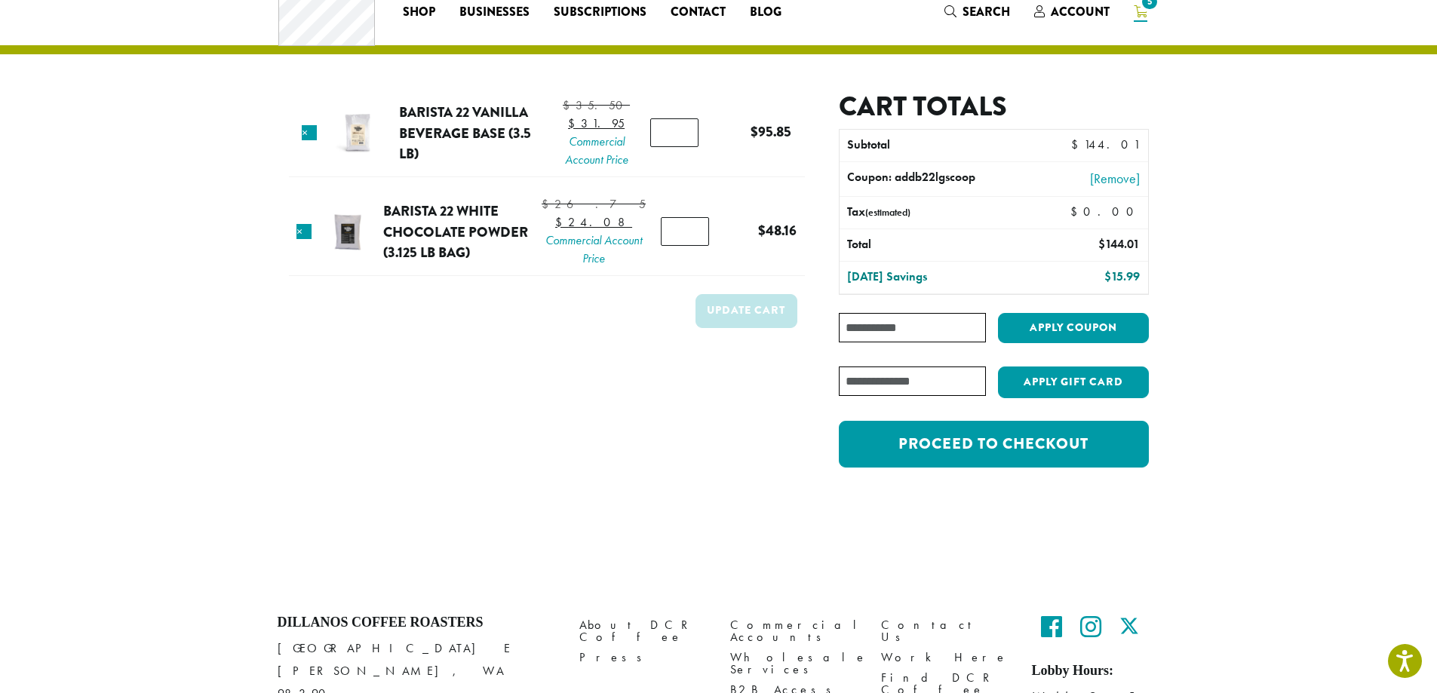
scroll to position [75, 0]
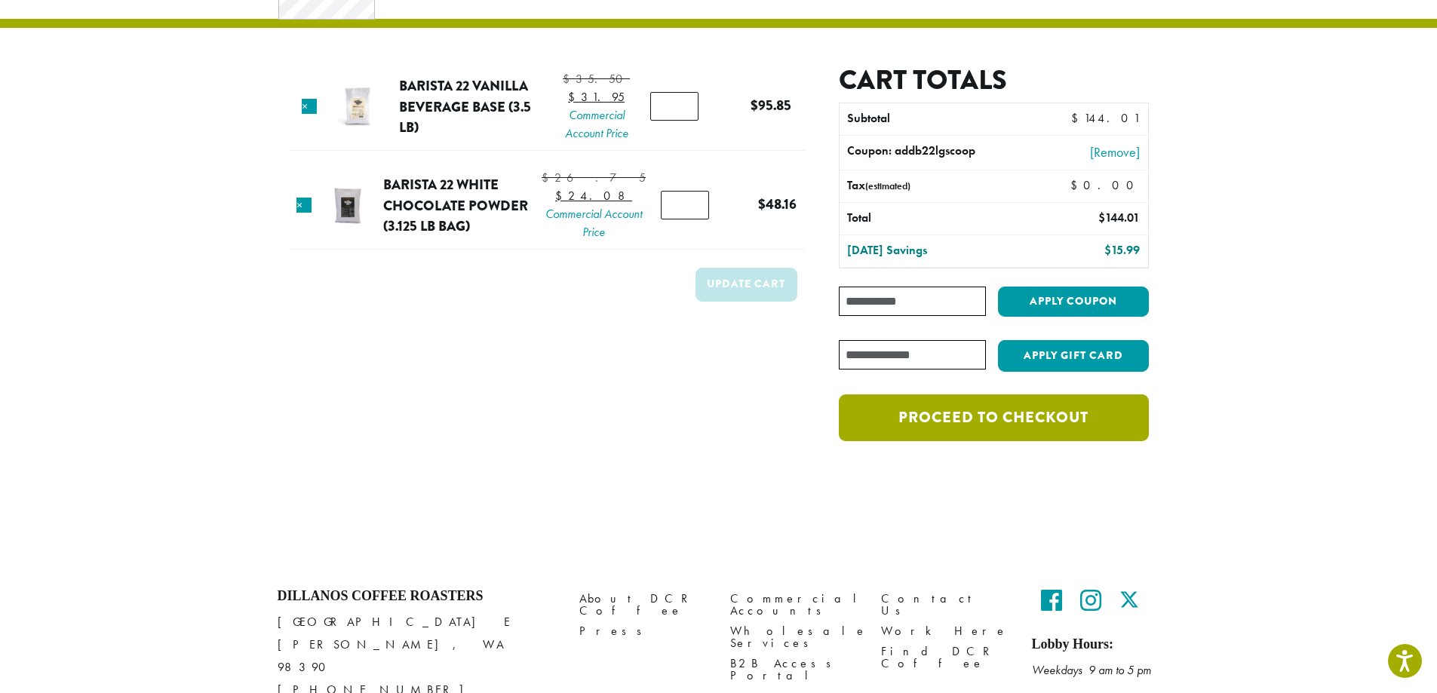
click at [1033, 416] on link "Proceed to checkout" at bounding box center [993, 417] width 309 height 47
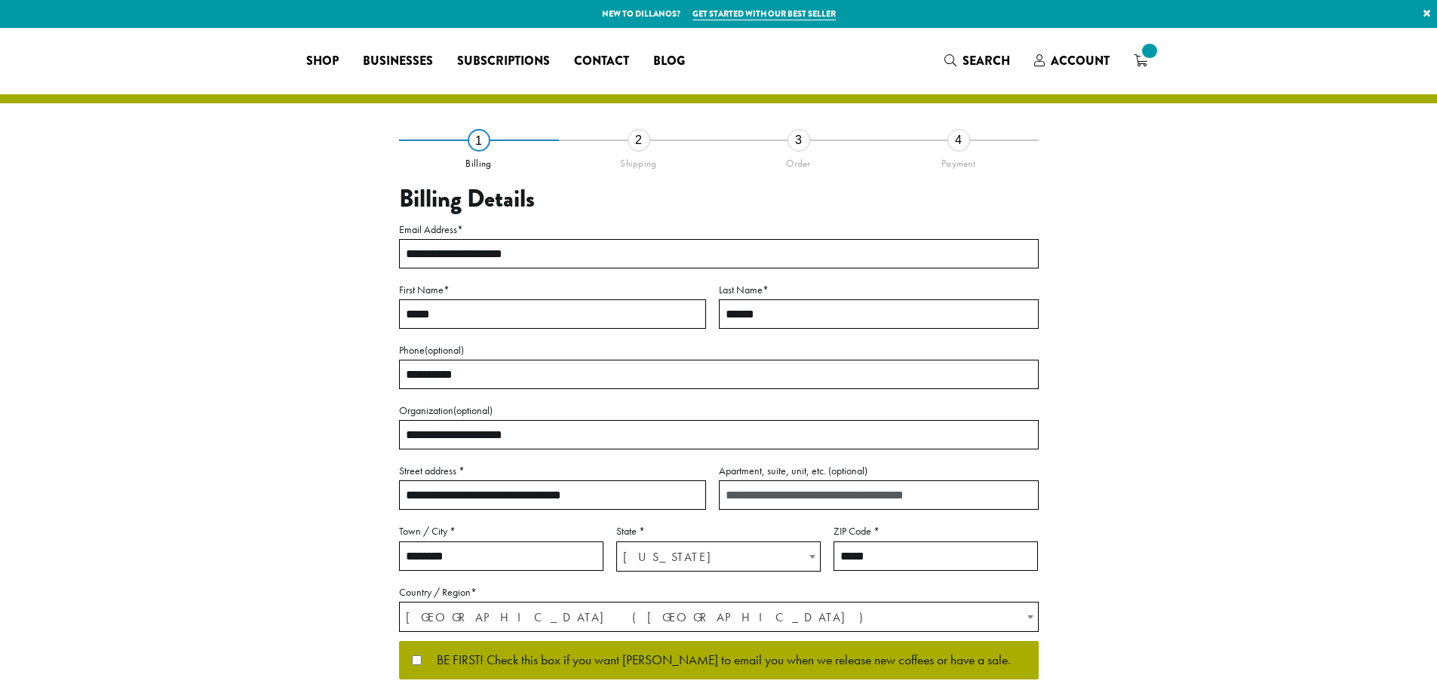
select select "**"
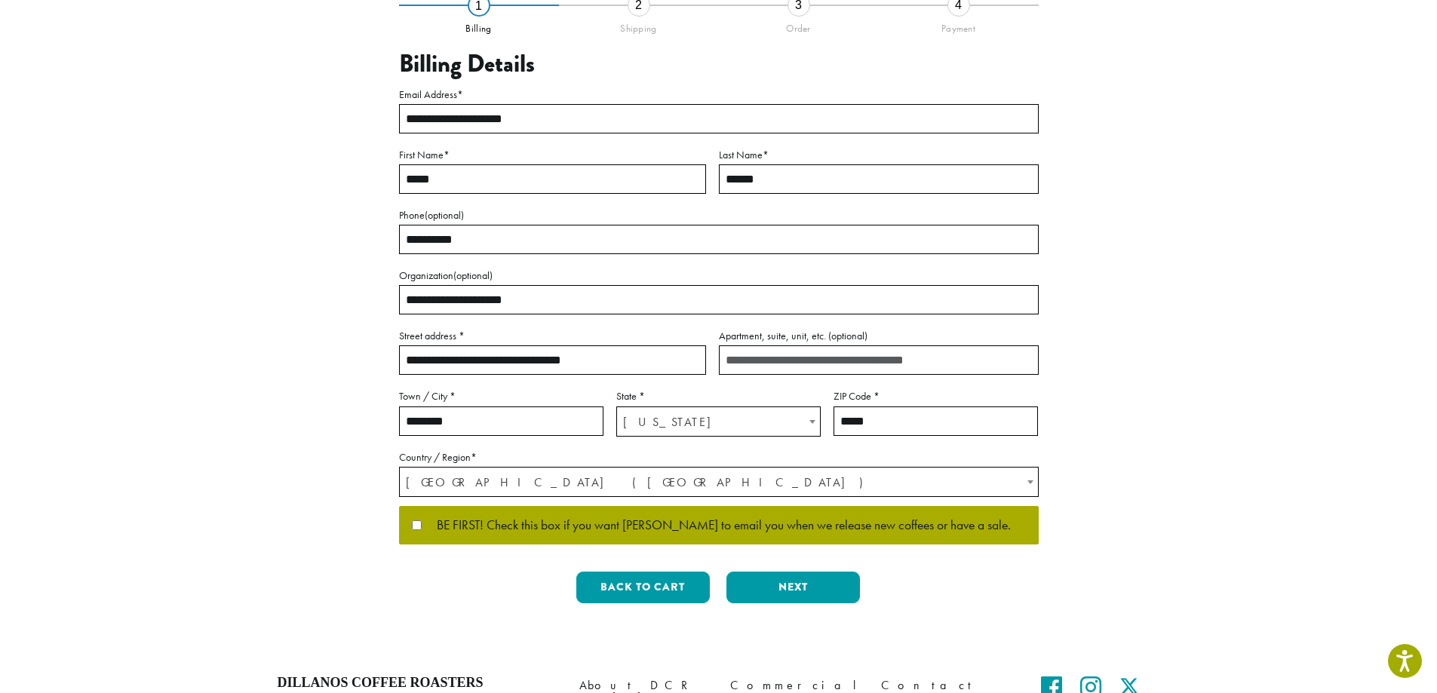
scroll to position [151, 0]
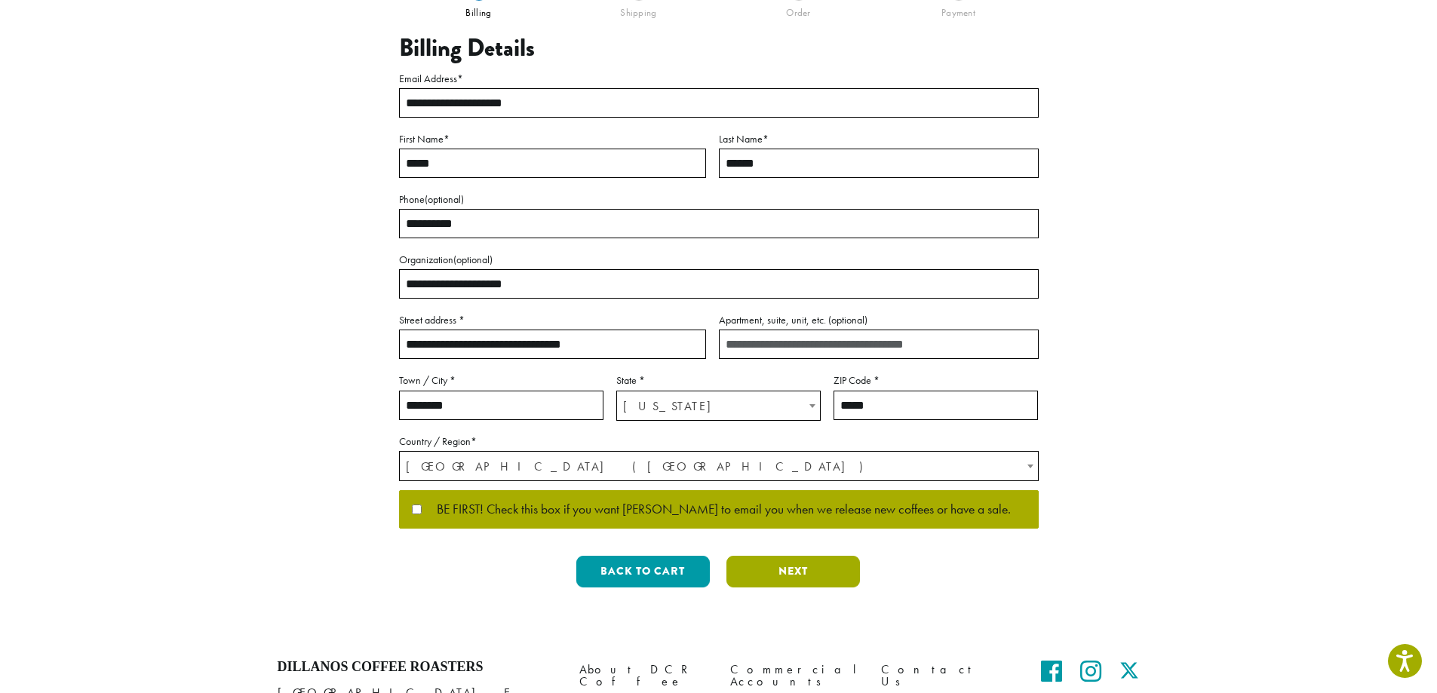
click at [784, 572] on button "Next" at bounding box center [792, 572] width 133 height 32
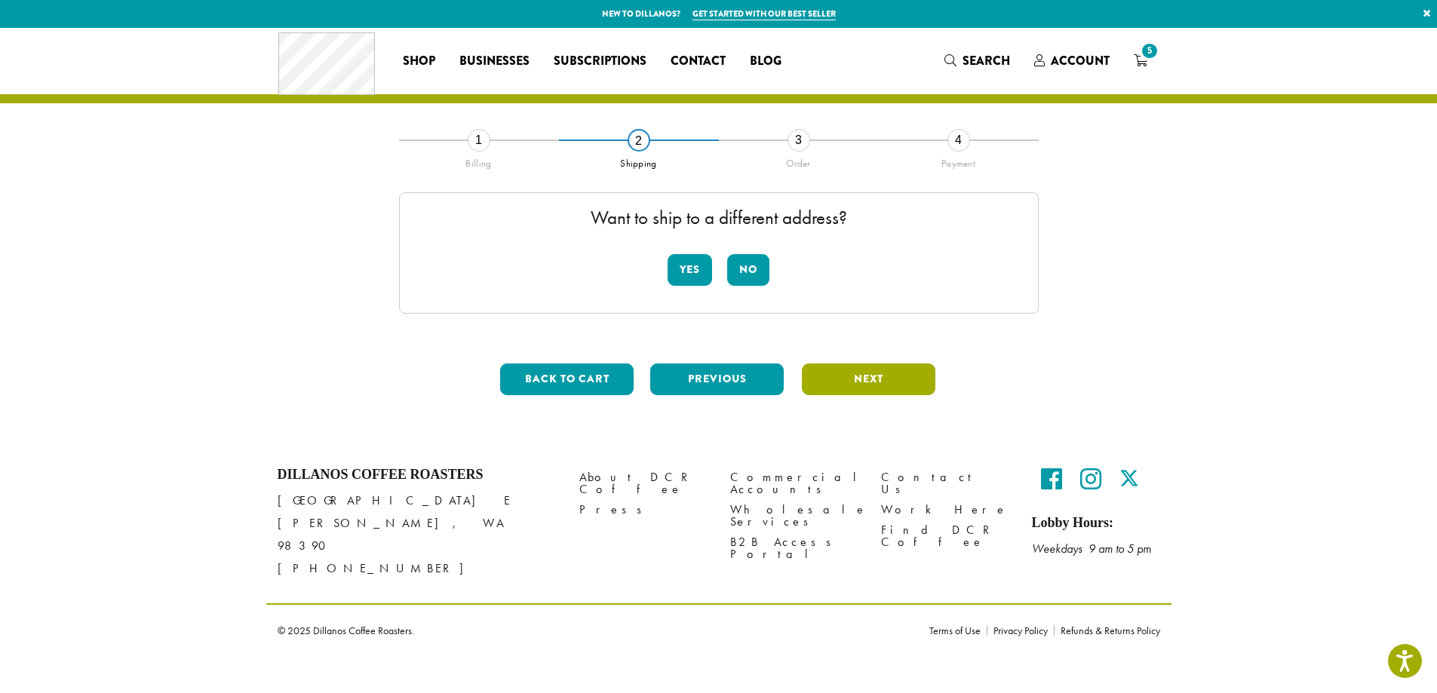
scroll to position [0, 0]
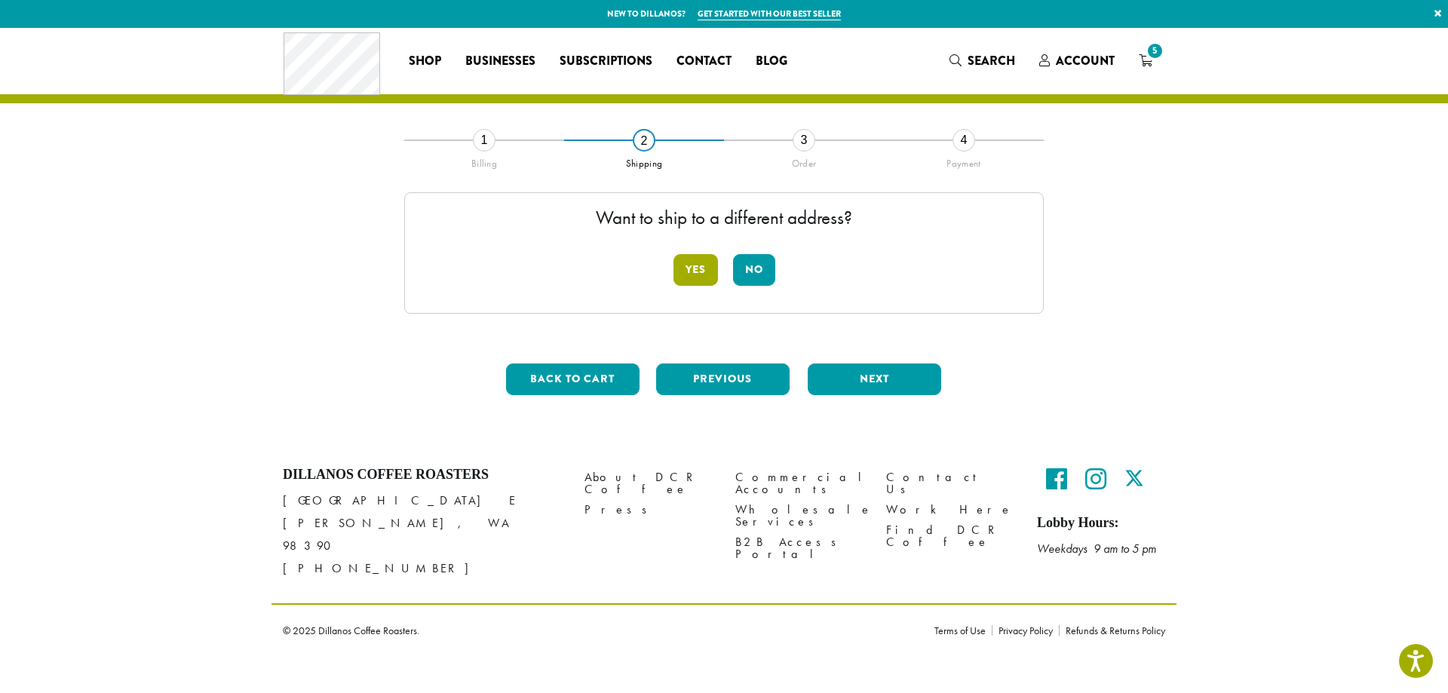
click at [701, 275] on button "Yes" at bounding box center [696, 270] width 44 height 32
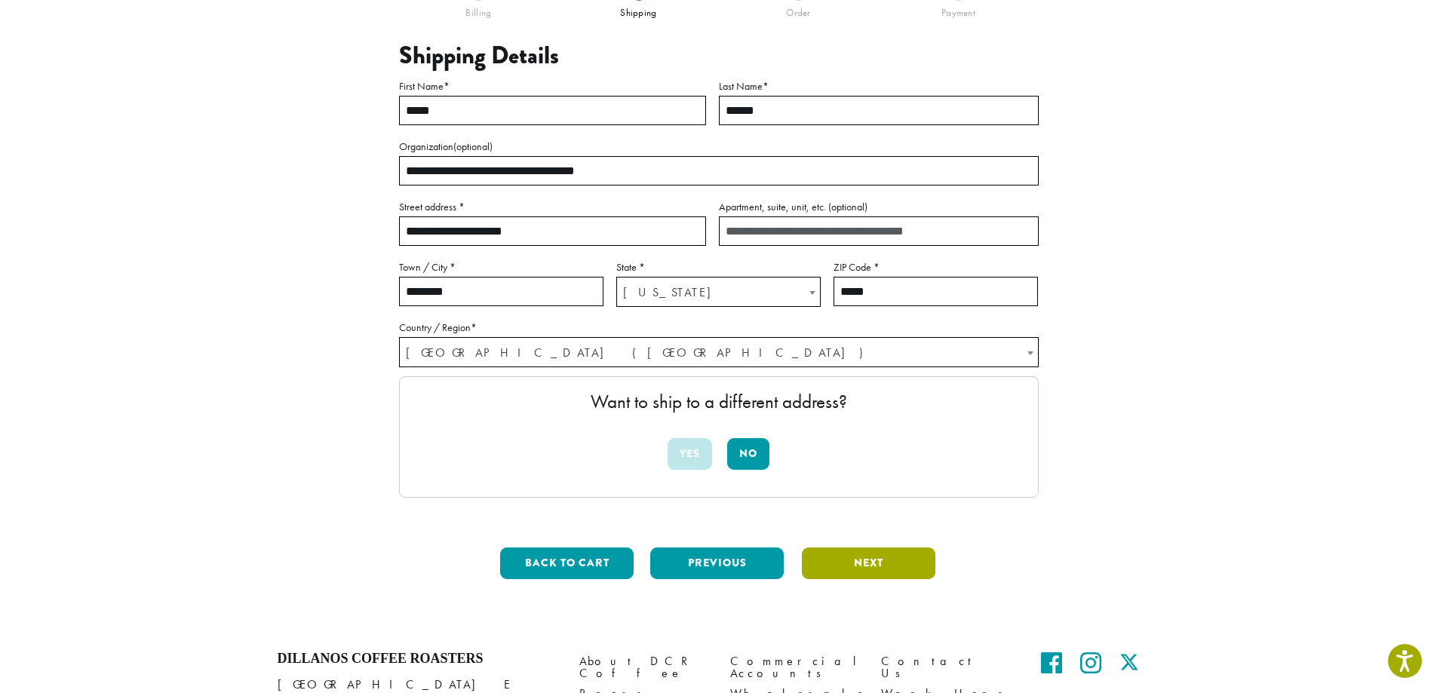
click at [890, 560] on button "Next" at bounding box center [868, 564] width 133 height 32
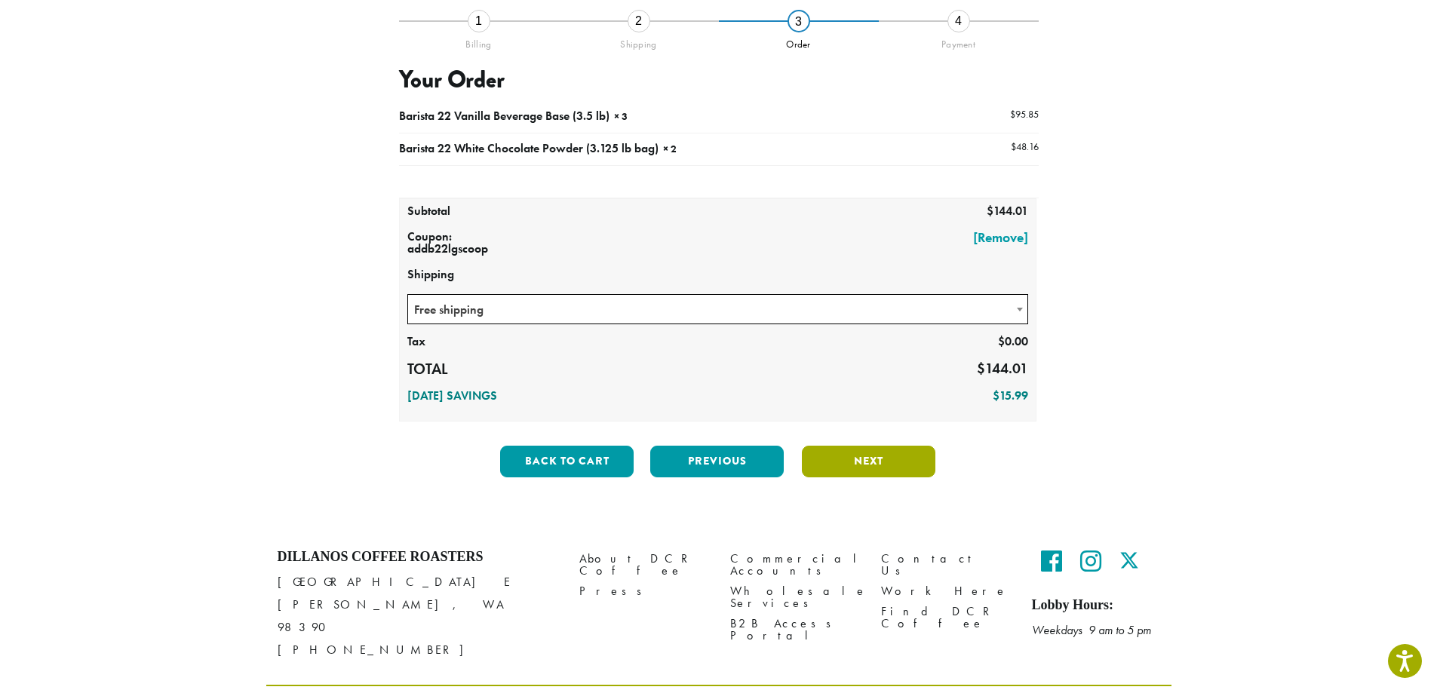
scroll to position [145, 0]
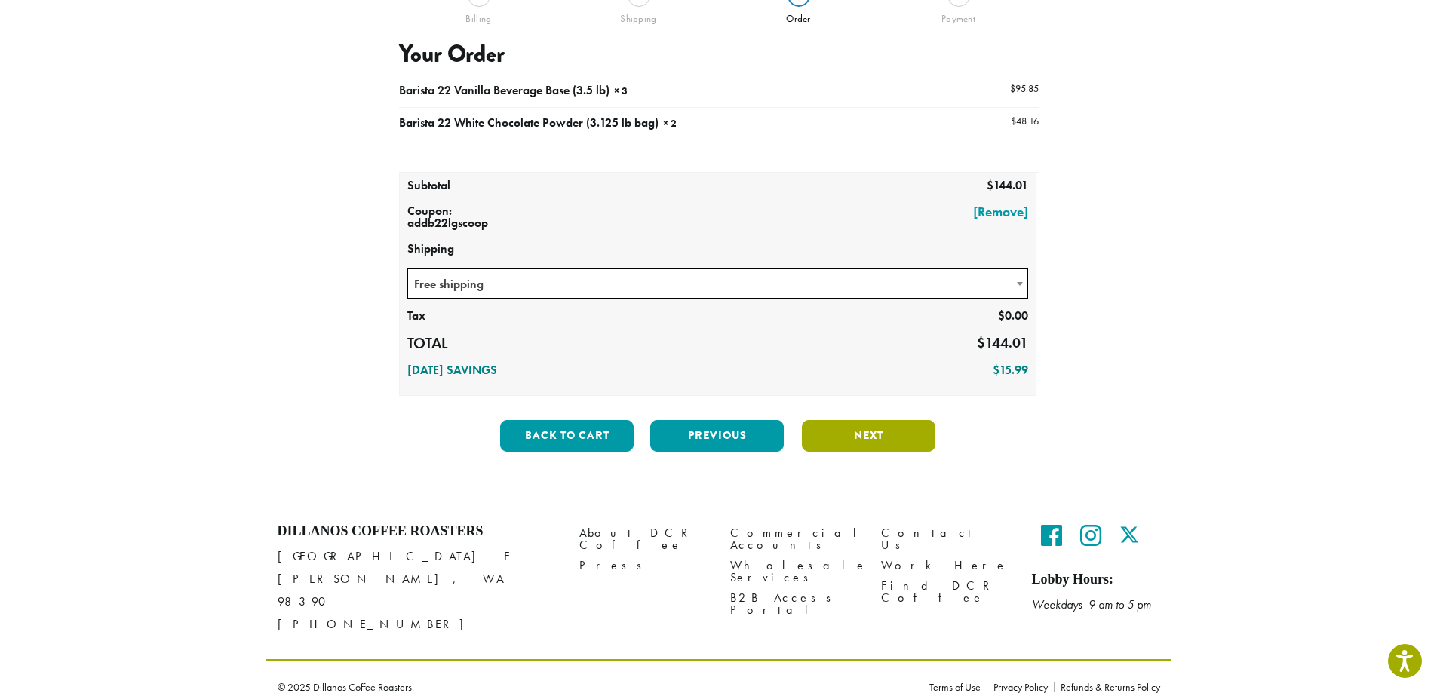
click at [879, 443] on button "Next" at bounding box center [868, 436] width 133 height 32
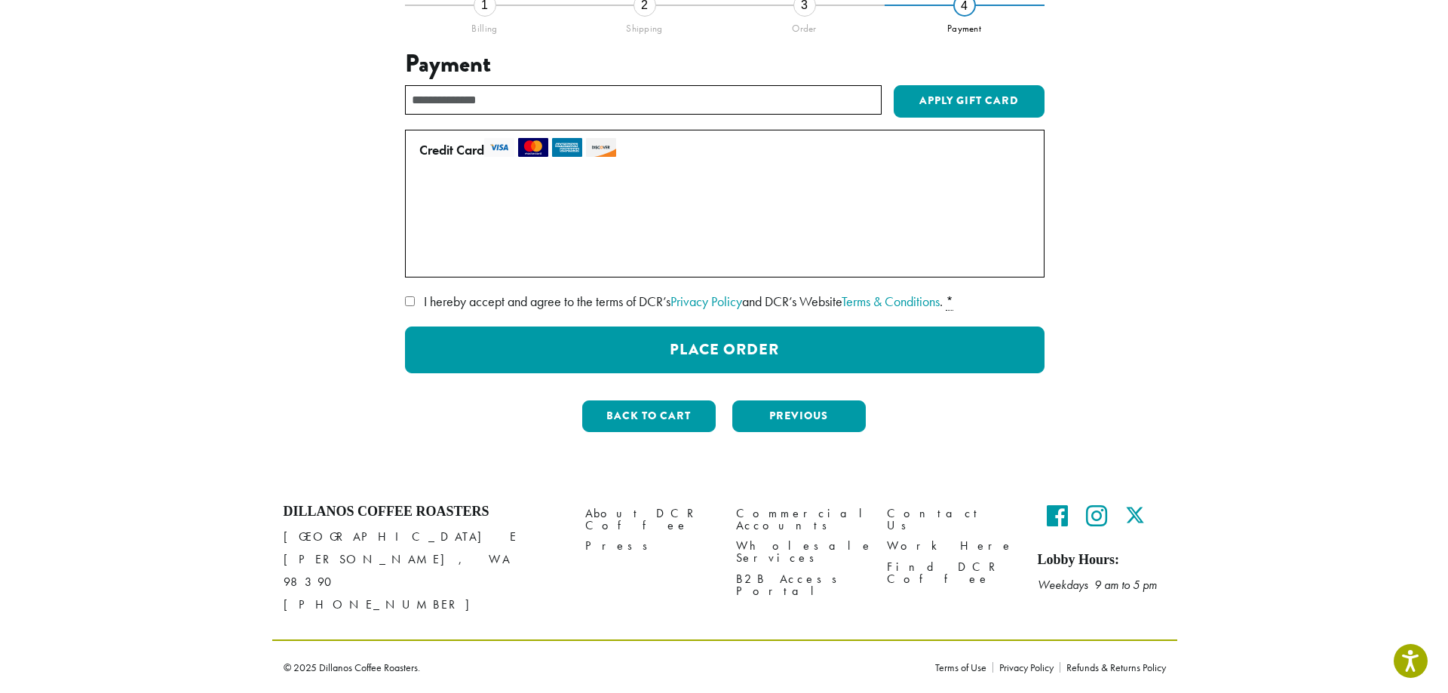
scroll to position [115, 0]
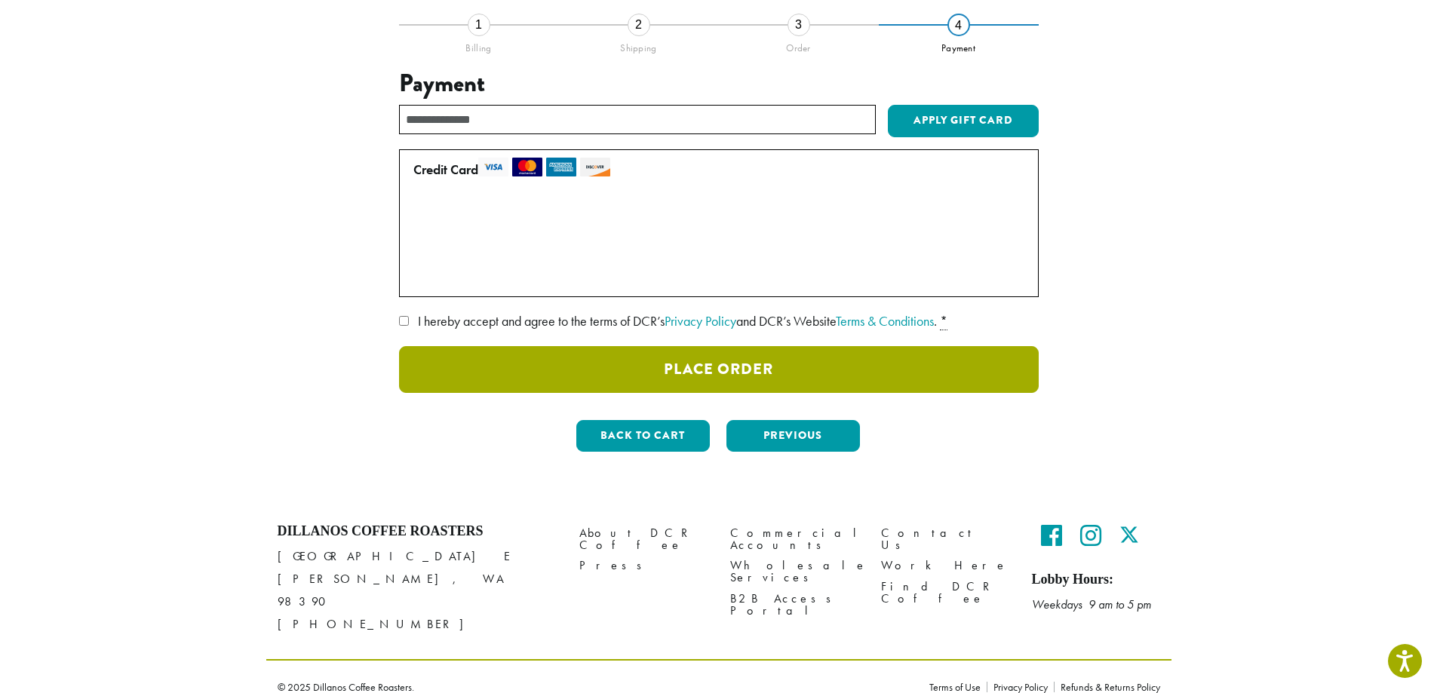
click at [717, 370] on button "Place Order" at bounding box center [719, 369] width 640 height 47
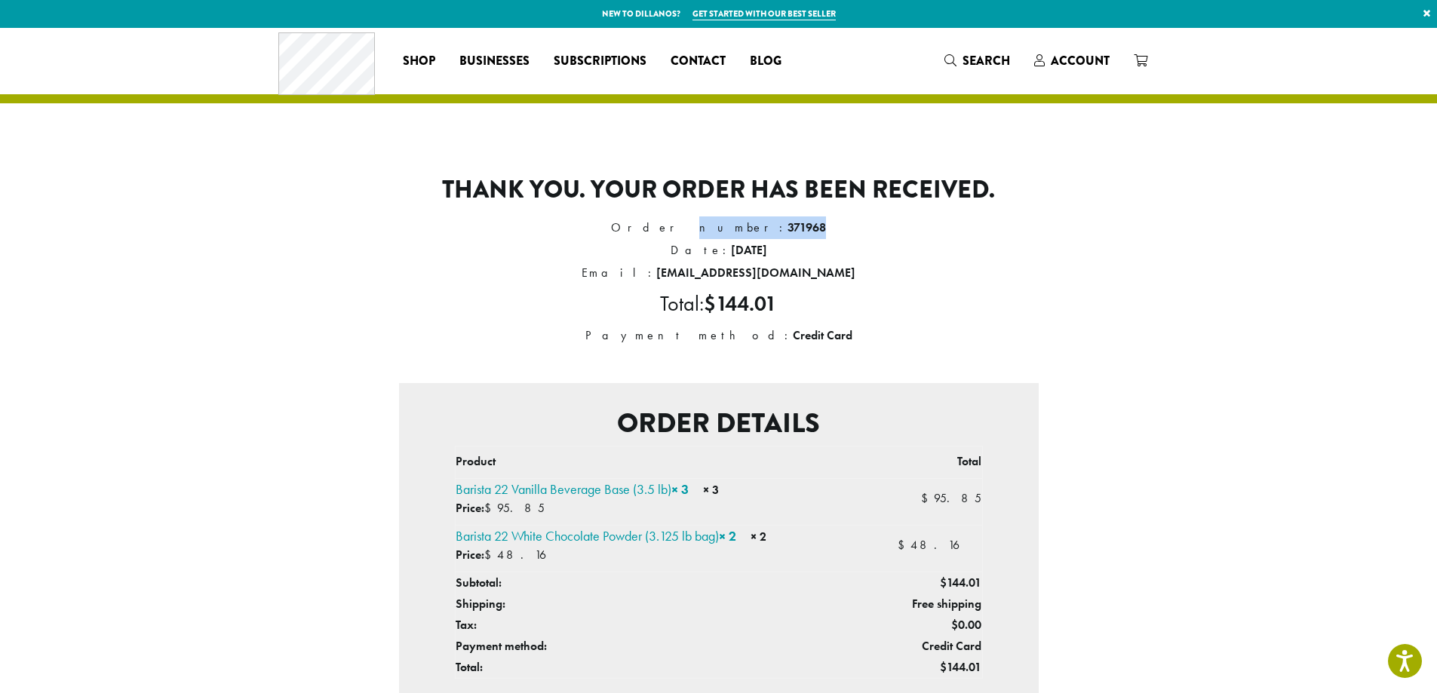
drag, startPoint x: 803, startPoint y: 223, endPoint x: 640, endPoint y: 229, distance: 162.2
click at [640, 229] on li "Order number: 371968" at bounding box center [719, 227] width 640 height 23
copy li "Order number: 371968"
